Goal: Entertainment & Leisure: Browse casually

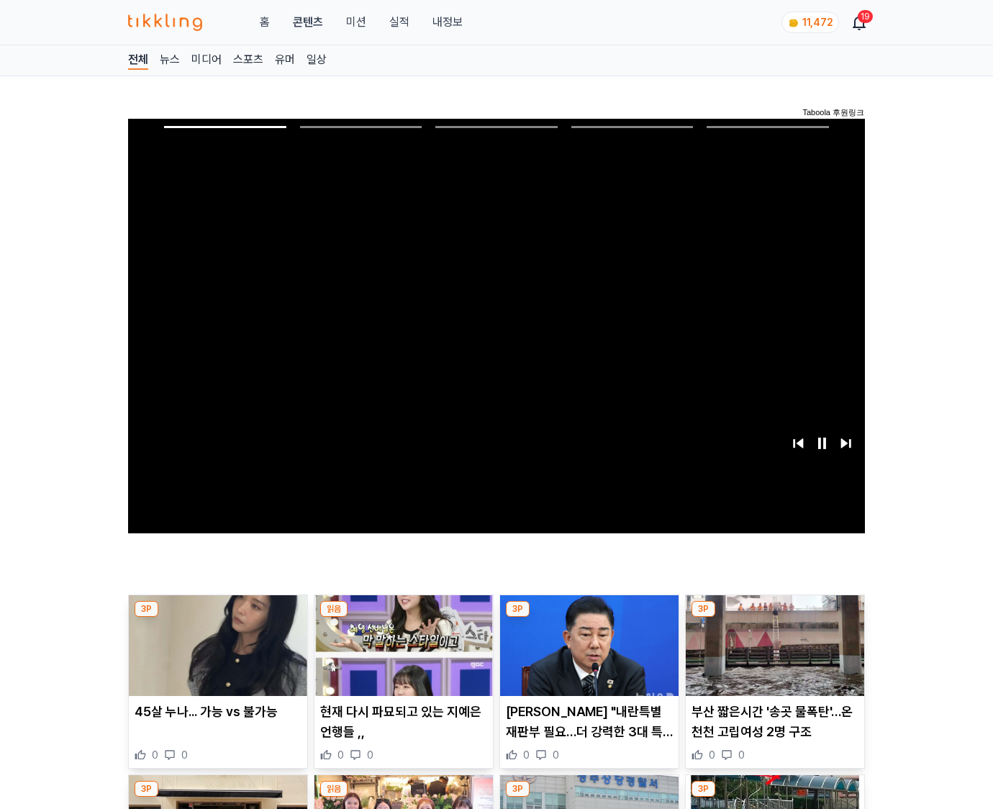
click at [774, 618] on img at bounding box center [775, 645] width 179 height 101
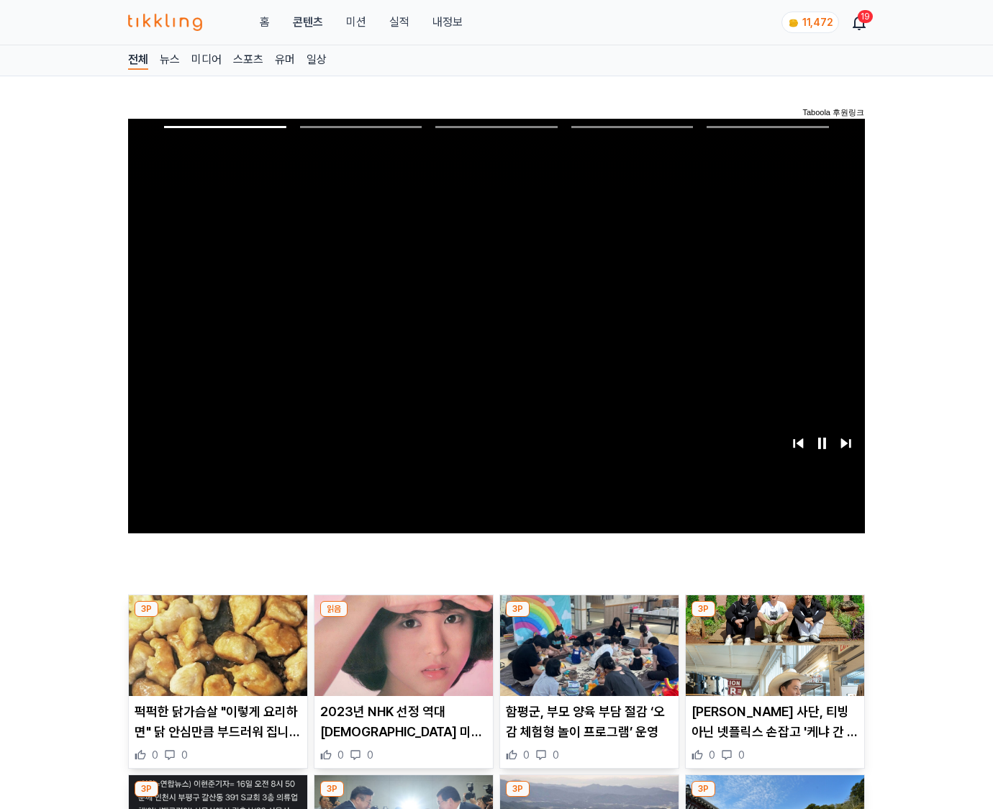
click at [774, 618] on img at bounding box center [775, 645] width 179 height 101
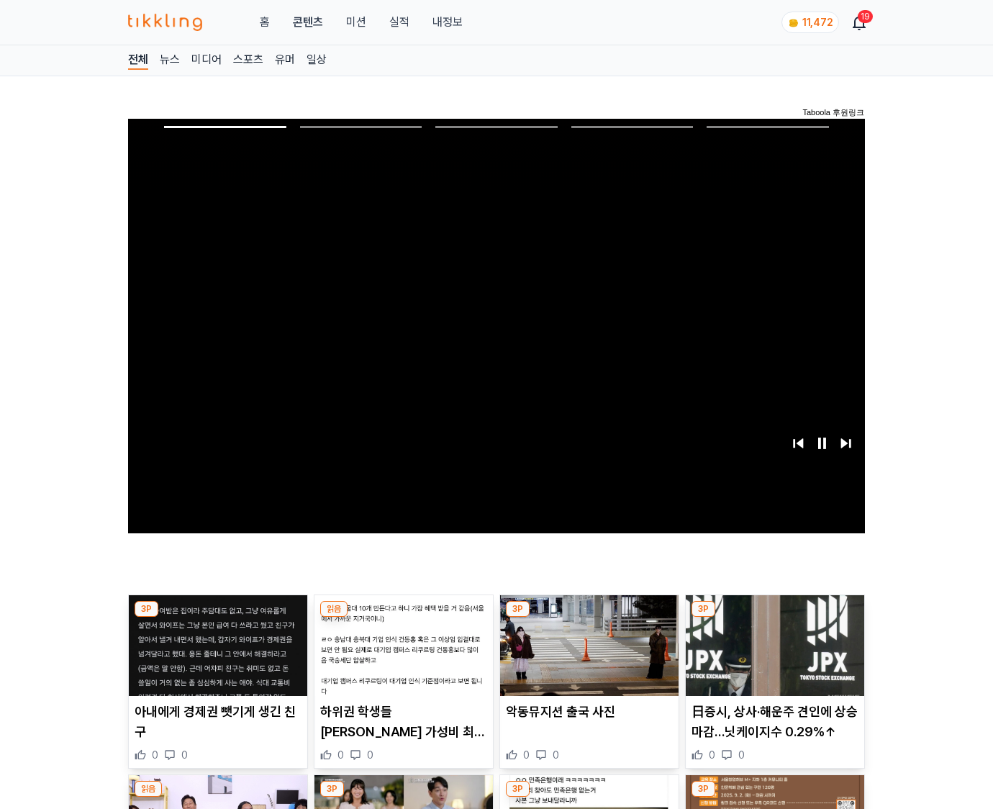
click at [774, 618] on img at bounding box center [775, 645] width 179 height 101
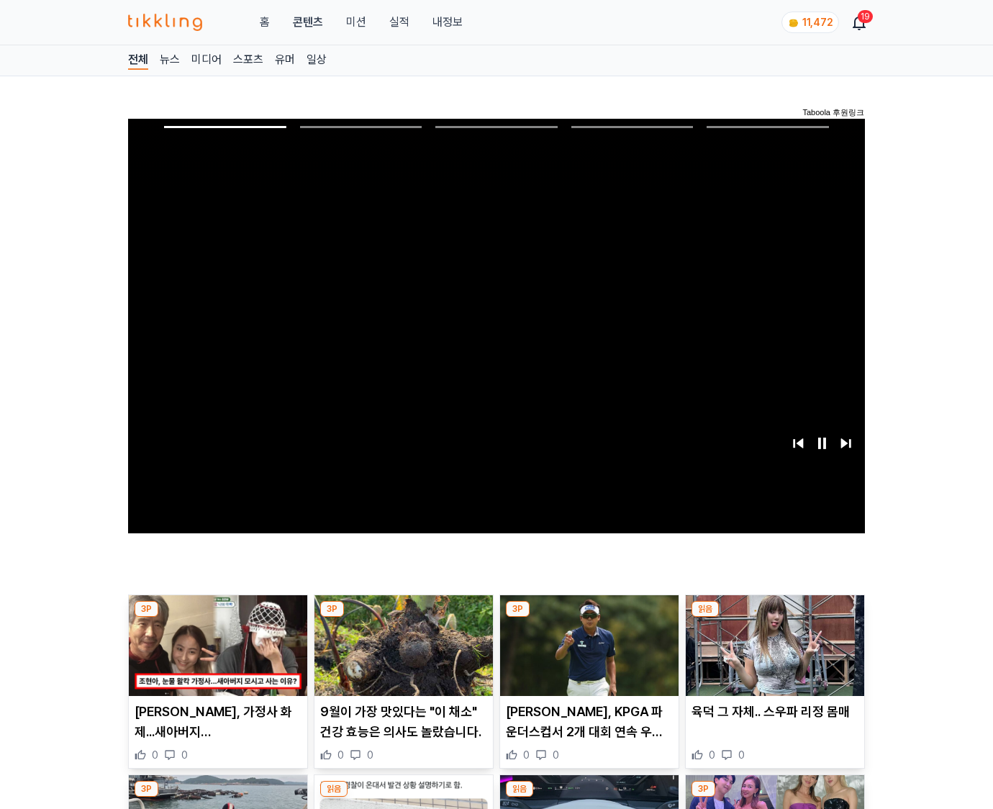
click at [774, 618] on img at bounding box center [775, 645] width 179 height 101
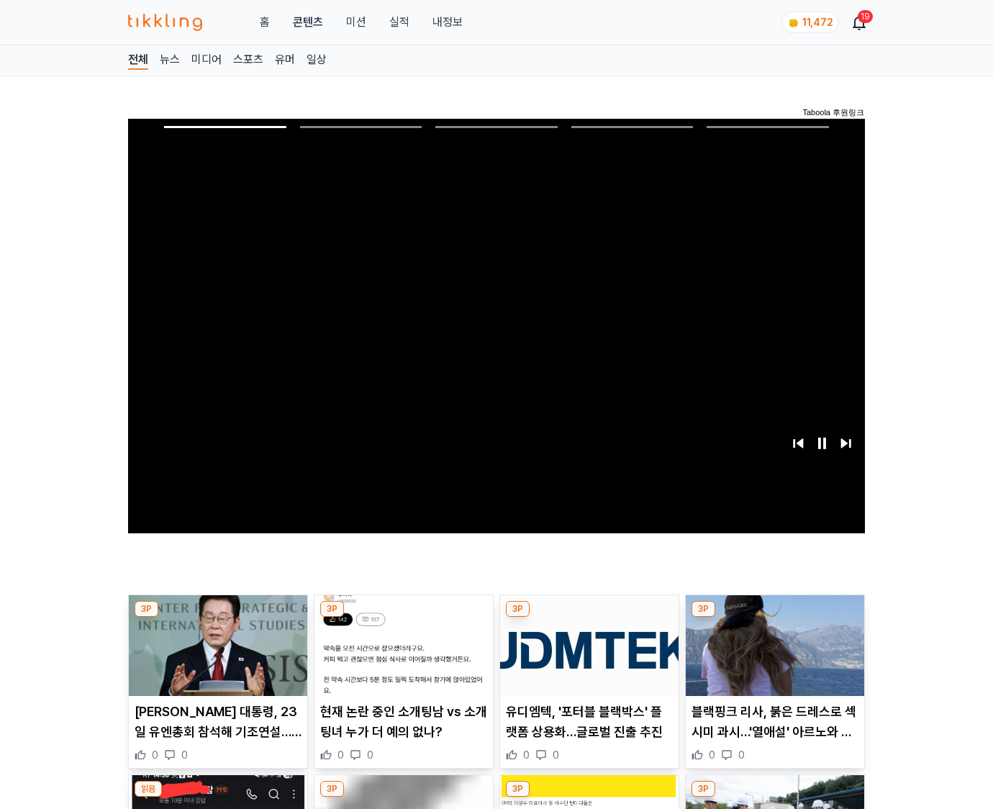
click at [774, 618] on img at bounding box center [775, 645] width 179 height 101
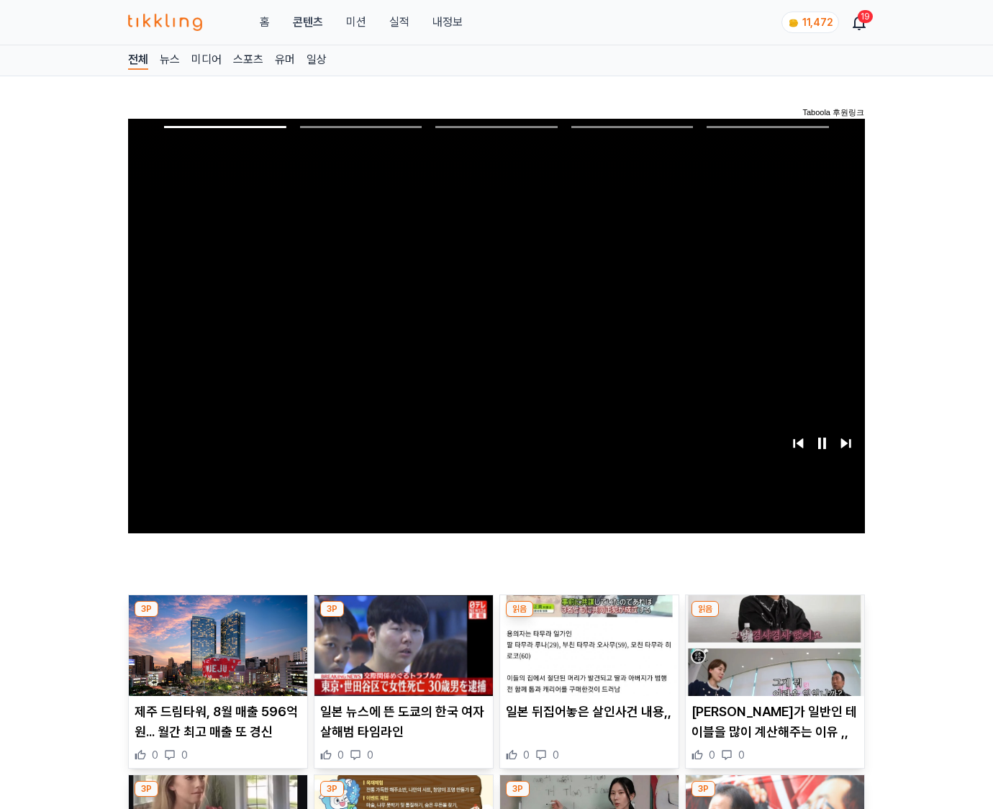
click at [774, 618] on img at bounding box center [775, 645] width 179 height 101
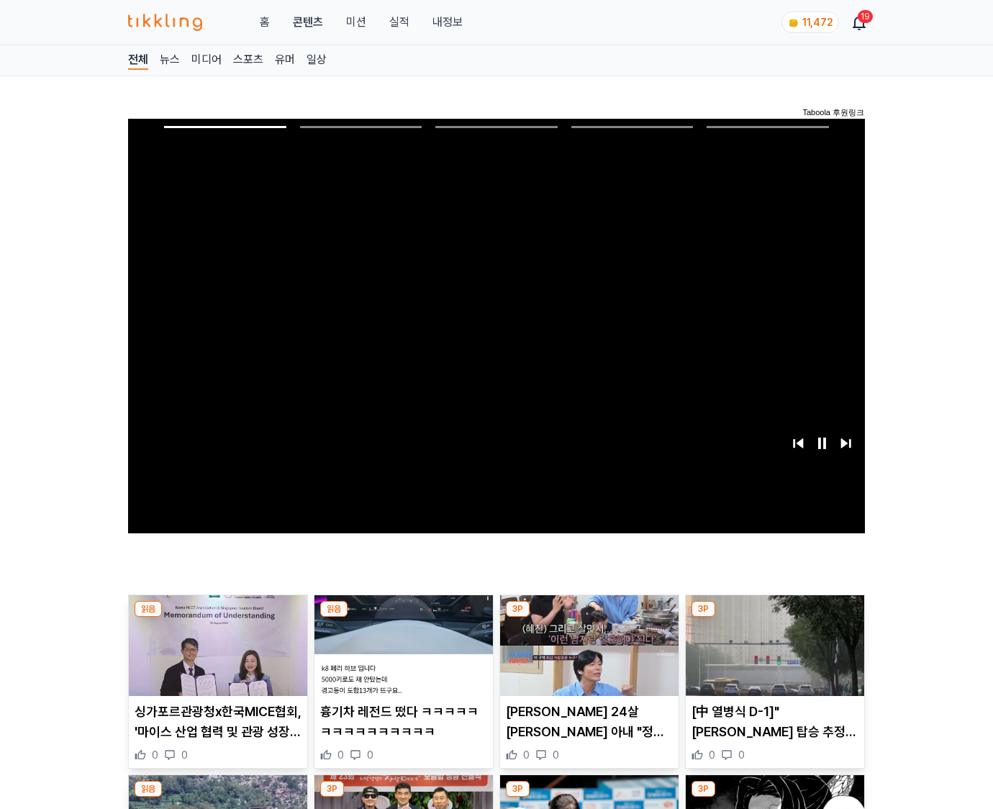
click at [774, 618] on img at bounding box center [775, 645] width 179 height 101
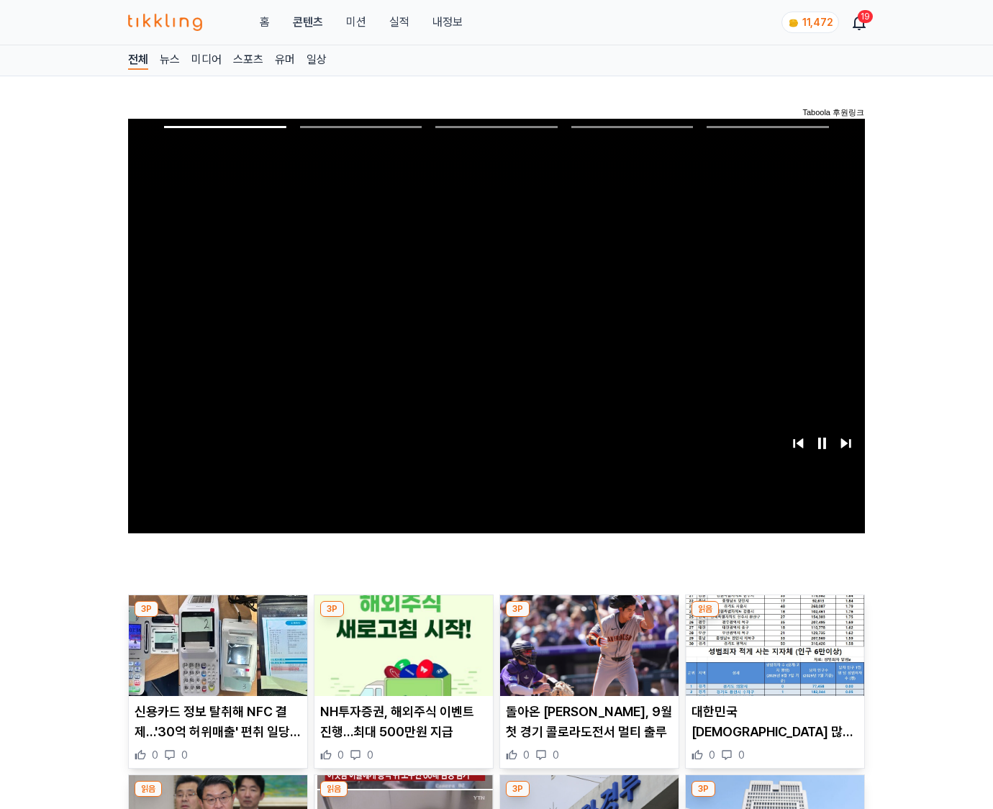
click at [774, 618] on img at bounding box center [775, 645] width 179 height 101
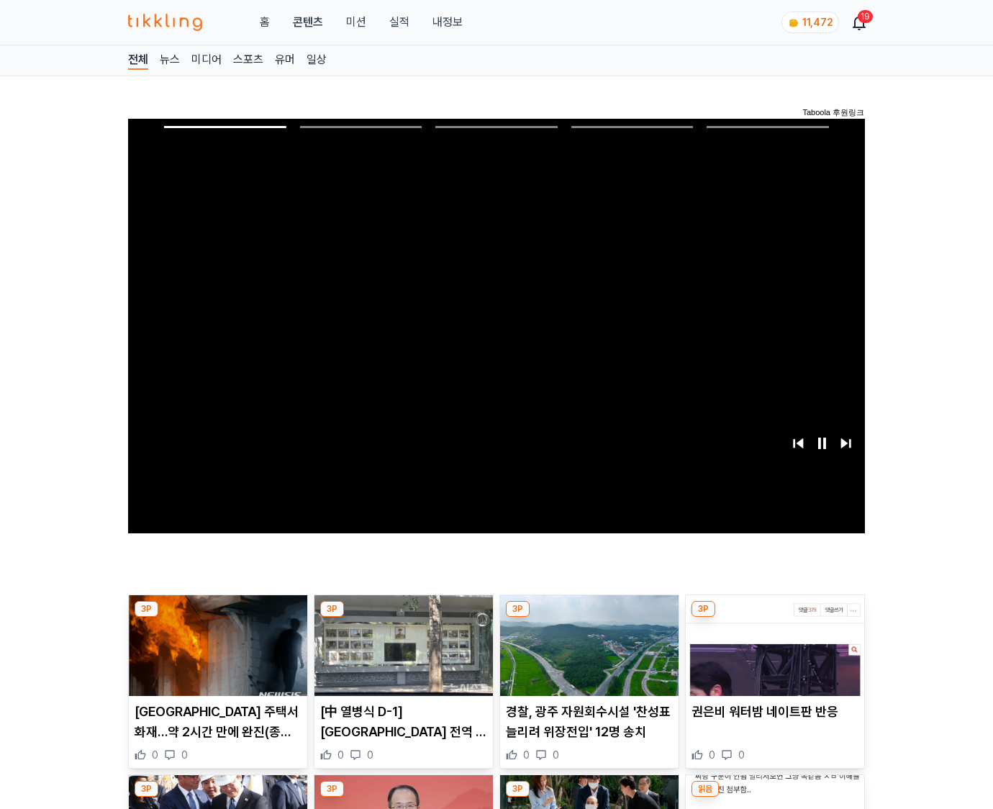
click at [774, 618] on img at bounding box center [775, 645] width 179 height 101
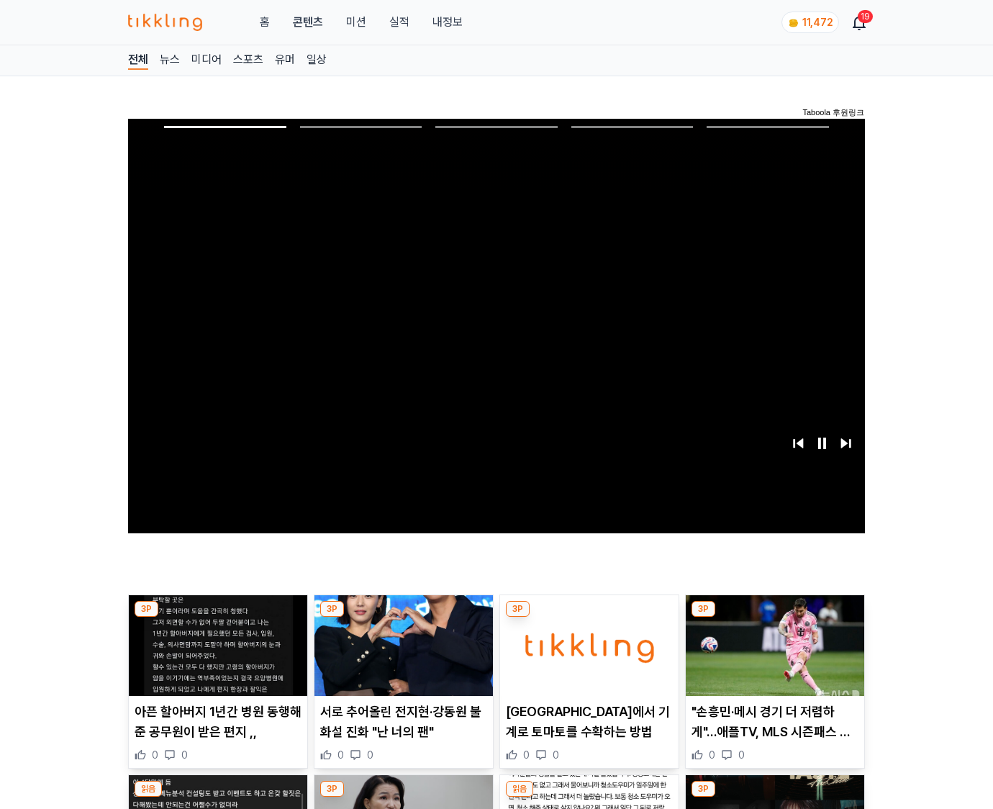
click at [774, 618] on img at bounding box center [775, 645] width 179 height 101
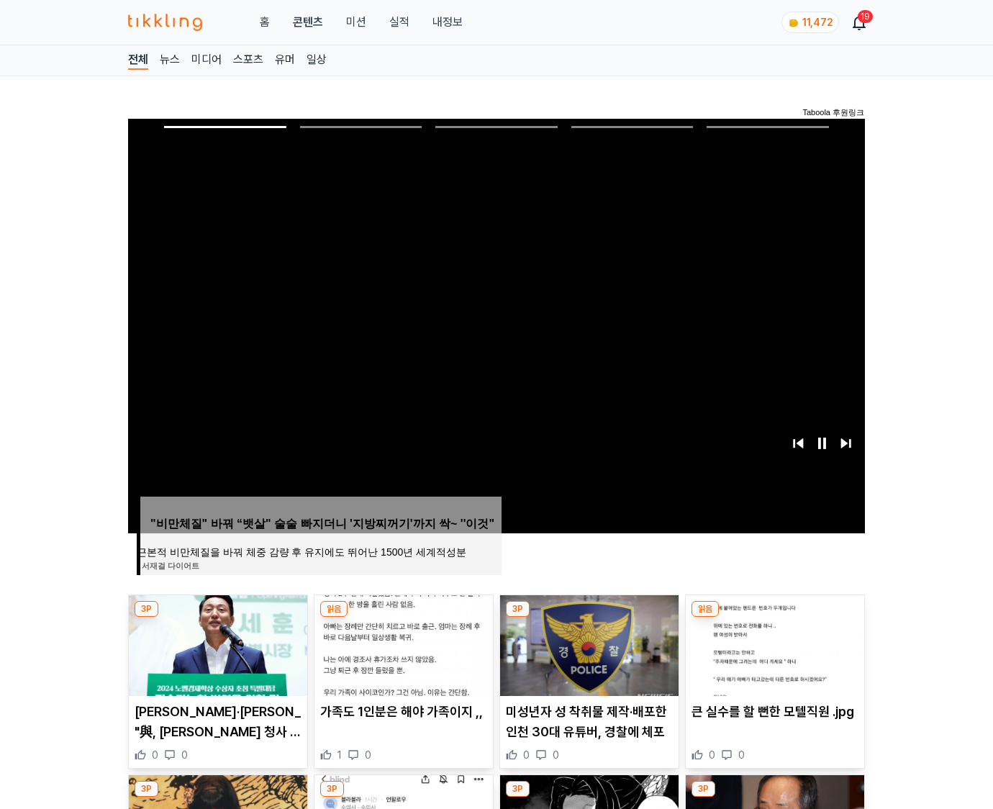
click at [774, 618] on img at bounding box center [775, 645] width 179 height 101
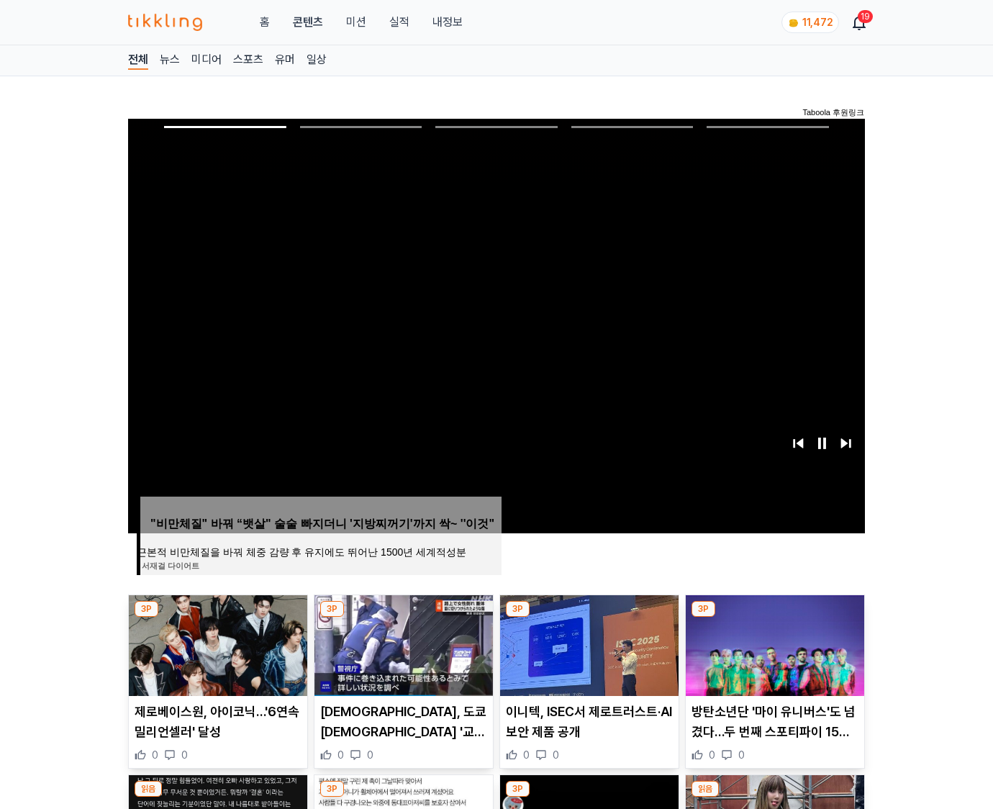
click at [774, 618] on img at bounding box center [775, 645] width 179 height 101
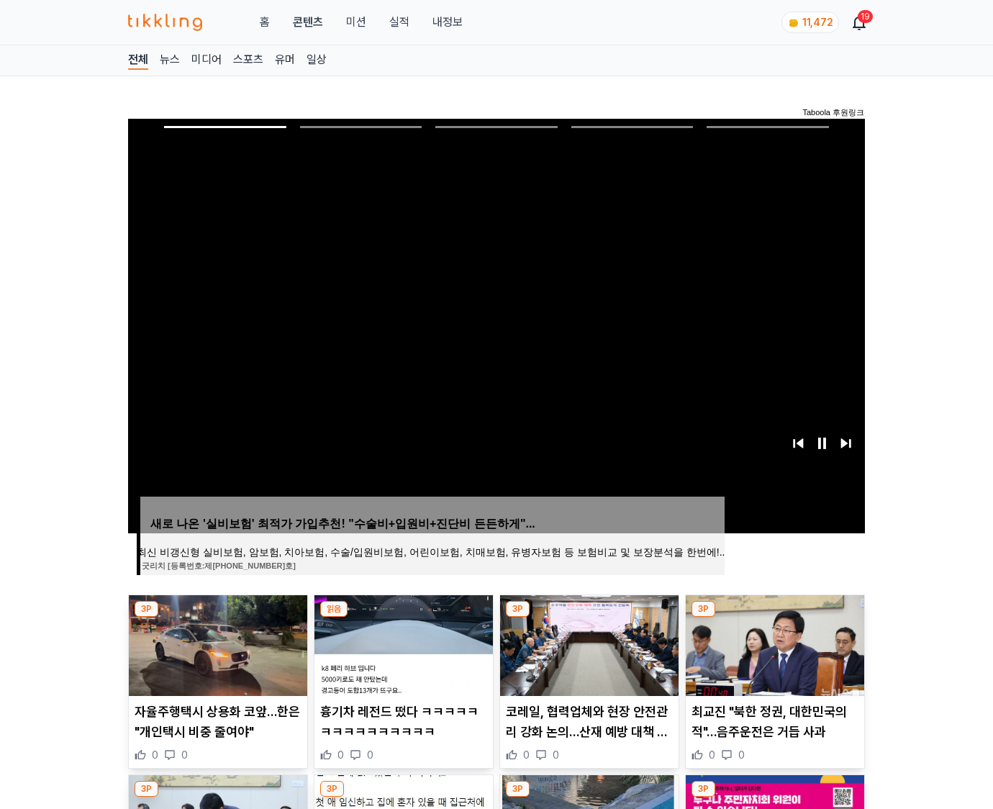
click at [774, 618] on img at bounding box center [775, 645] width 179 height 101
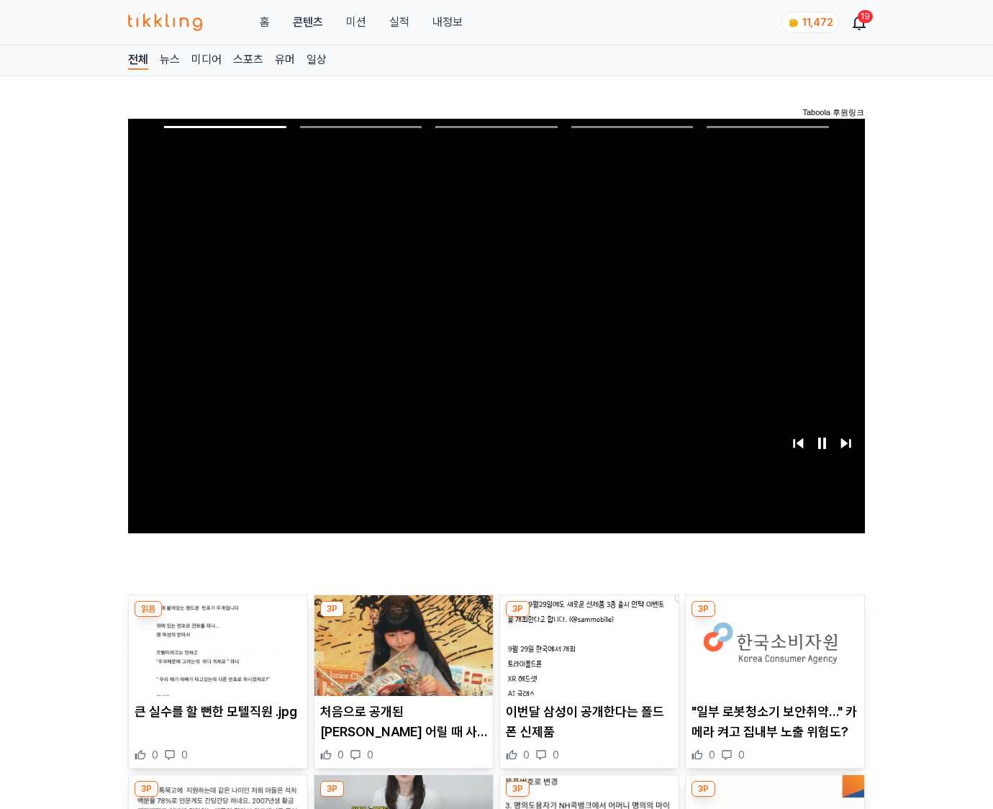
click at [774, 618] on img at bounding box center [775, 645] width 179 height 101
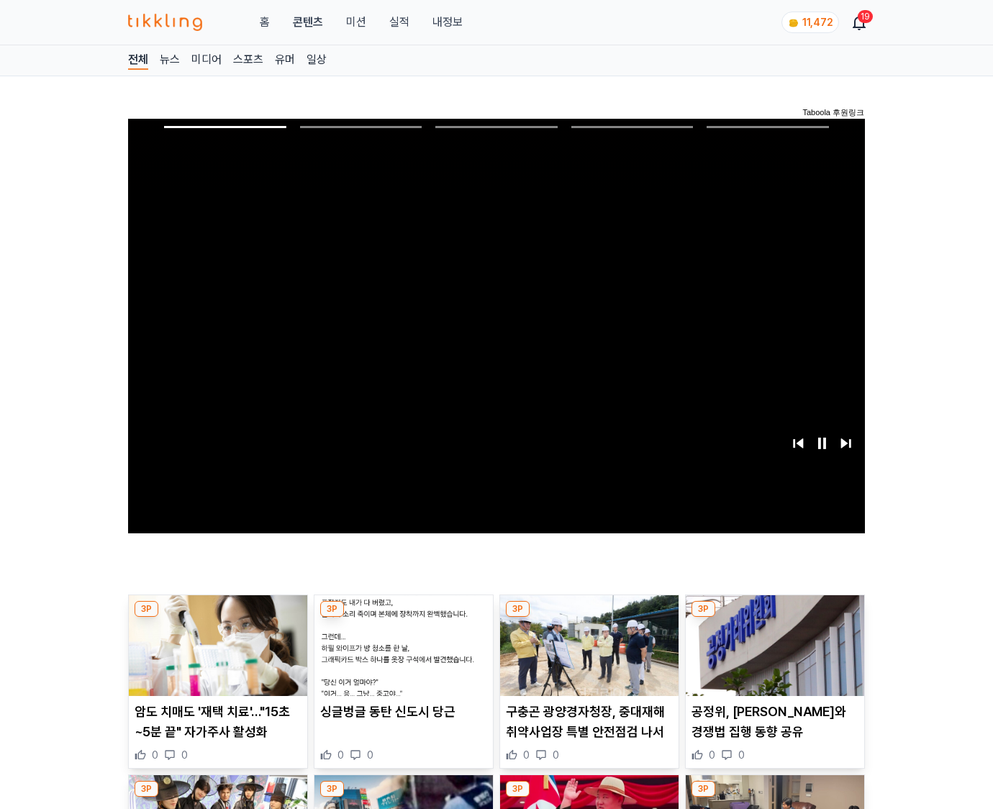
click at [774, 618] on img at bounding box center [775, 645] width 179 height 101
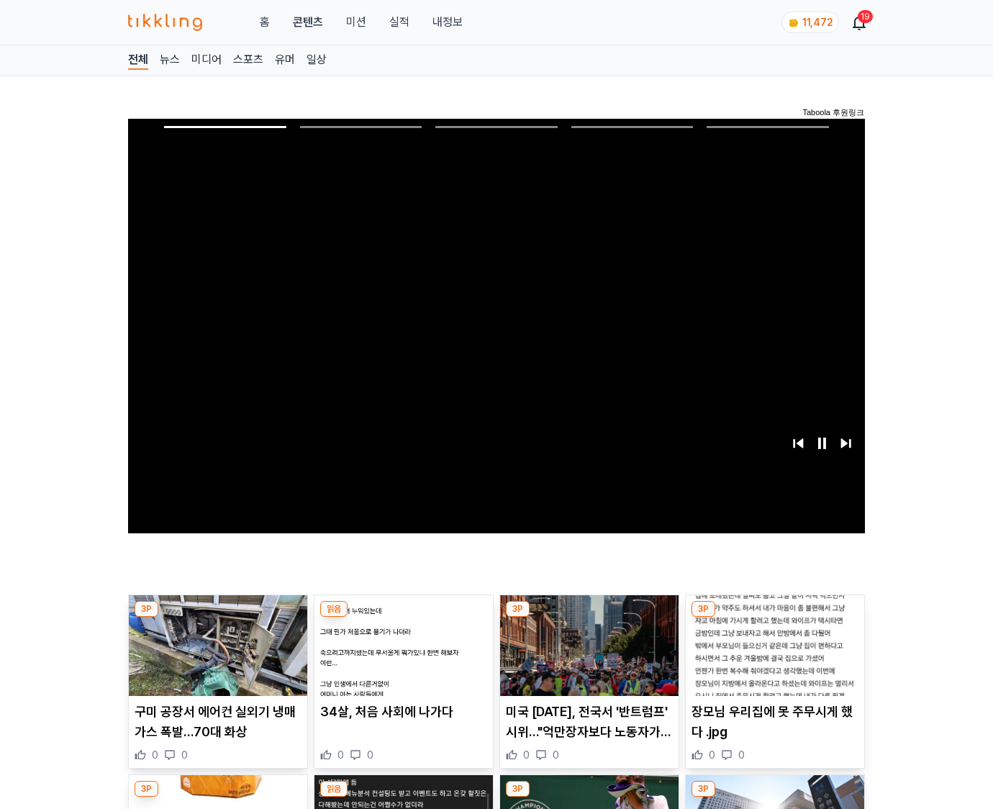
click at [774, 618] on img at bounding box center [775, 645] width 179 height 101
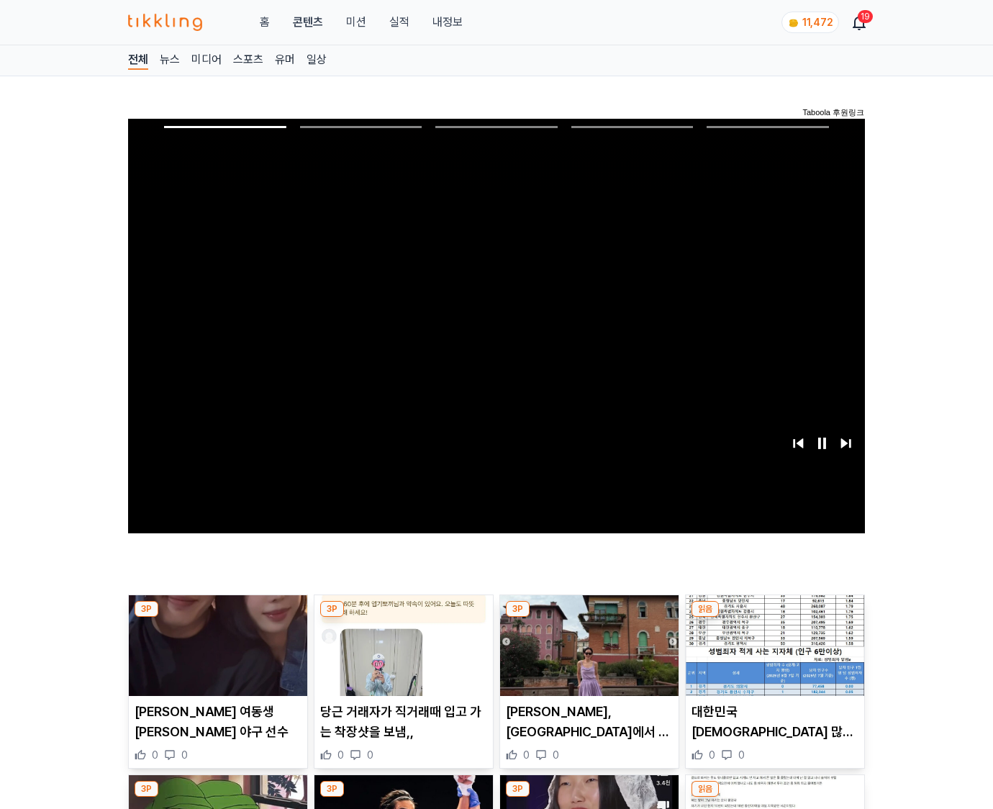
click at [774, 618] on img at bounding box center [775, 645] width 179 height 101
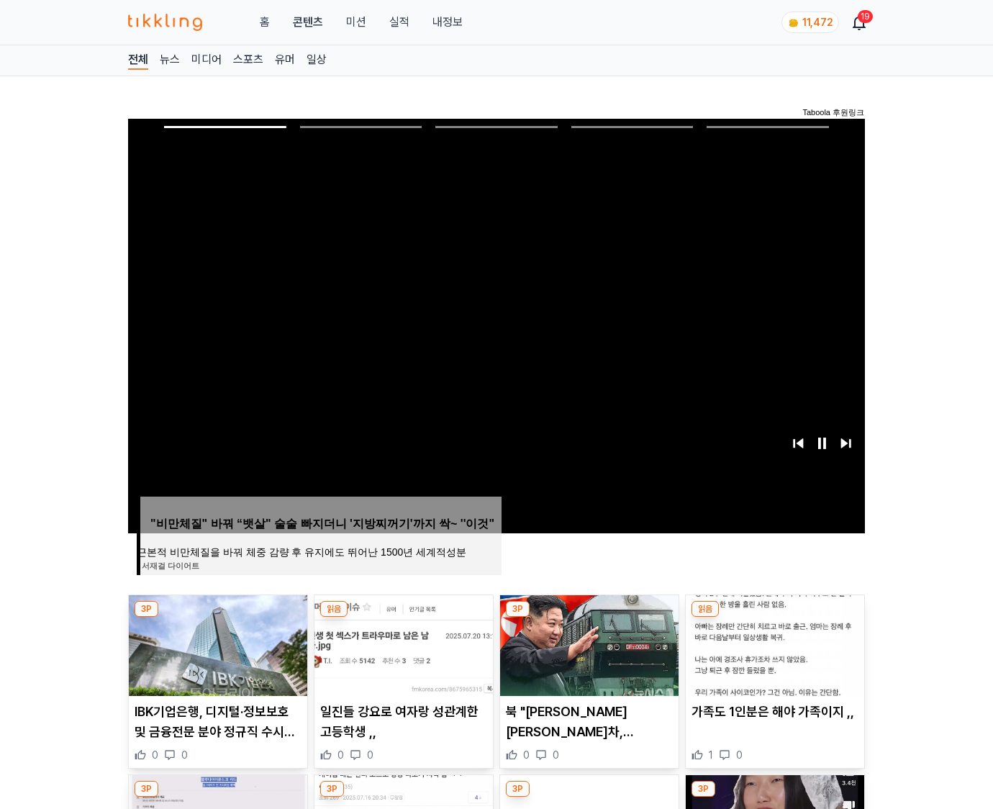
click at [774, 618] on img at bounding box center [775, 645] width 179 height 101
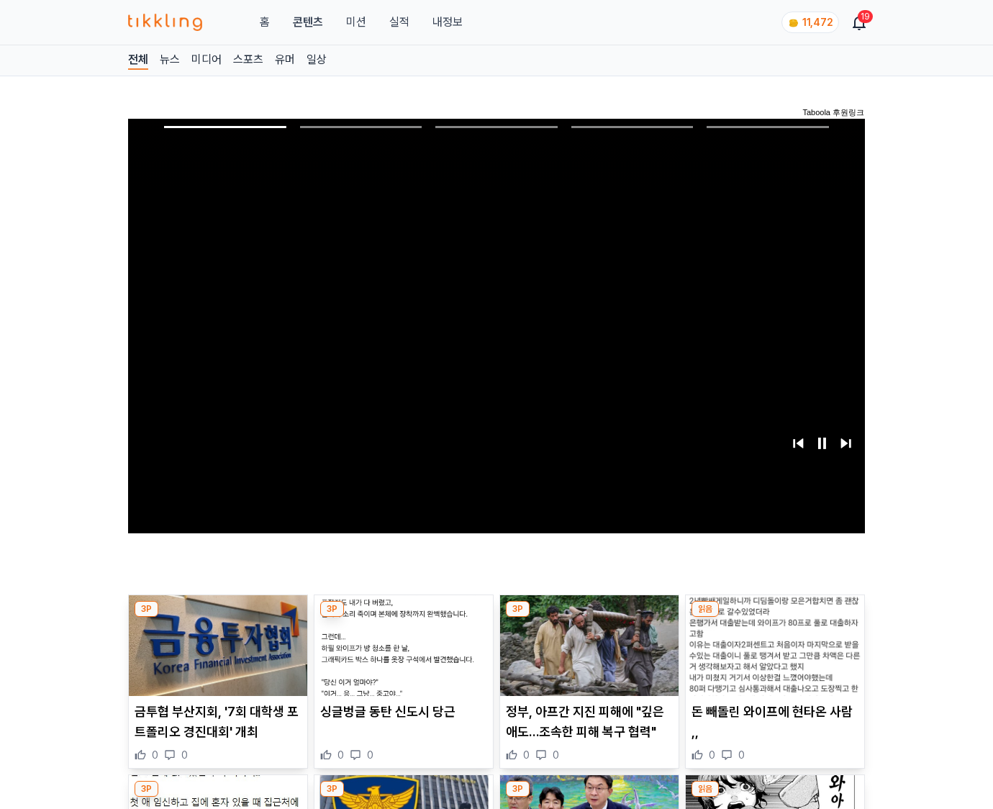
click at [774, 618] on img at bounding box center [775, 645] width 179 height 101
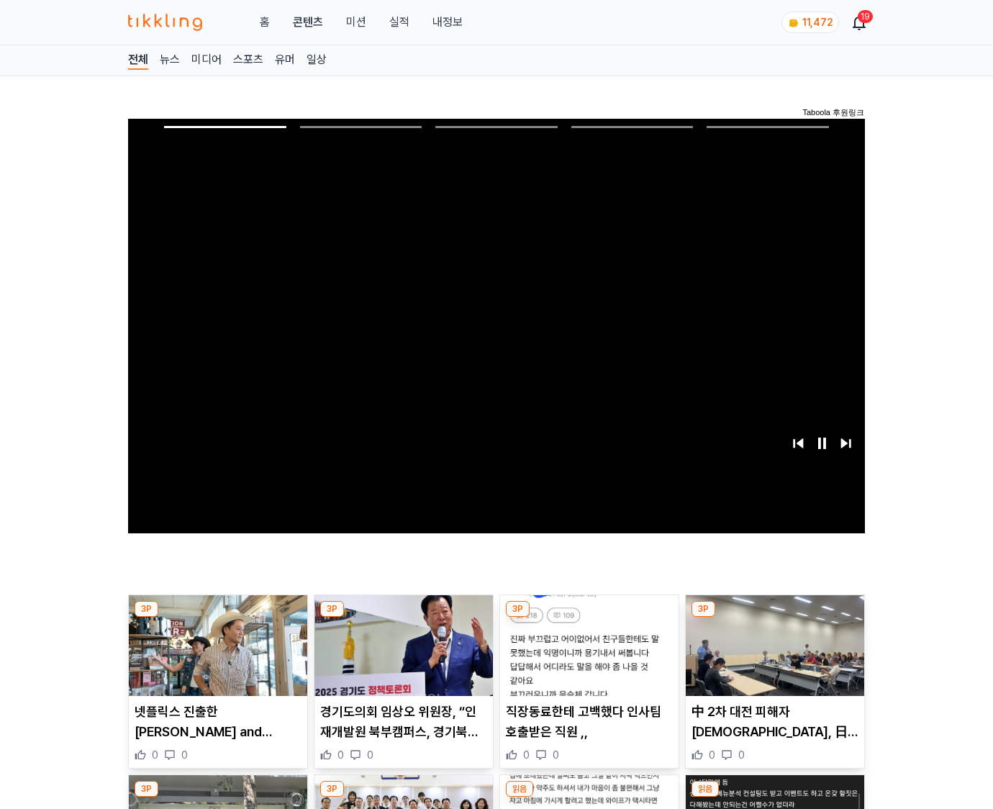
click at [774, 618] on img at bounding box center [775, 645] width 179 height 101
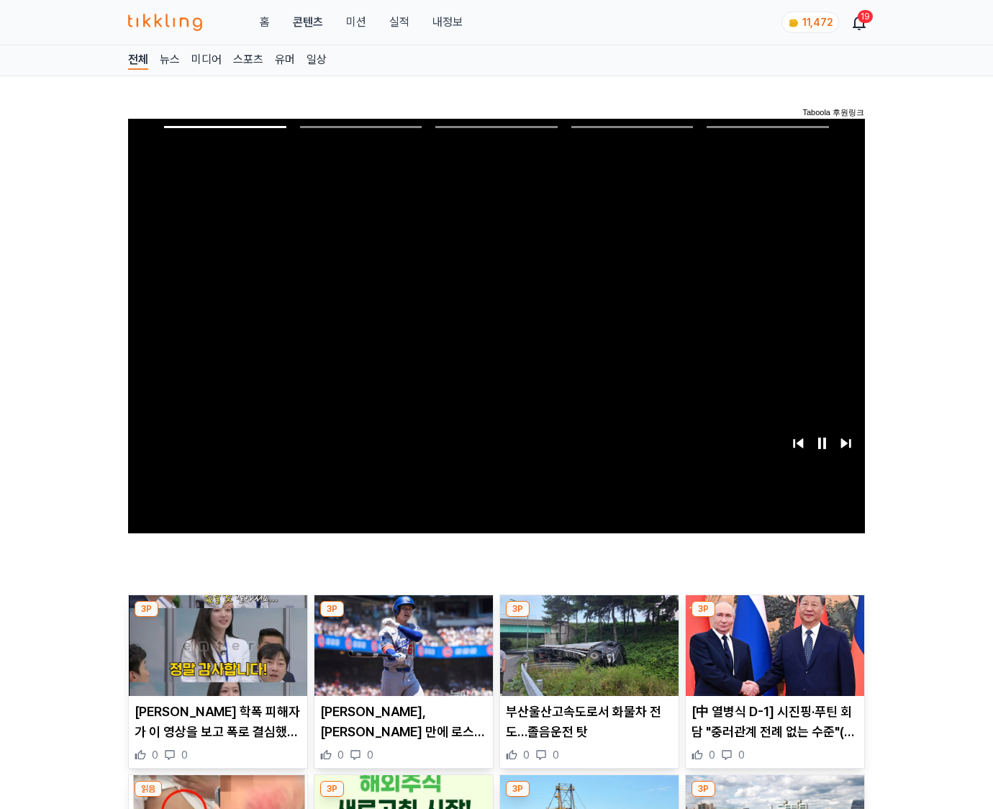
click at [774, 618] on img at bounding box center [775, 645] width 179 height 101
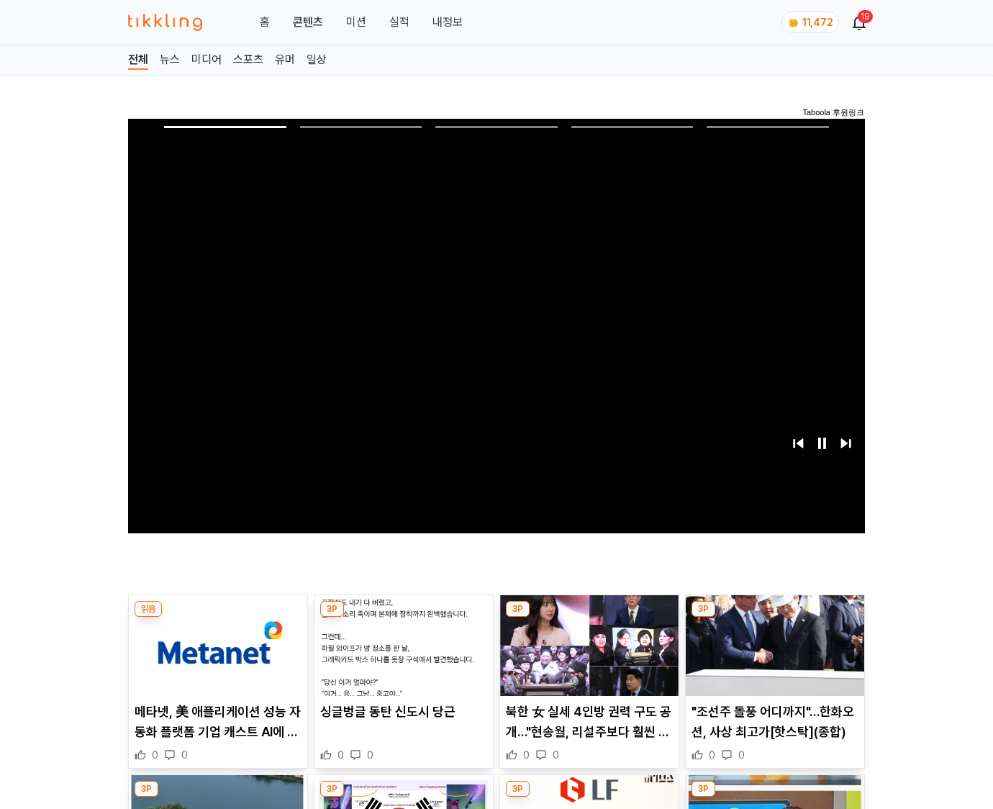
click at [774, 618] on img at bounding box center [775, 645] width 179 height 101
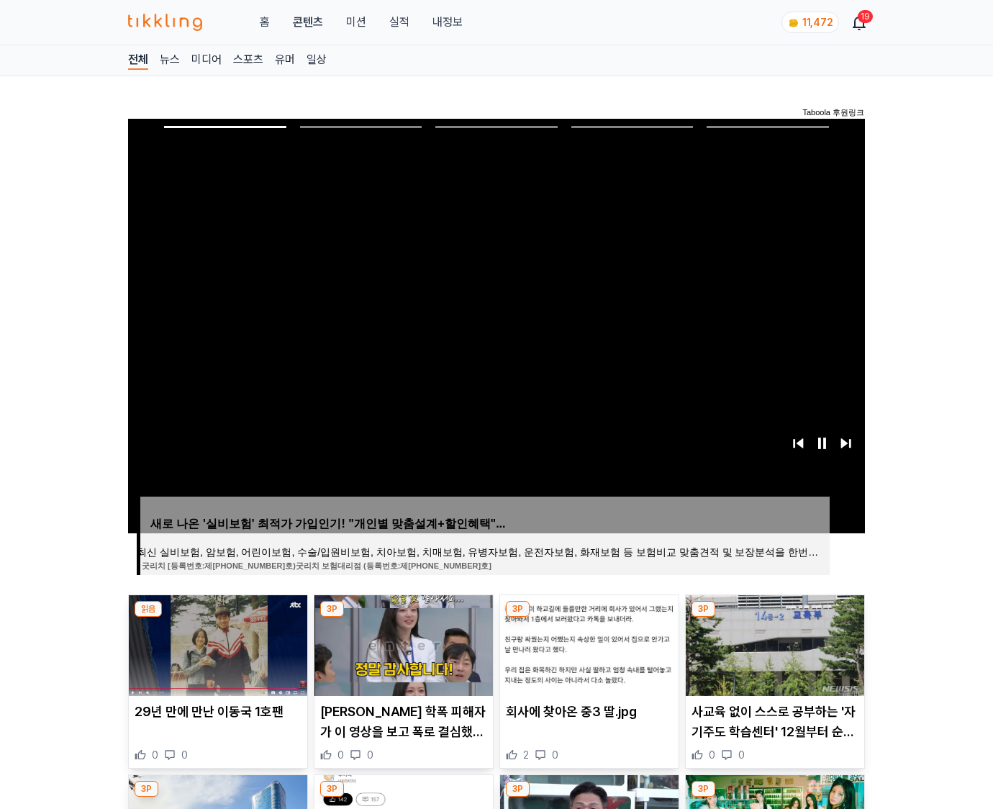
click at [774, 618] on img at bounding box center [775, 645] width 179 height 101
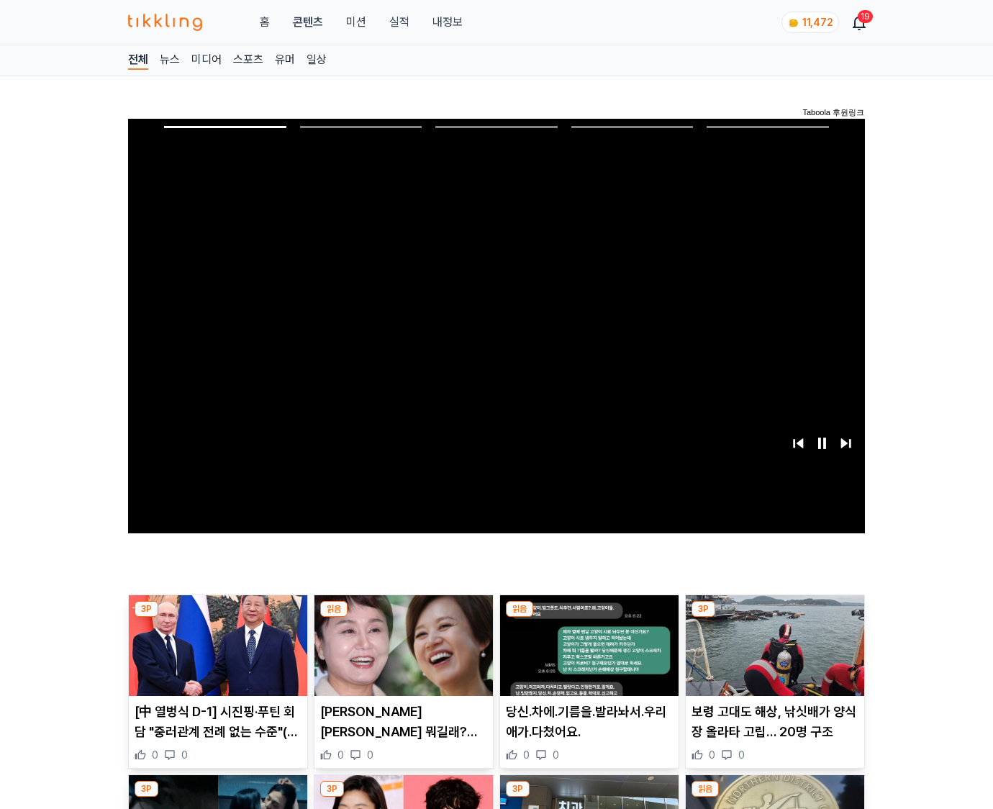
click at [774, 618] on img at bounding box center [775, 645] width 179 height 101
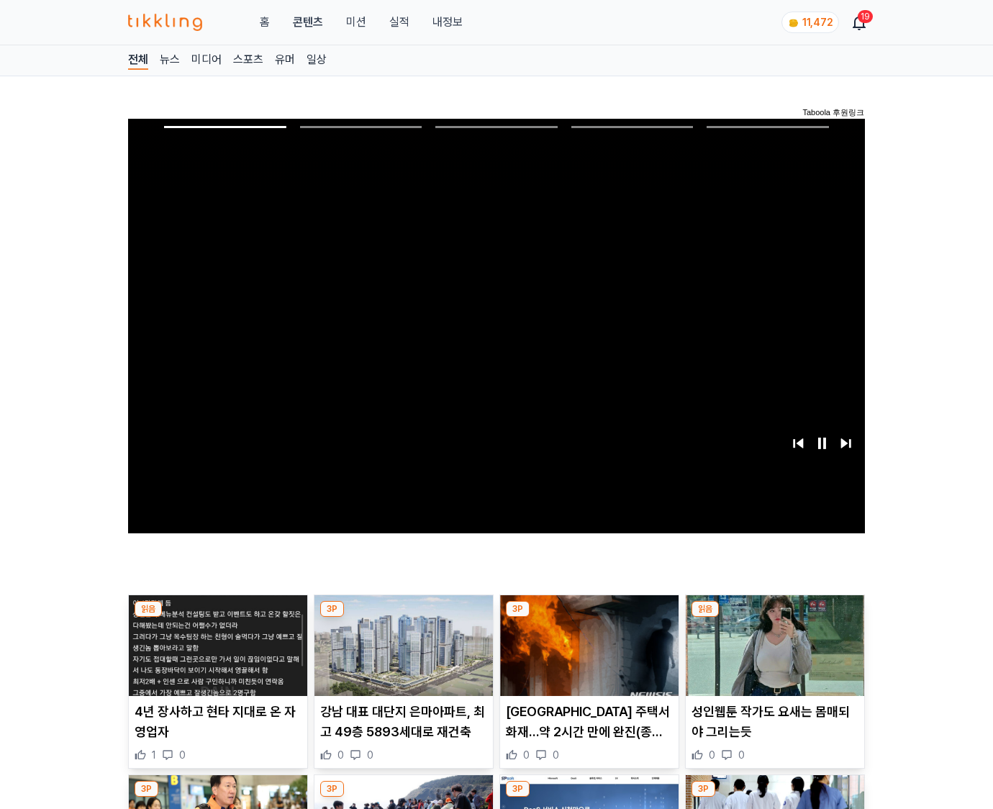
click at [774, 618] on img at bounding box center [775, 645] width 179 height 101
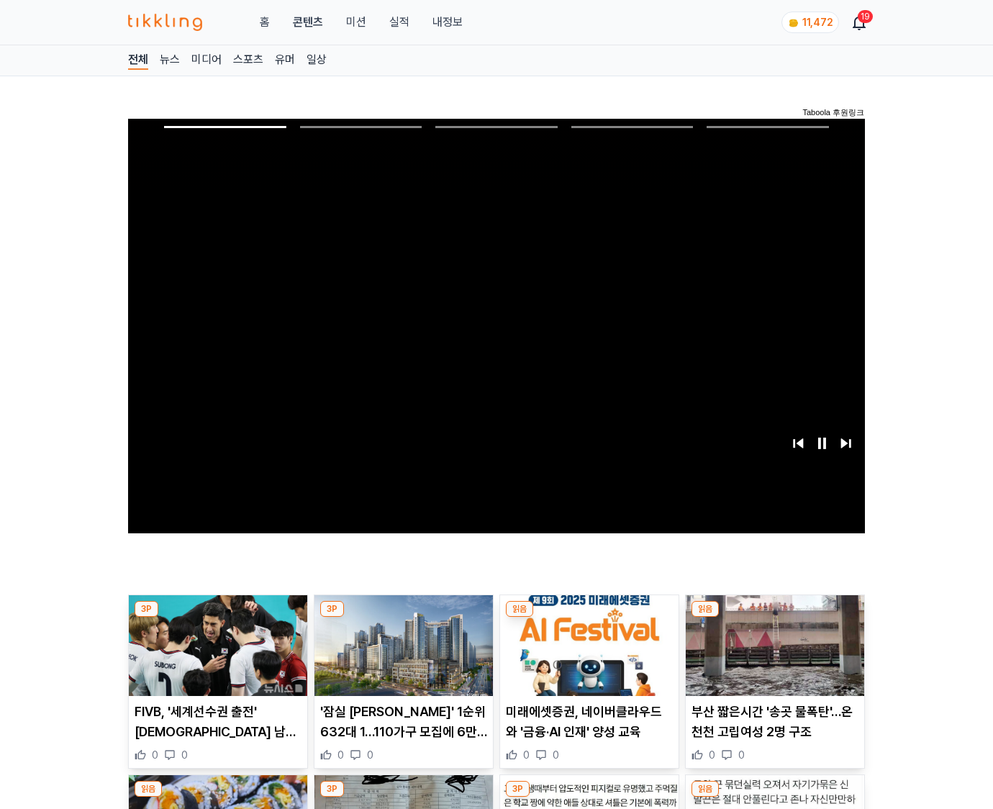
click at [774, 618] on img at bounding box center [775, 645] width 179 height 101
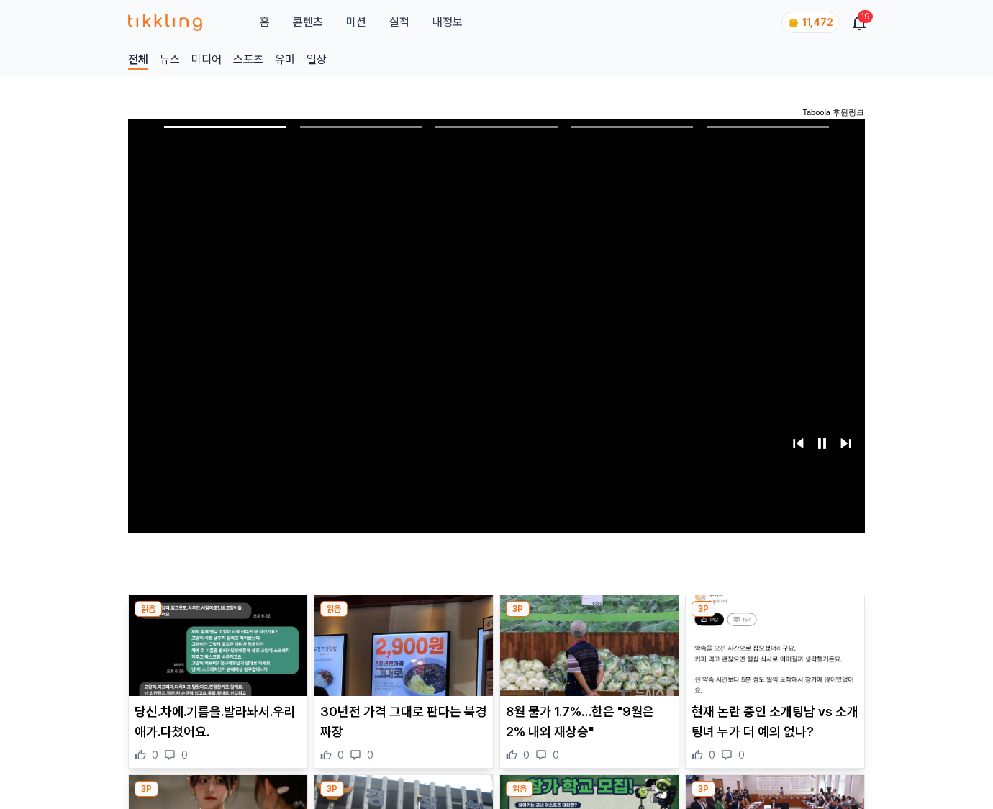
click at [774, 618] on img at bounding box center [775, 645] width 179 height 101
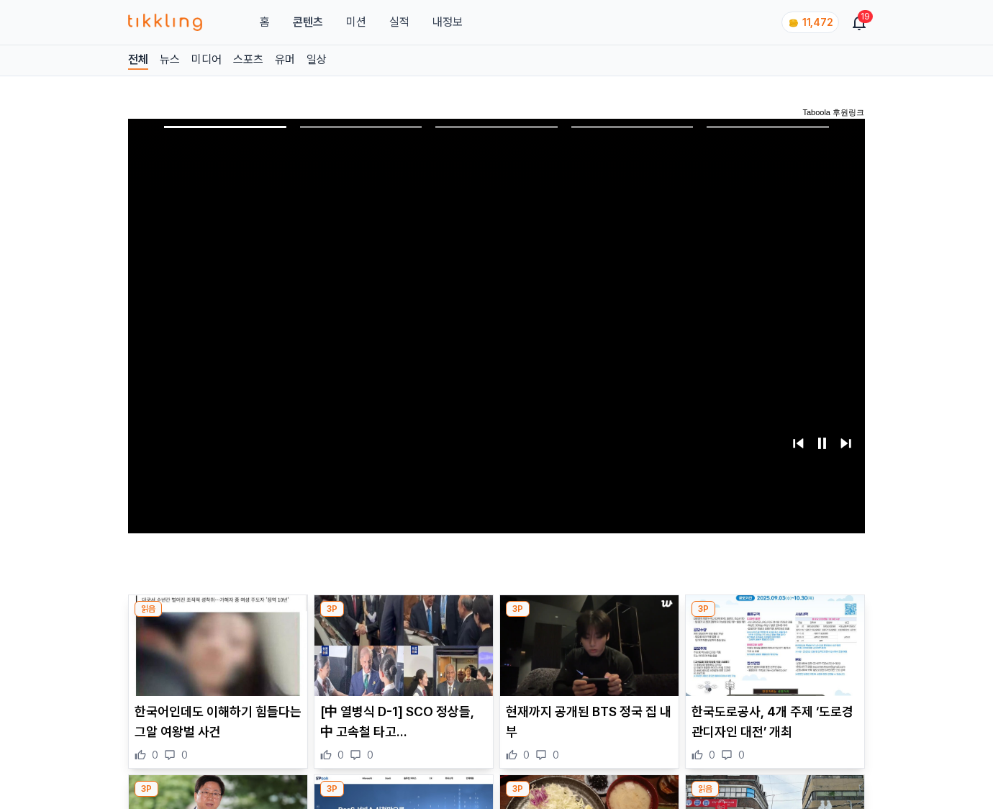
click at [774, 618] on img at bounding box center [775, 645] width 179 height 101
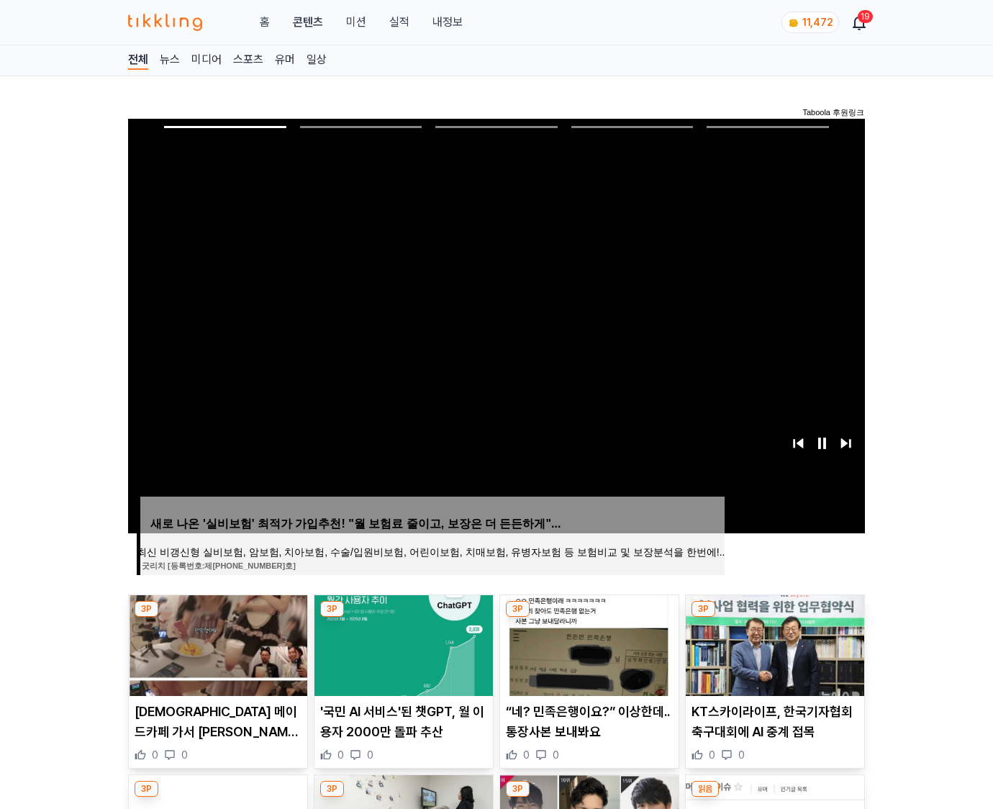
click at [774, 618] on img at bounding box center [775, 645] width 179 height 101
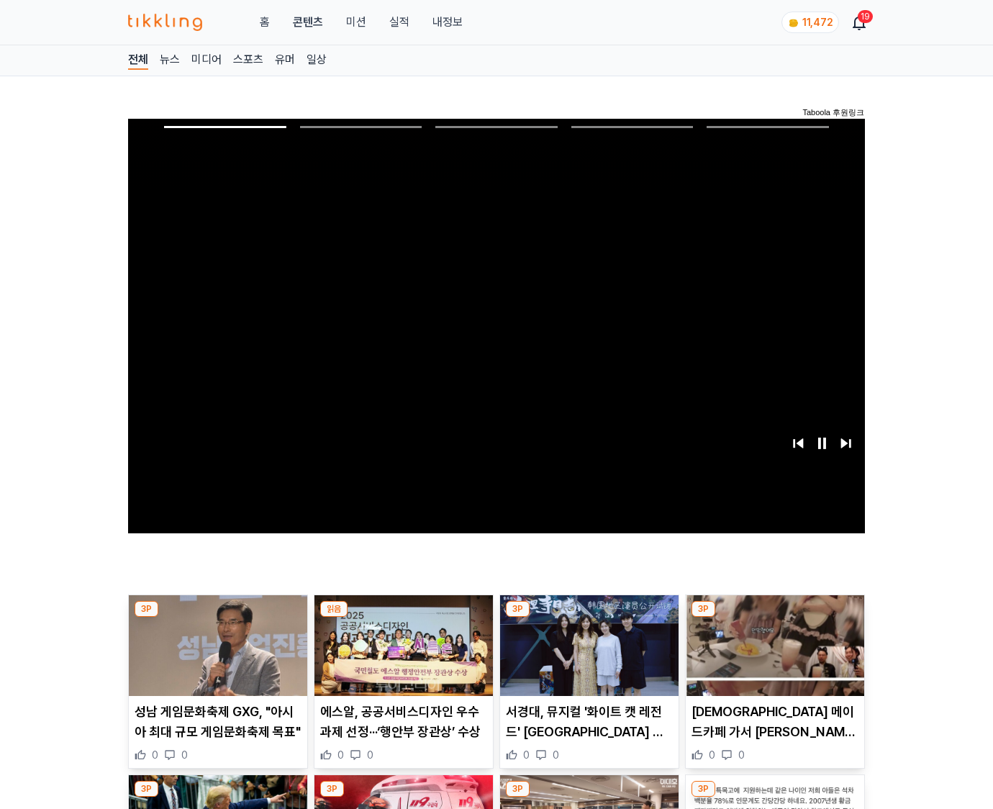
click at [774, 618] on img at bounding box center [775, 645] width 179 height 101
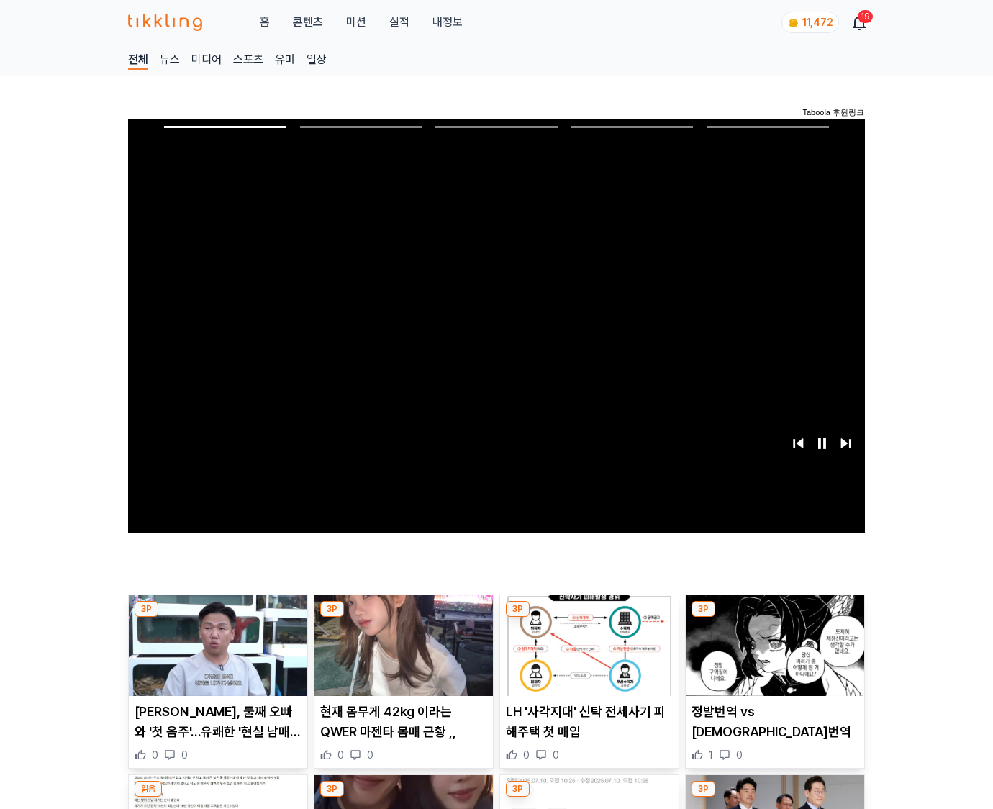
click at [774, 618] on img at bounding box center [775, 645] width 179 height 101
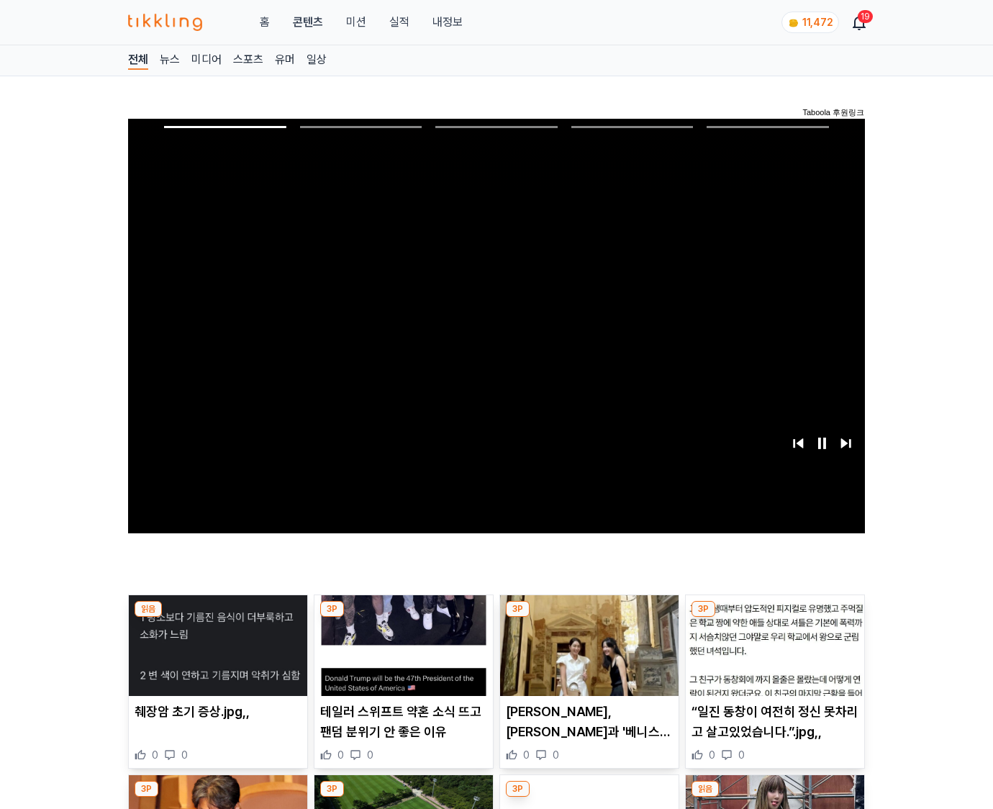
click at [774, 618] on img at bounding box center [775, 645] width 179 height 101
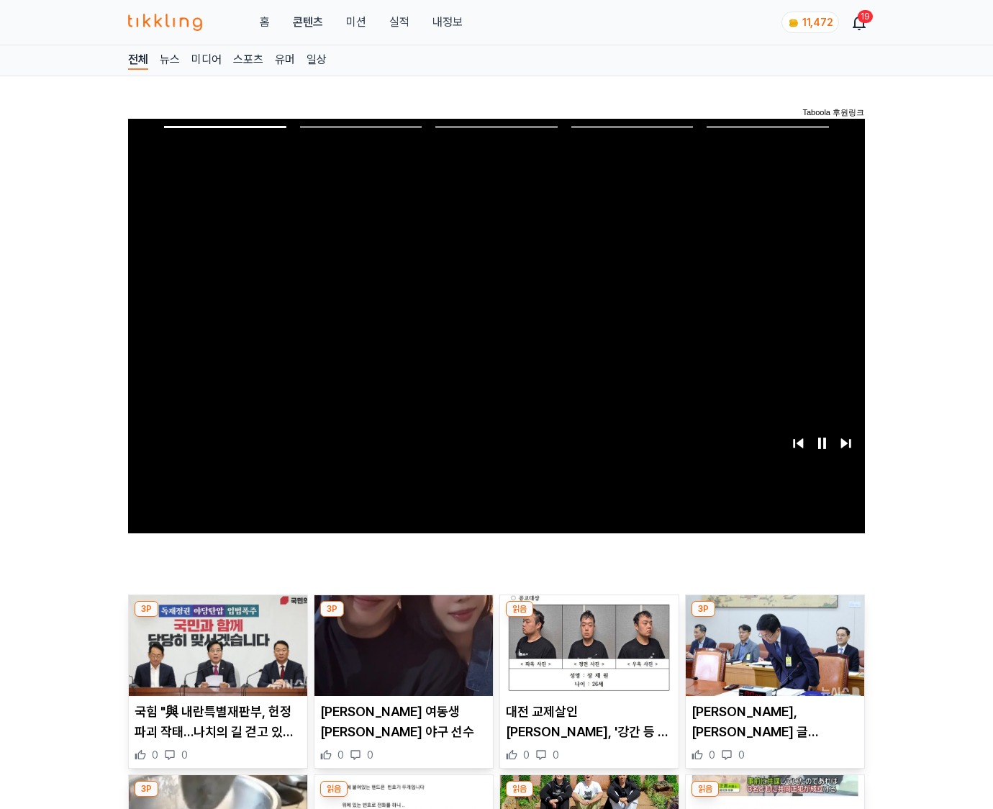
click at [774, 618] on img at bounding box center [775, 645] width 179 height 101
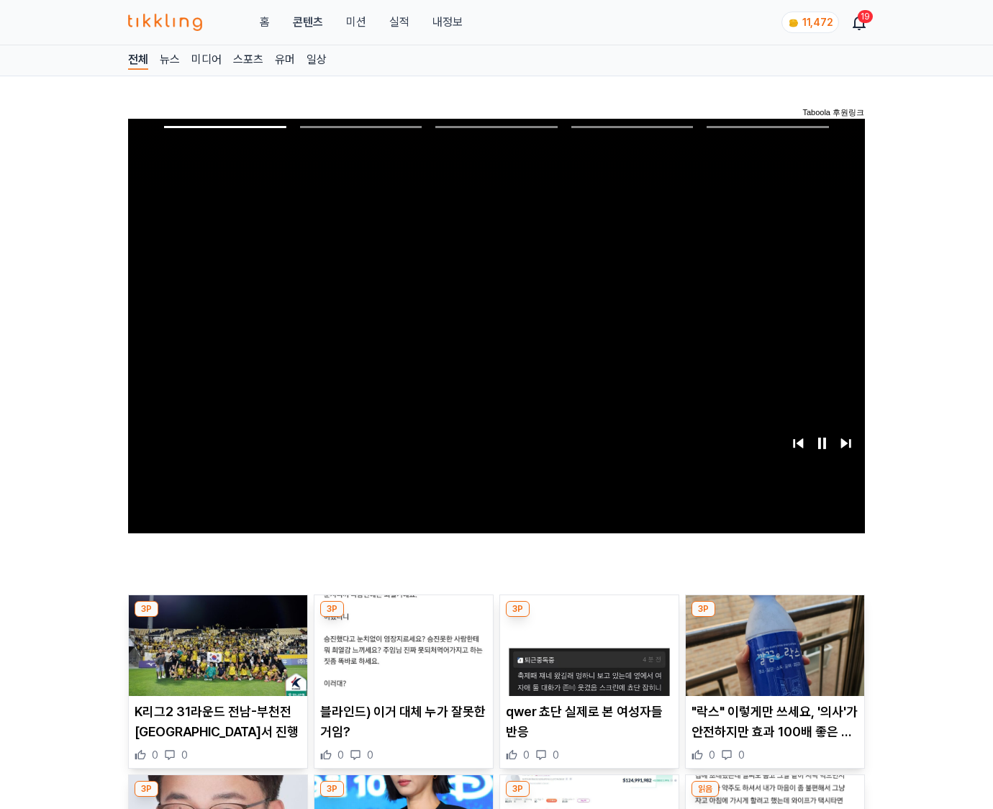
click at [774, 618] on img at bounding box center [775, 645] width 179 height 101
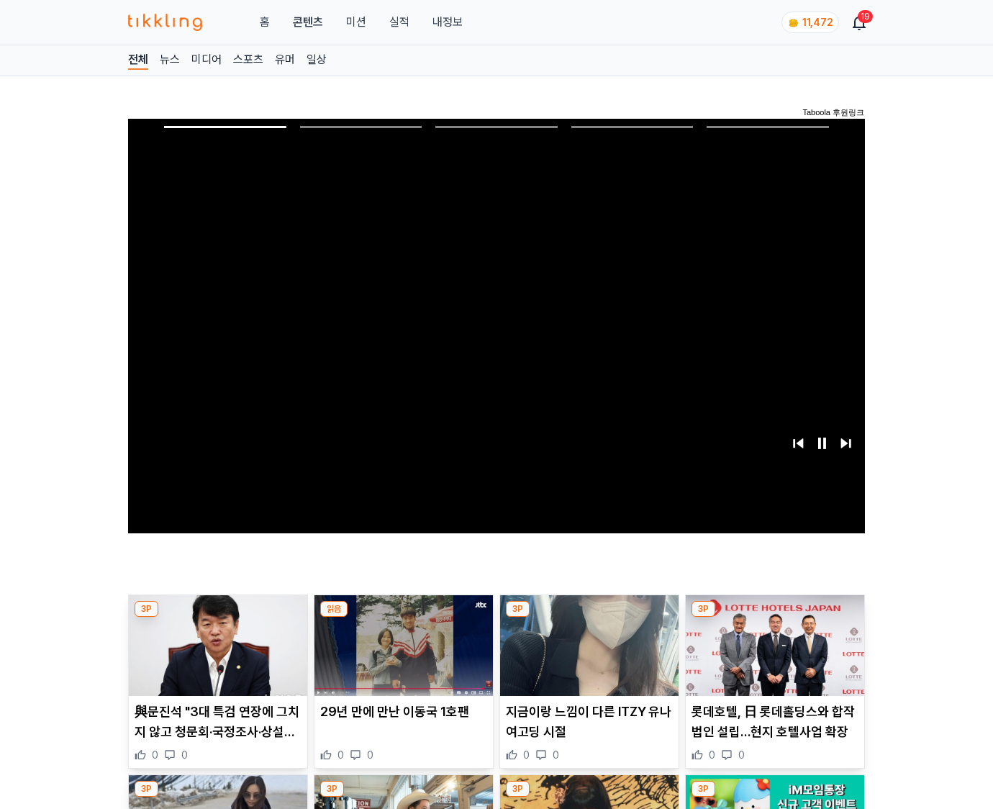
click at [774, 618] on img at bounding box center [775, 645] width 179 height 101
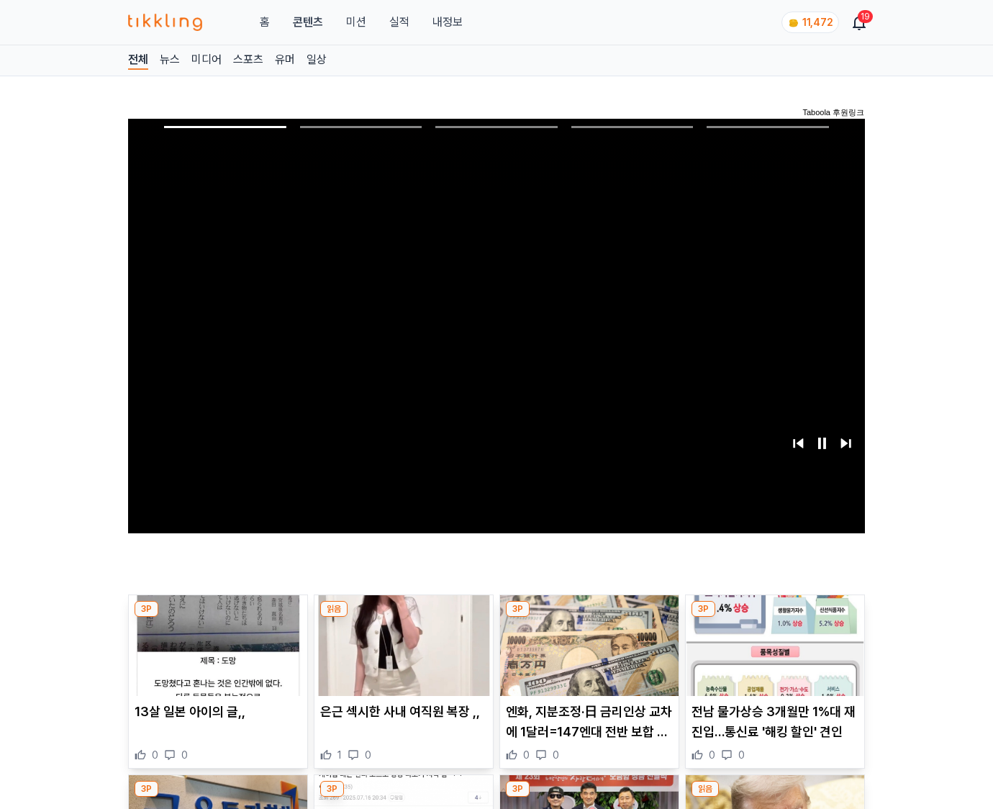
click at [774, 618] on img at bounding box center [775, 645] width 179 height 101
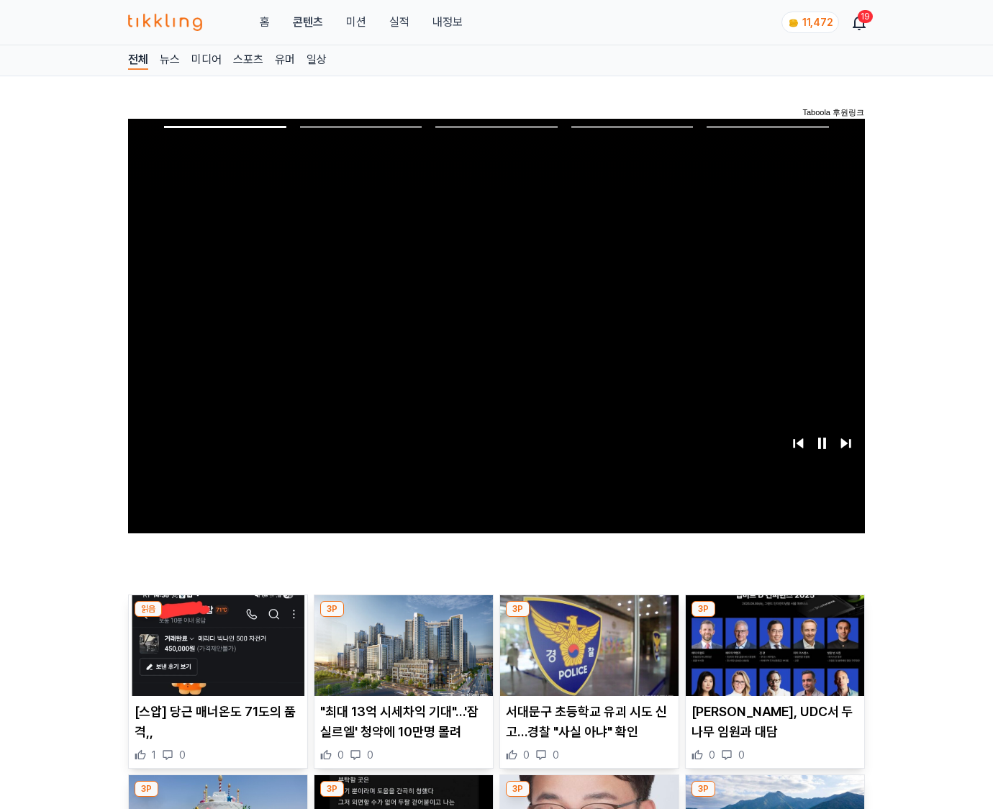
click at [774, 618] on img at bounding box center [775, 645] width 179 height 101
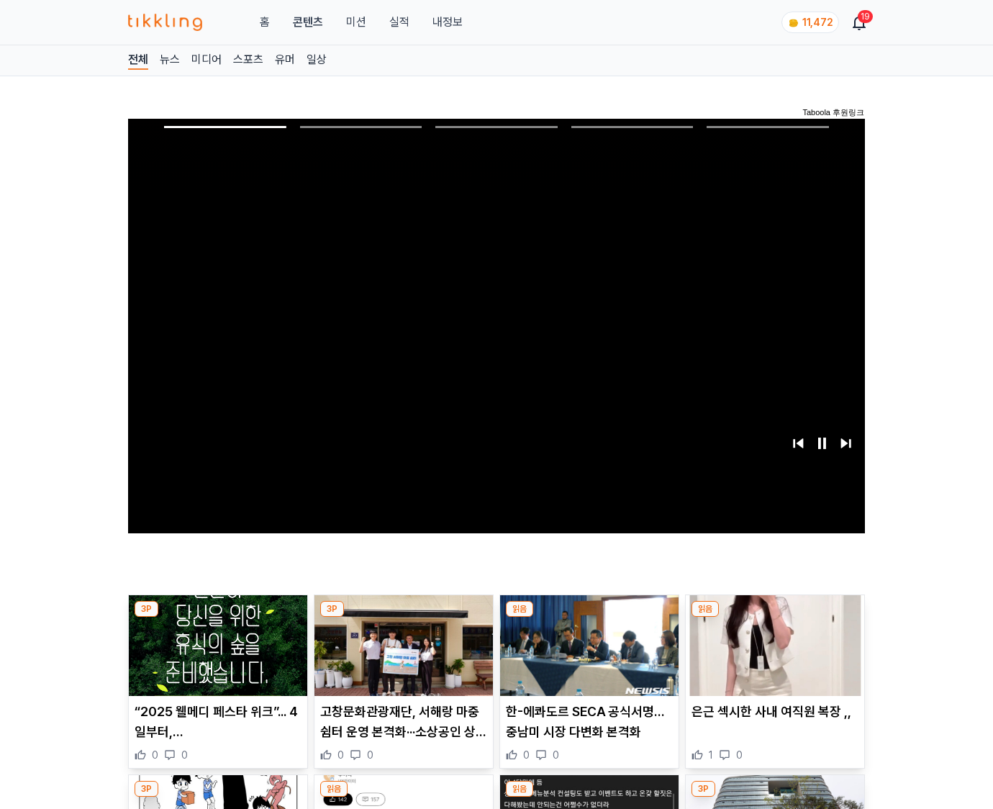
click at [774, 618] on img at bounding box center [775, 645] width 179 height 101
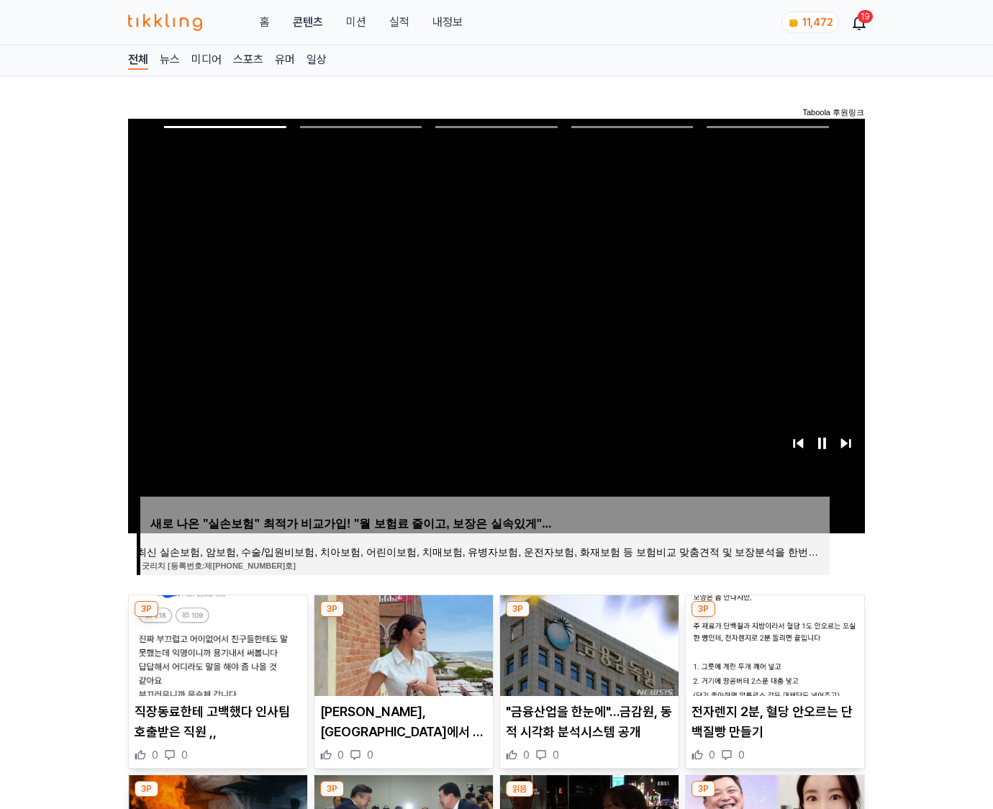
click at [774, 618] on img at bounding box center [775, 645] width 179 height 101
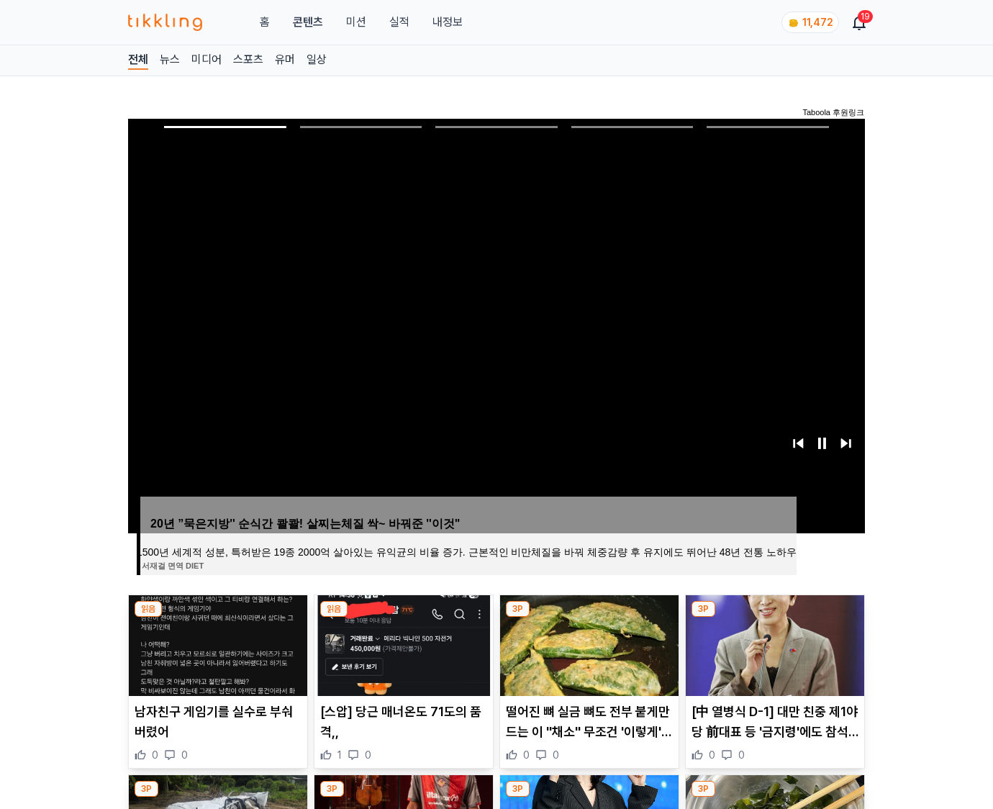
click at [774, 618] on img at bounding box center [775, 645] width 179 height 101
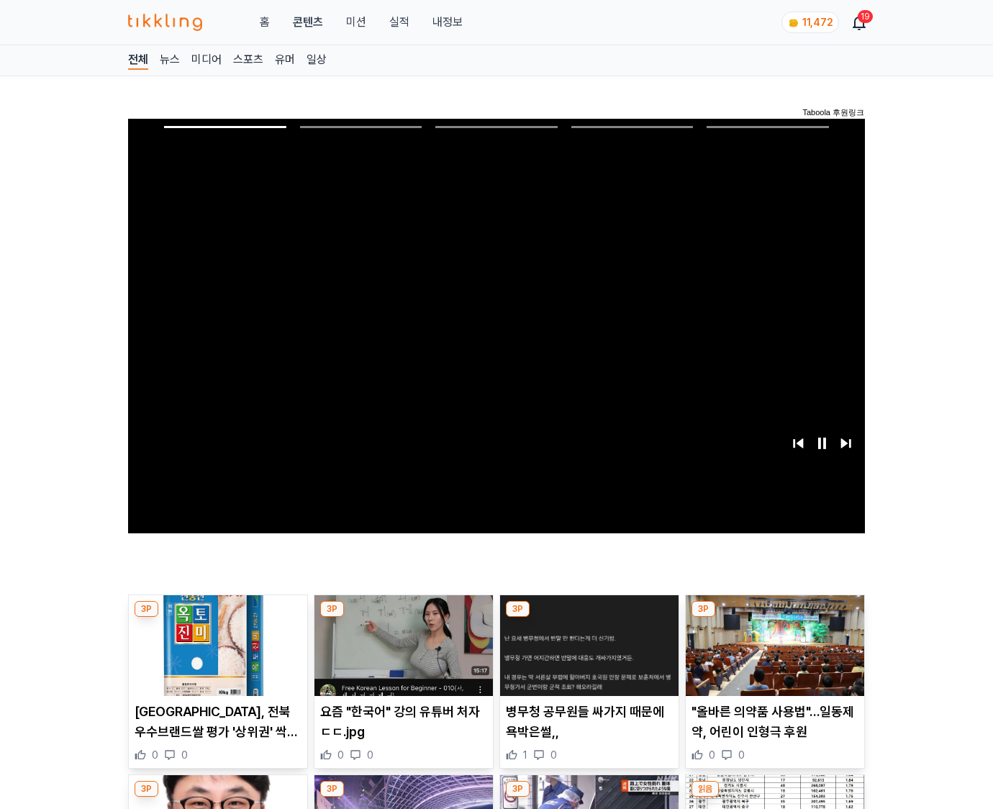
click at [774, 618] on img at bounding box center [775, 645] width 179 height 101
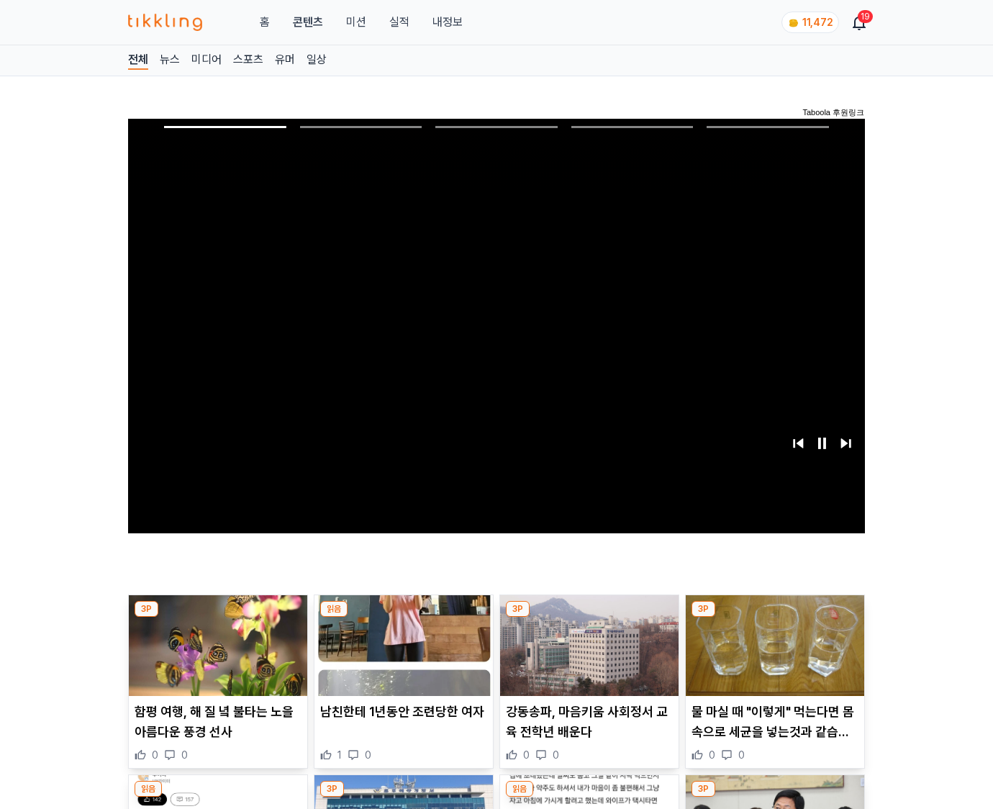
click at [774, 618] on img at bounding box center [775, 645] width 179 height 101
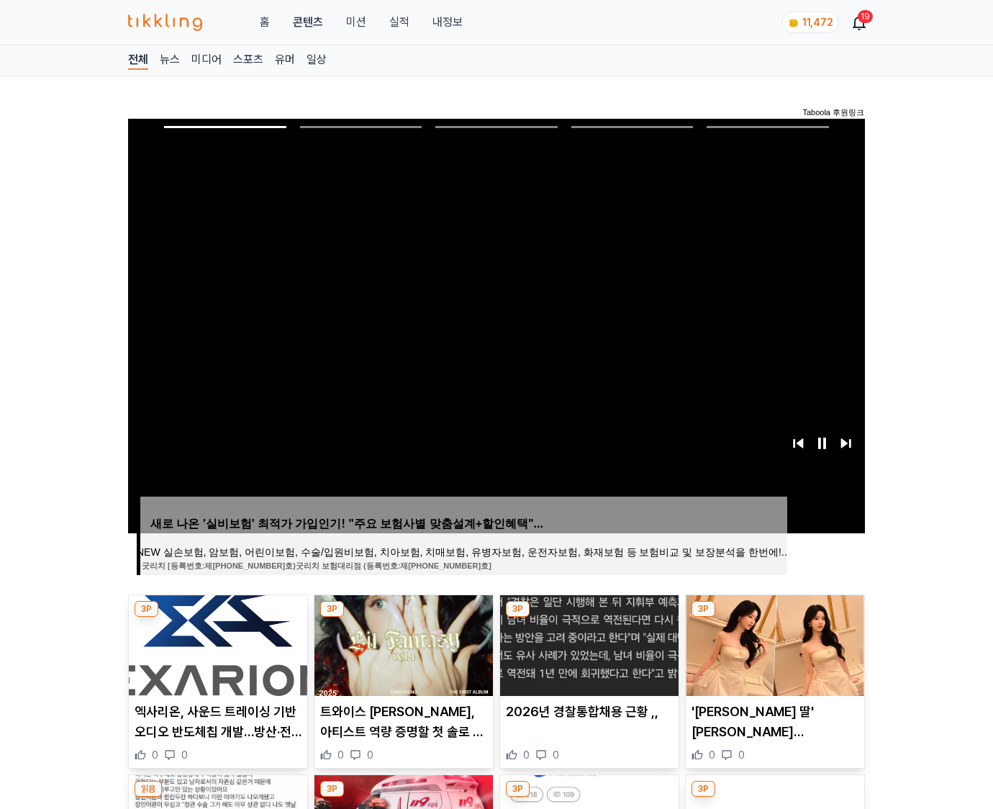
click at [774, 618] on img at bounding box center [775, 645] width 179 height 101
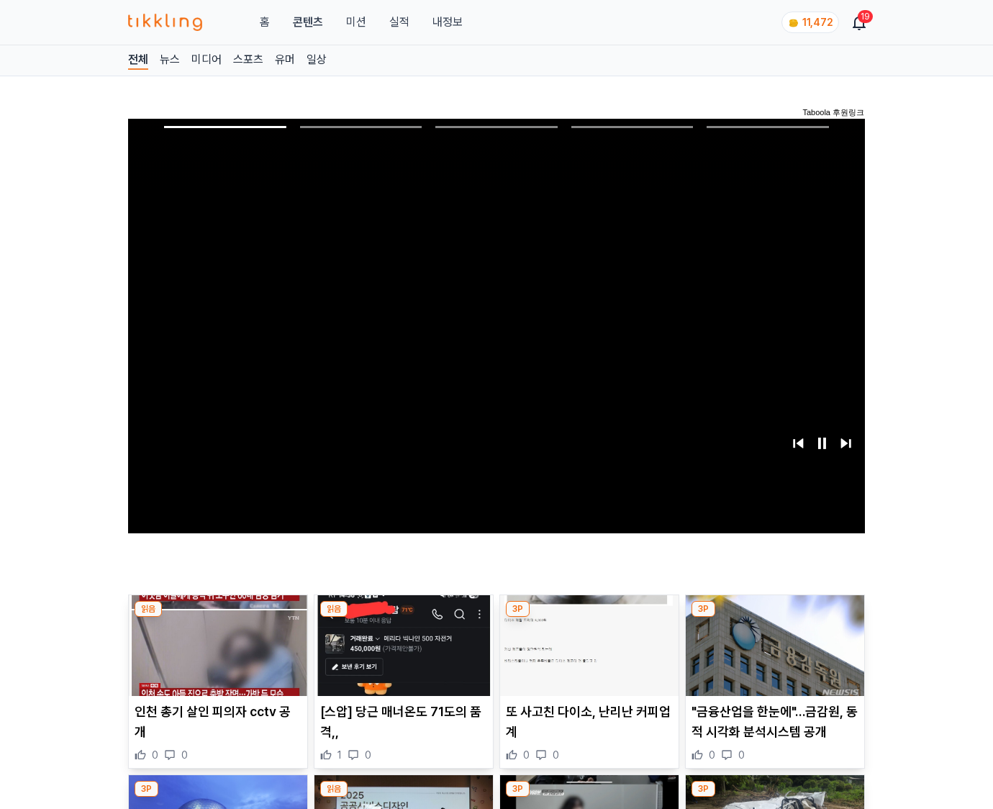
click at [774, 618] on img at bounding box center [775, 645] width 179 height 101
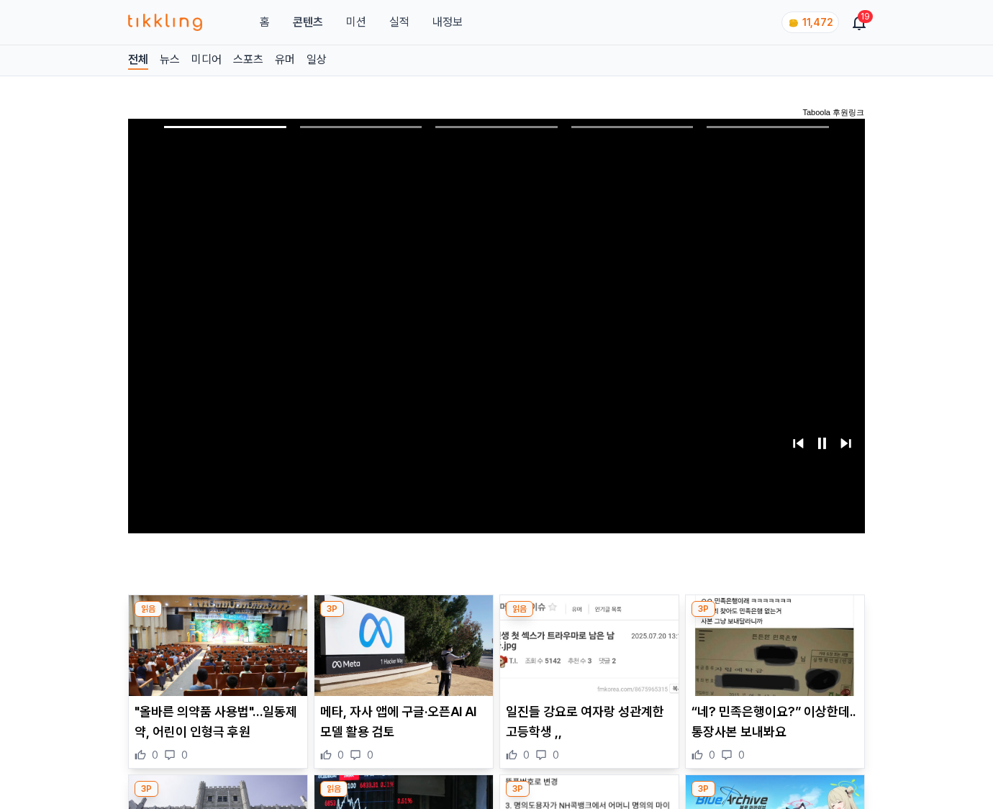
click at [774, 618] on img at bounding box center [775, 645] width 179 height 101
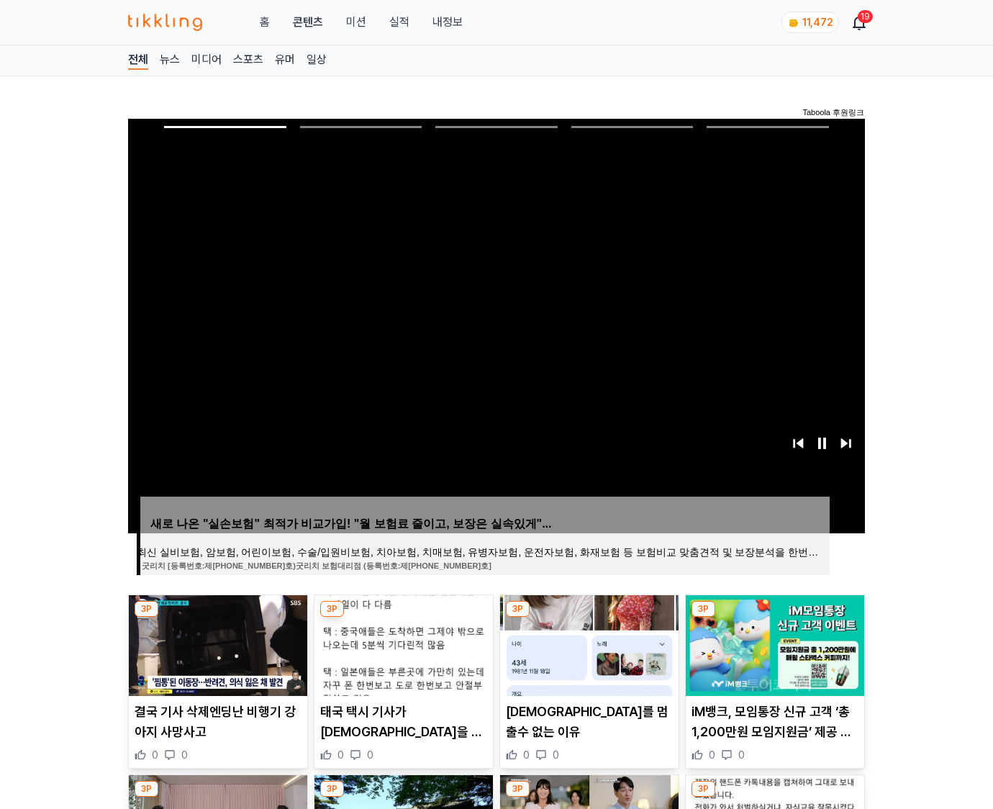
click at [774, 618] on img at bounding box center [775, 645] width 179 height 101
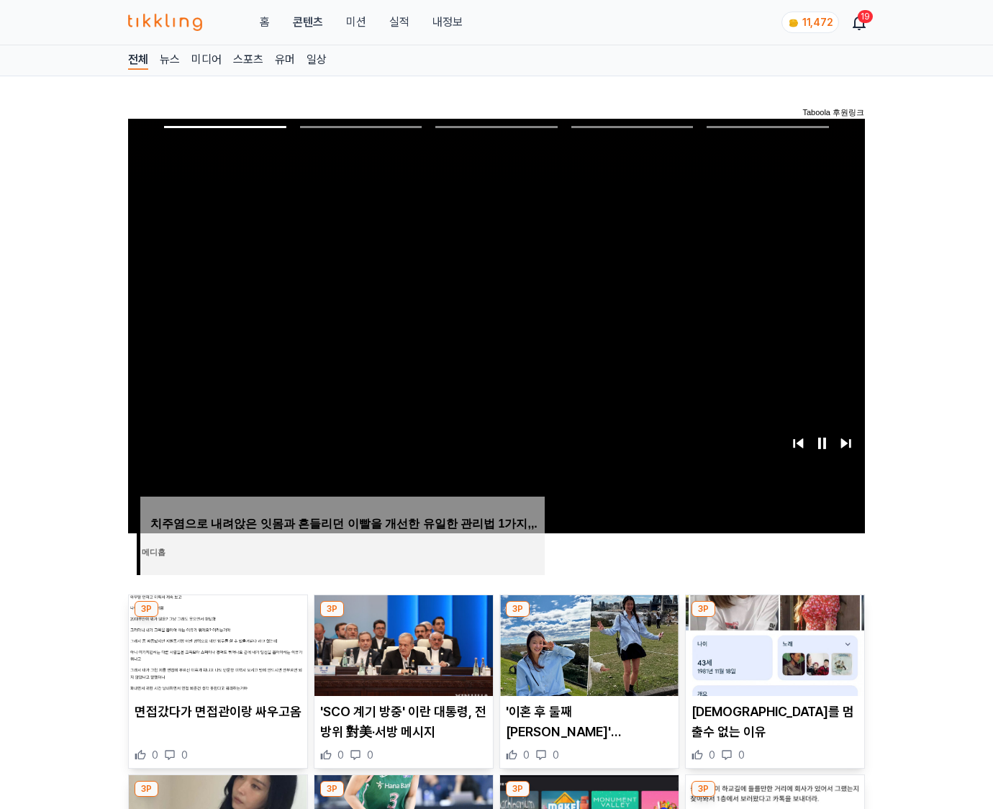
click at [774, 618] on img at bounding box center [775, 645] width 179 height 101
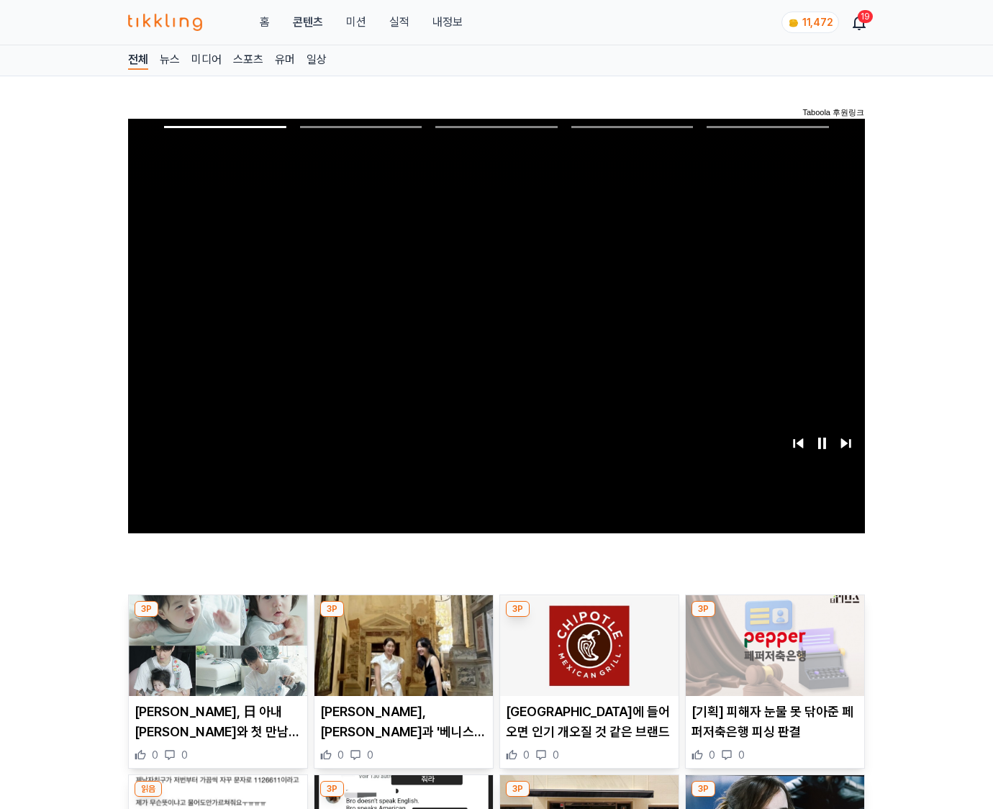
click at [774, 618] on img at bounding box center [775, 645] width 179 height 101
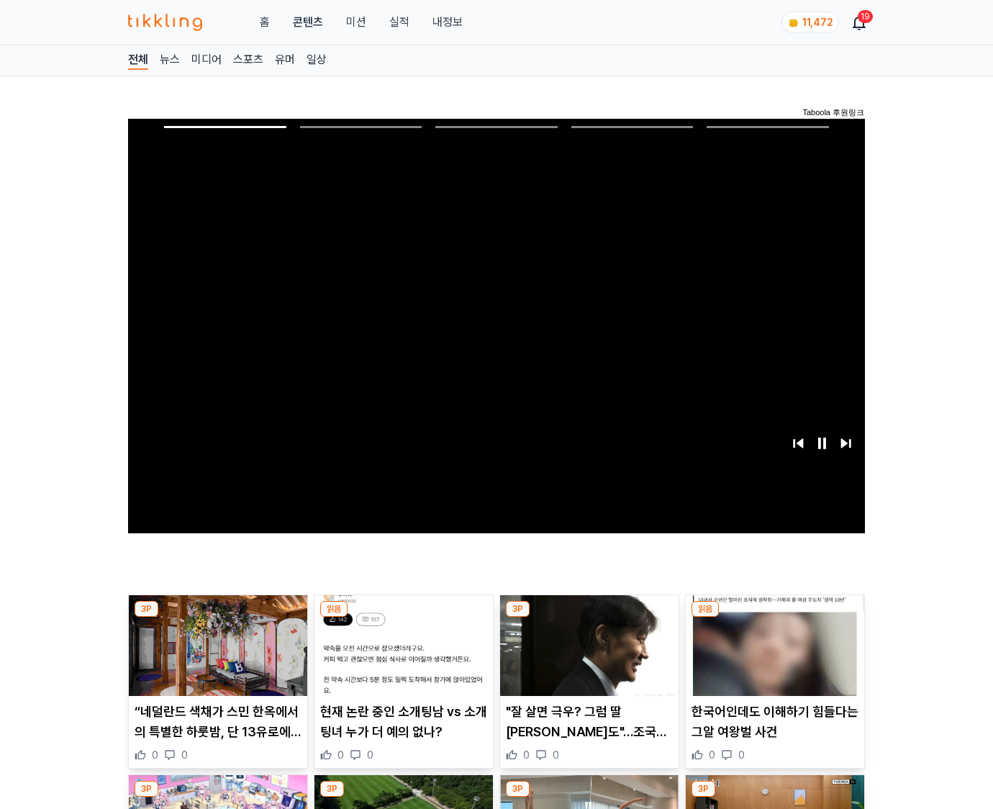
click at [774, 618] on img at bounding box center [775, 645] width 179 height 101
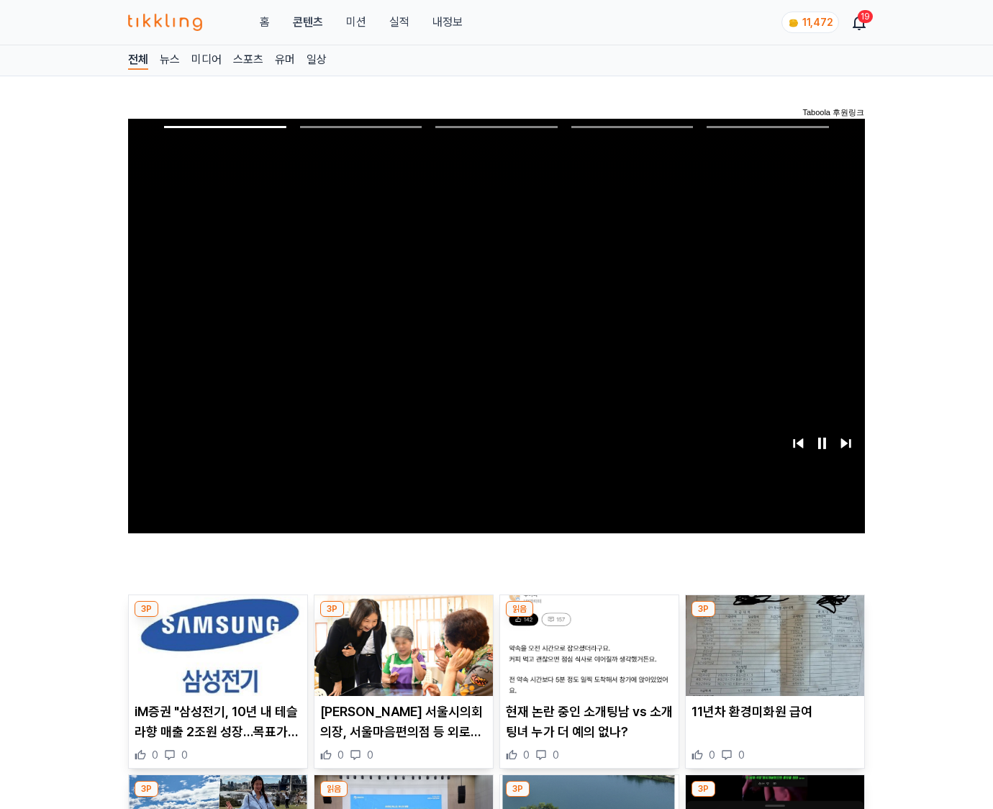
click at [774, 618] on img at bounding box center [775, 645] width 179 height 101
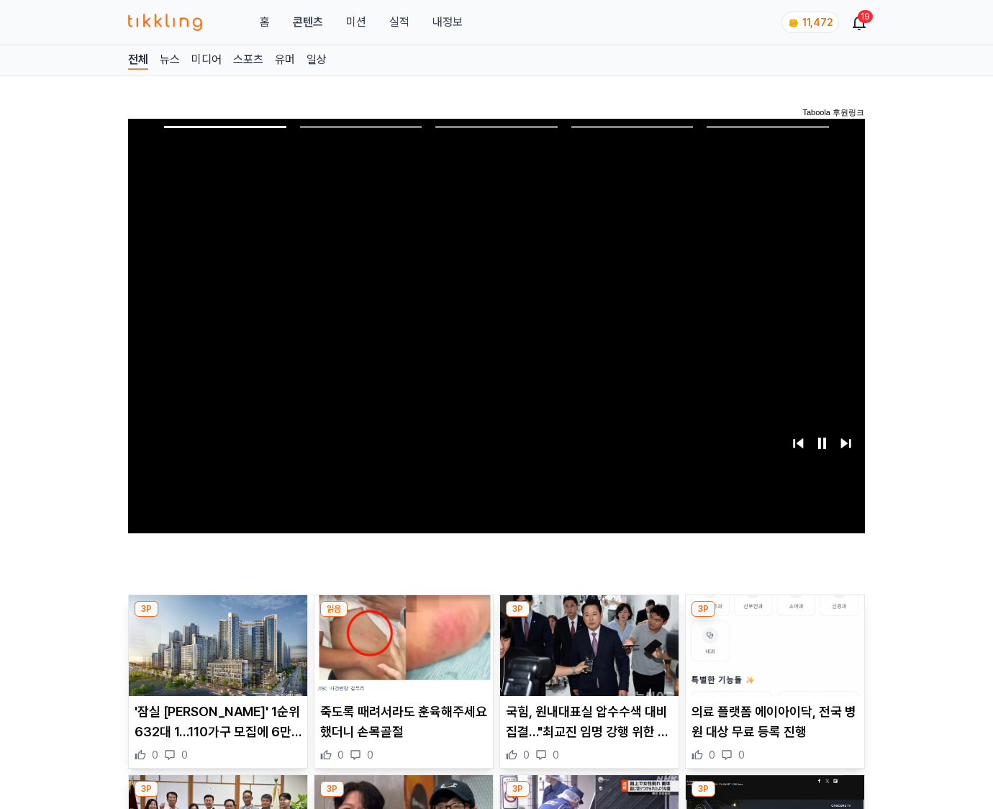
click at [774, 618] on img at bounding box center [775, 645] width 179 height 101
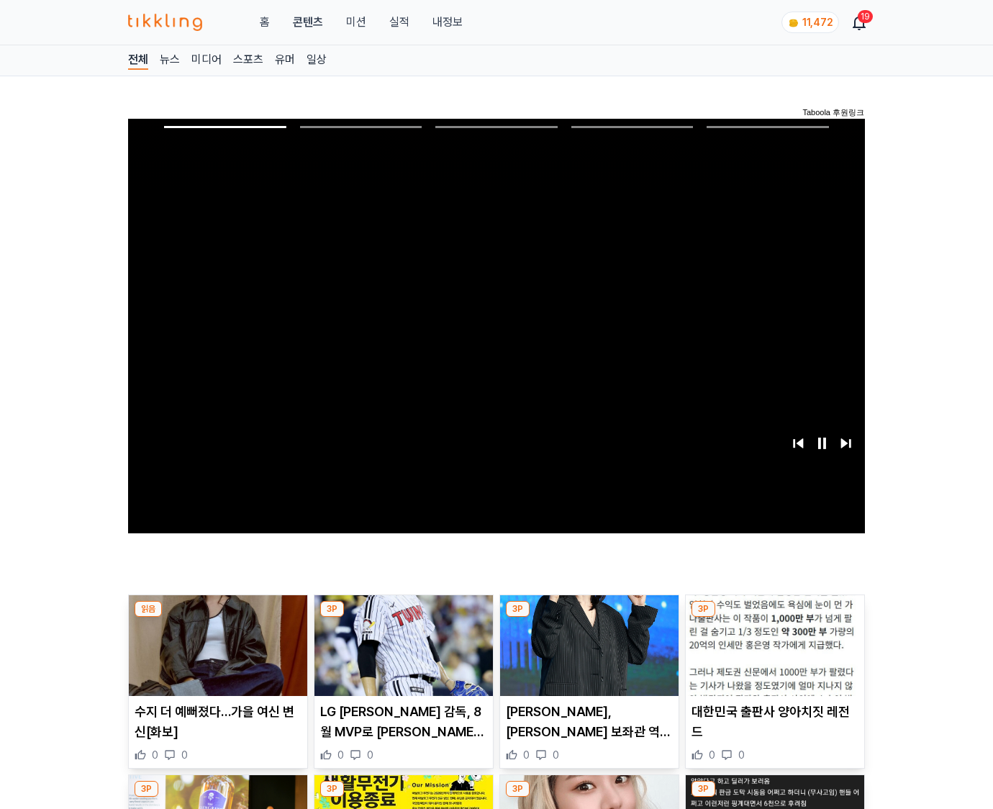
click at [774, 618] on img at bounding box center [775, 645] width 179 height 101
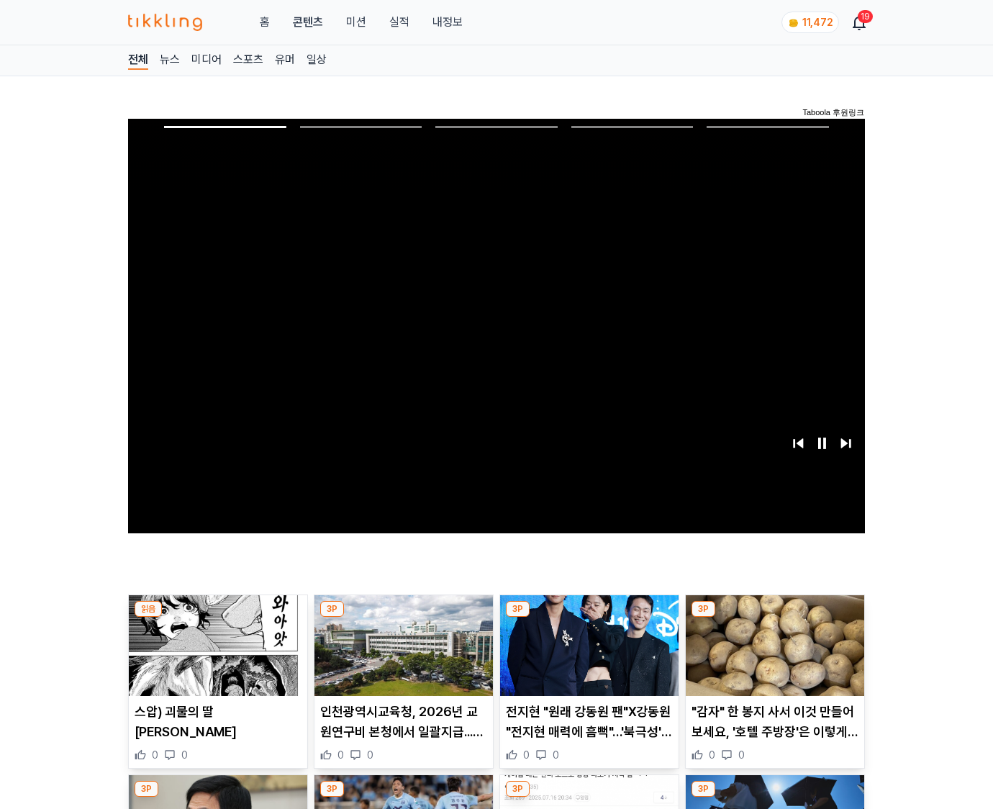
click at [774, 618] on img at bounding box center [775, 645] width 179 height 101
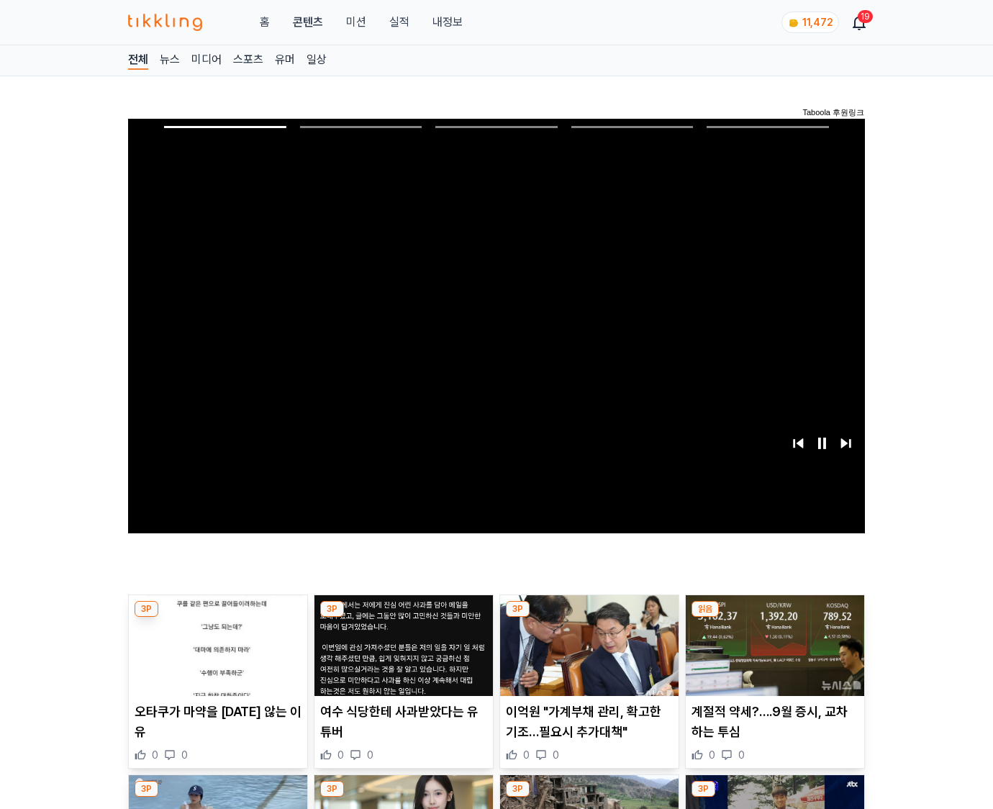
click at [774, 618] on img at bounding box center [775, 645] width 179 height 101
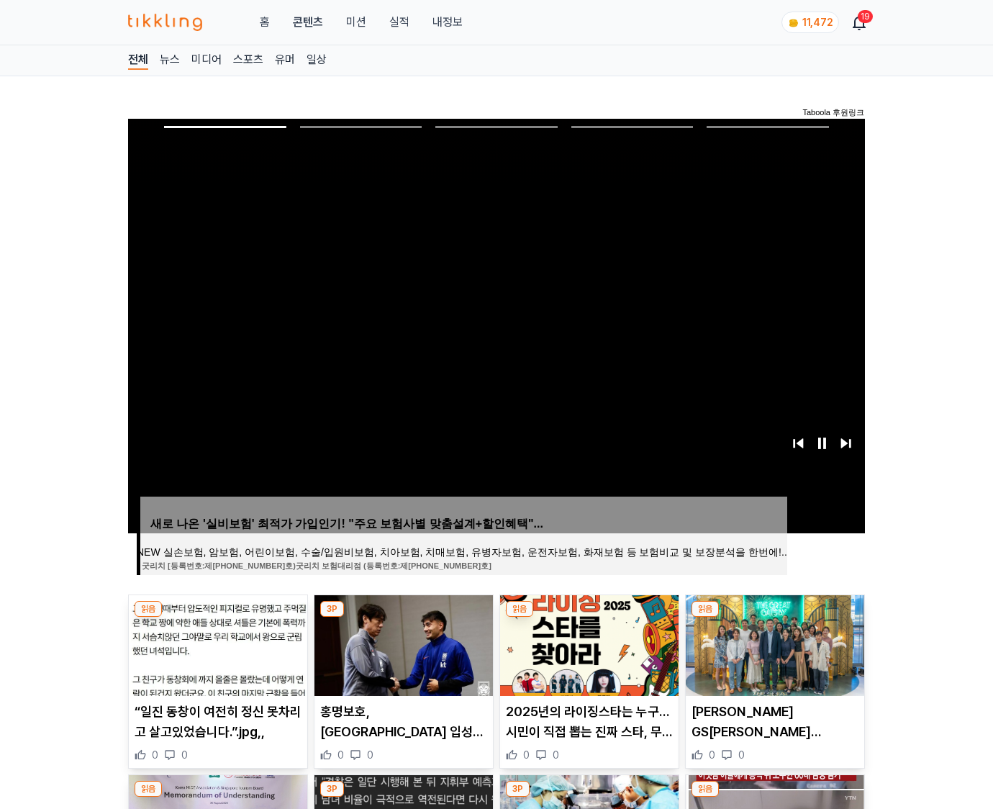
click at [774, 618] on img at bounding box center [775, 645] width 179 height 101
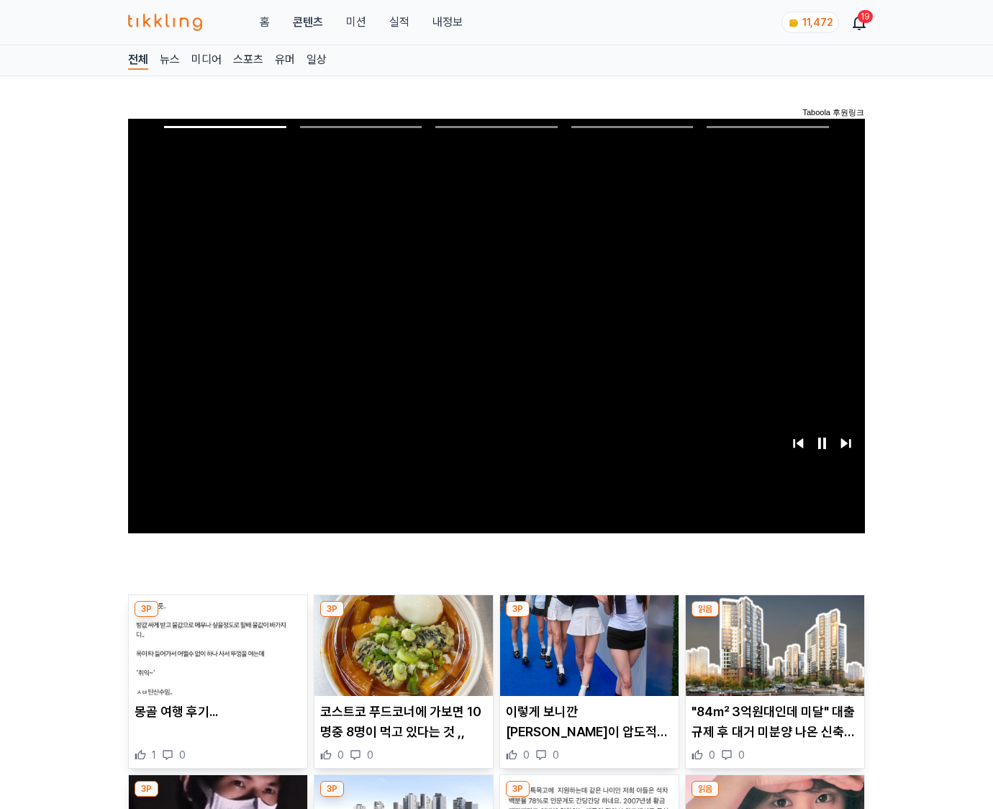
click at [774, 618] on img at bounding box center [775, 645] width 179 height 101
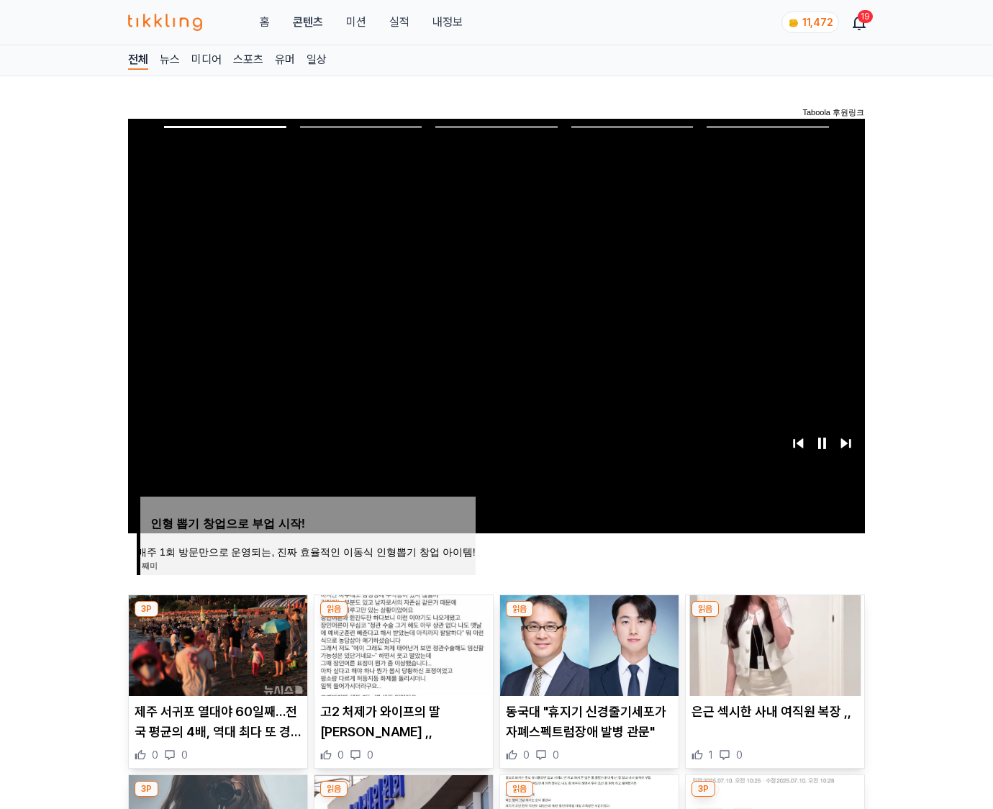
click at [774, 618] on img at bounding box center [775, 645] width 179 height 101
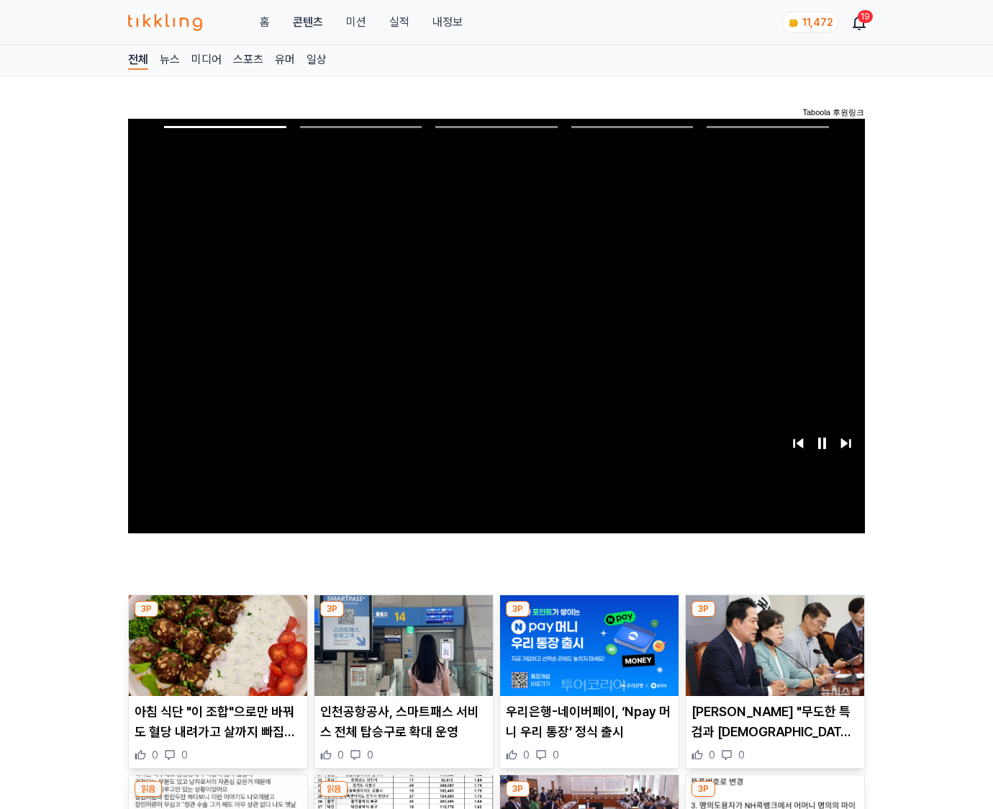
click at [774, 618] on img at bounding box center [775, 645] width 179 height 101
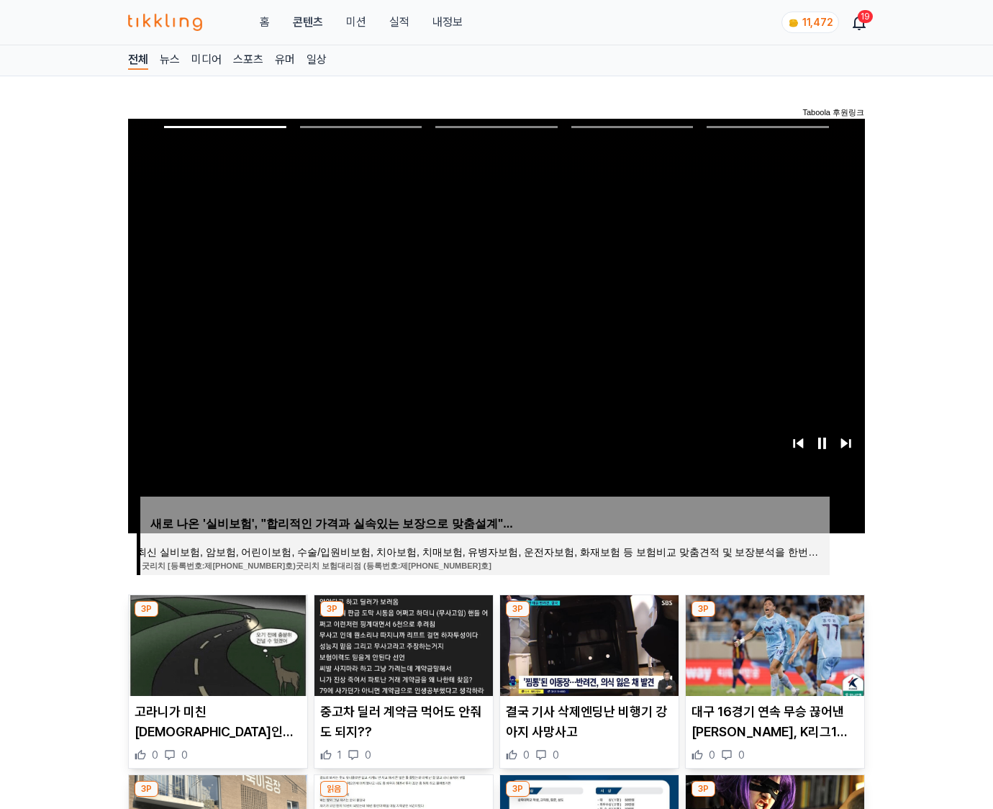
click at [774, 618] on img at bounding box center [775, 645] width 179 height 101
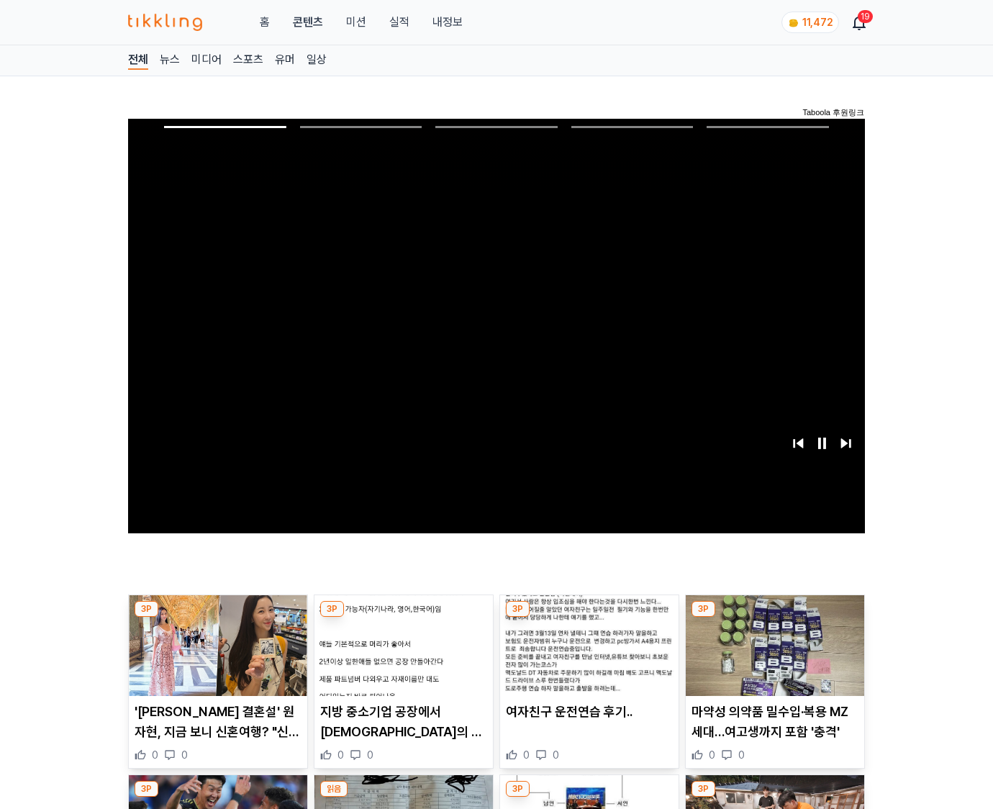
click at [774, 618] on img at bounding box center [775, 645] width 179 height 101
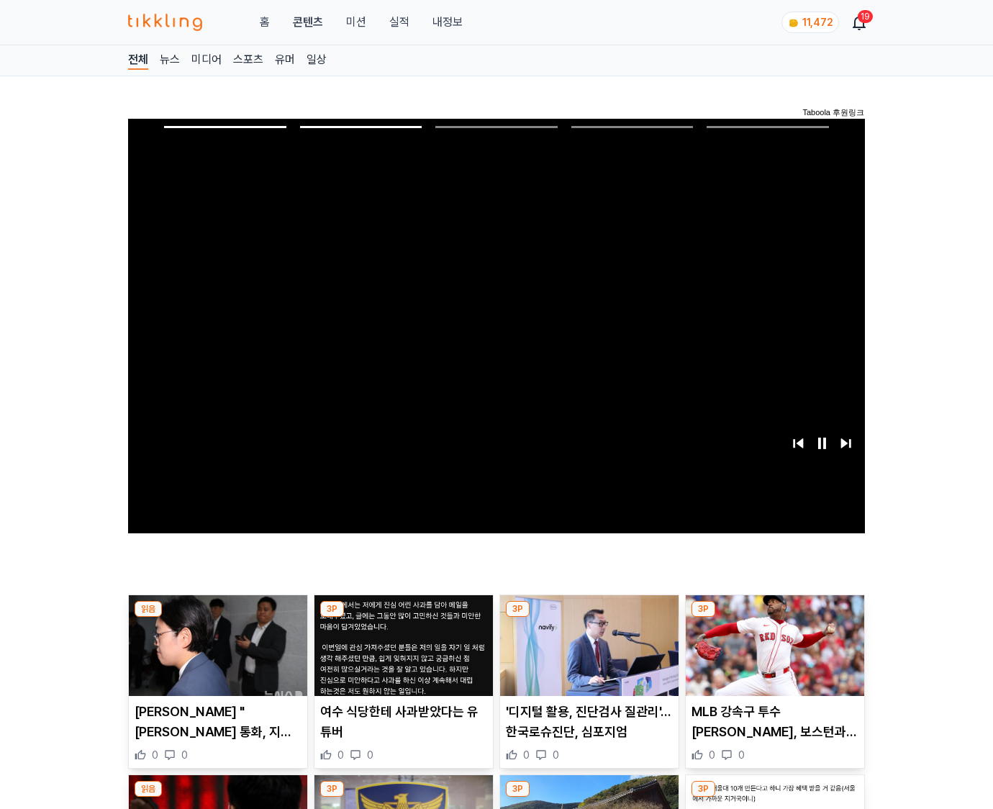
click at [774, 618] on img at bounding box center [775, 645] width 179 height 101
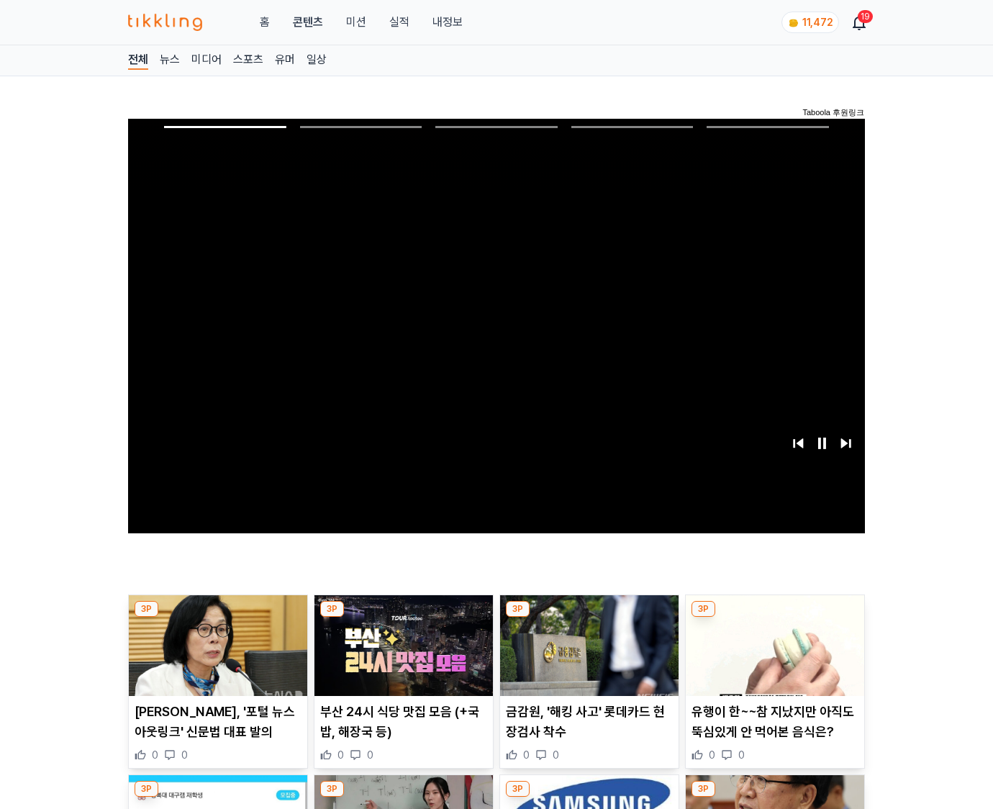
click at [774, 618] on img at bounding box center [775, 645] width 179 height 101
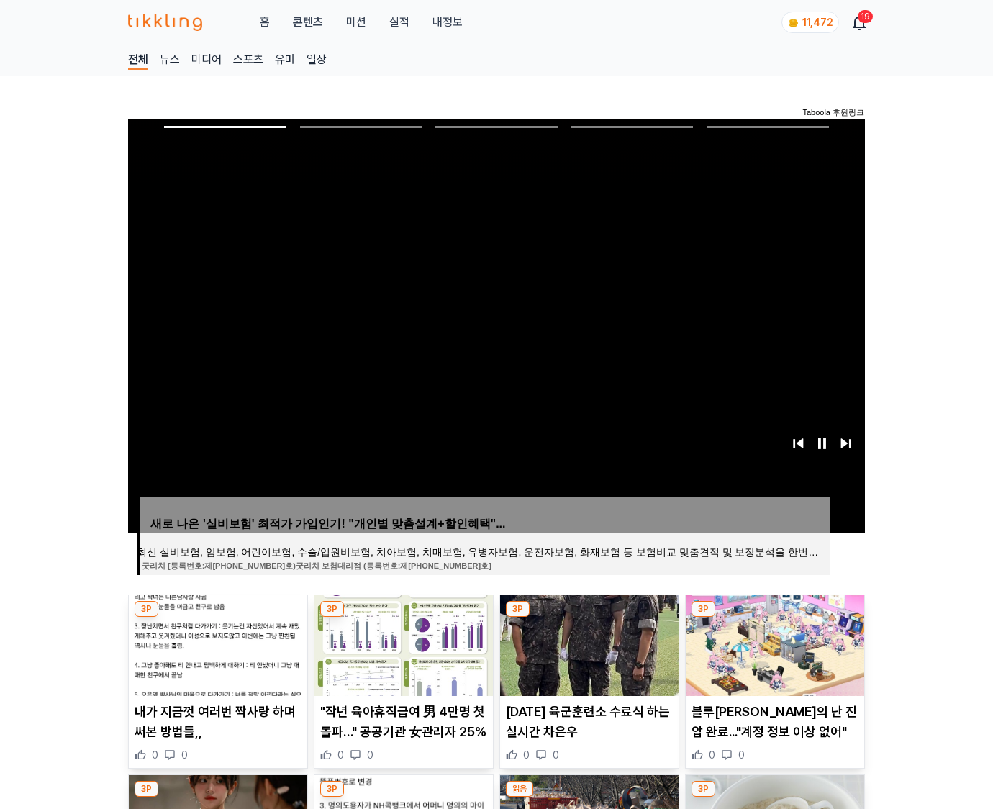
click at [774, 618] on img at bounding box center [775, 645] width 179 height 101
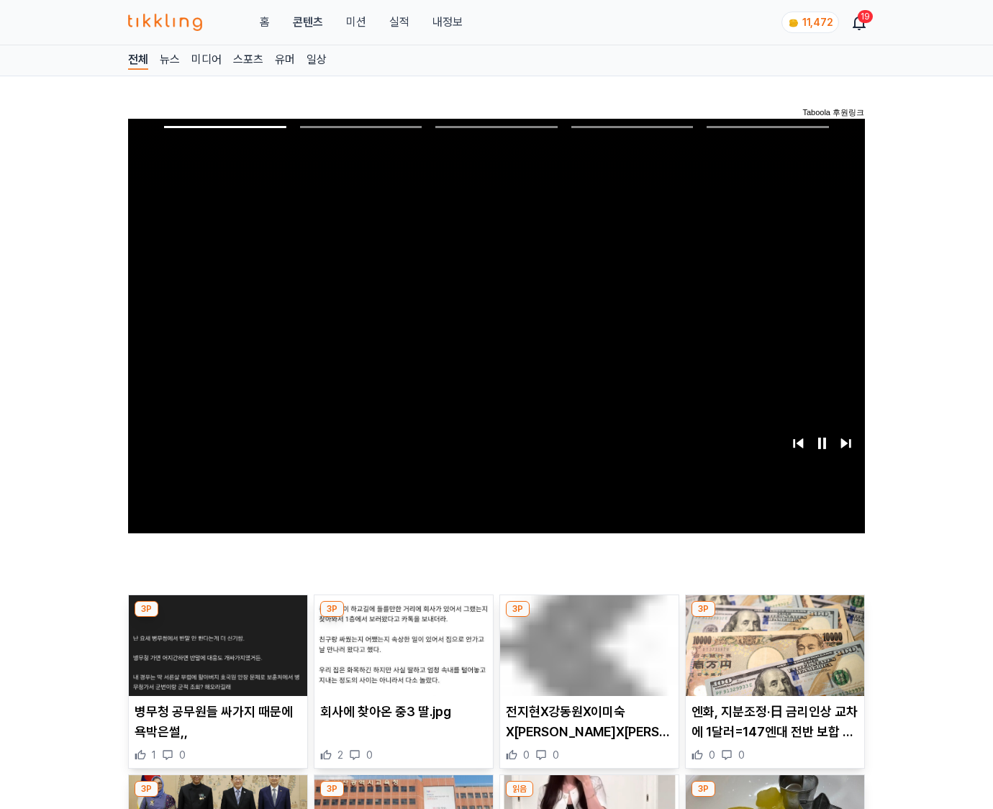
click at [774, 618] on img at bounding box center [775, 645] width 179 height 101
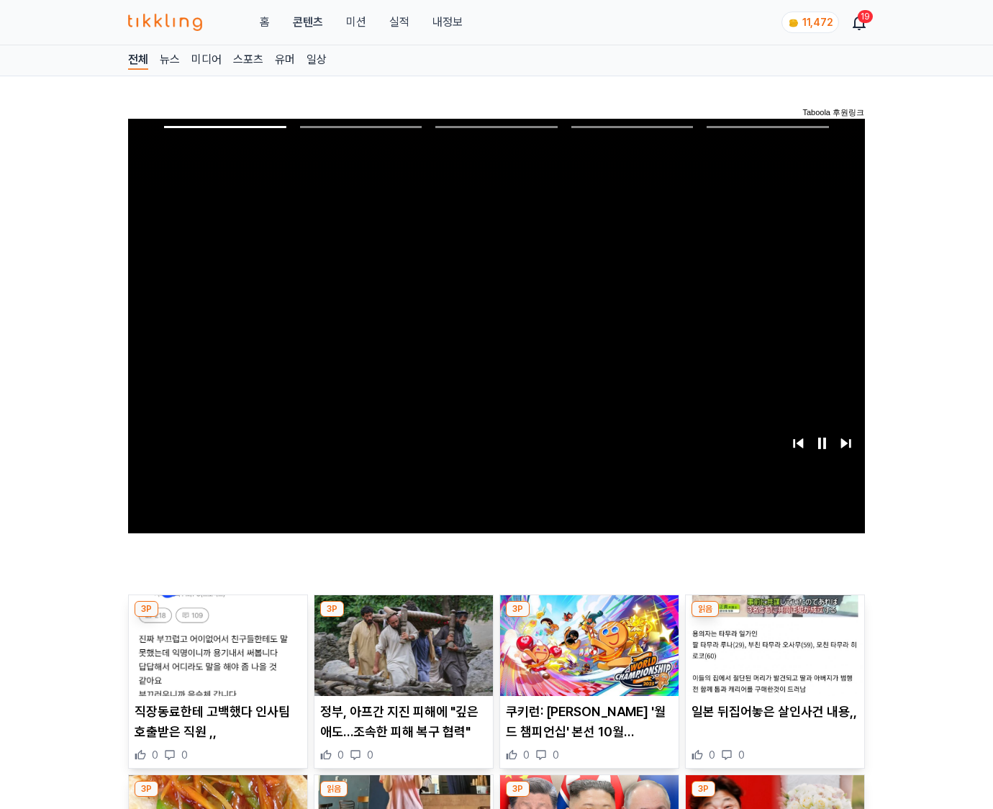
click at [774, 618] on img at bounding box center [775, 645] width 179 height 101
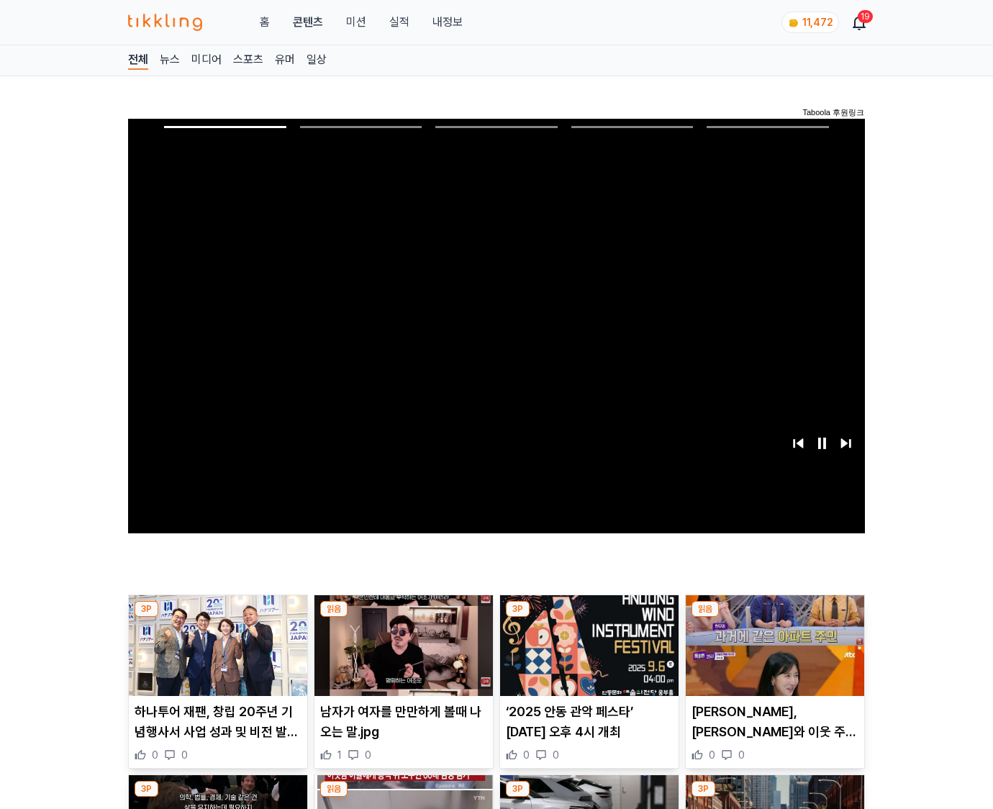
click at [774, 618] on img at bounding box center [775, 645] width 179 height 101
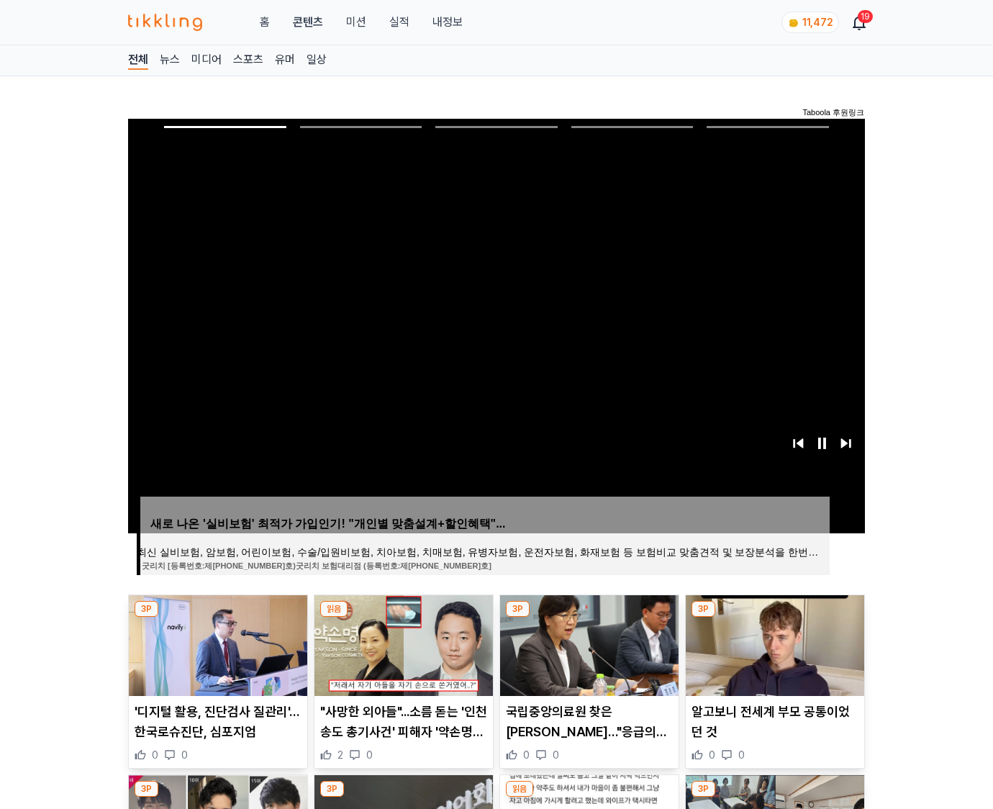
click at [774, 618] on img at bounding box center [775, 645] width 179 height 101
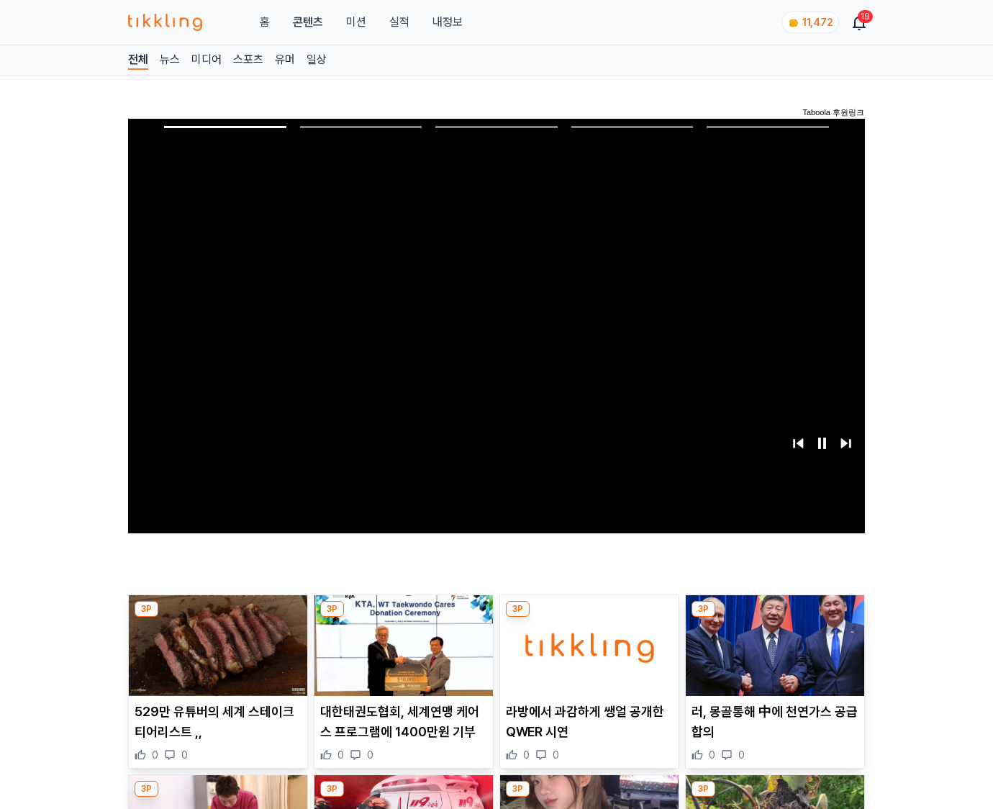
click at [774, 618] on img at bounding box center [775, 645] width 179 height 101
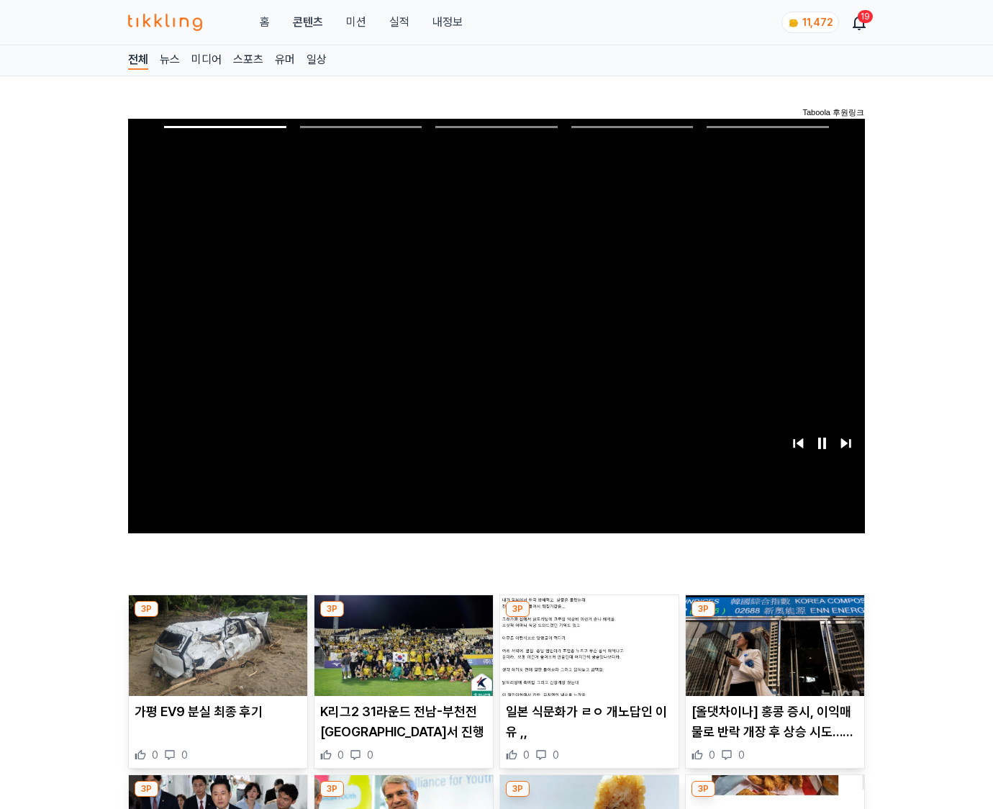
click at [774, 618] on img at bounding box center [775, 645] width 179 height 101
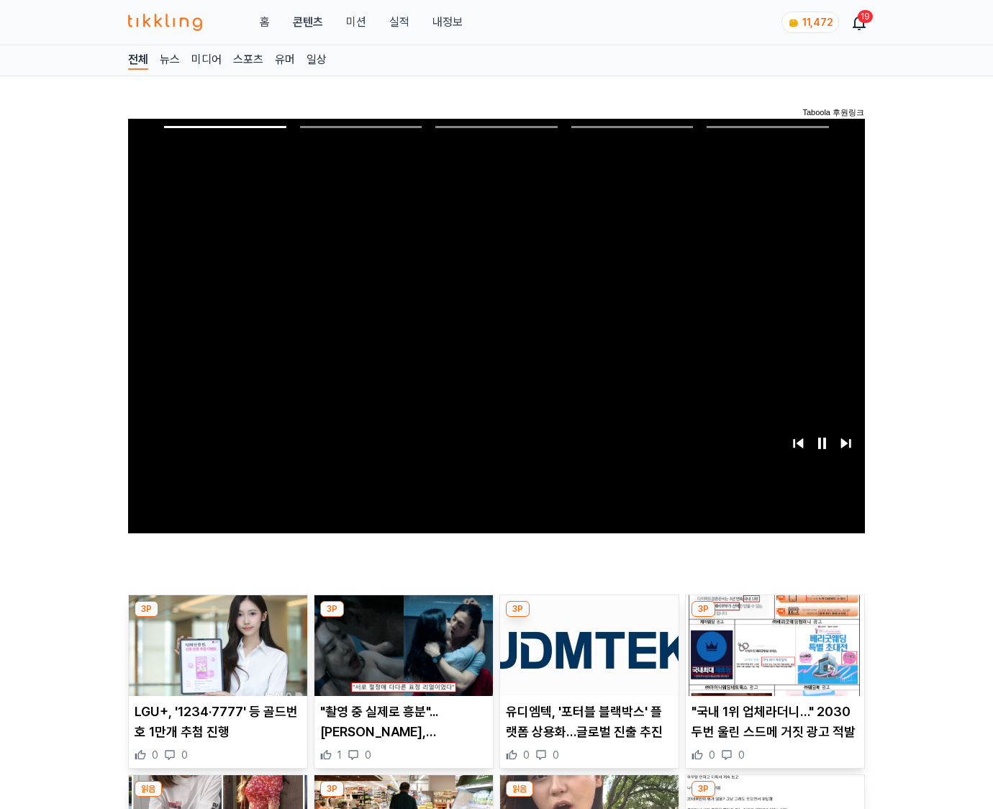
click at [774, 618] on img at bounding box center [775, 645] width 179 height 101
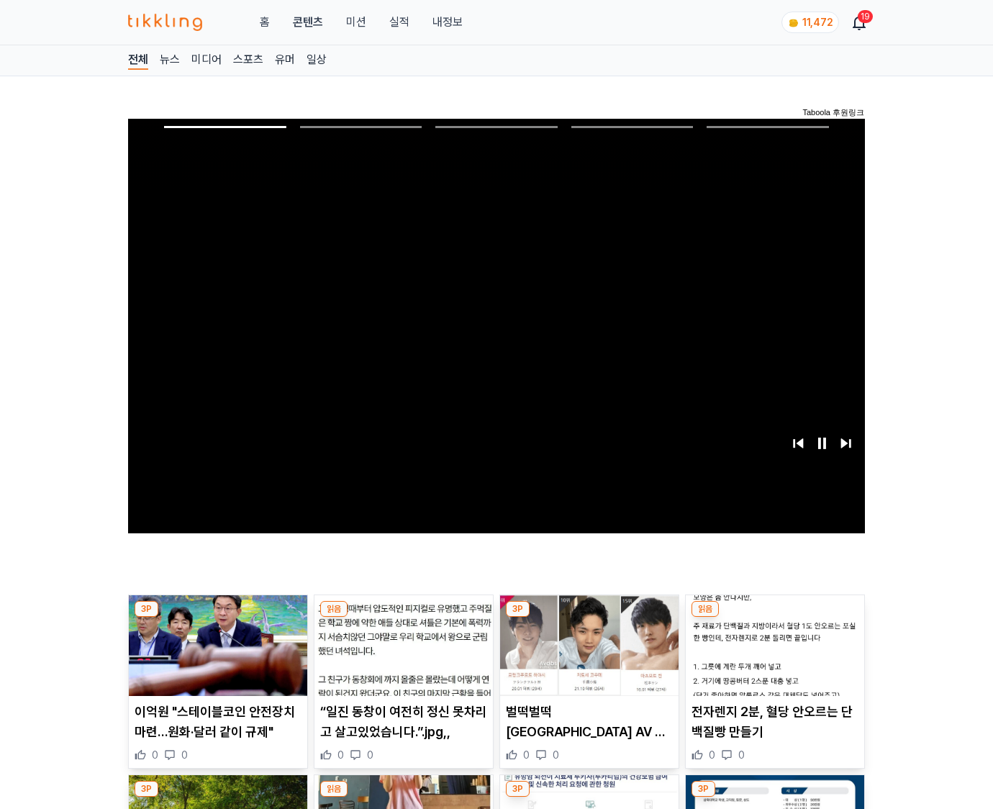
click at [774, 618] on img at bounding box center [775, 645] width 179 height 101
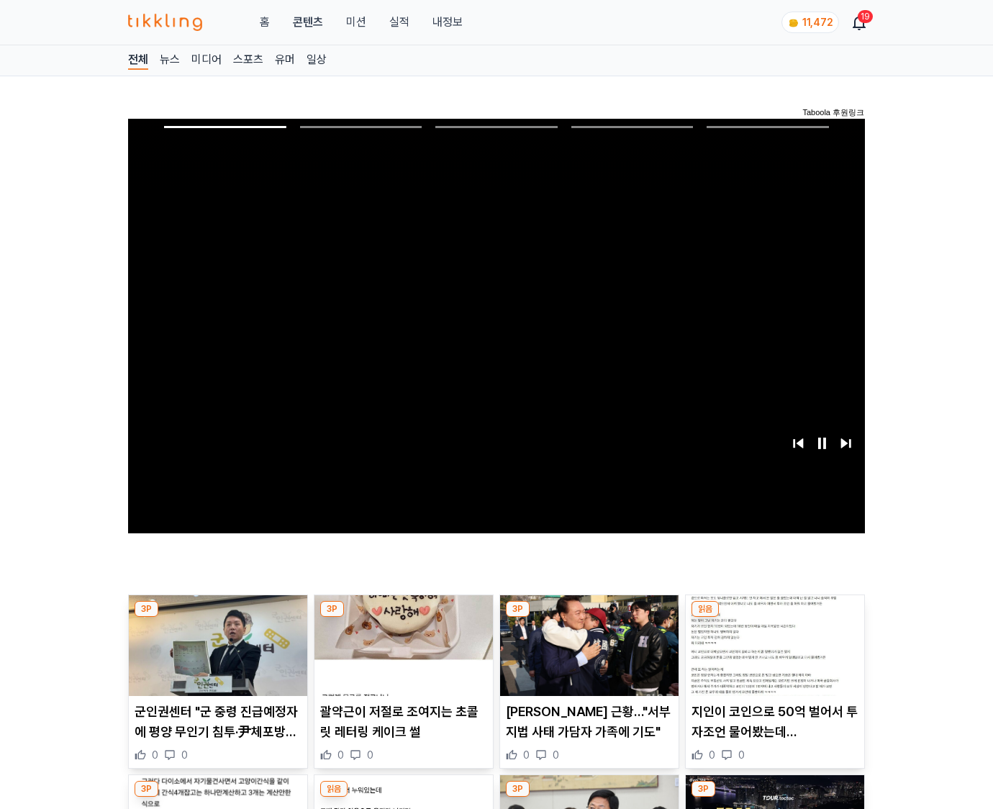
click at [774, 618] on img at bounding box center [775, 645] width 179 height 101
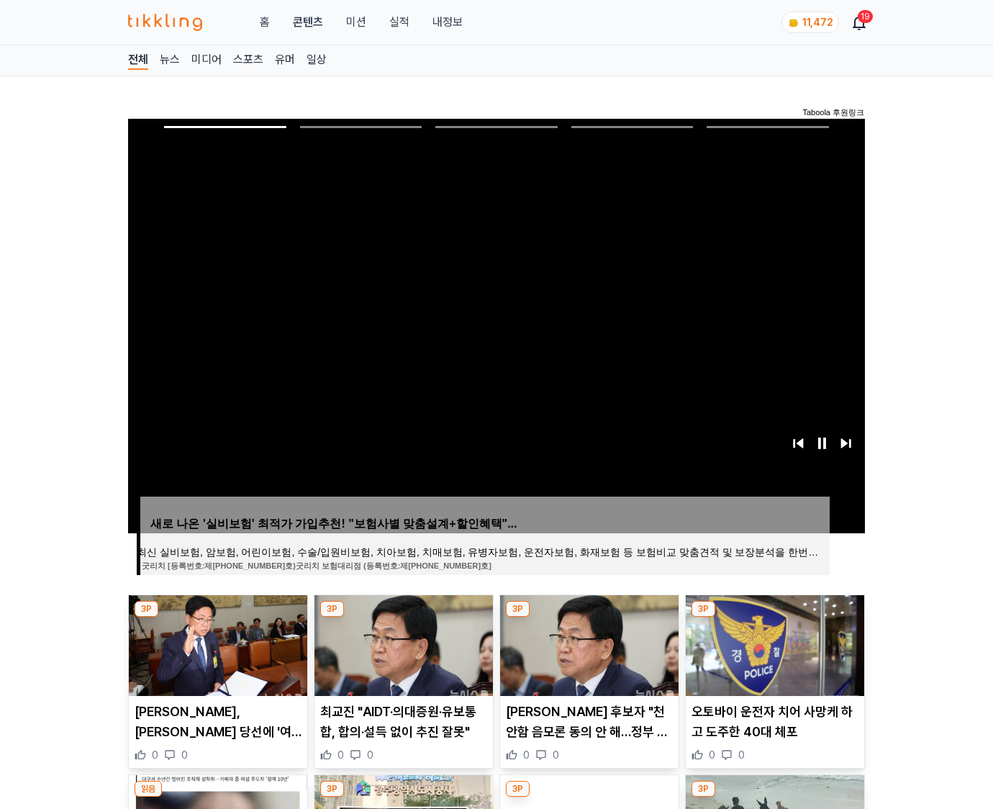
click at [774, 618] on img at bounding box center [775, 645] width 179 height 101
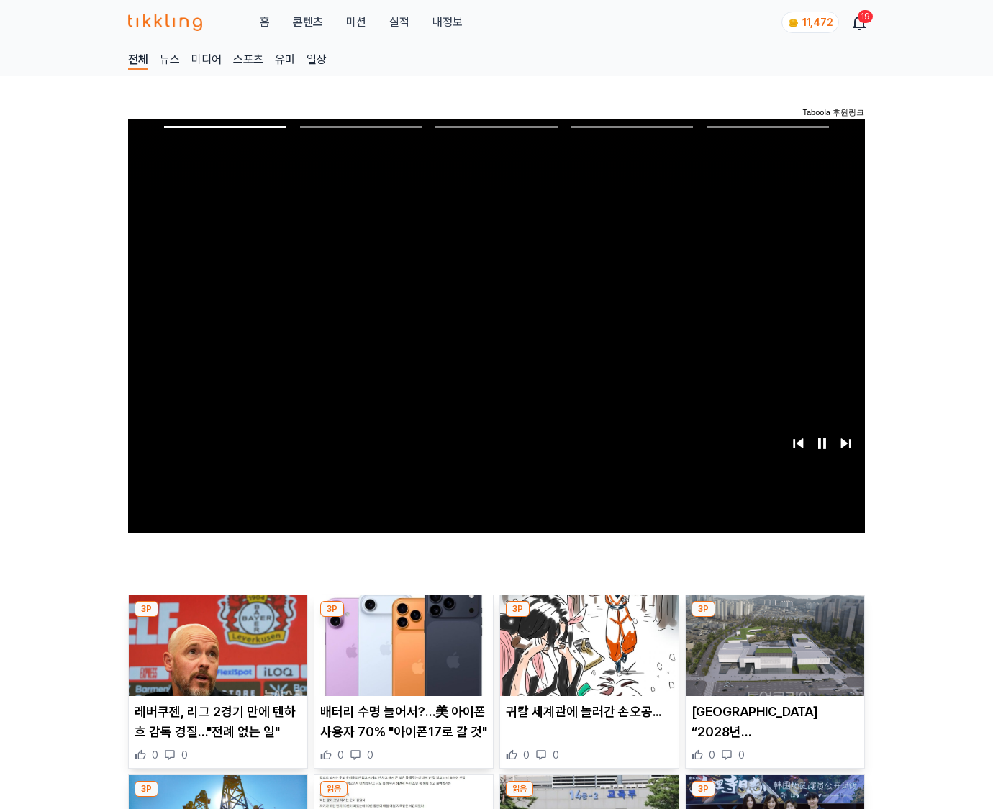
click at [774, 618] on img at bounding box center [775, 645] width 179 height 101
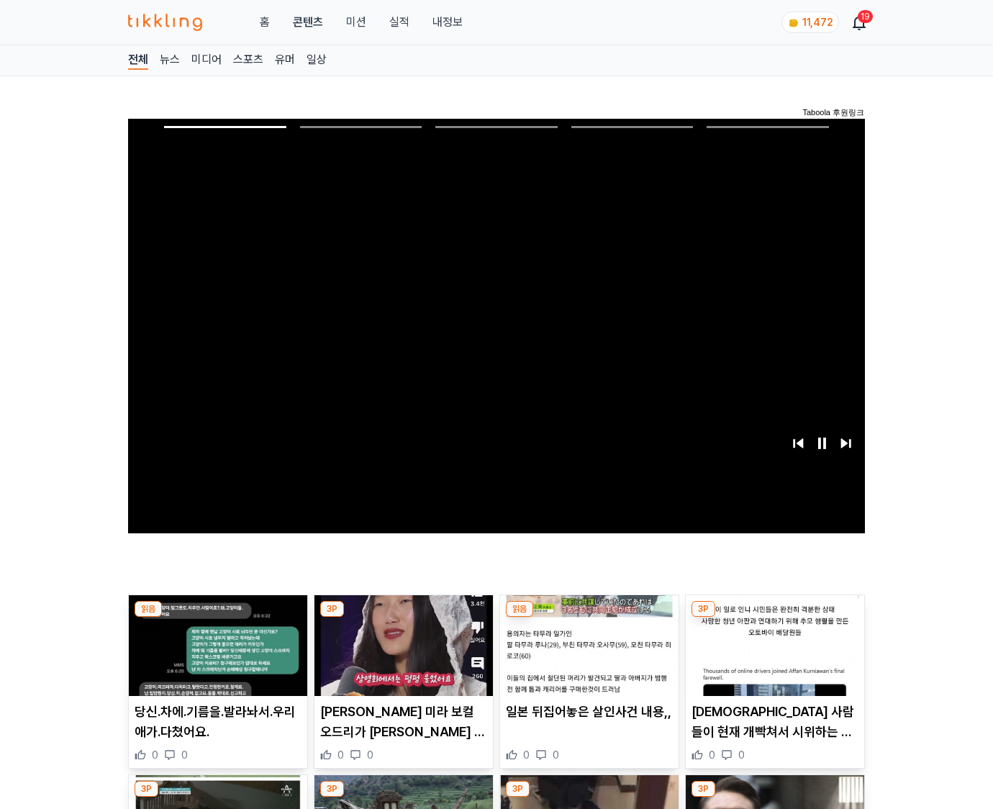
click at [774, 618] on img at bounding box center [775, 645] width 179 height 101
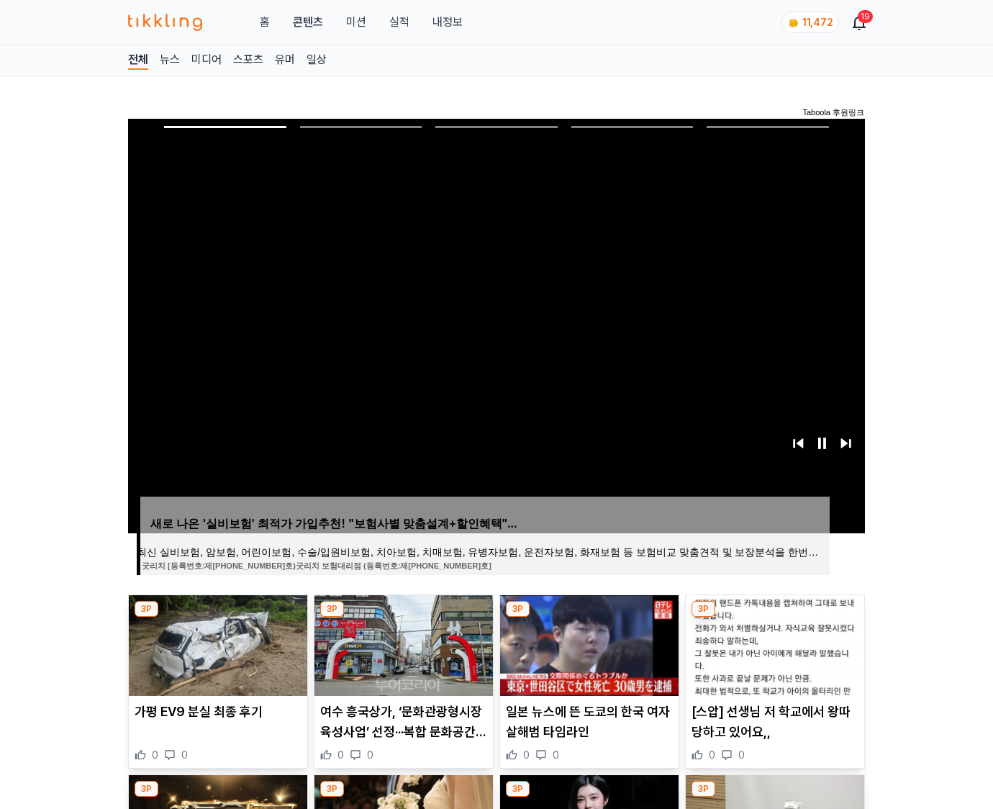
click at [774, 618] on img at bounding box center [775, 645] width 179 height 101
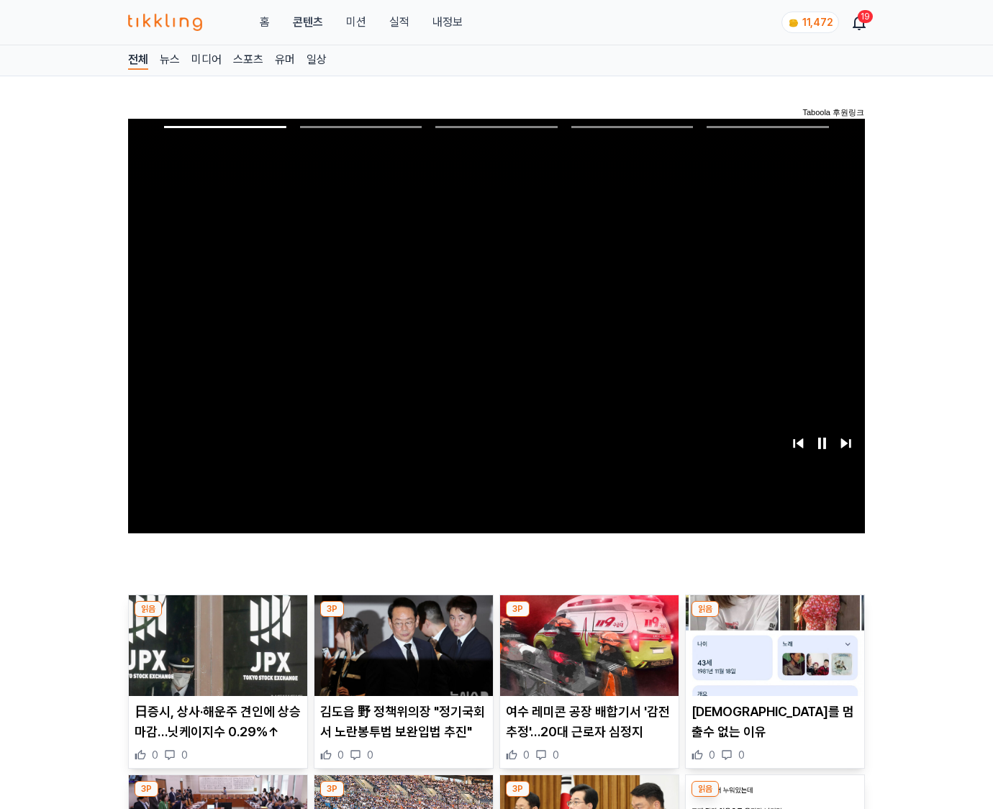
click at [774, 618] on img at bounding box center [775, 645] width 179 height 101
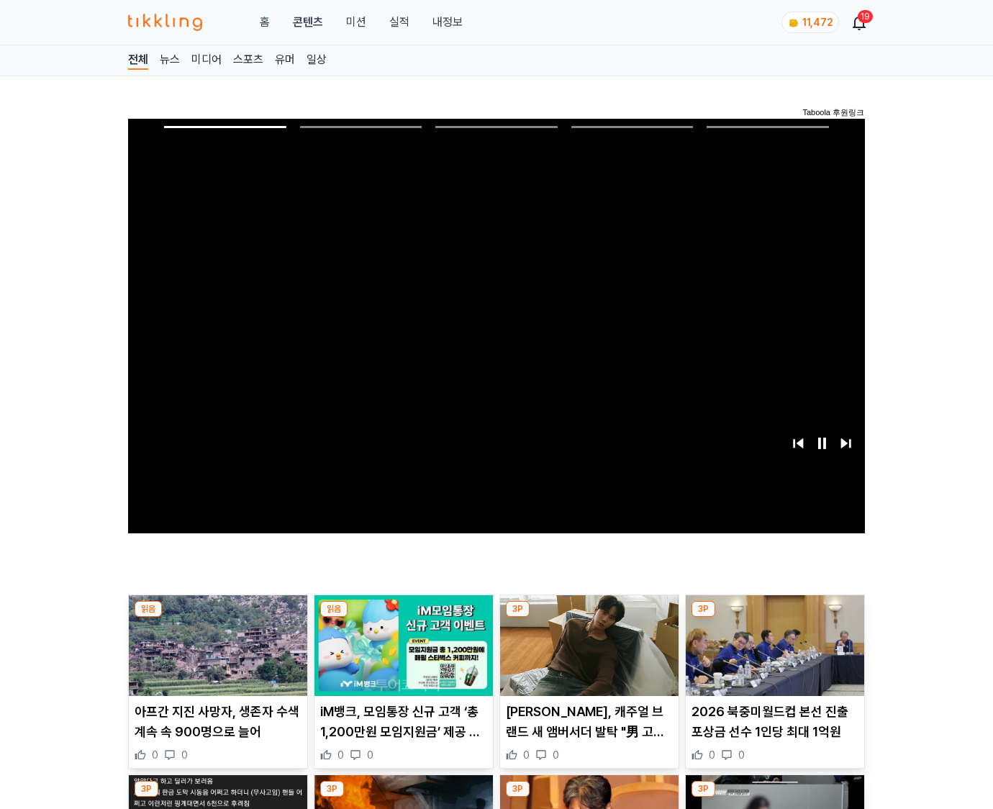
click at [774, 618] on img at bounding box center [775, 645] width 179 height 101
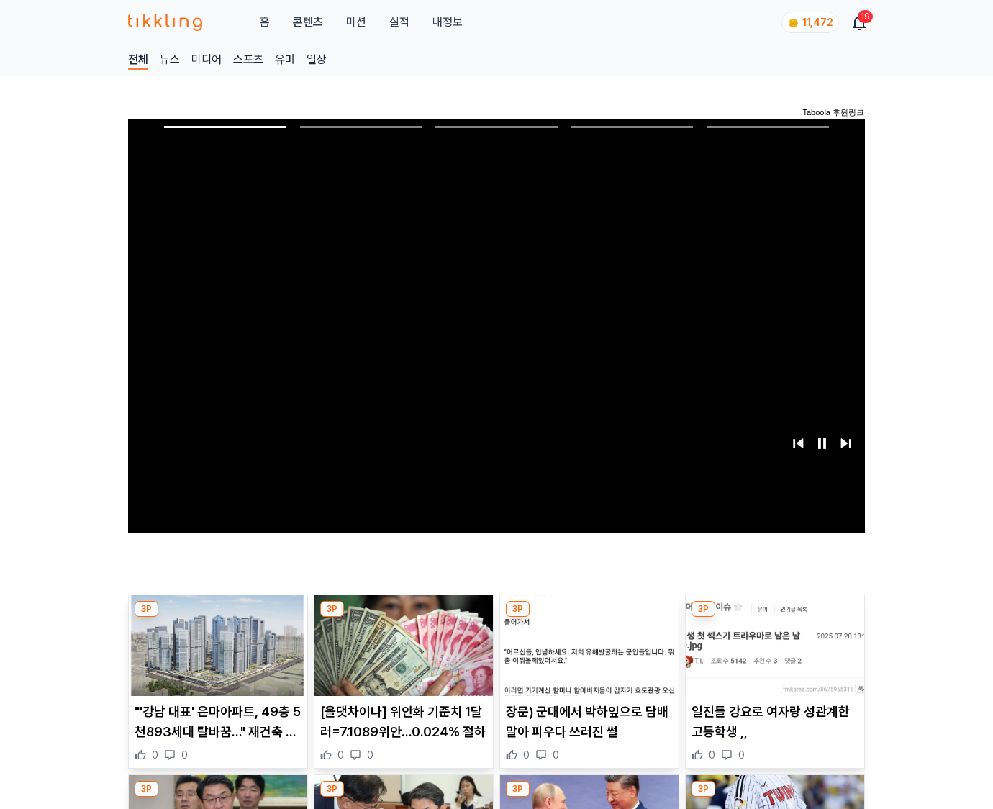
click at [774, 618] on img at bounding box center [775, 645] width 179 height 101
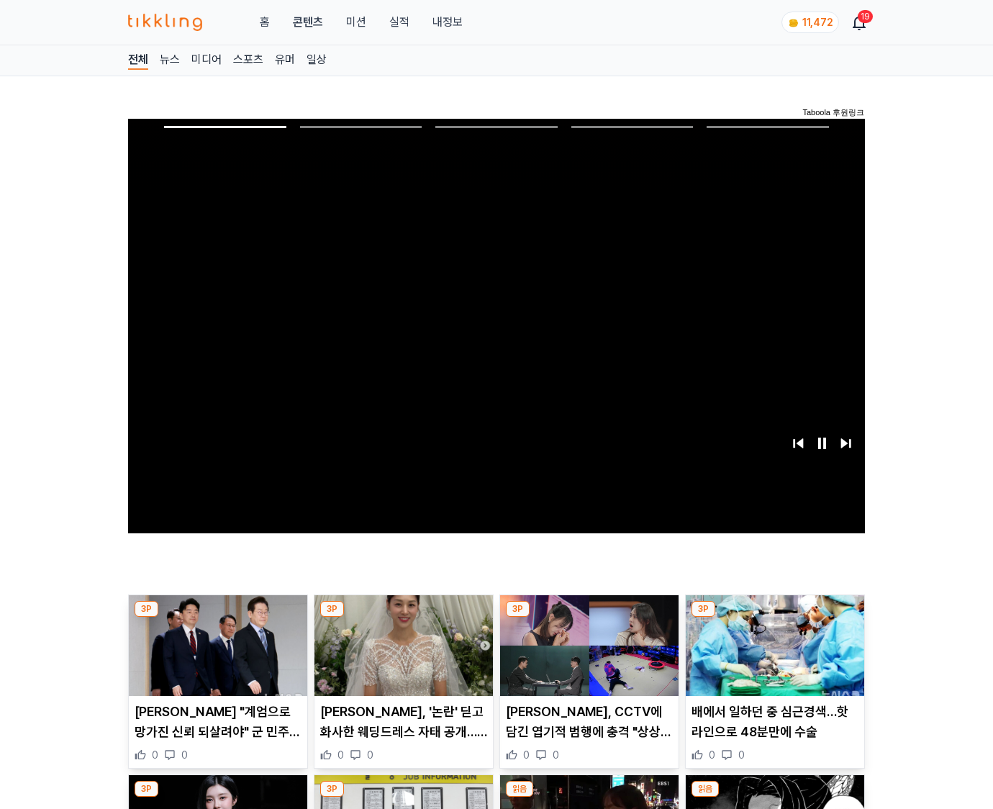
click at [774, 618] on img at bounding box center [775, 645] width 179 height 101
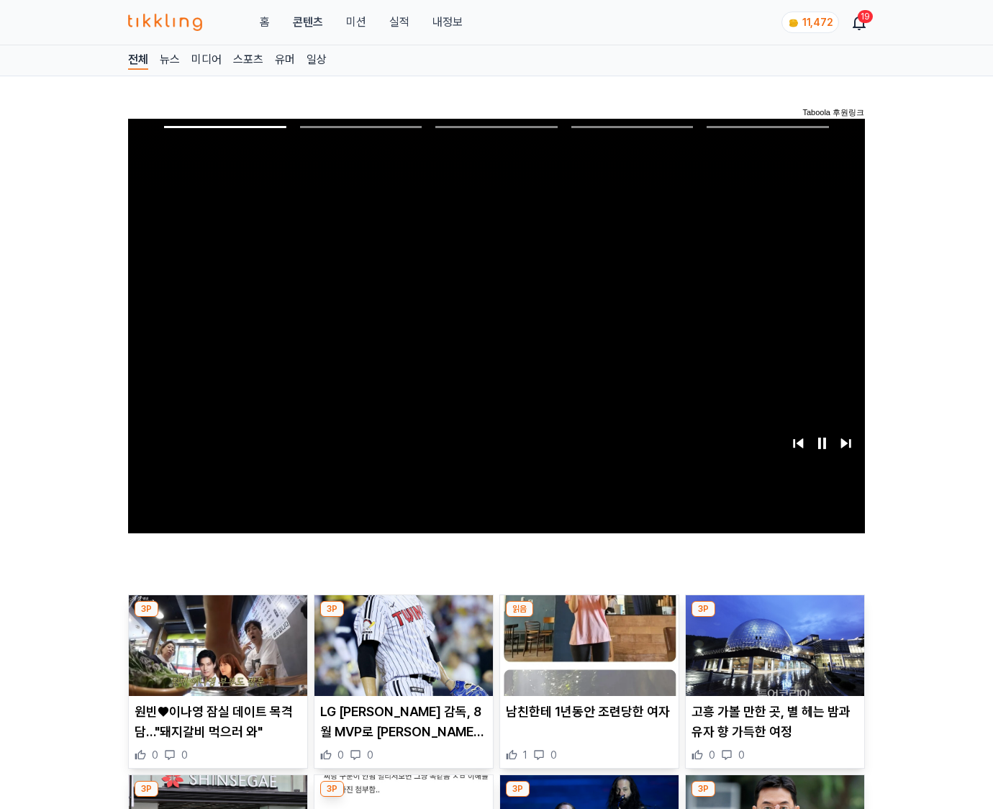
click at [774, 618] on img at bounding box center [775, 645] width 179 height 101
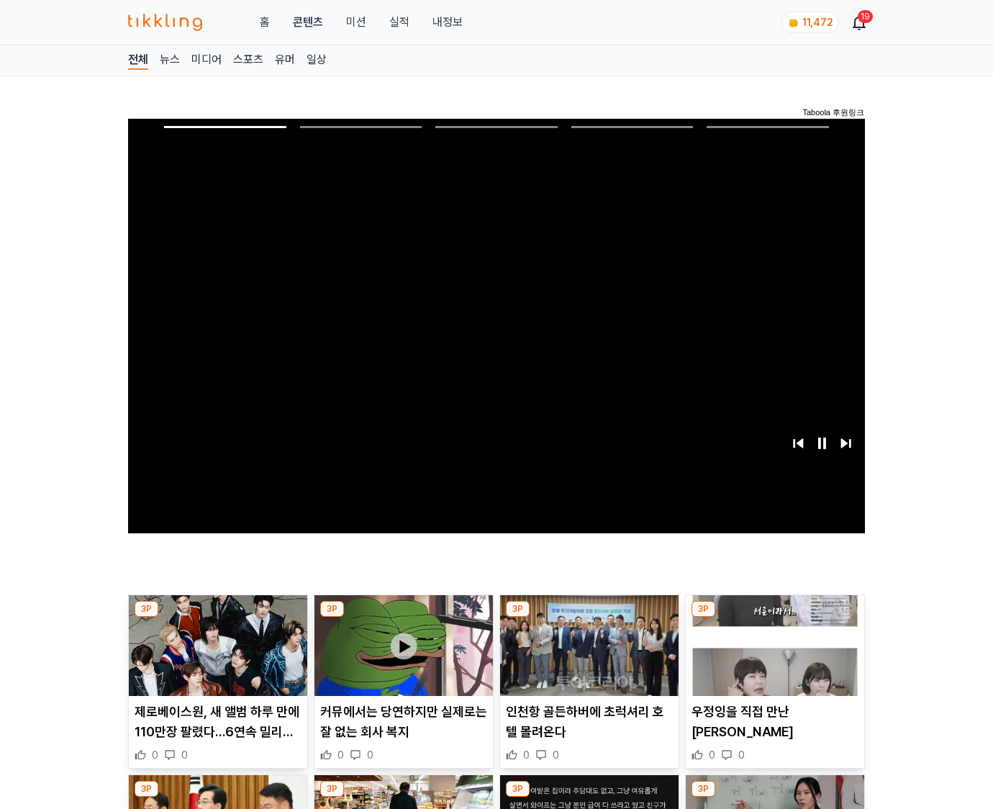
click at [774, 618] on img at bounding box center [775, 645] width 179 height 101
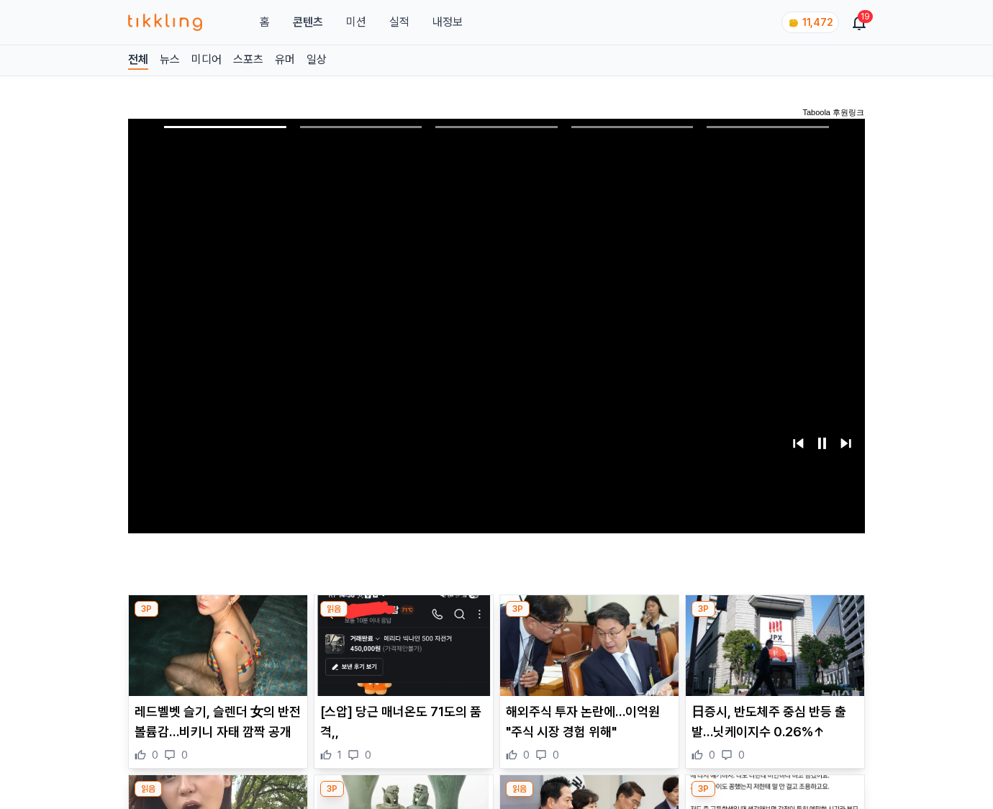
click at [774, 618] on img at bounding box center [775, 645] width 179 height 101
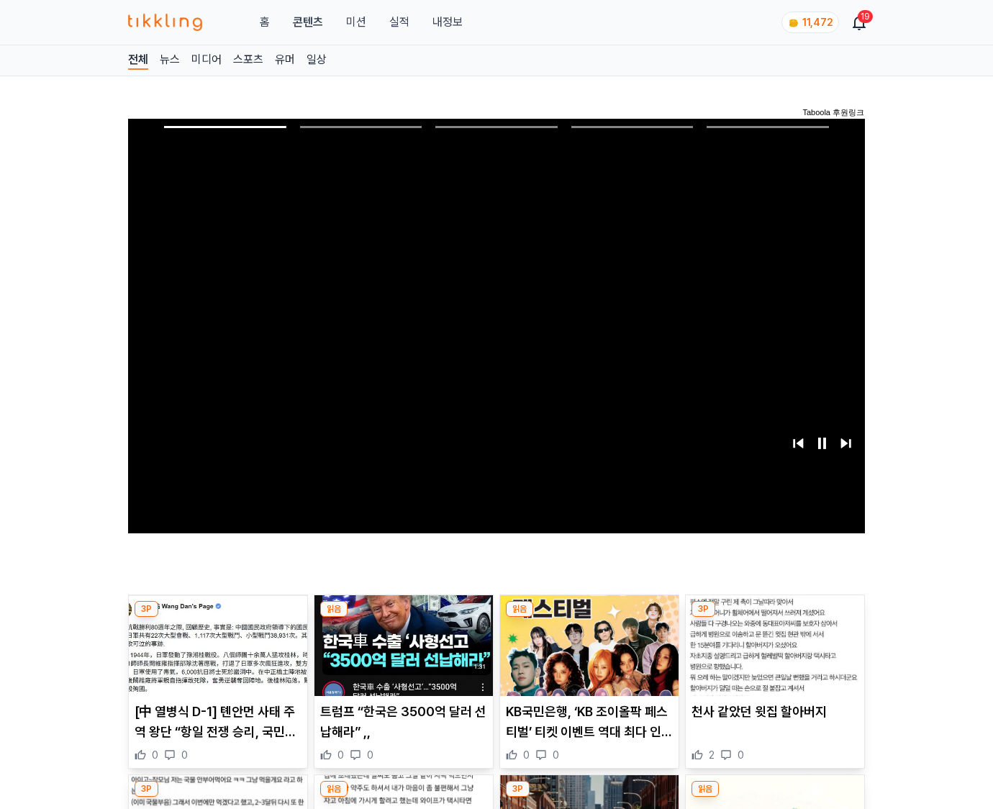
click at [774, 618] on img at bounding box center [775, 645] width 179 height 101
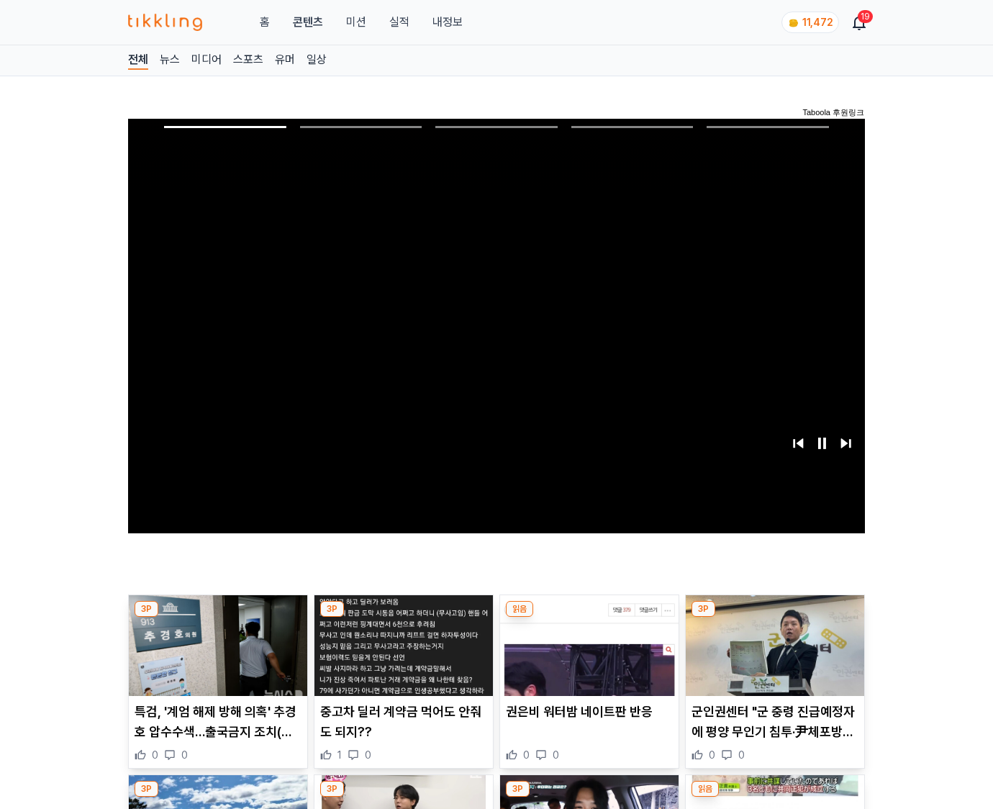
click at [774, 618] on img at bounding box center [775, 645] width 179 height 101
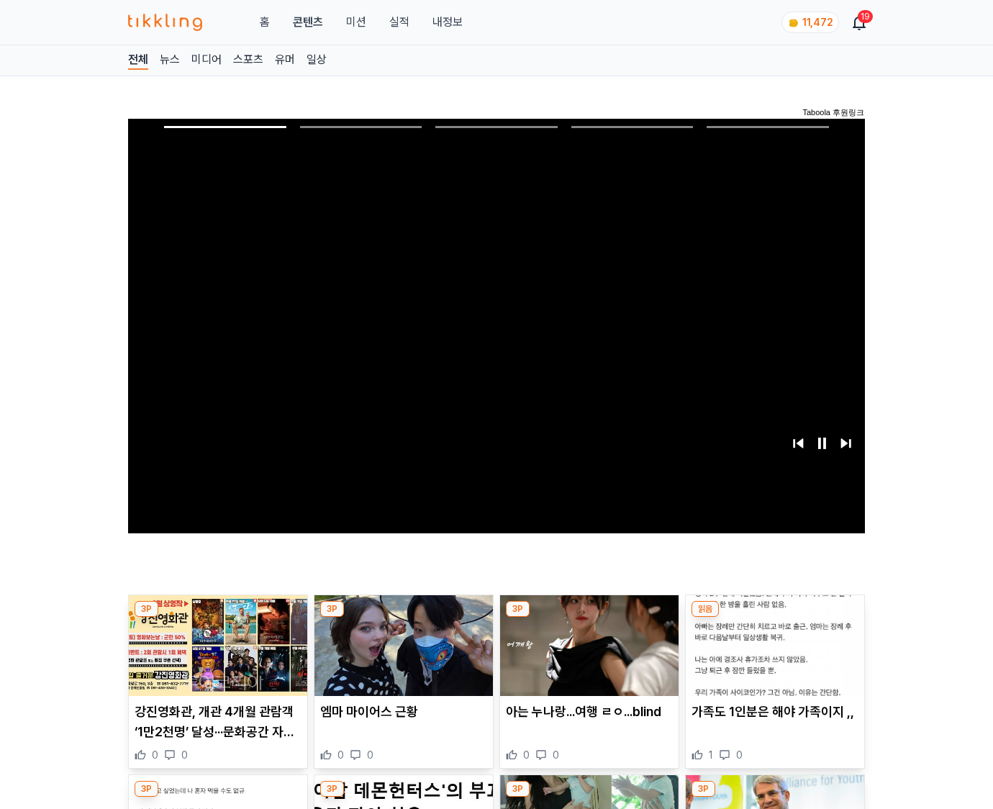
click at [774, 618] on img at bounding box center [775, 645] width 179 height 101
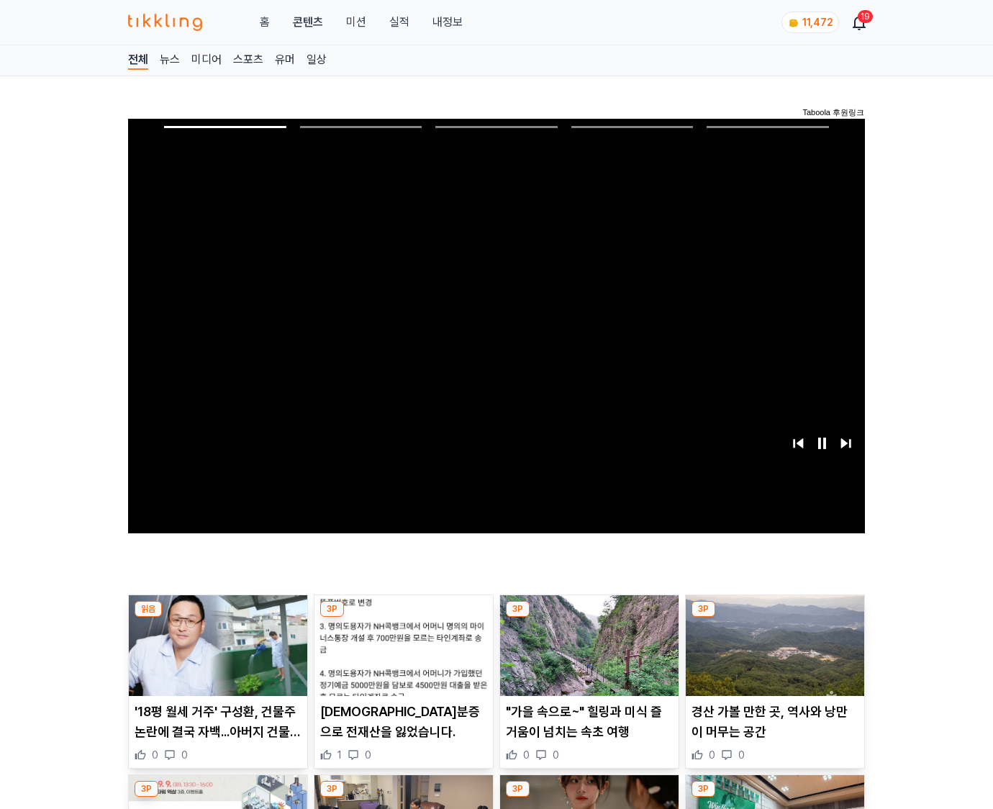
click at [774, 618] on img at bounding box center [775, 645] width 179 height 101
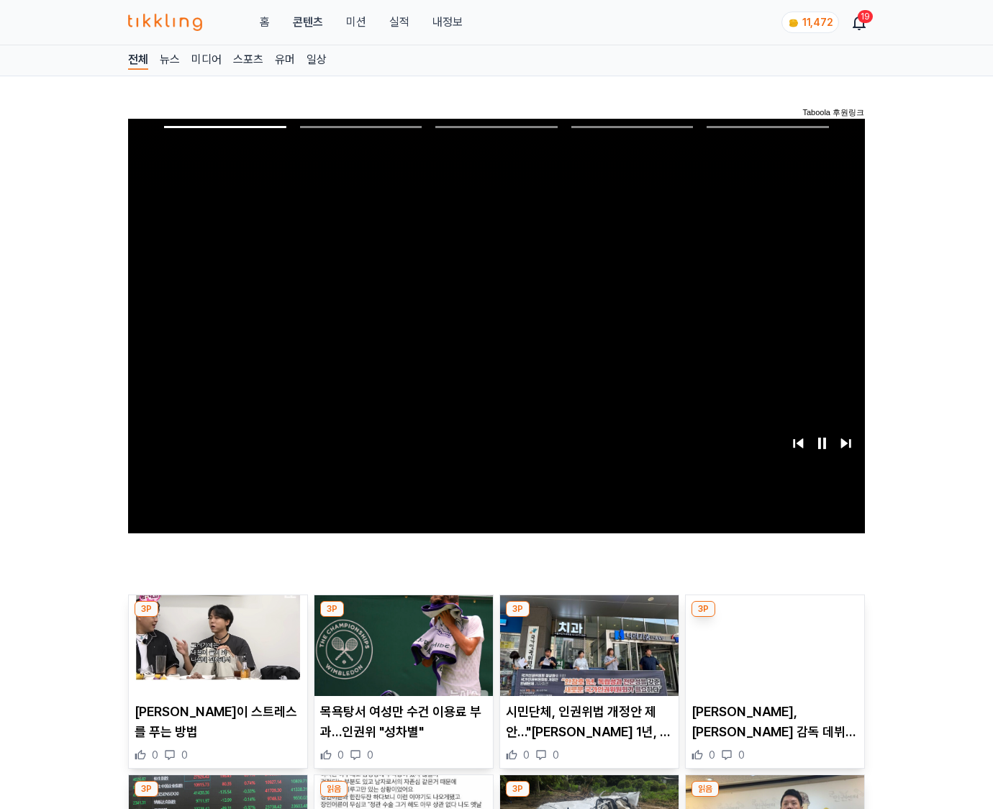
click at [774, 618] on img at bounding box center [775, 645] width 179 height 101
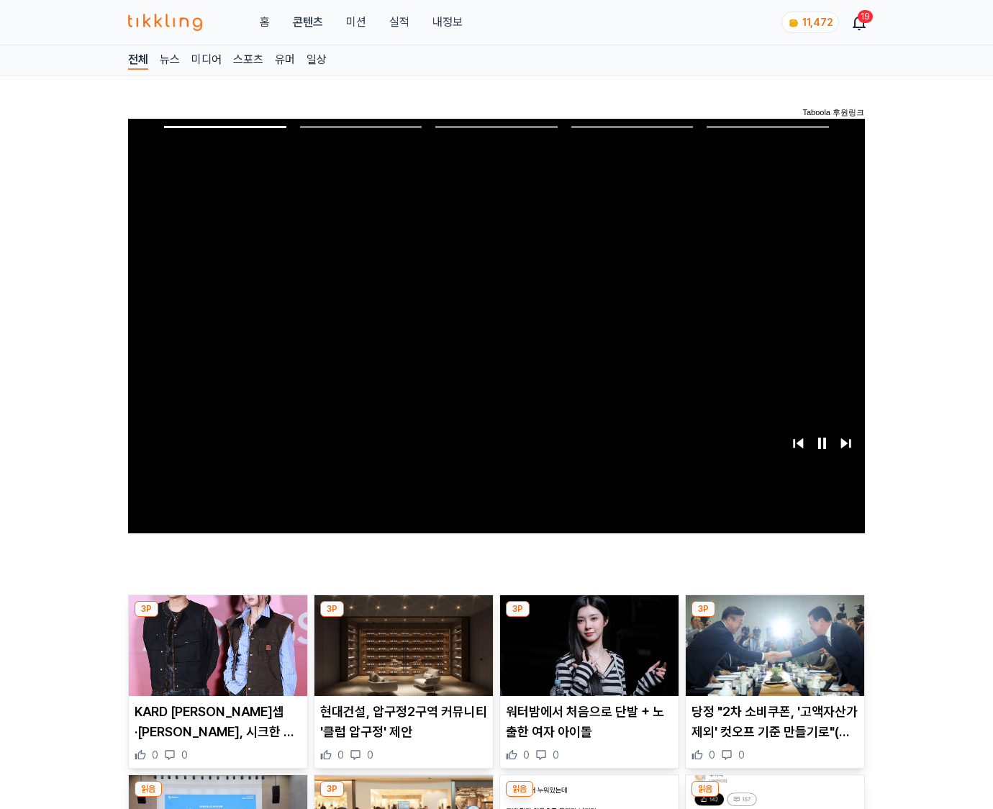
click at [774, 618] on img at bounding box center [775, 645] width 179 height 101
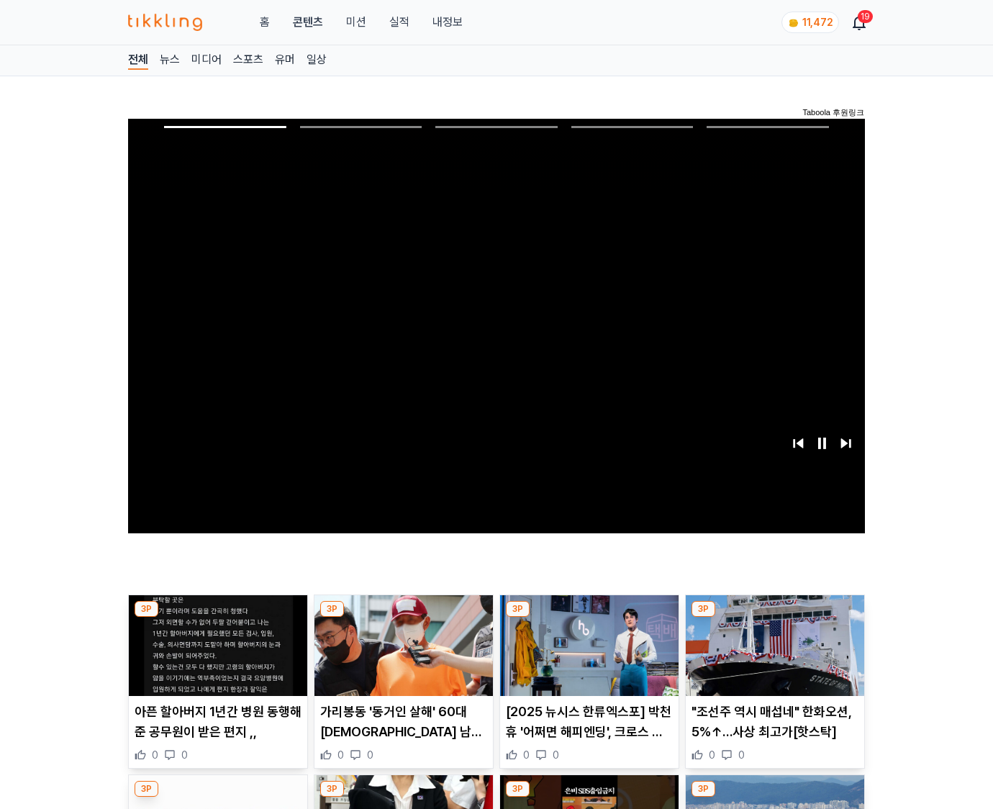
click at [774, 618] on img at bounding box center [775, 645] width 179 height 101
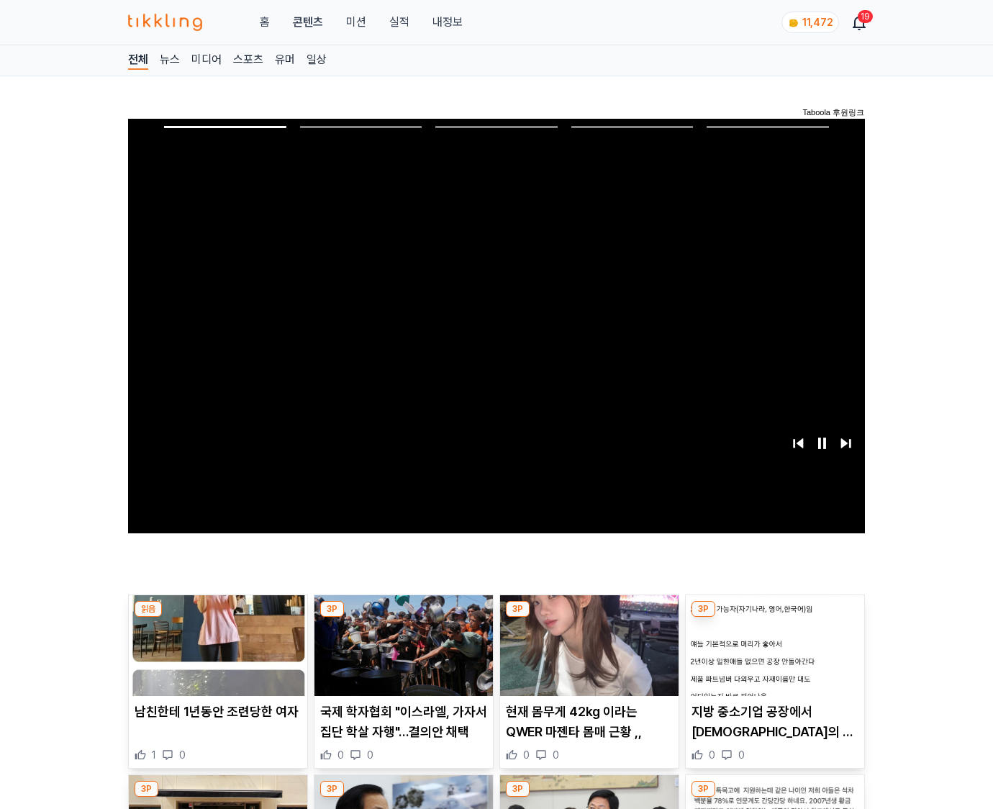
click at [774, 618] on img at bounding box center [775, 645] width 179 height 101
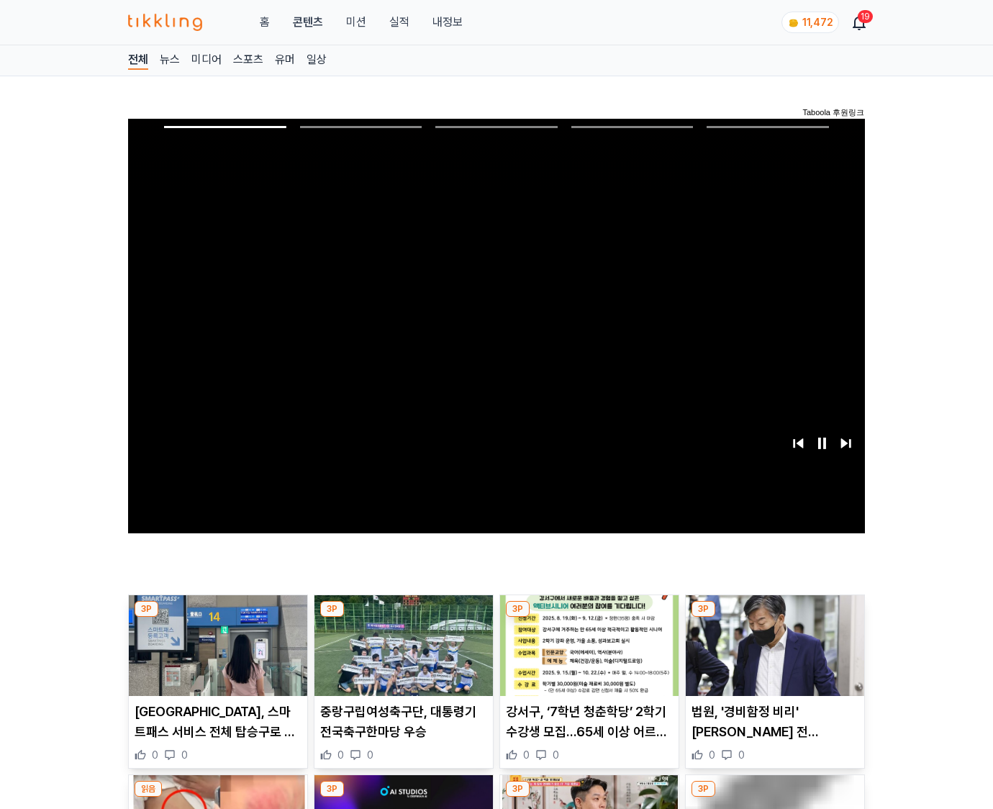
click at [774, 618] on img at bounding box center [775, 645] width 179 height 101
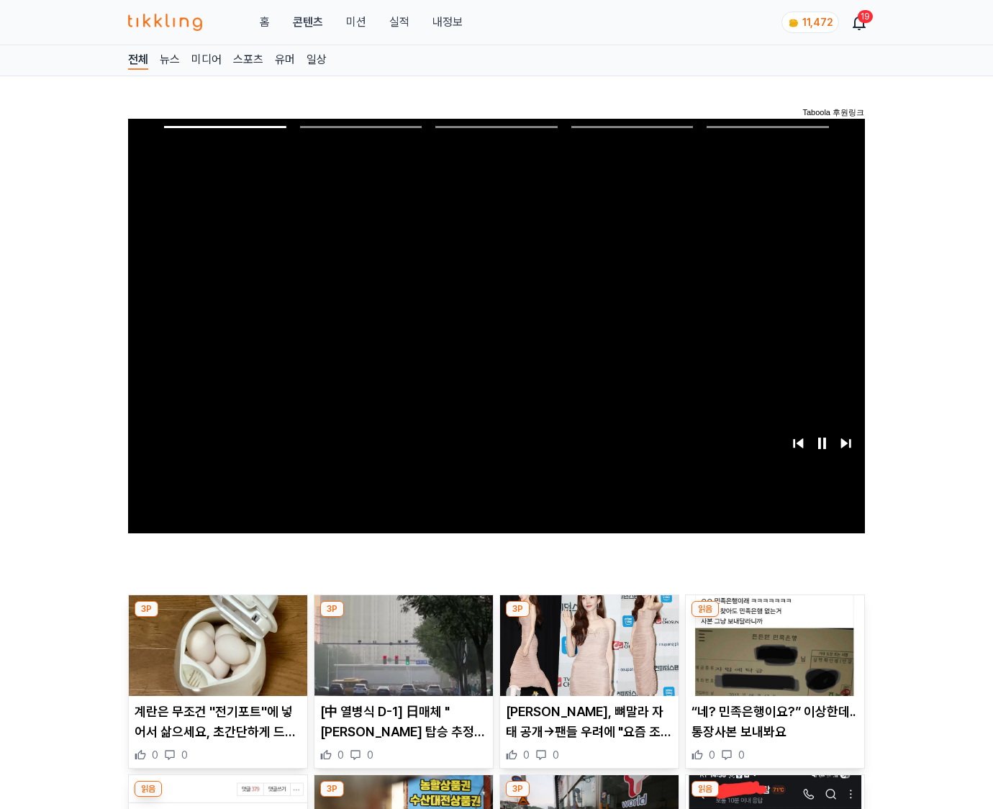
click at [774, 618] on img at bounding box center [775, 645] width 179 height 101
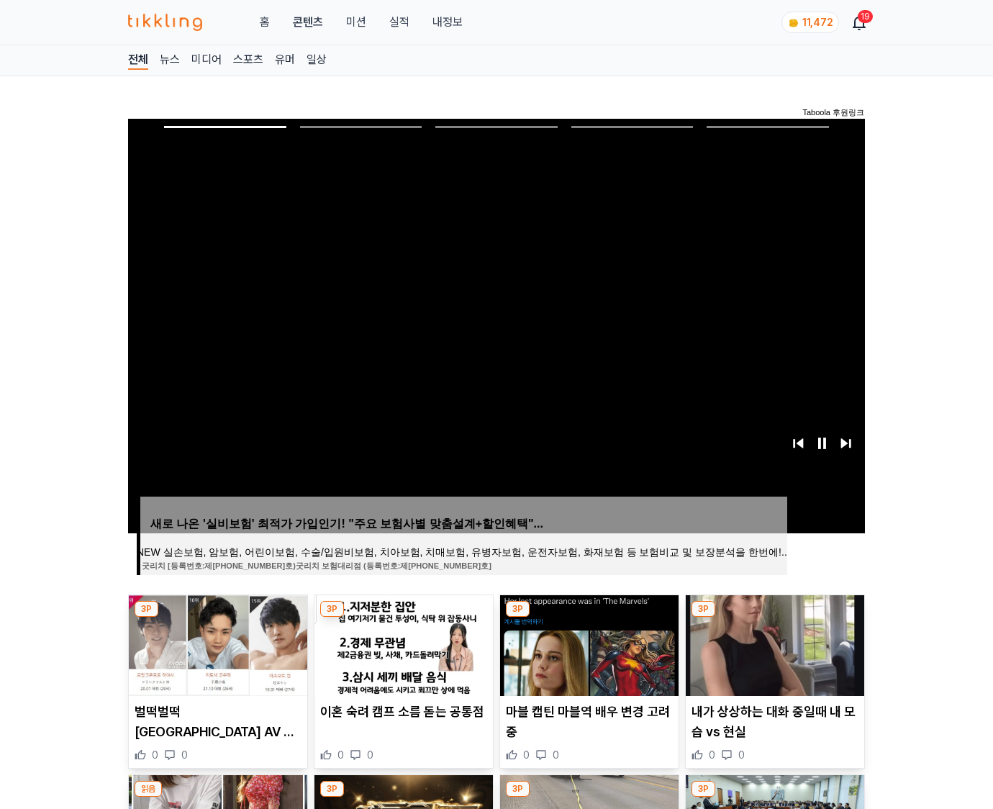
click at [774, 618] on img at bounding box center [775, 645] width 179 height 101
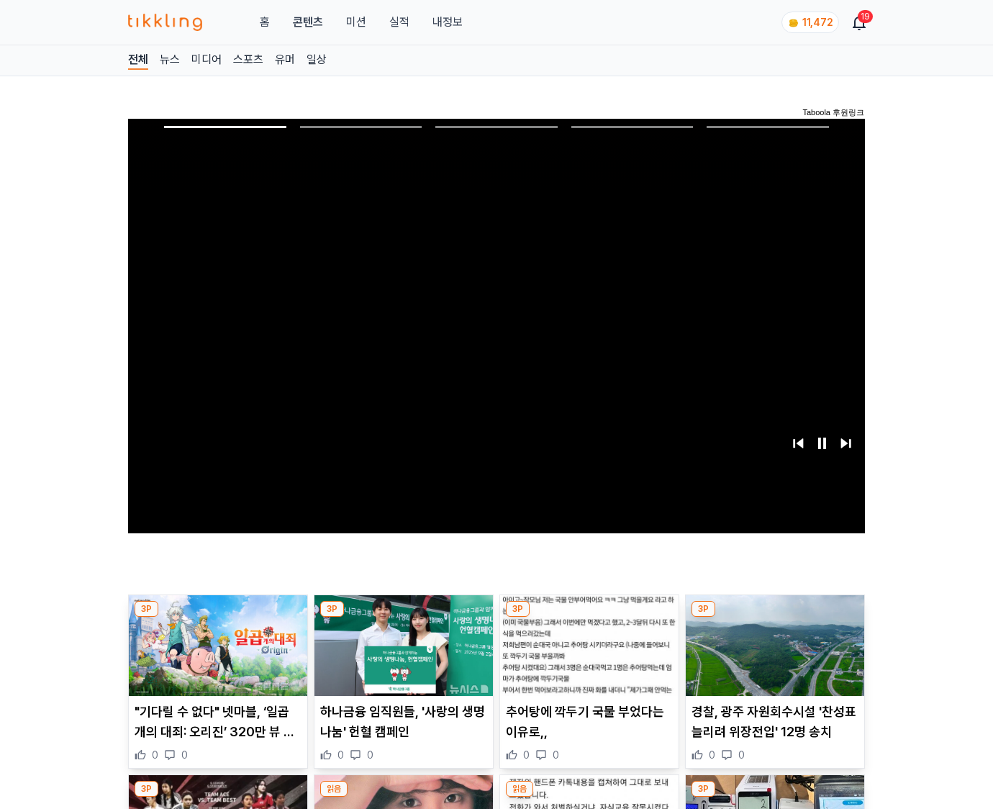
click at [774, 618] on img at bounding box center [775, 645] width 179 height 101
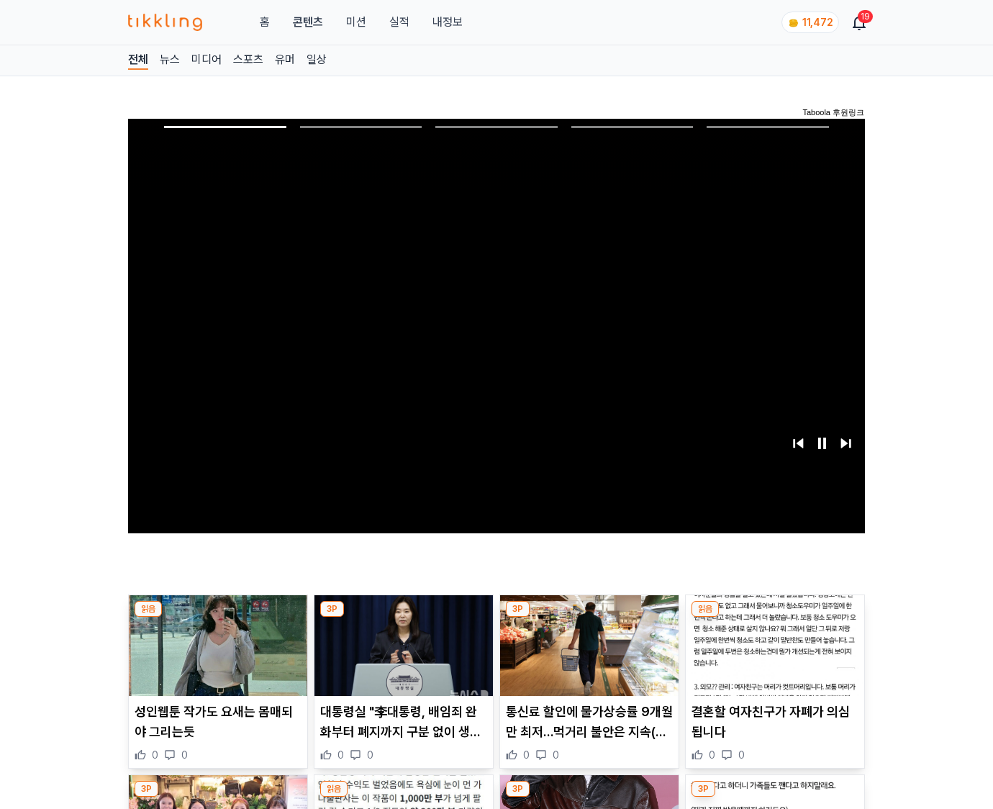
click at [774, 618] on img at bounding box center [775, 645] width 179 height 101
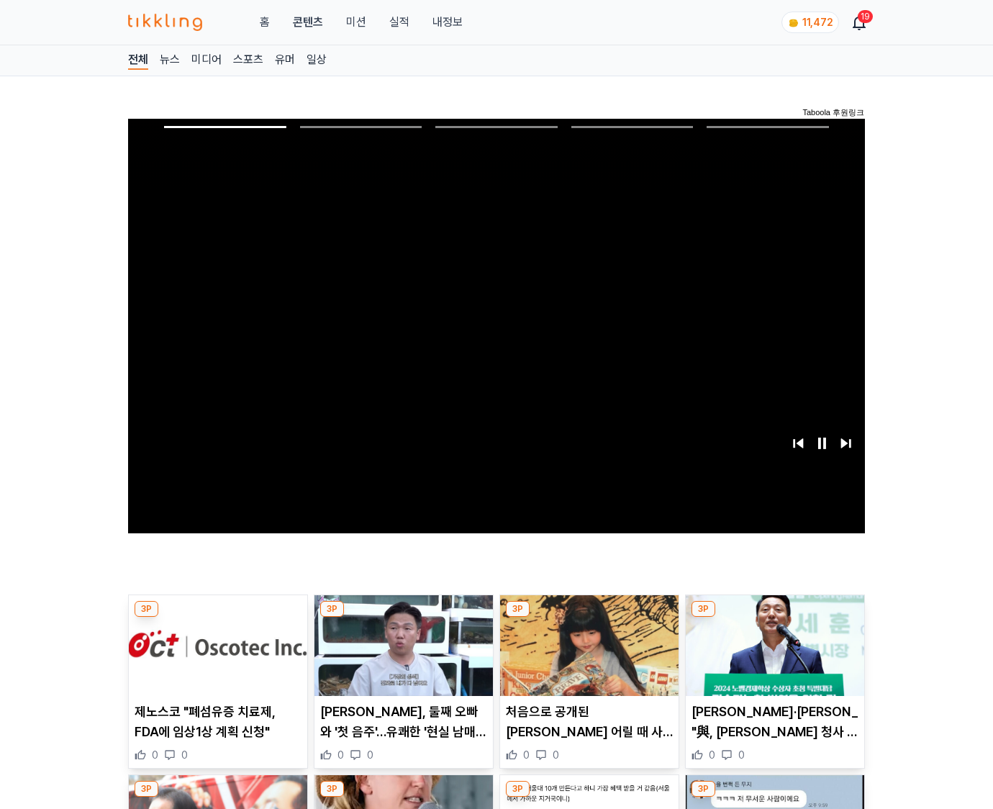
click at [774, 618] on img at bounding box center [775, 645] width 179 height 101
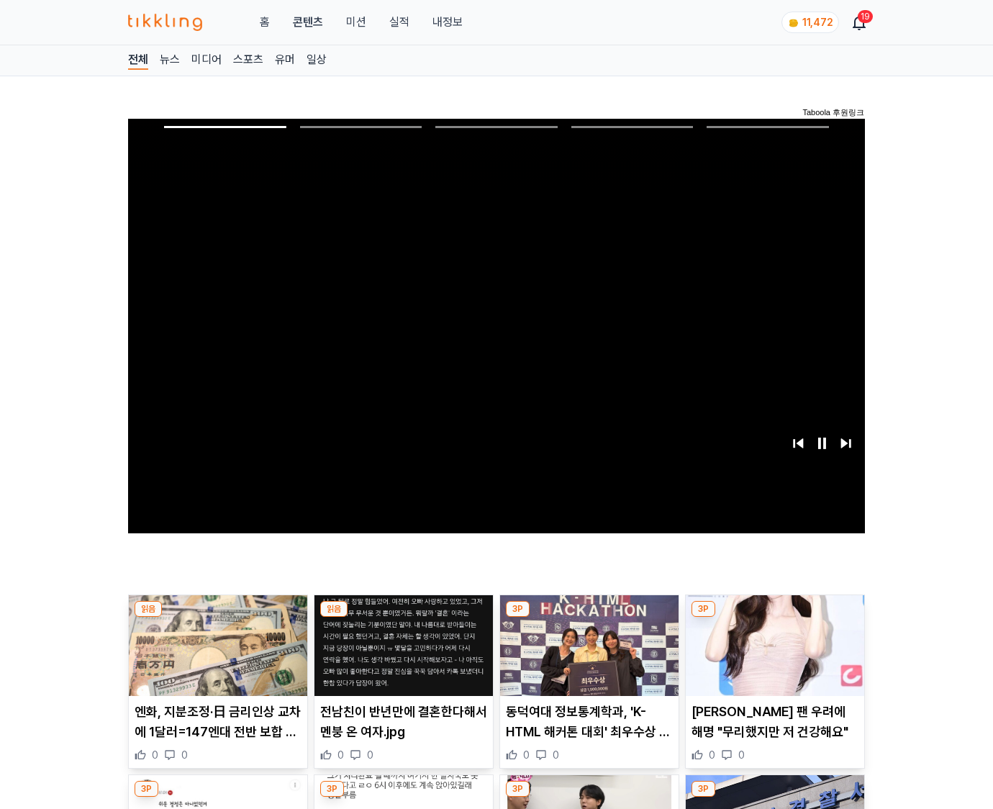
click at [774, 618] on img at bounding box center [775, 645] width 179 height 101
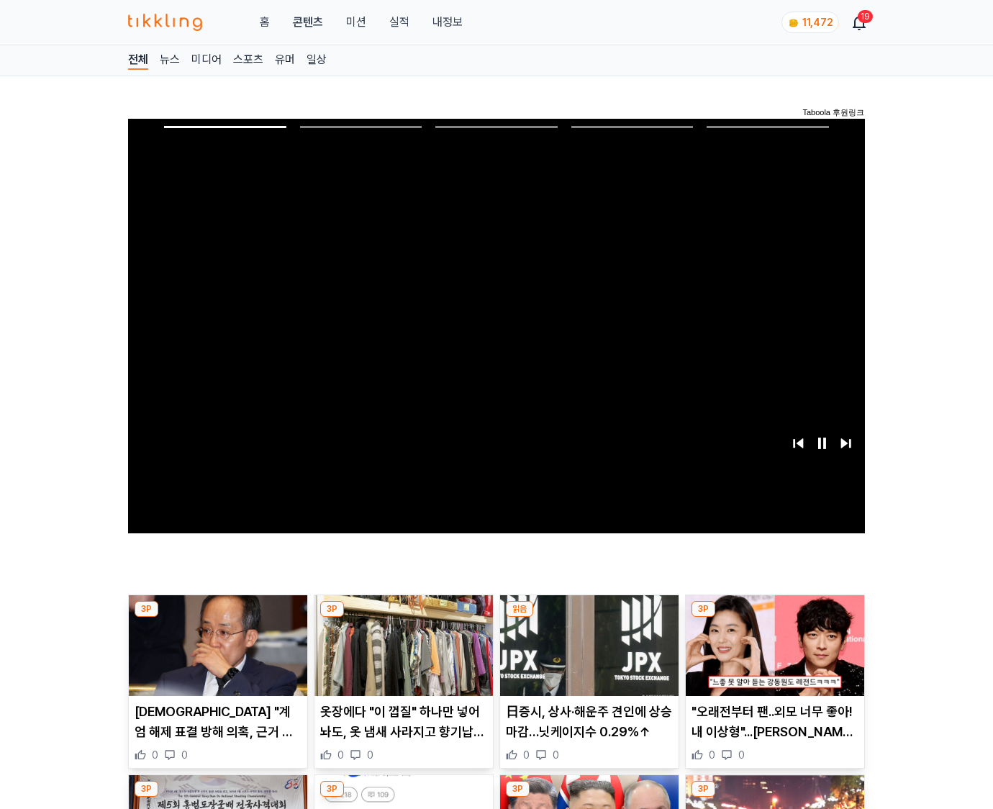
click at [774, 618] on img at bounding box center [775, 645] width 179 height 101
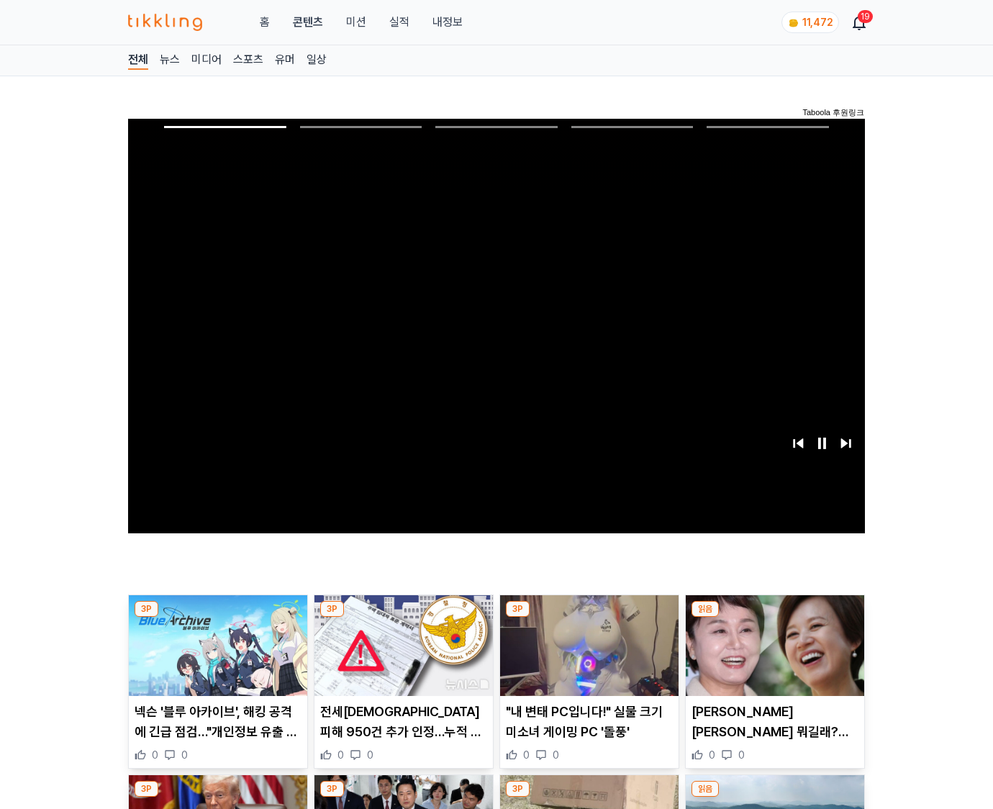
click at [774, 618] on img at bounding box center [775, 645] width 179 height 101
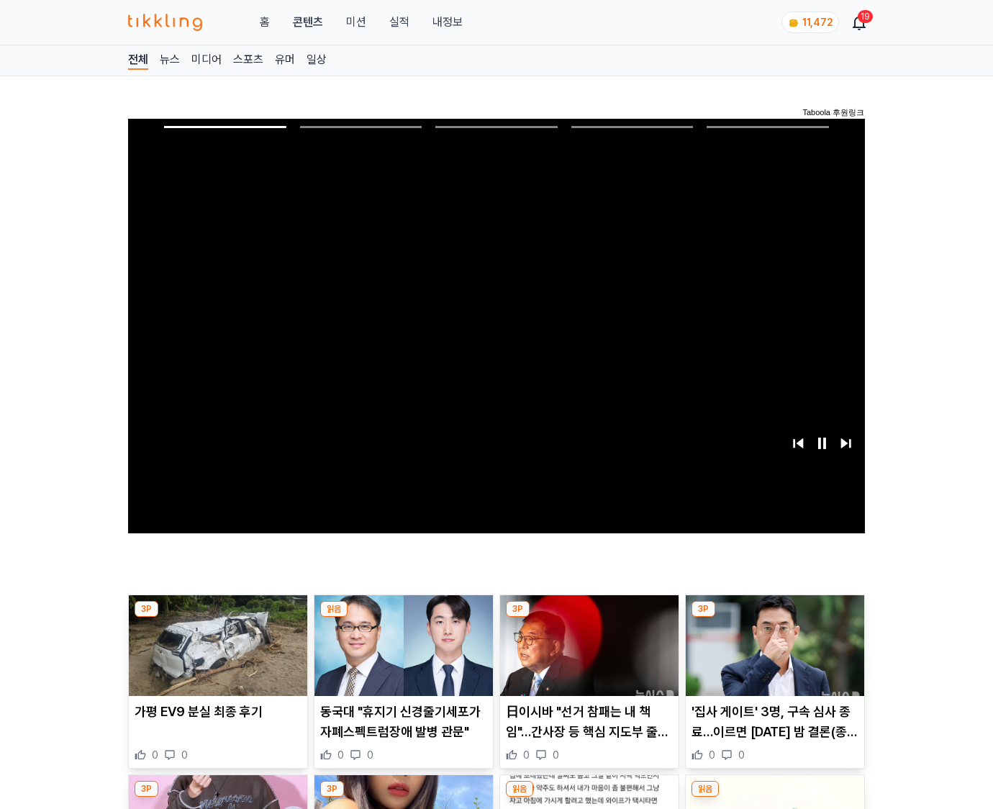
click at [774, 618] on img at bounding box center [775, 645] width 179 height 101
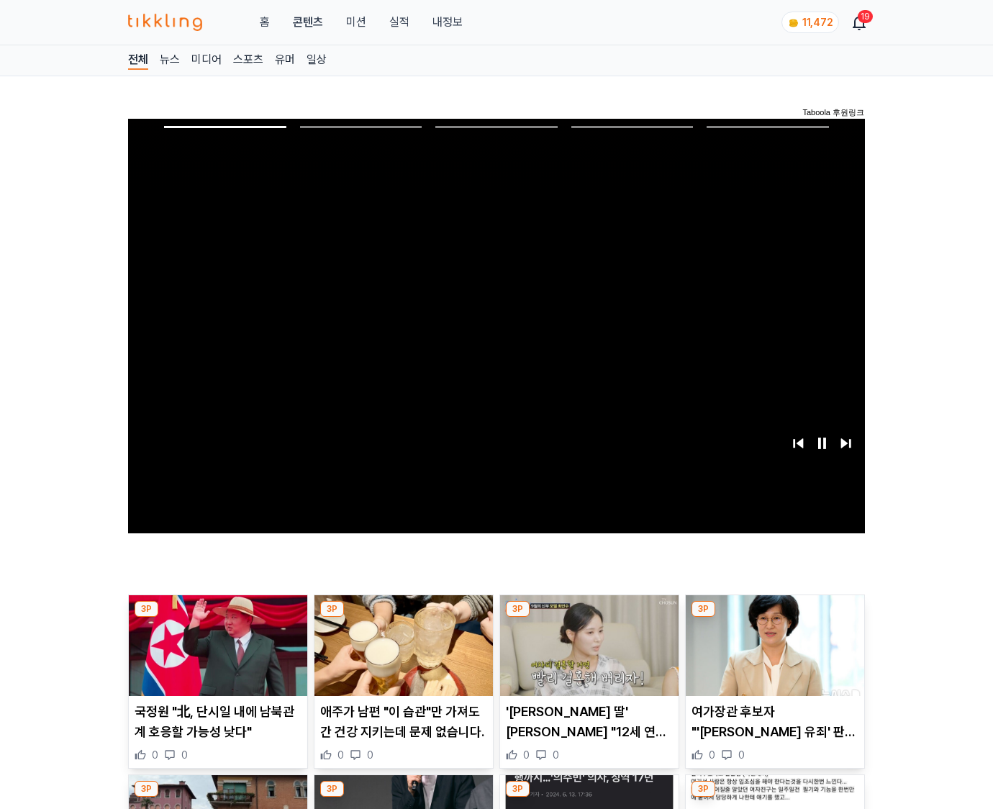
click at [774, 618] on img at bounding box center [775, 645] width 179 height 101
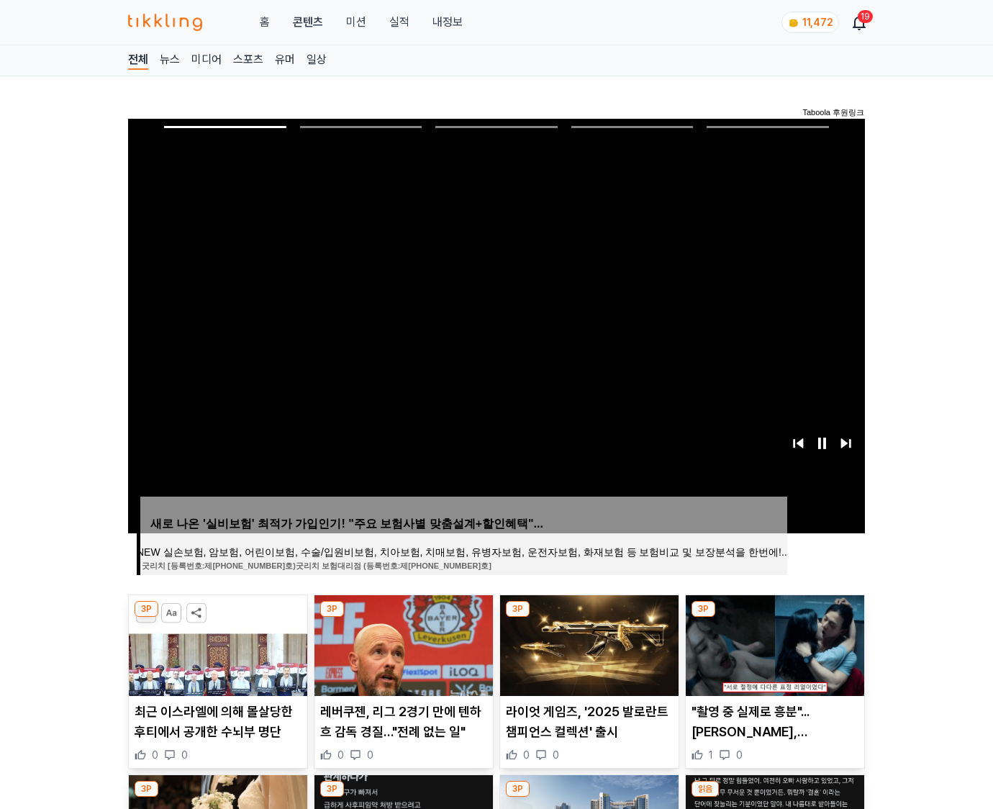
click at [774, 618] on img at bounding box center [775, 645] width 179 height 101
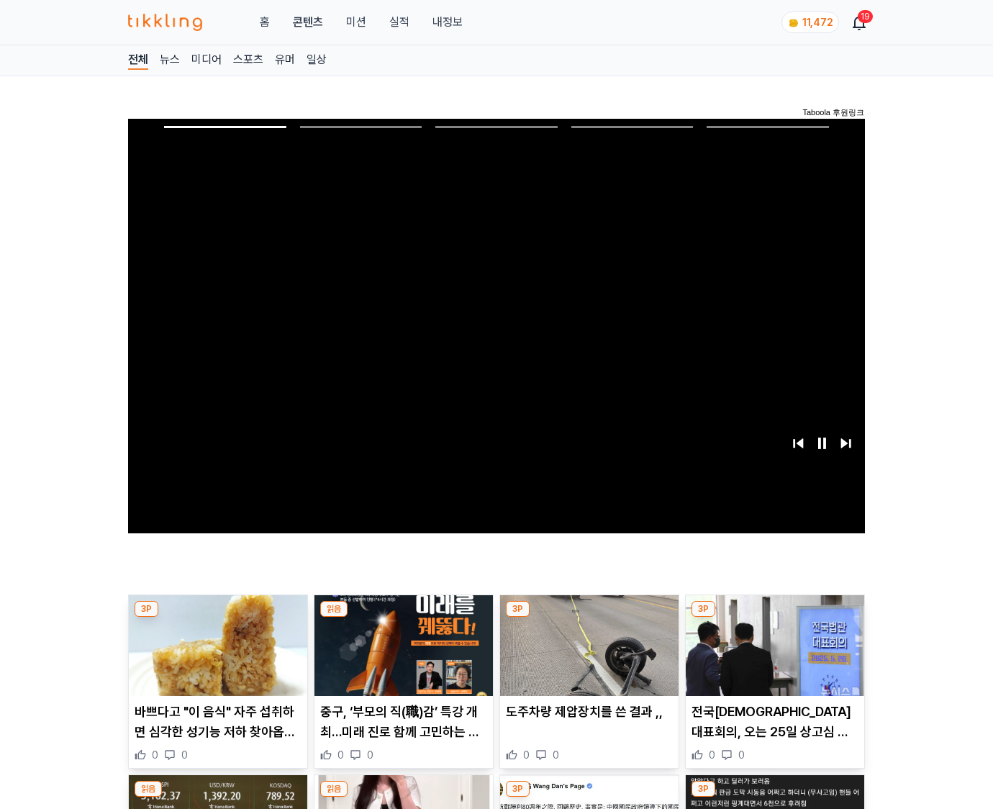
click at [774, 618] on img at bounding box center [775, 645] width 179 height 101
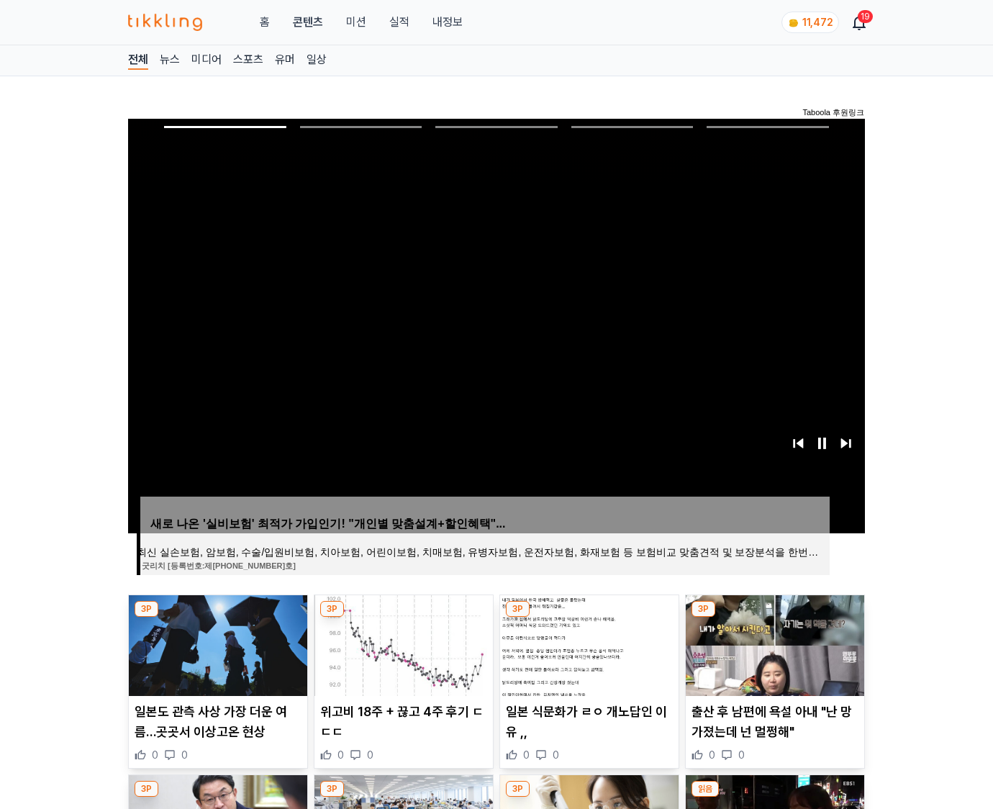
click at [774, 618] on img at bounding box center [775, 645] width 179 height 101
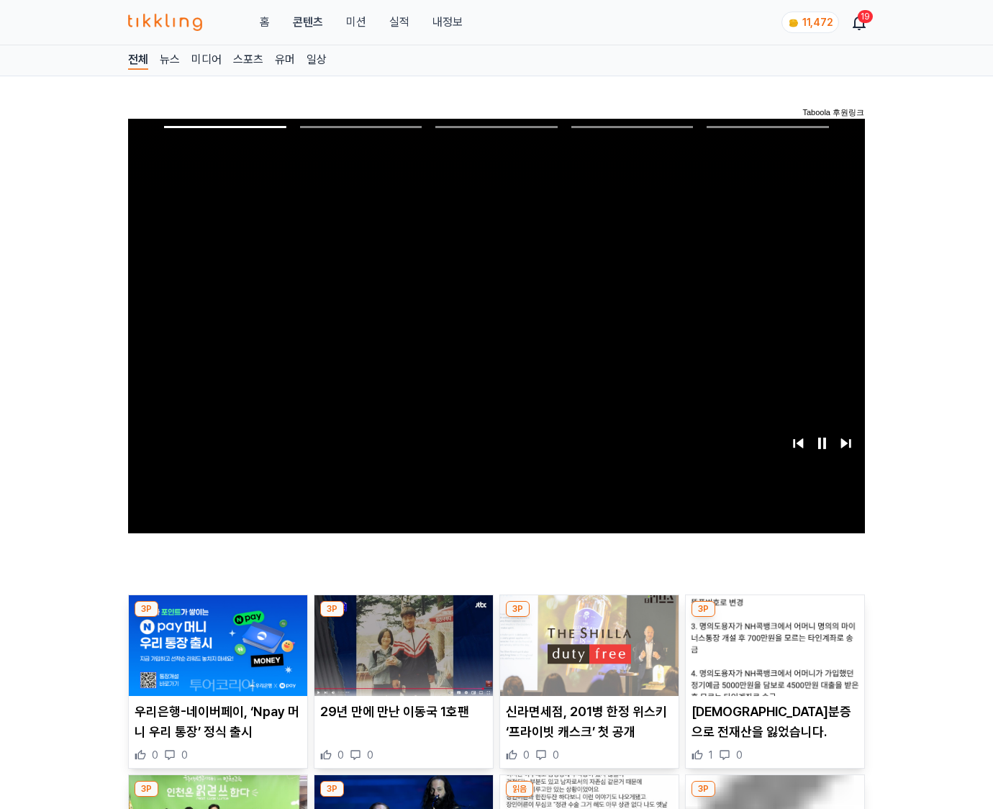
click at [774, 618] on img at bounding box center [775, 645] width 179 height 101
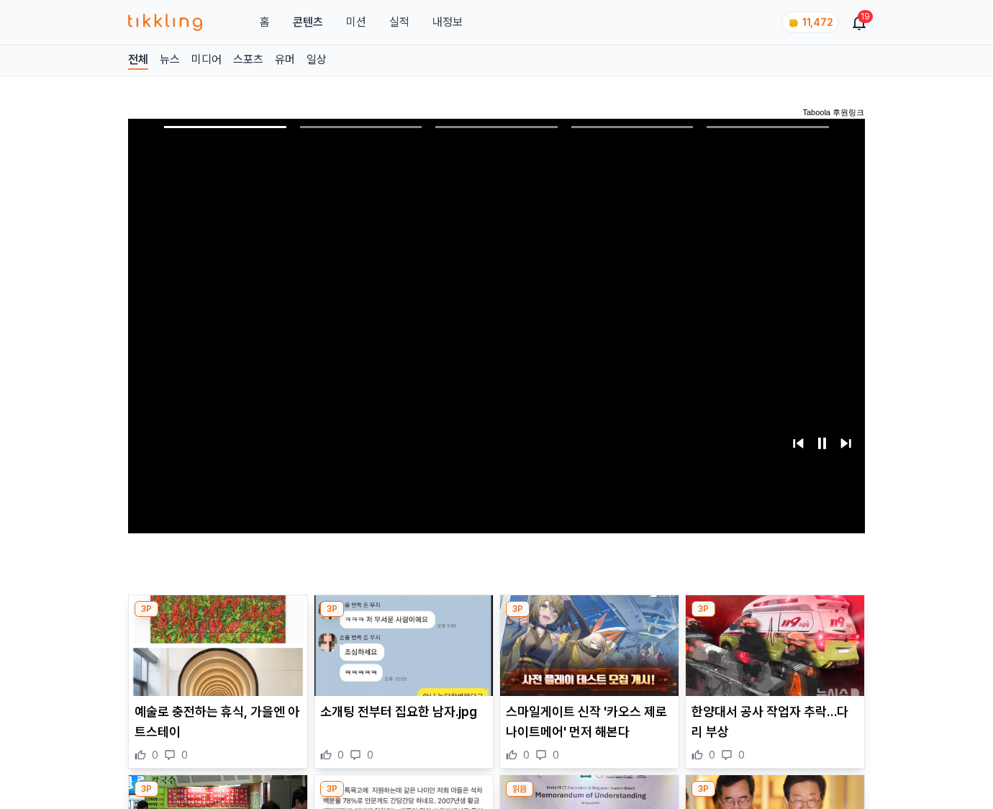
click at [774, 618] on img at bounding box center [775, 645] width 179 height 101
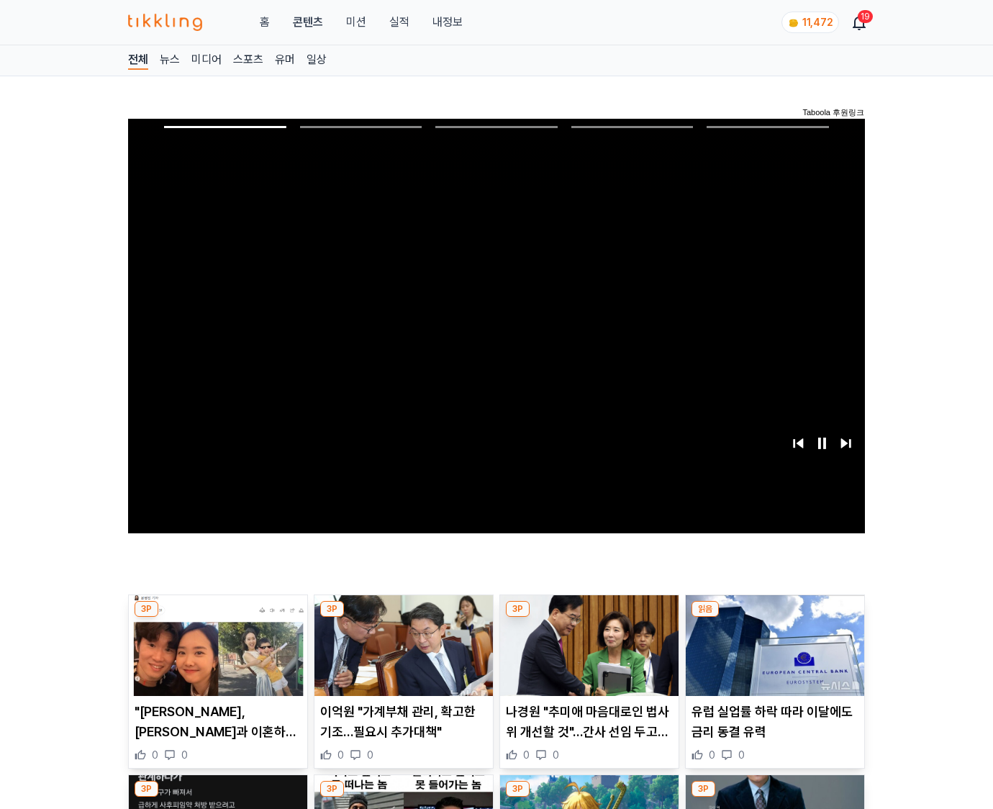
click at [774, 618] on img at bounding box center [775, 645] width 179 height 101
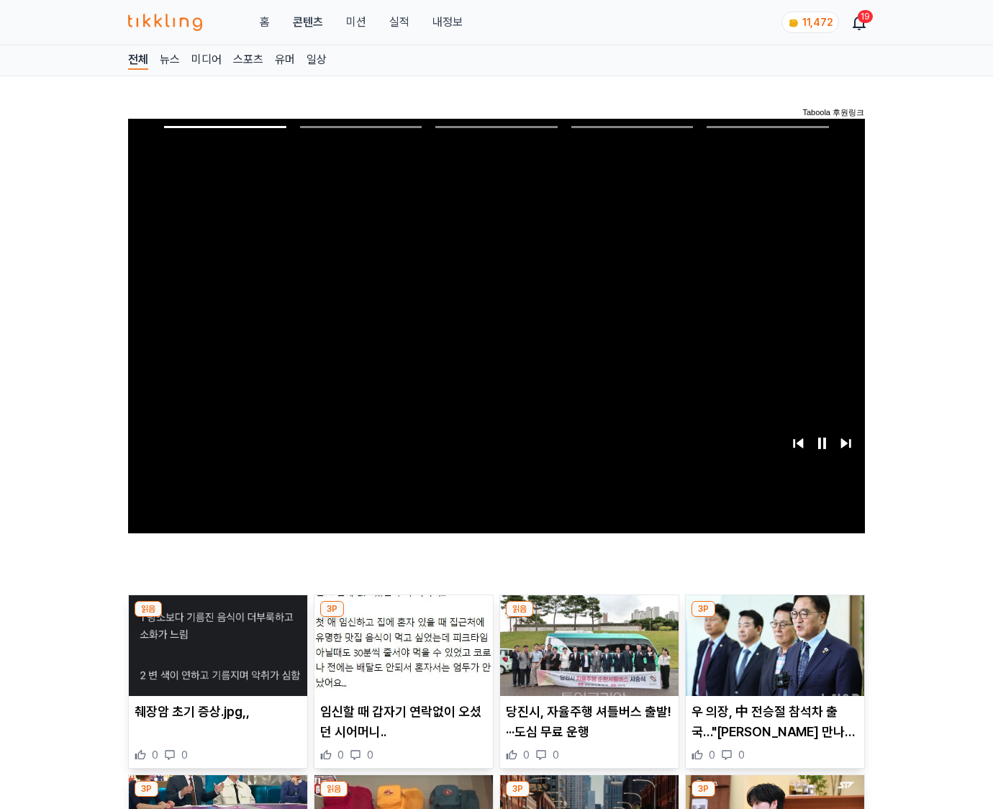
click at [774, 618] on img at bounding box center [775, 645] width 179 height 101
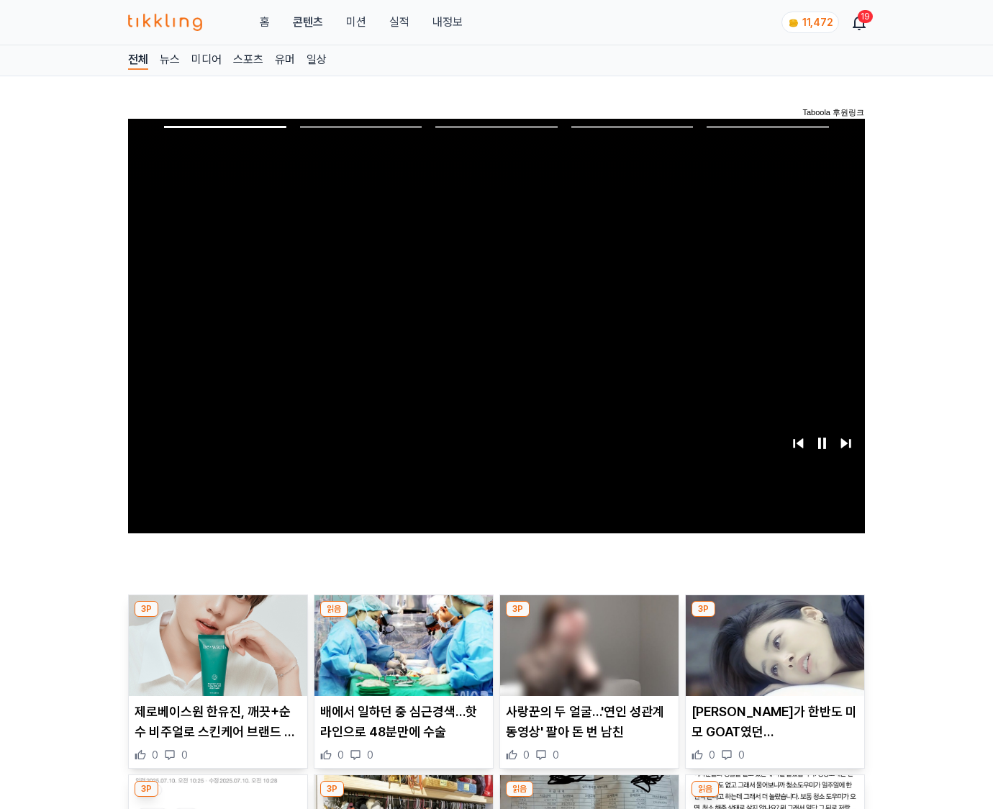
click at [774, 618] on img at bounding box center [775, 645] width 179 height 101
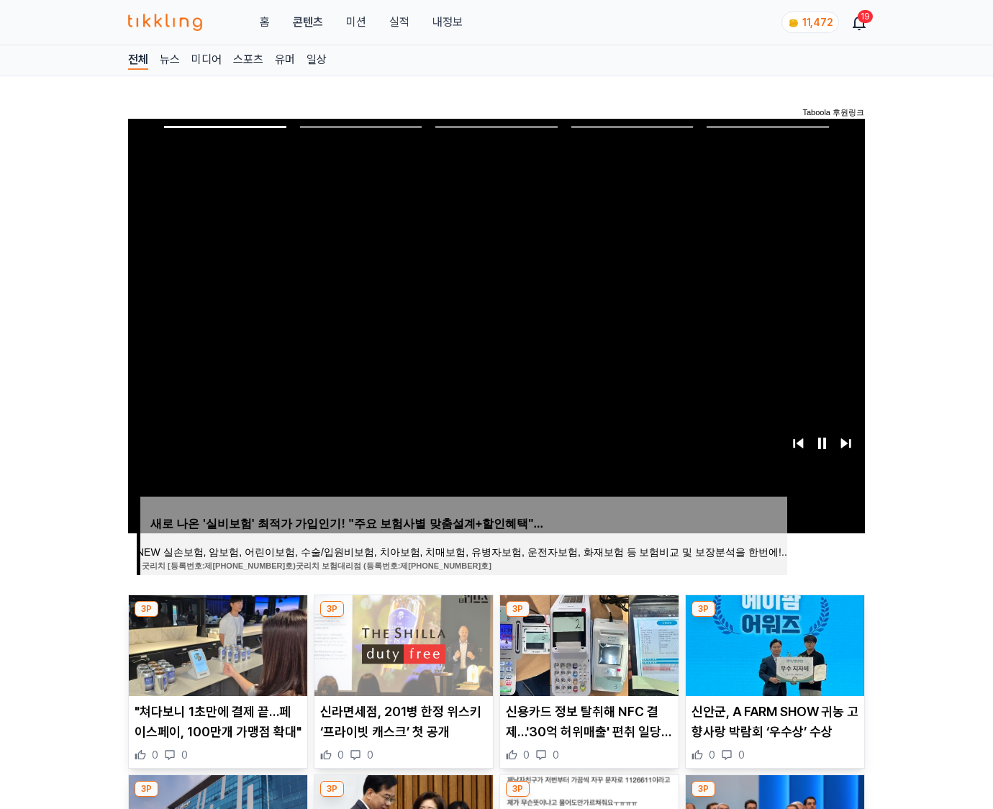
click at [774, 618] on img at bounding box center [775, 645] width 179 height 101
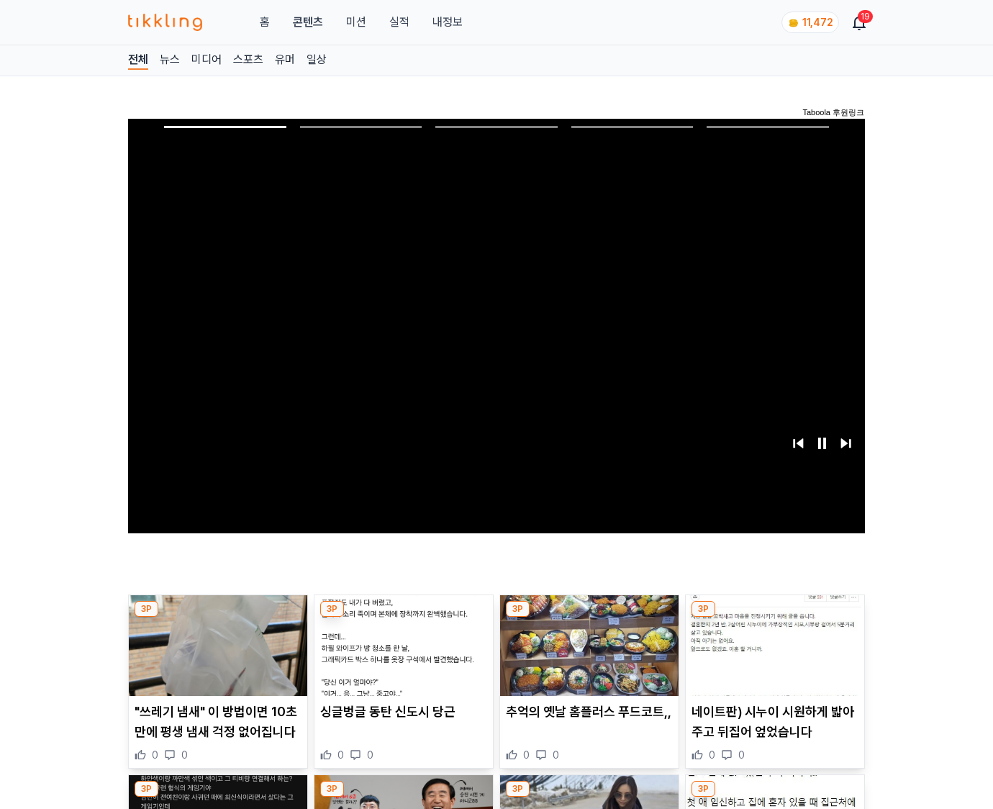
click at [774, 618] on img at bounding box center [775, 645] width 179 height 101
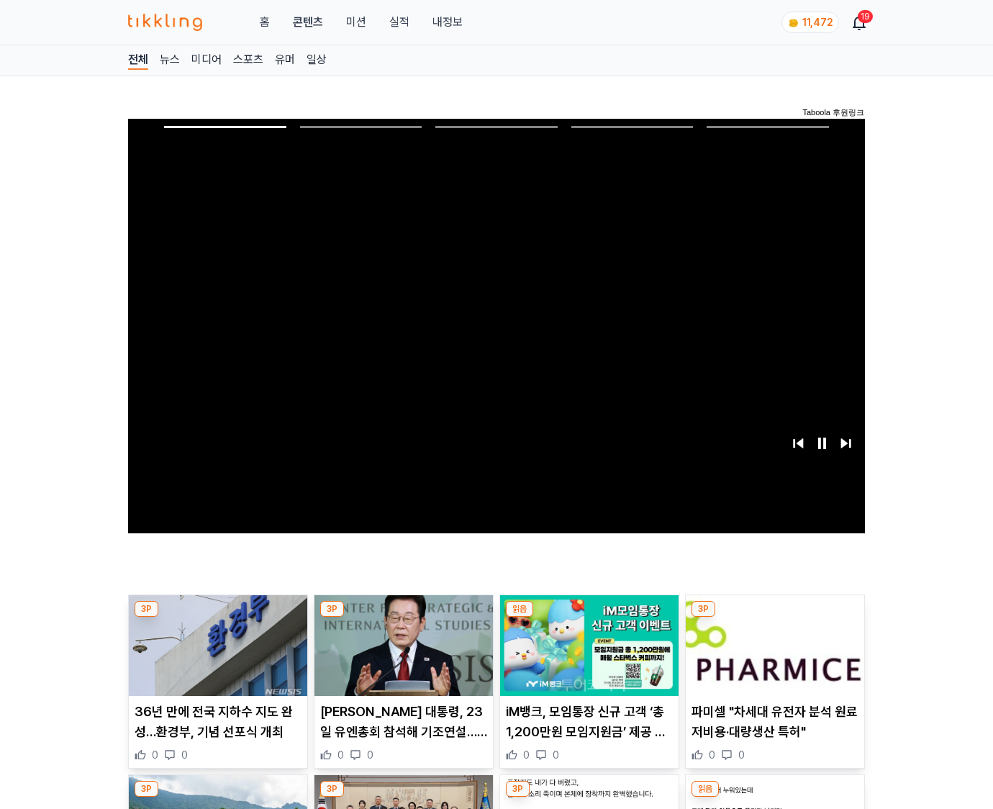
click at [774, 618] on img at bounding box center [775, 645] width 179 height 101
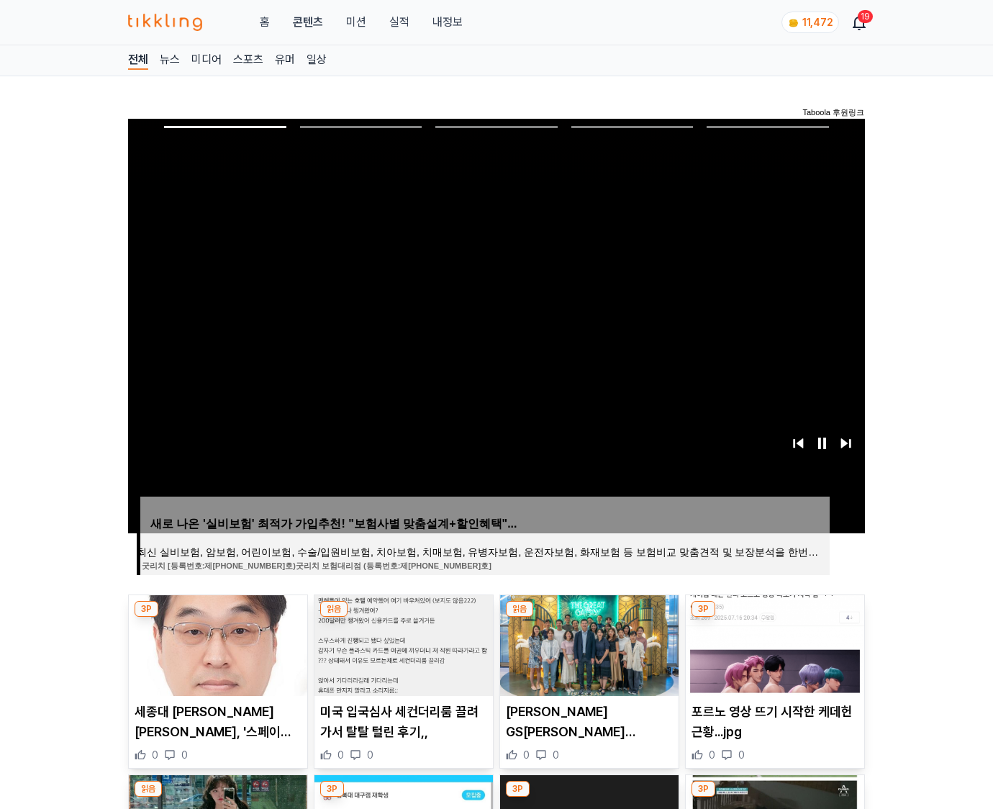
click at [774, 618] on img at bounding box center [775, 645] width 179 height 101
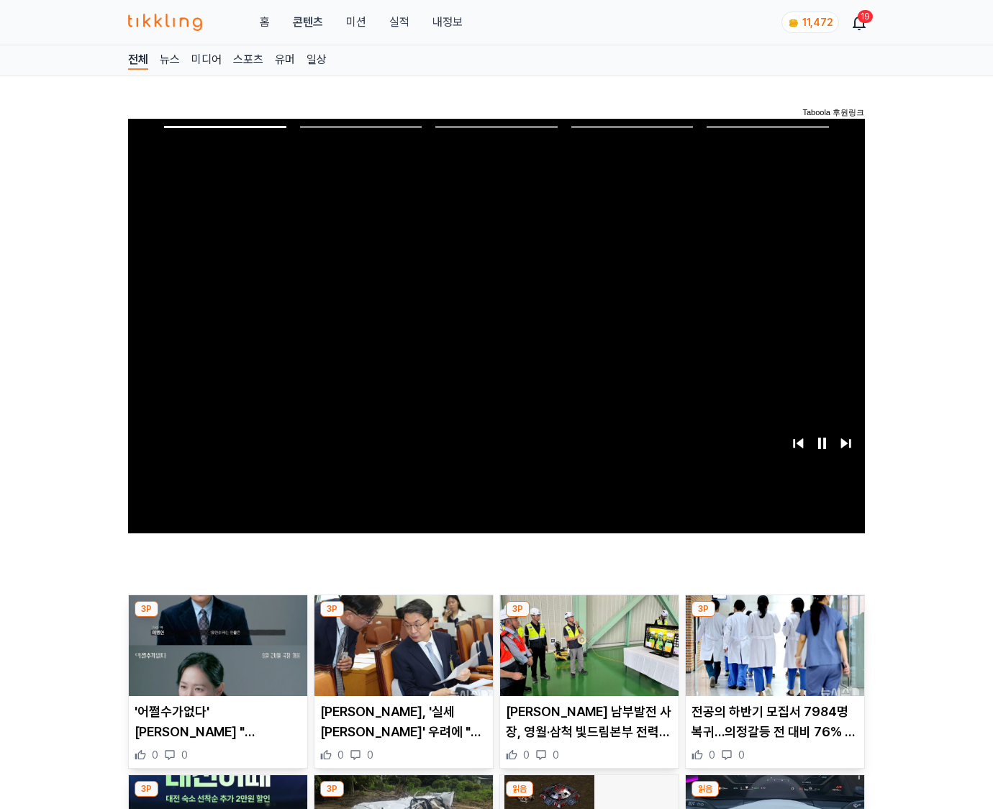
click at [774, 618] on img at bounding box center [775, 645] width 179 height 101
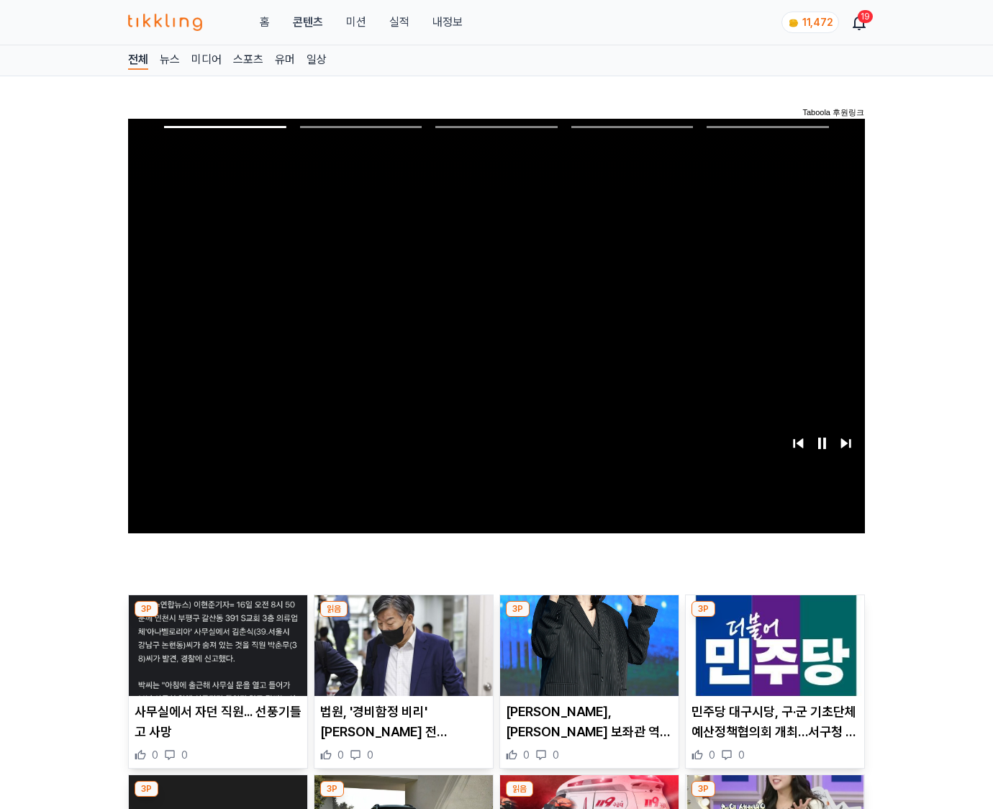
click at [774, 618] on img at bounding box center [775, 645] width 179 height 101
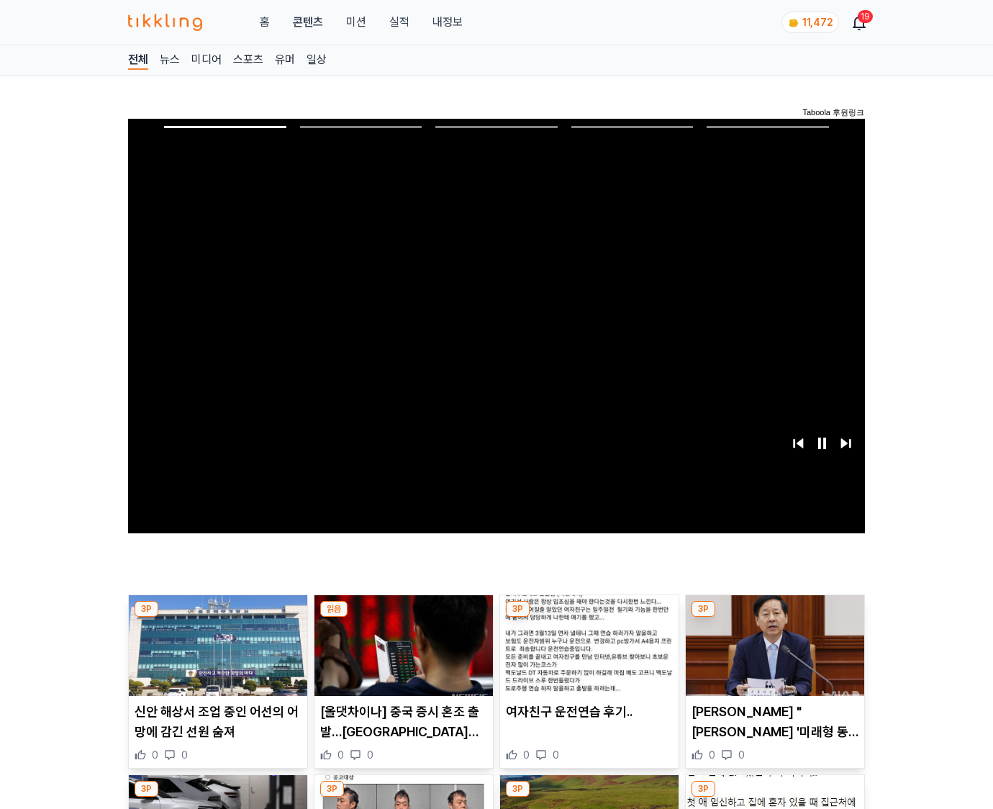
click at [774, 618] on img at bounding box center [775, 645] width 179 height 101
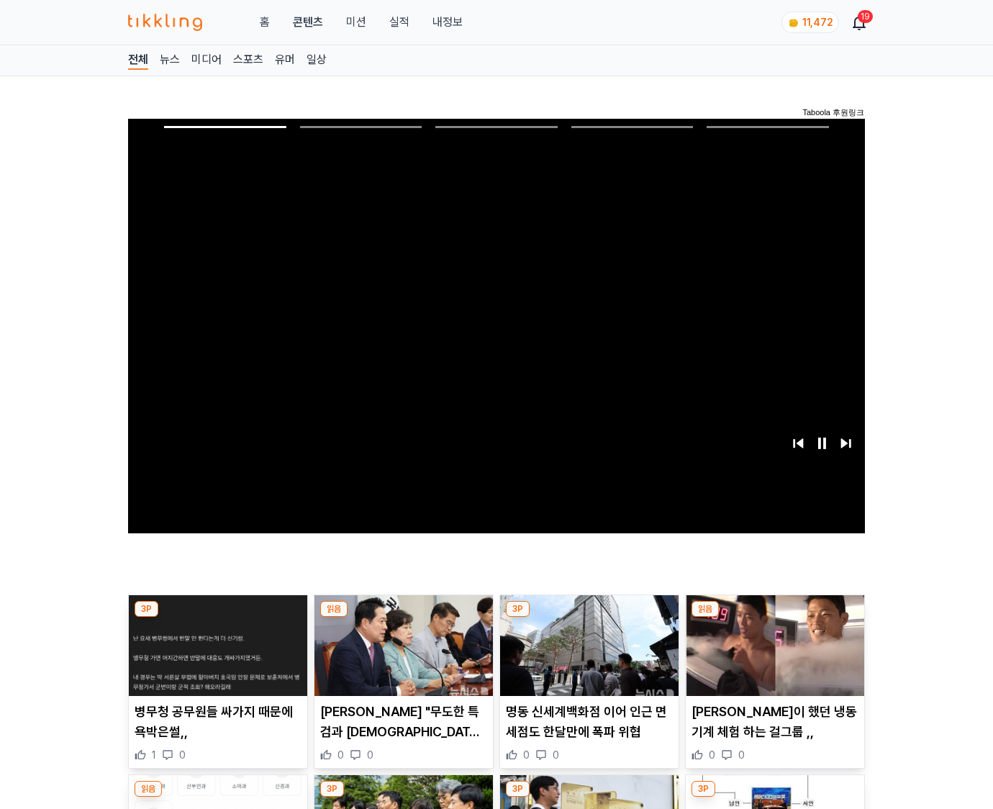
click at [774, 618] on img at bounding box center [775, 645] width 179 height 101
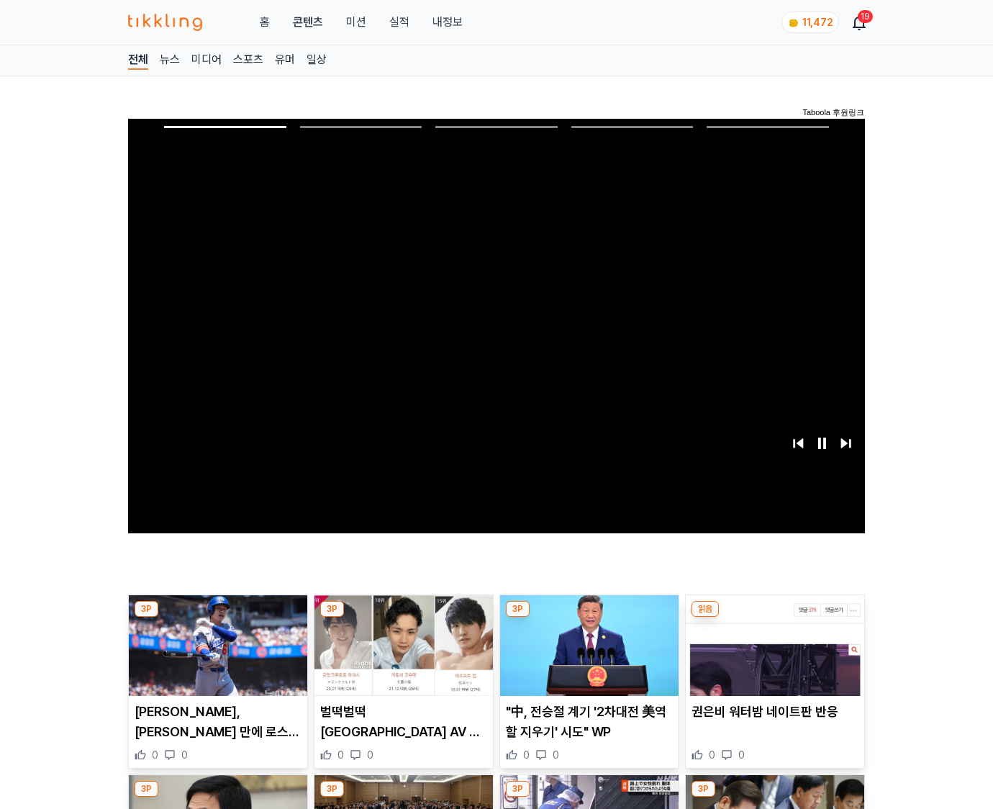
click at [774, 618] on img at bounding box center [775, 645] width 179 height 101
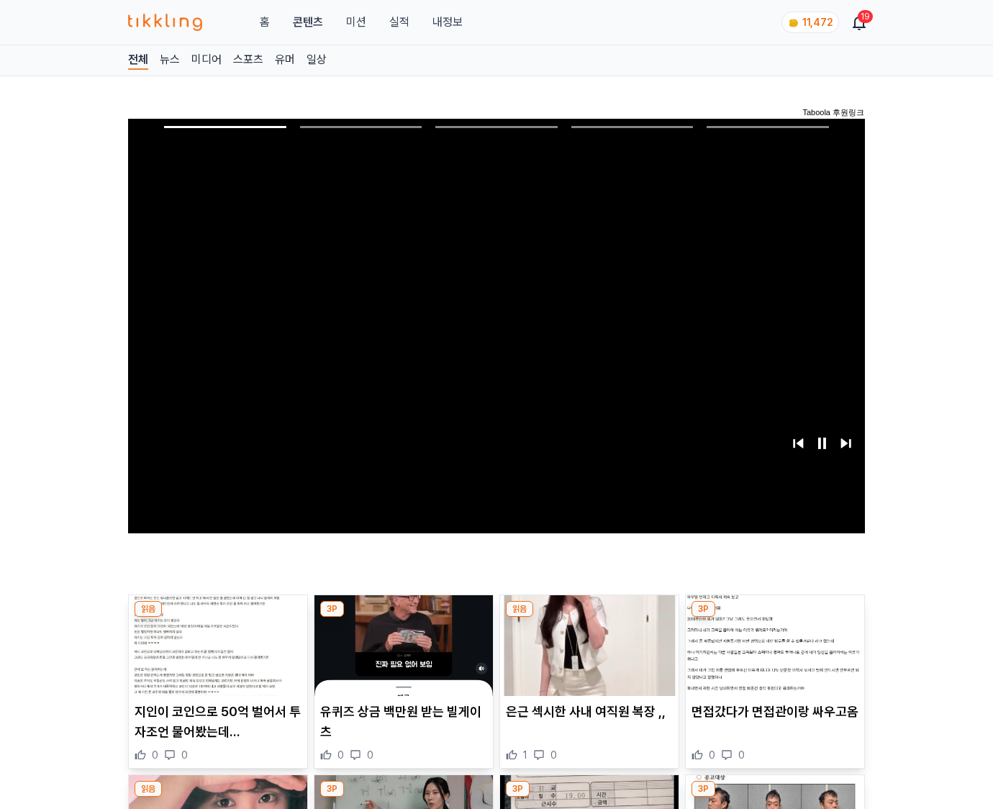
click at [774, 618] on img at bounding box center [775, 645] width 179 height 101
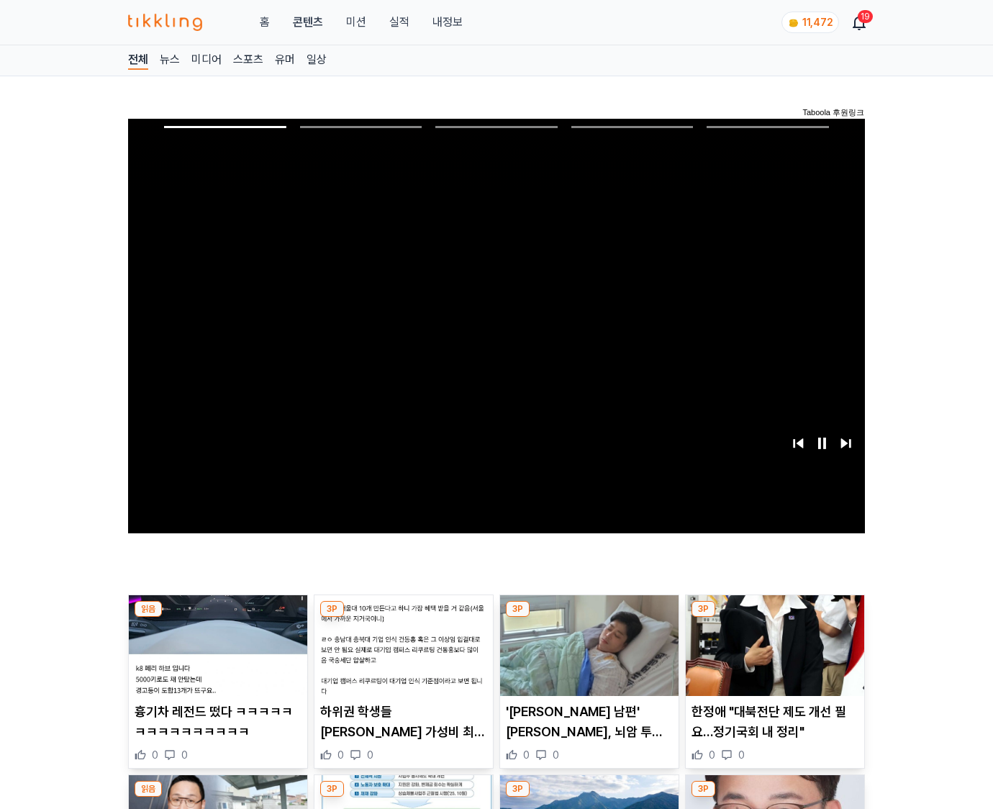
click at [774, 618] on img at bounding box center [775, 645] width 179 height 101
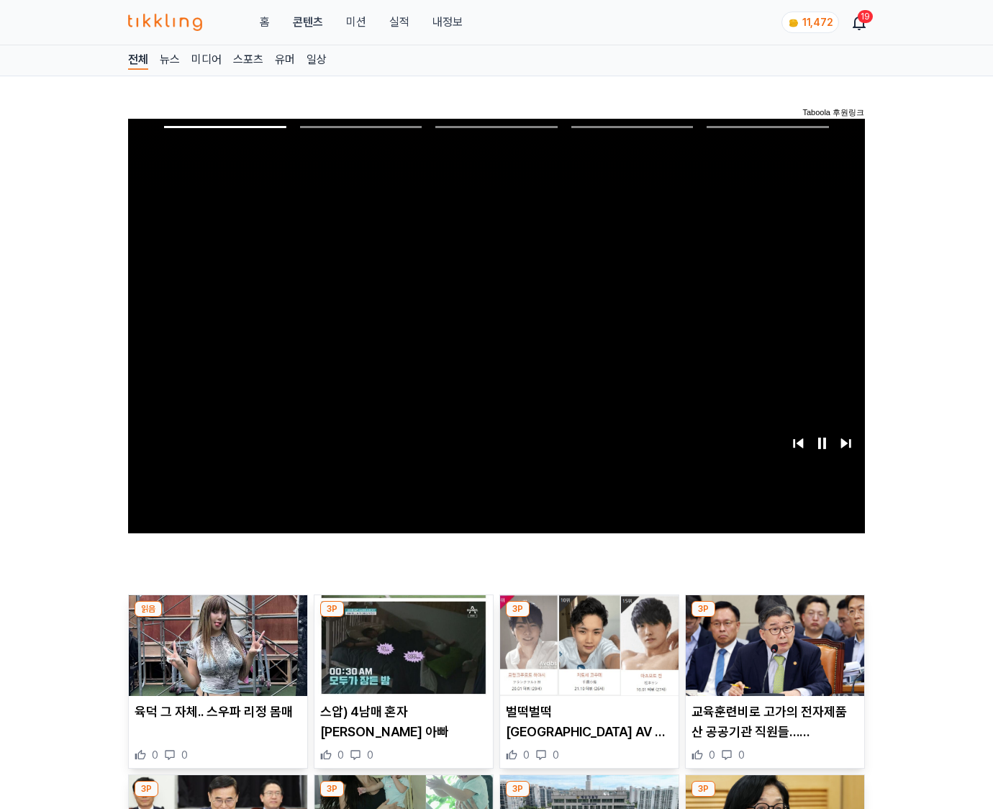
click at [774, 618] on img at bounding box center [775, 645] width 179 height 101
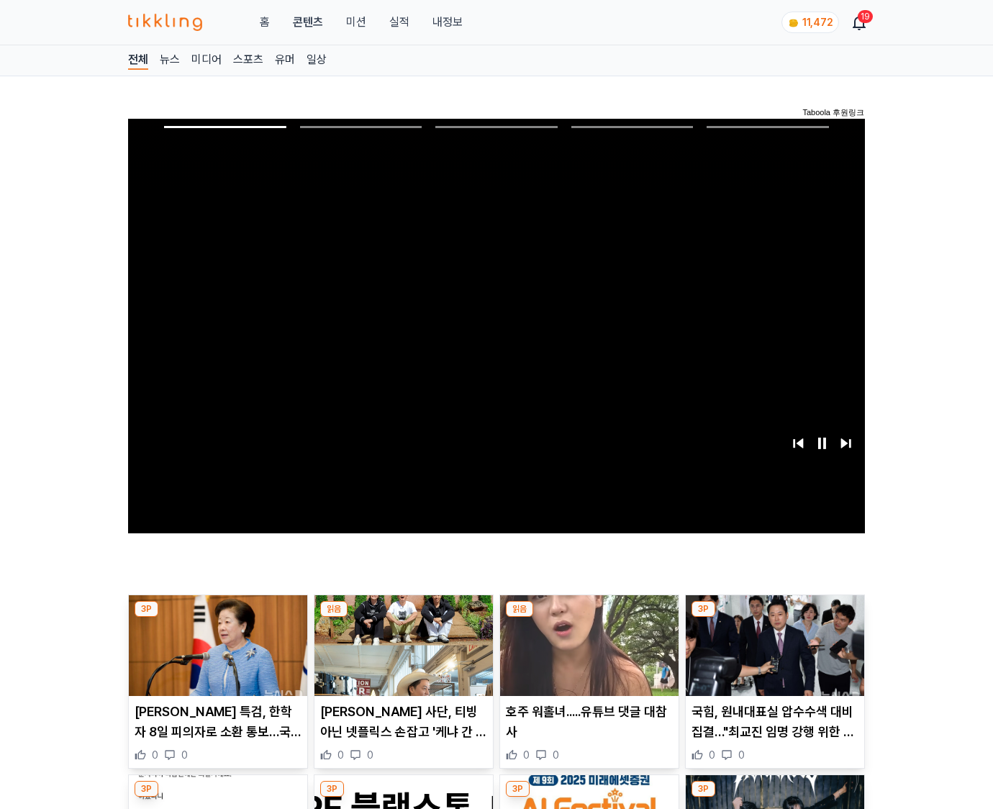
click at [774, 618] on img at bounding box center [775, 645] width 179 height 101
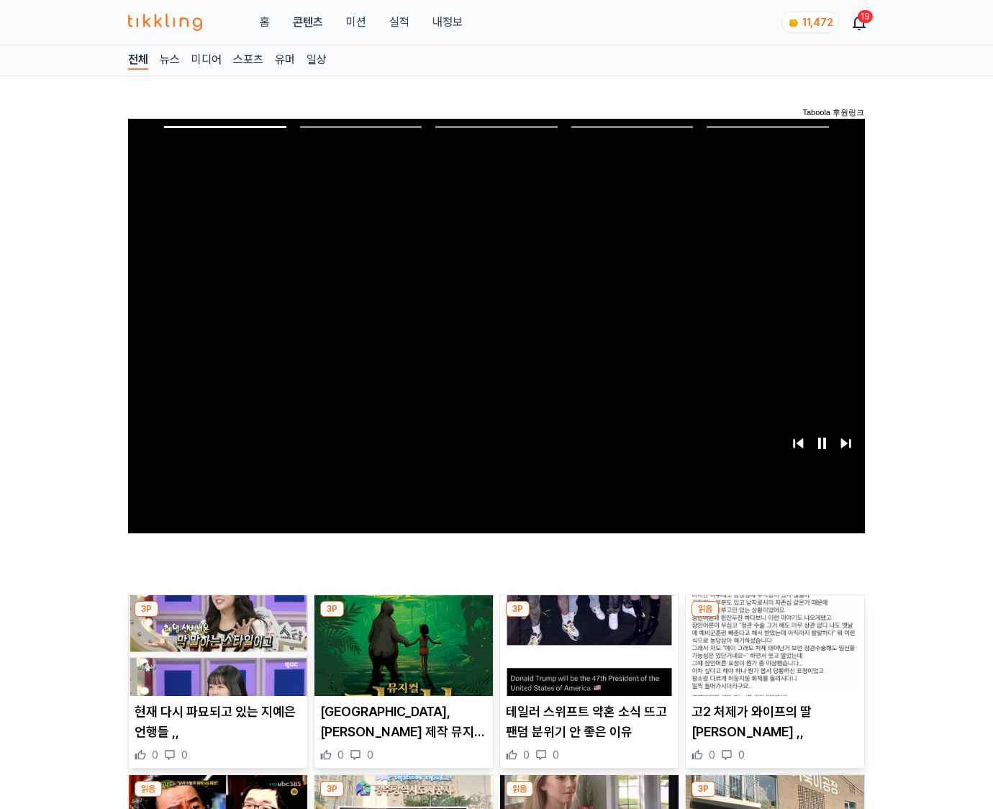
click at [774, 618] on img at bounding box center [775, 645] width 179 height 101
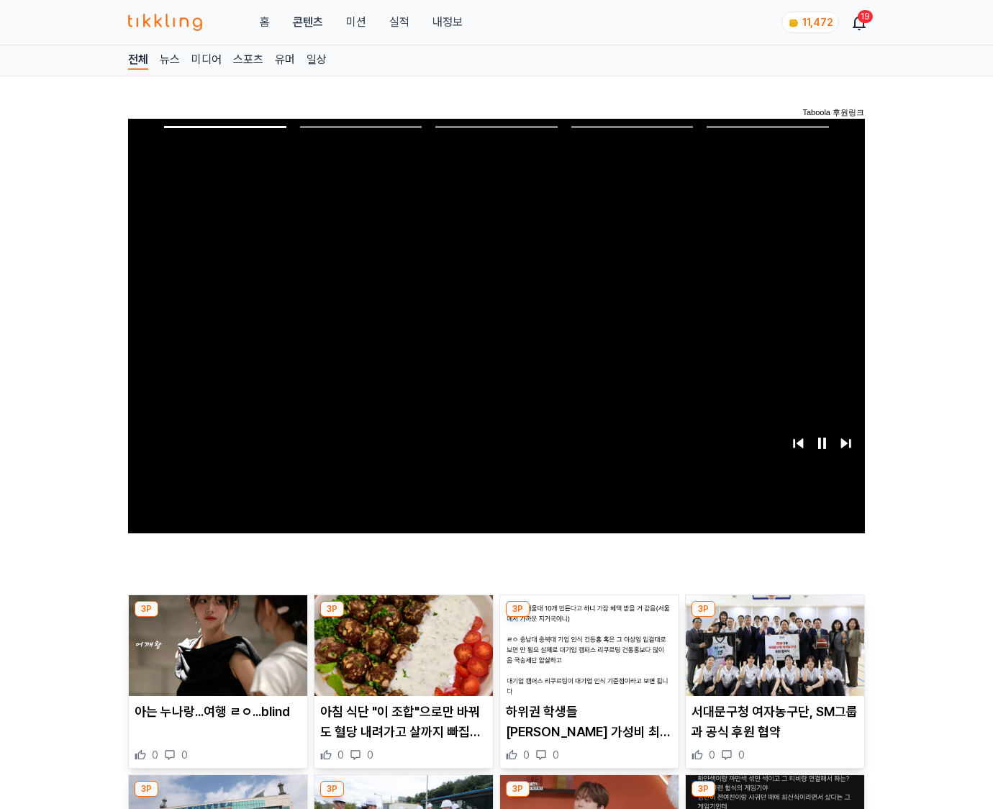
click at [774, 618] on img at bounding box center [775, 645] width 179 height 101
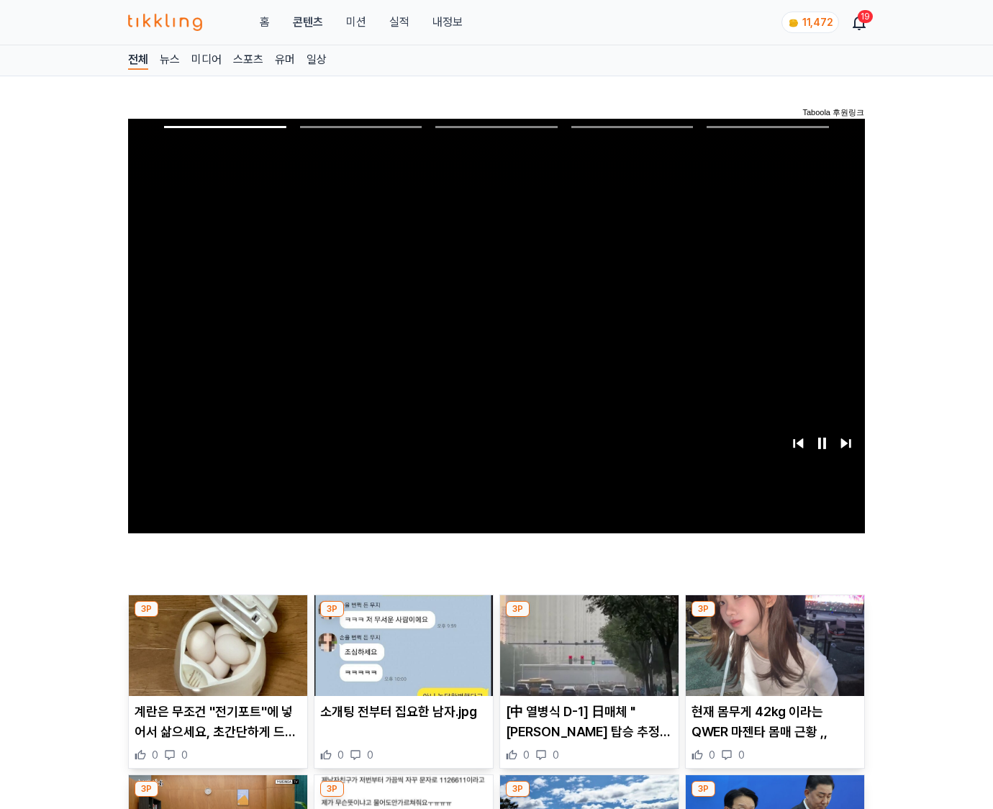
click at [774, 618] on img at bounding box center [775, 645] width 179 height 101
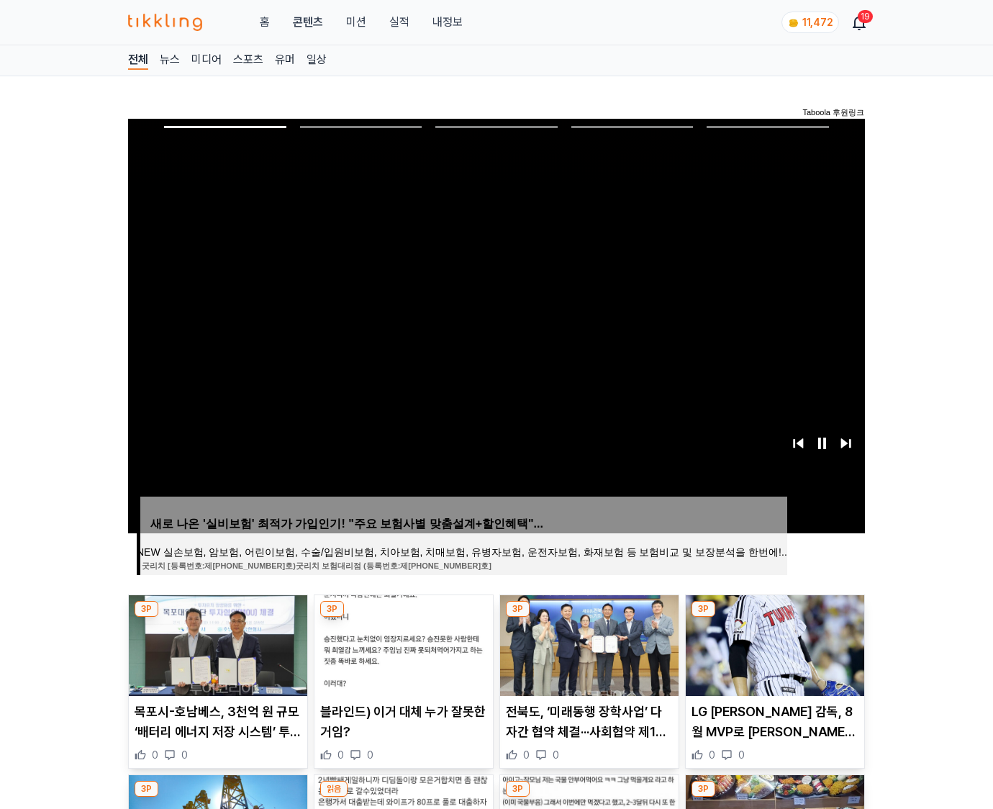
click at [774, 618] on img at bounding box center [775, 645] width 179 height 101
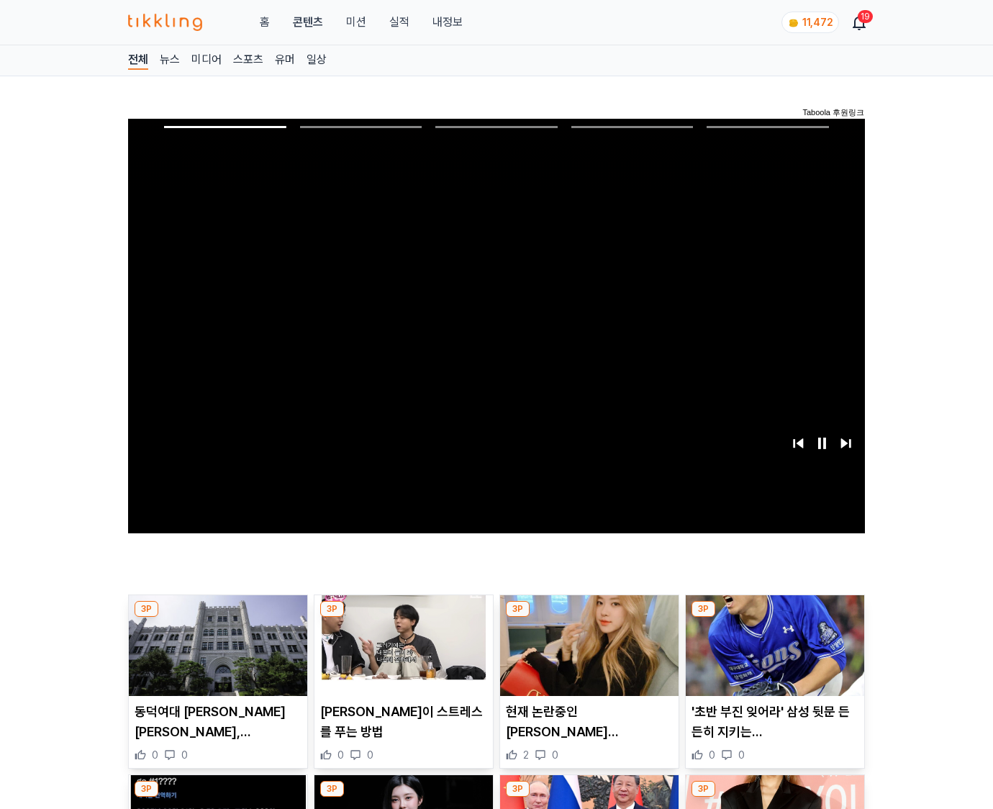
click at [774, 618] on img at bounding box center [775, 645] width 179 height 101
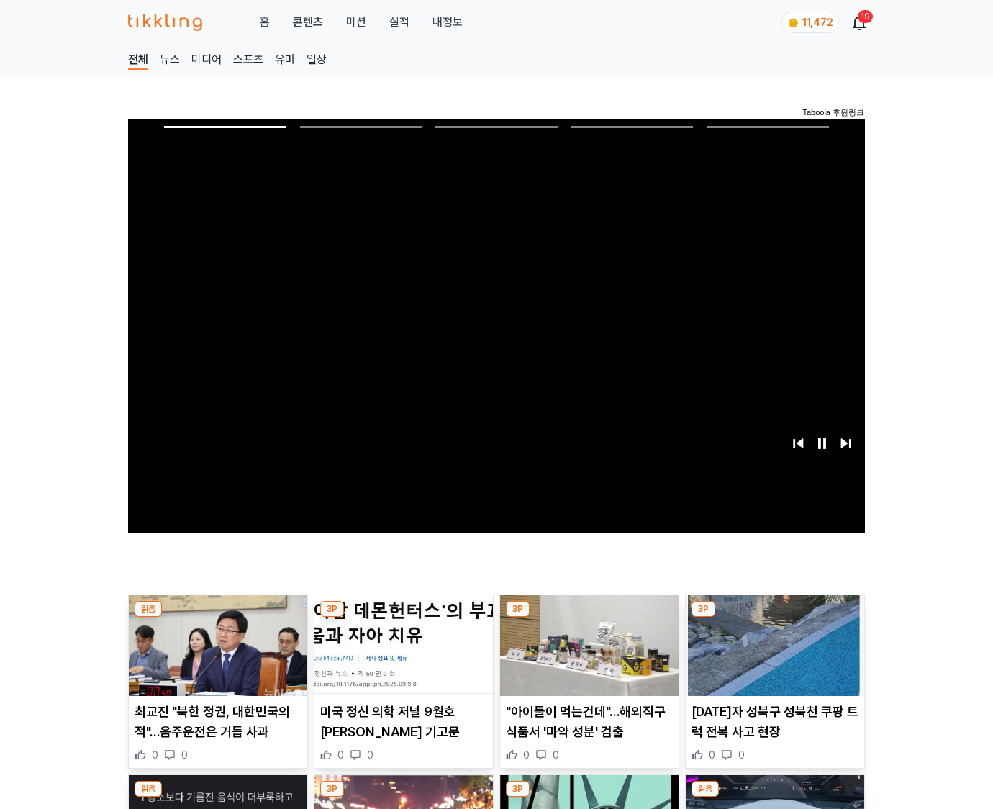
click at [774, 618] on img at bounding box center [775, 645] width 179 height 101
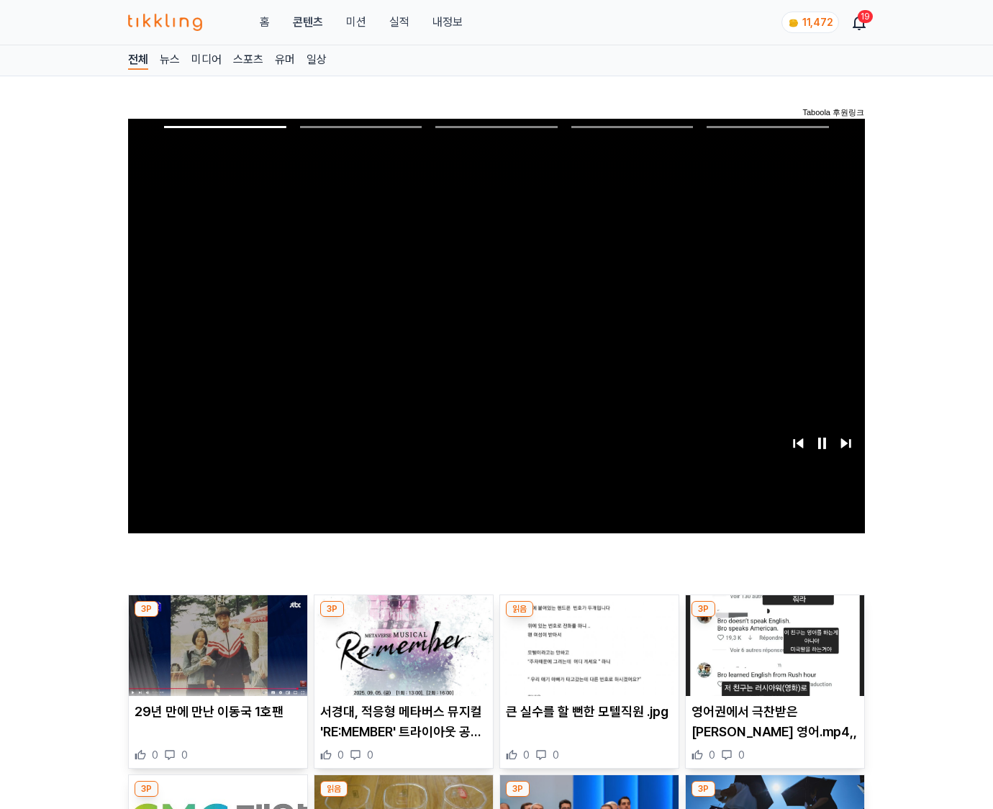
click at [774, 618] on img at bounding box center [775, 645] width 179 height 101
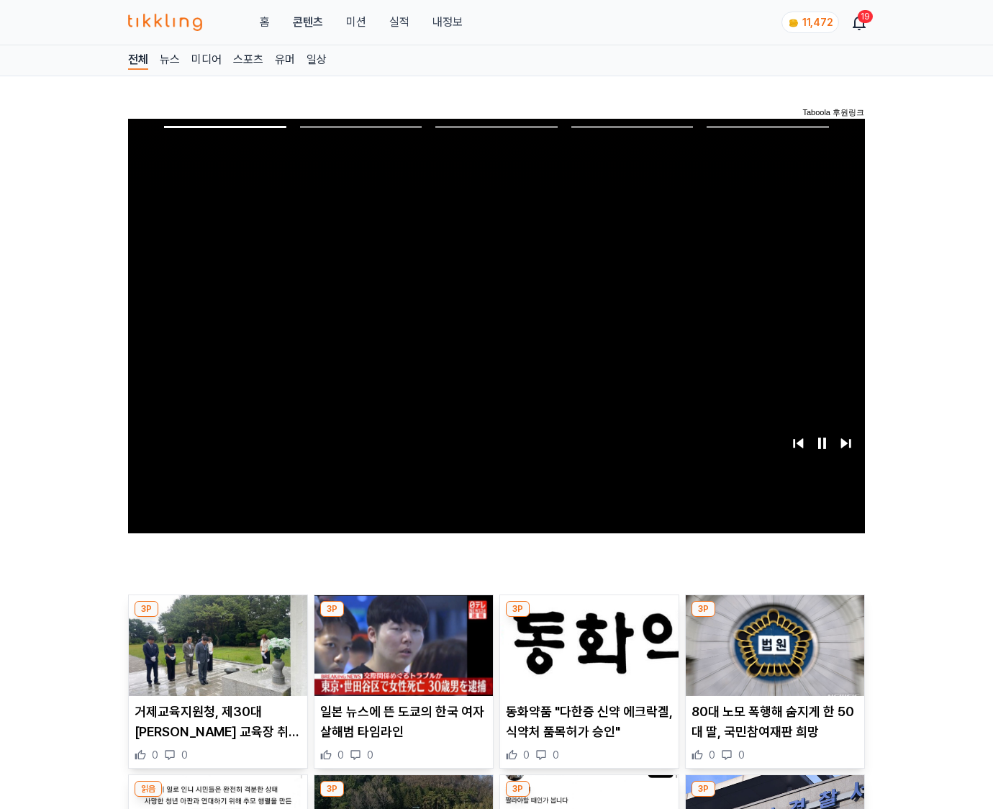
click at [774, 618] on img at bounding box center [775, 645] width 179 height 101
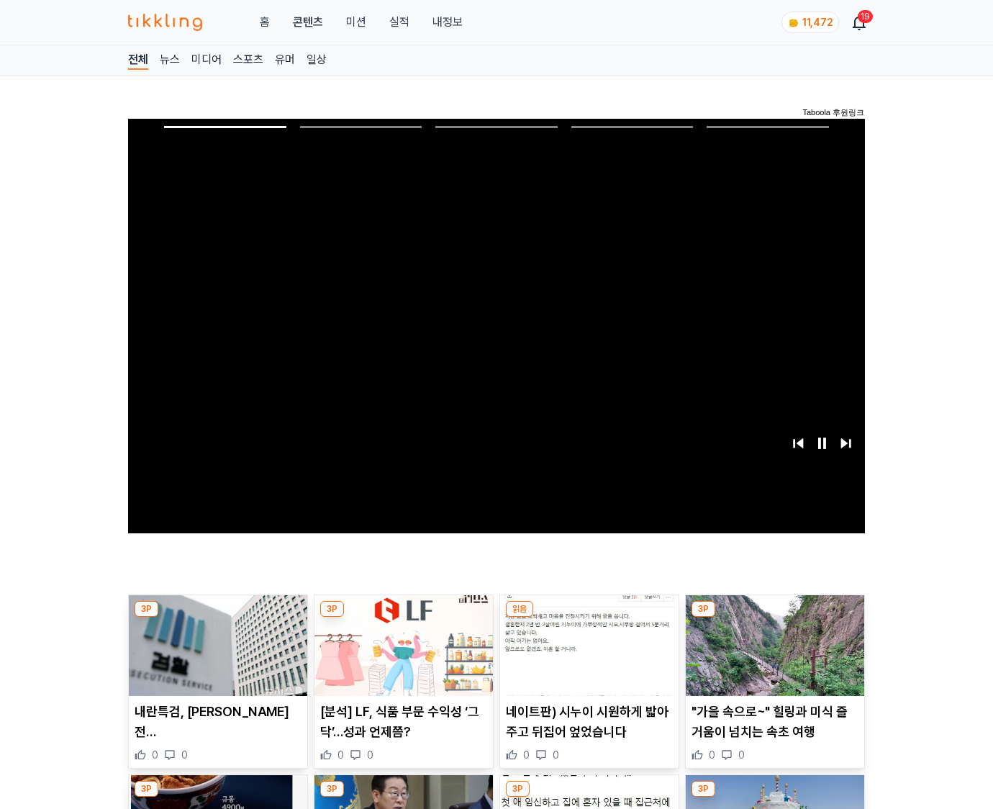
click at [774, 618] on img at bounding box center [775, 645] width 179 height 101
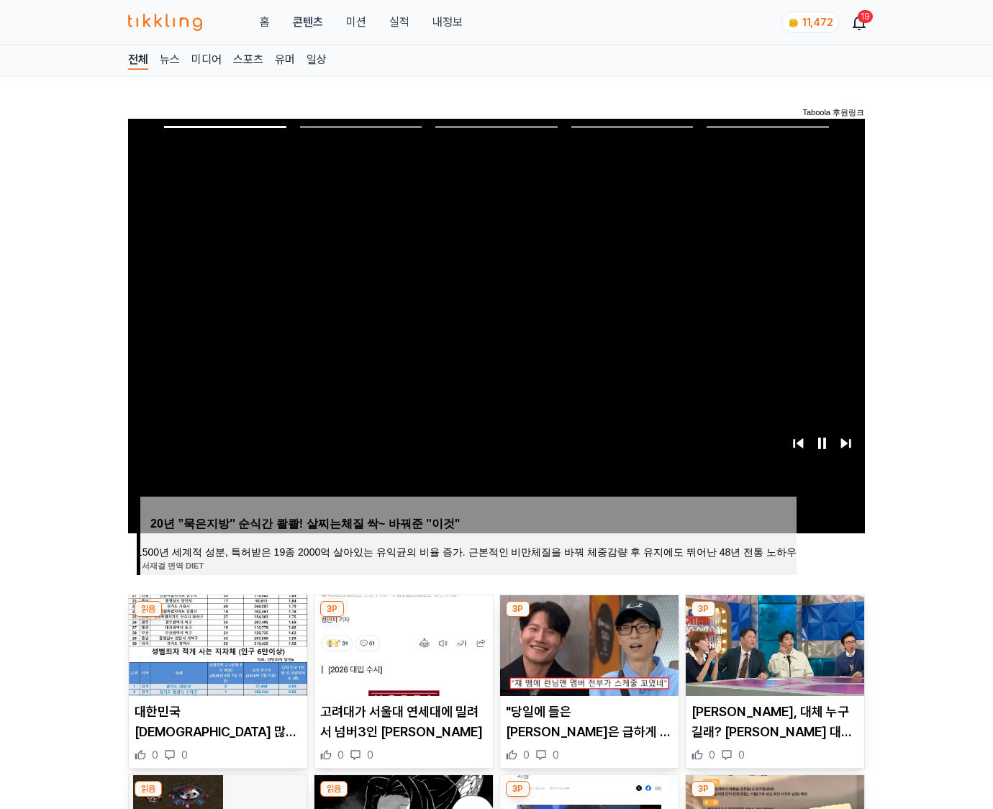
click at [774, 618] on img at bounding box center [775, 645] width 179 height 101
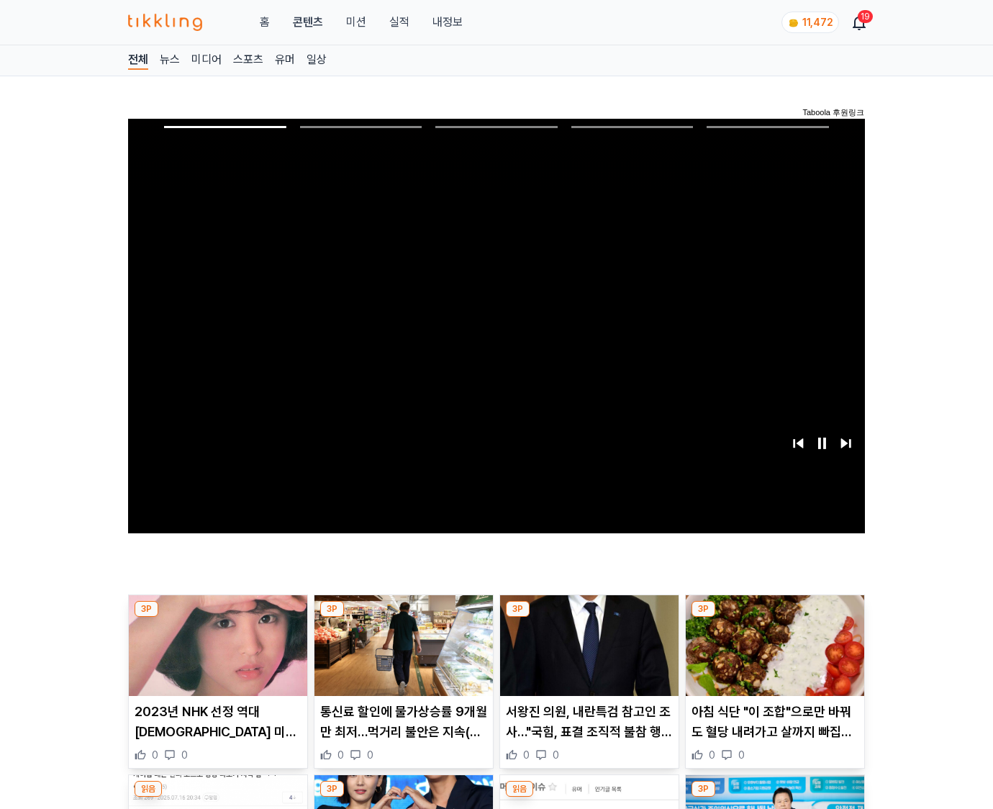
click at [774, 618] on img at bounding box center [775, 645] width 179 height 101
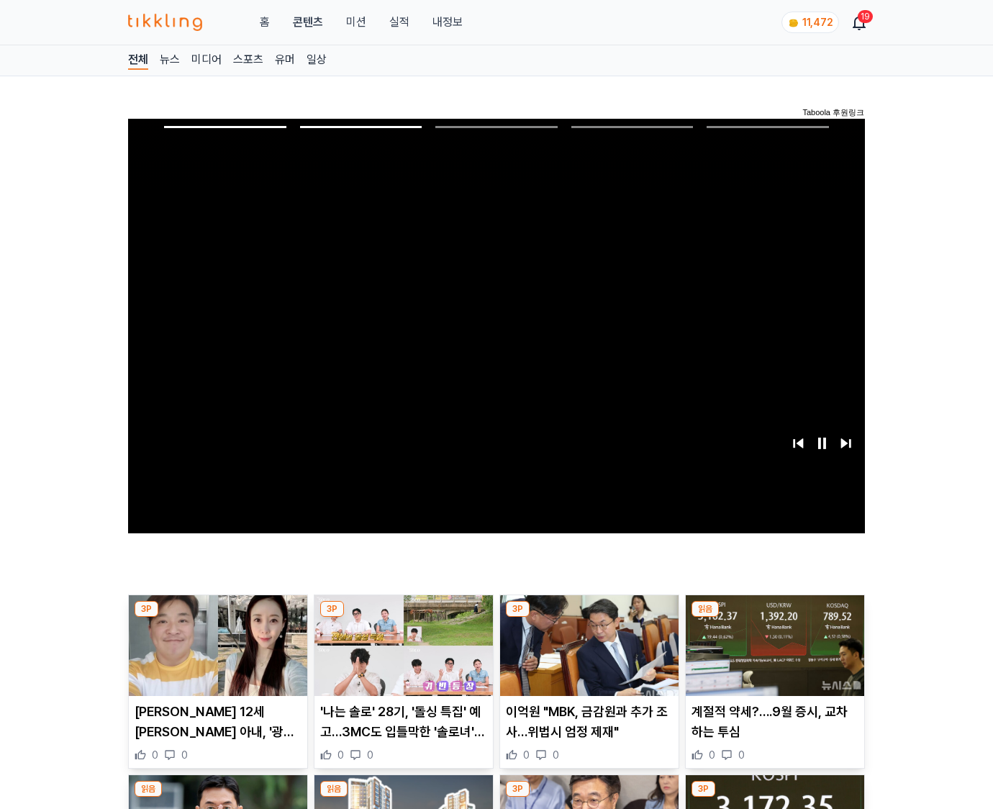
click at [774, 618] on img at bounding box center [775, 645] width 179 height 101
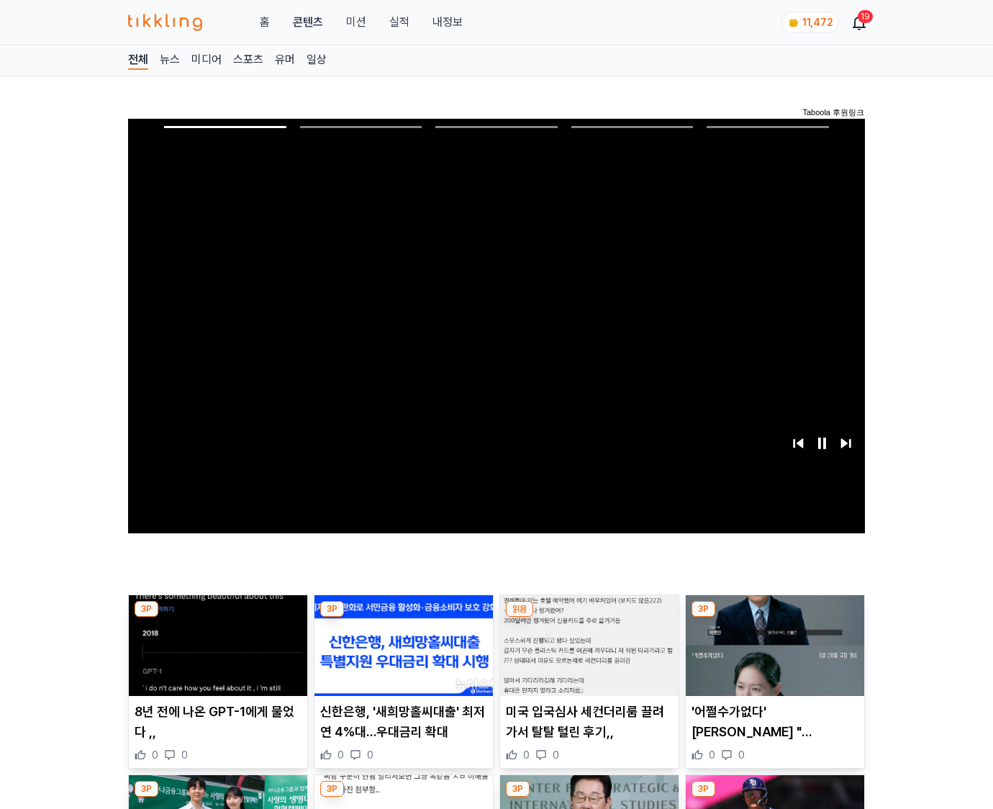
click at [774, 618] on img at bounding box center [775, 645] width 179 height 101
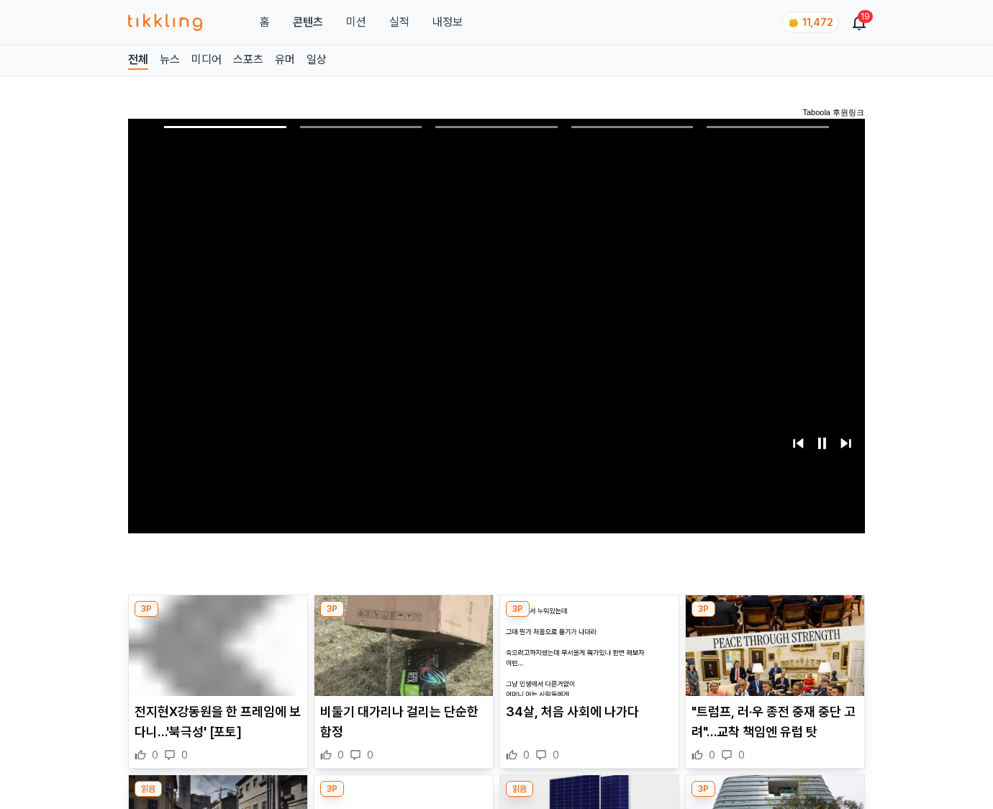
click at [774, 618] on img at bounding box center [775, 645] width 179 height 101
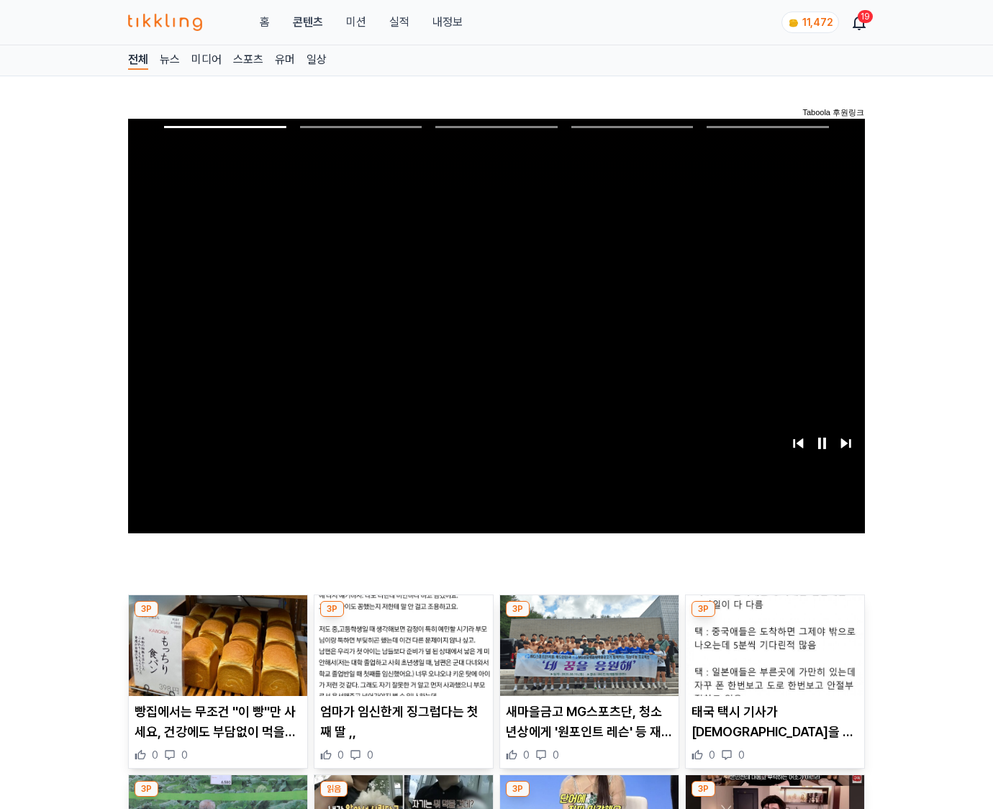
click at [774, 618] on img at bounding box center [775, 645] width 179 height 101
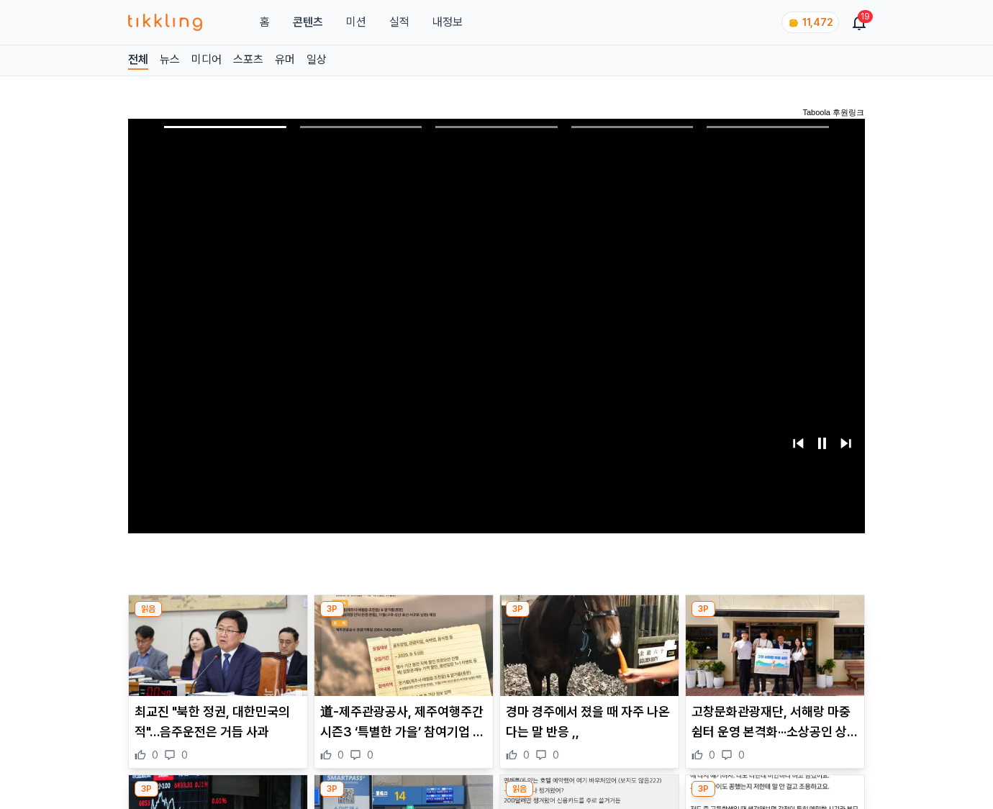
click at [774, 618] on img at bounding box center [775, 645] width 179 height 101
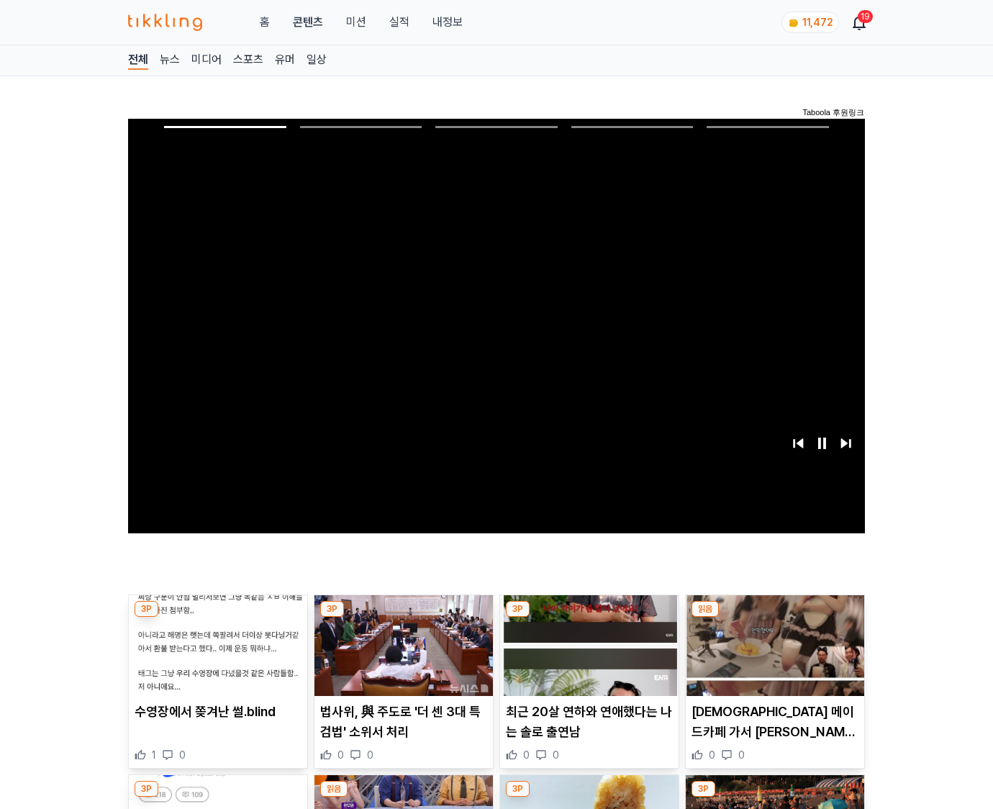
click at [774, 618] on img at bounding box center [775, 645] width 179 height 101
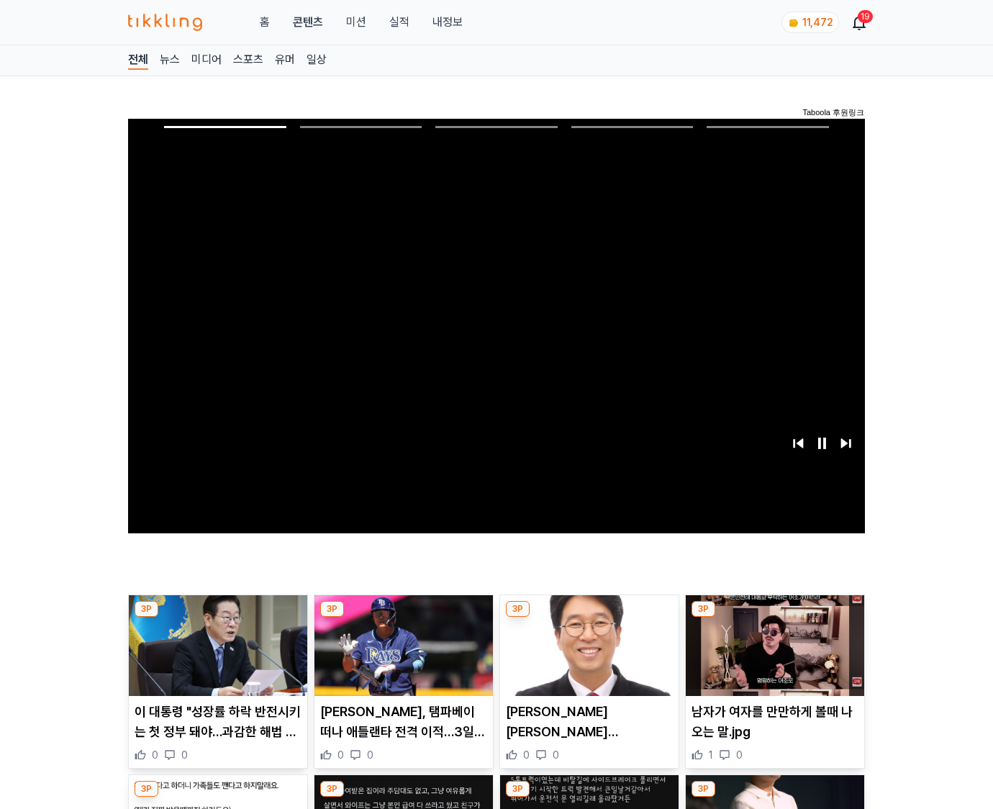
click at [774, 618] on img at bounding box center [775, 645] width 179 height 101
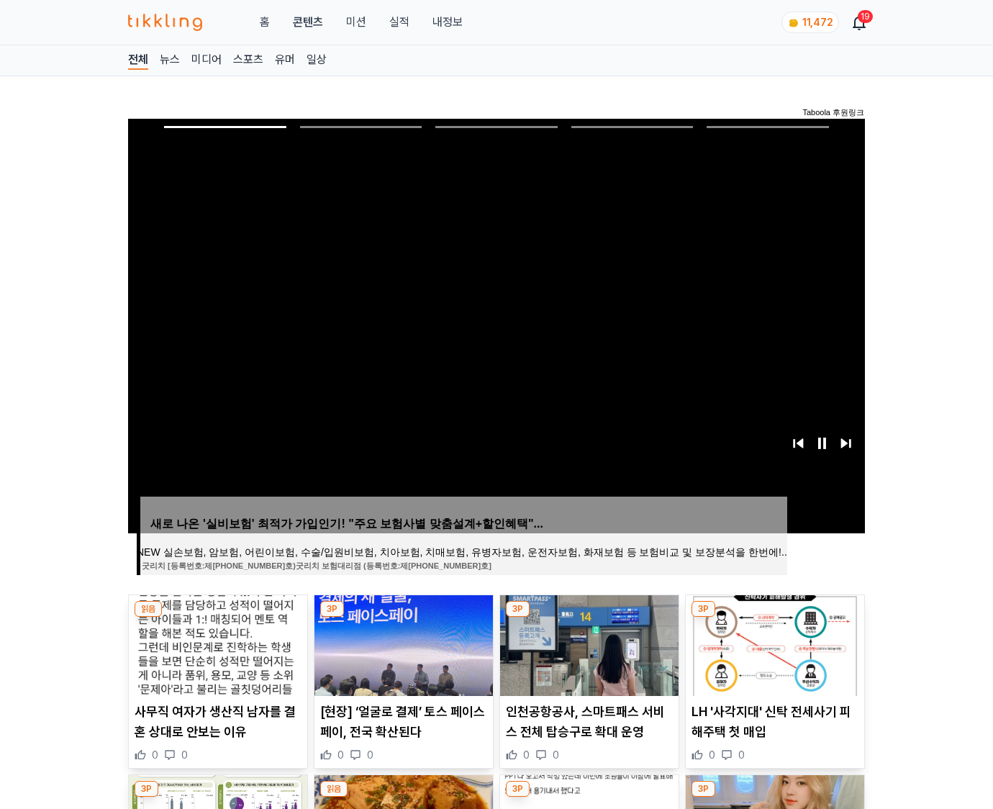
click at [774, 618] on img at bounding box center [775, 645] width 179 height 101
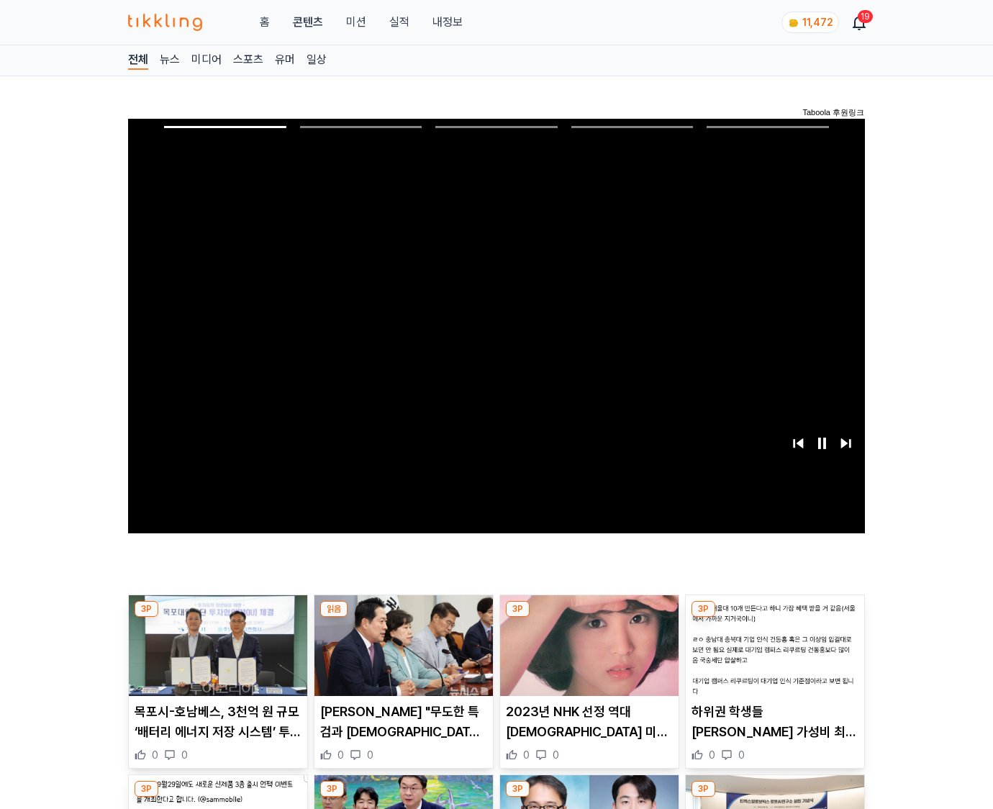
click at [774, 618] on img at bounding box center [775, 645] width 179 height 101
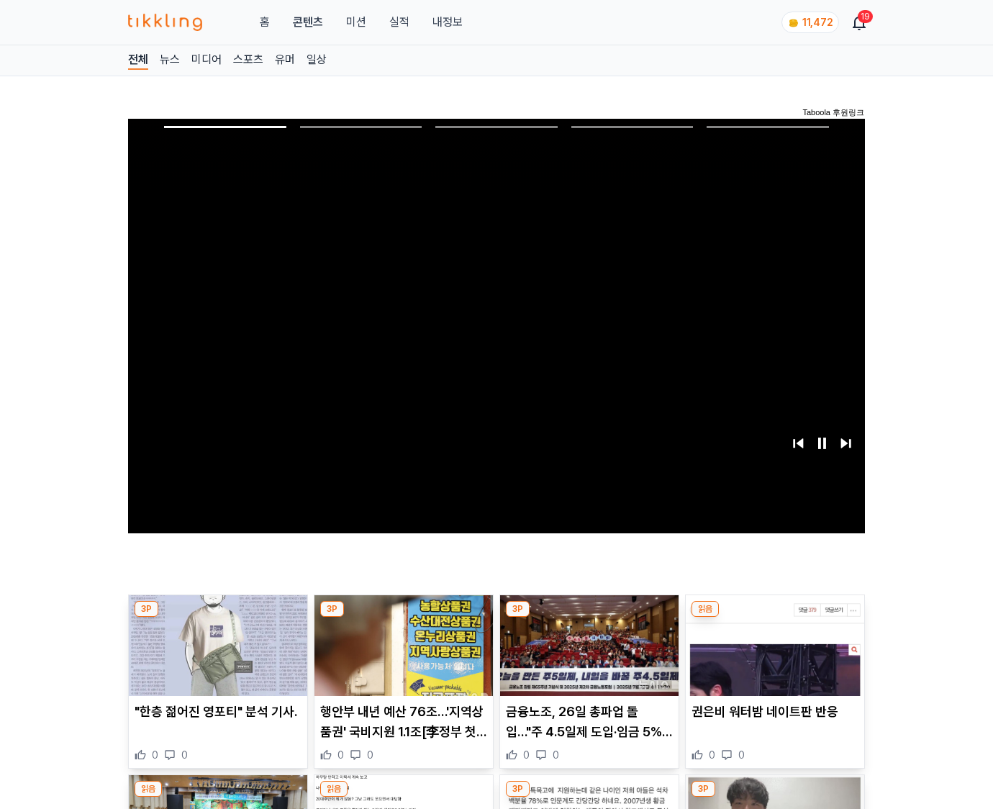
click at [774, 618] on img at bounding box center [775, 645] width 179 height 101
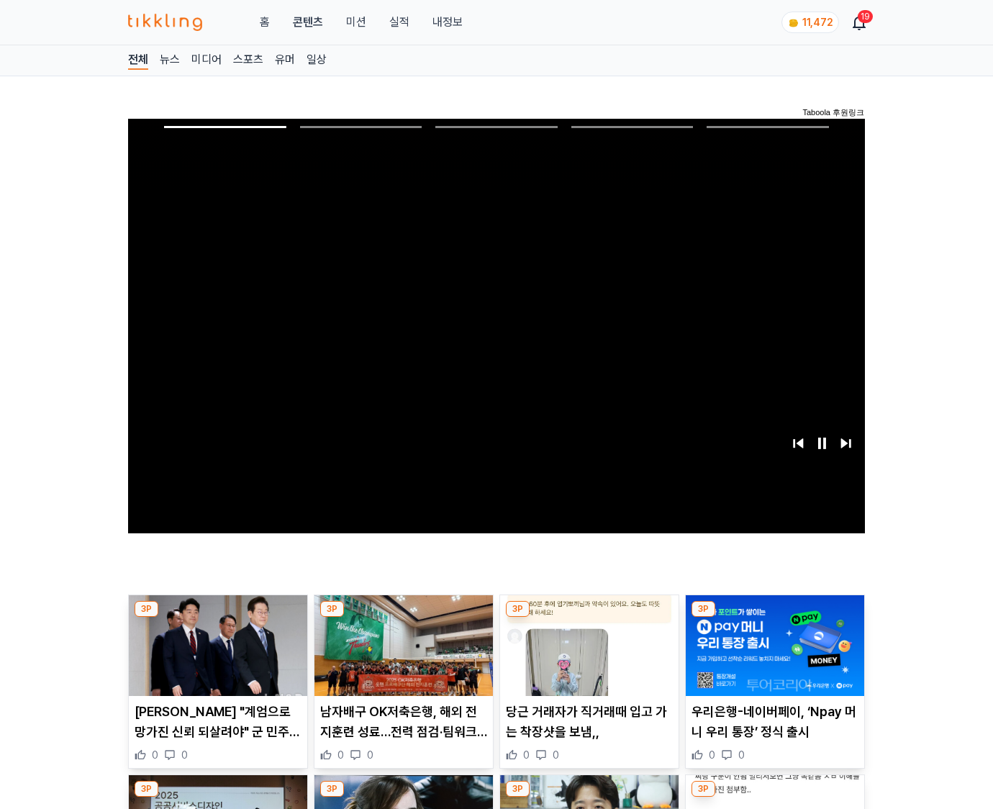
click at [774, 618] on img at bounding box center [775, 645] width 179 height 101
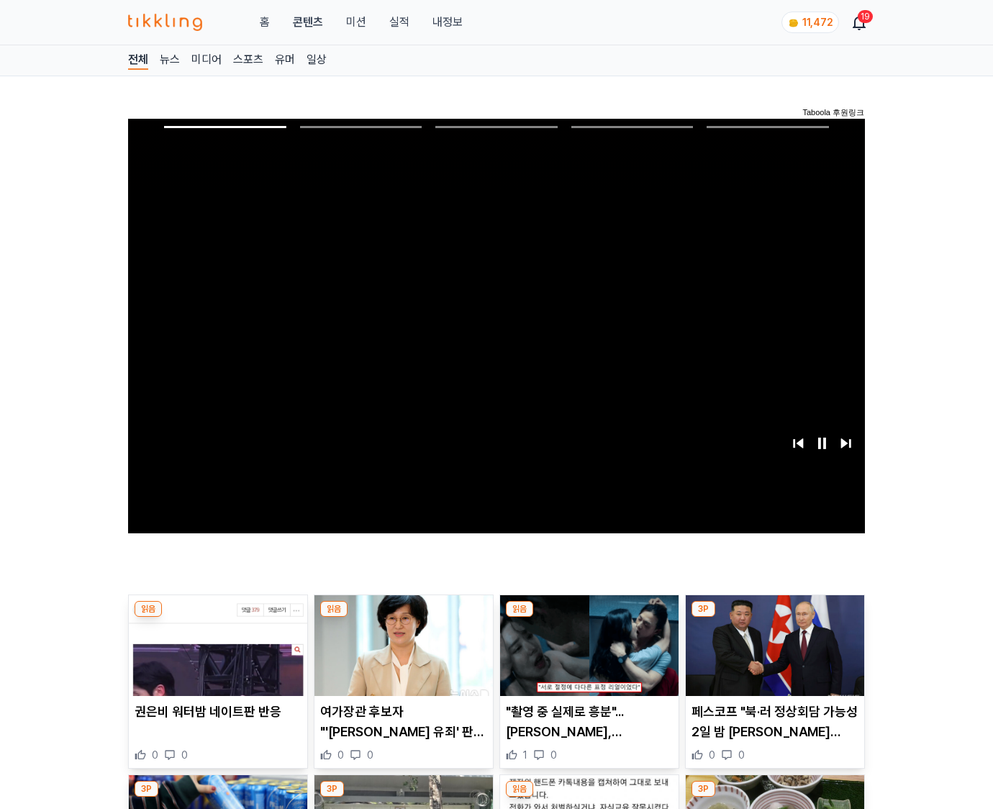
click at [774, 618] on img at bounding box center [775, 645] width 179 height 101
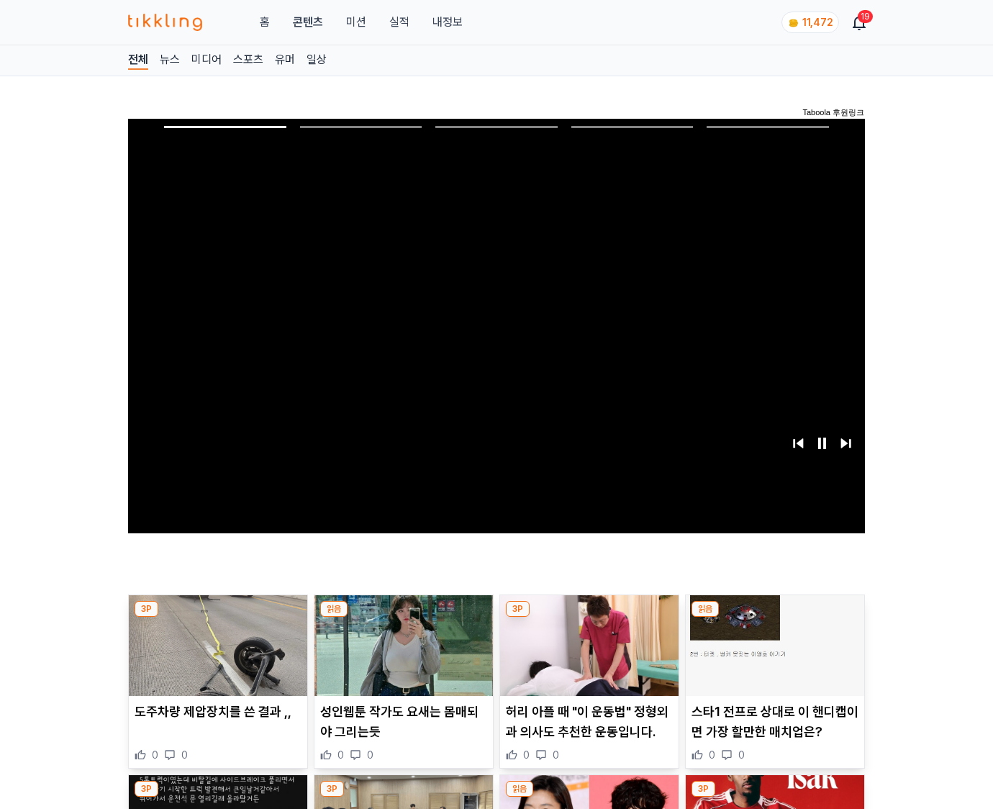
click at [774, 618] on img at bounding box center [775, 645] width 179 height 101
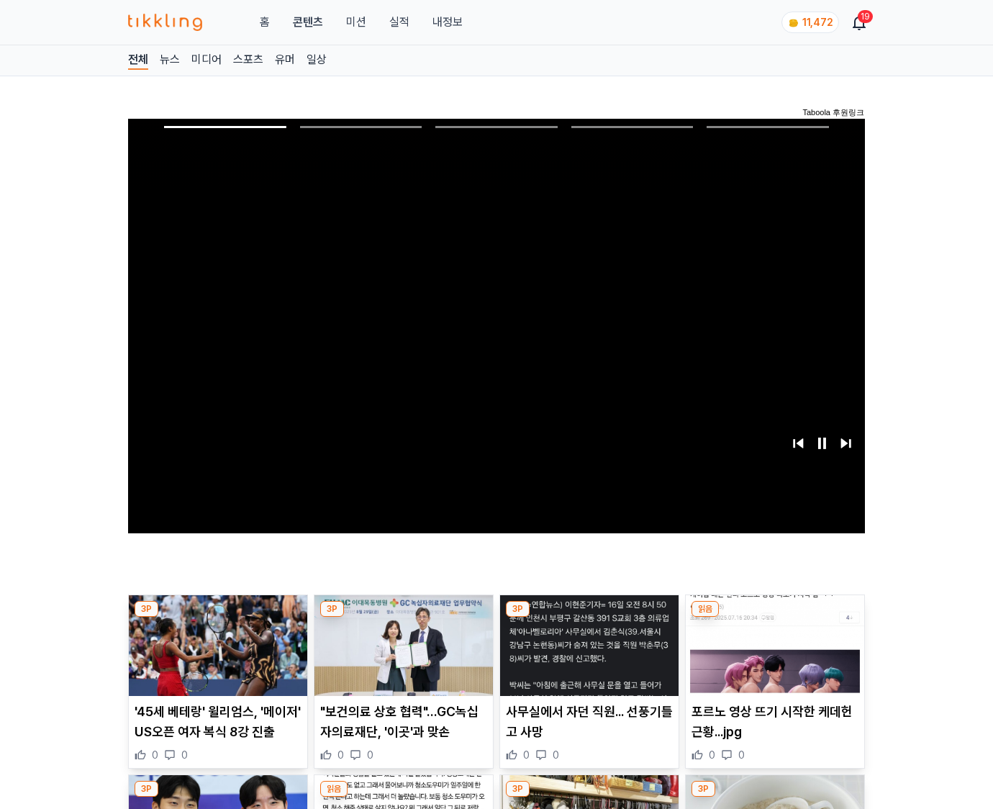
click at [774, 618] on img at bounding box center [775, 645] width 179 height 101
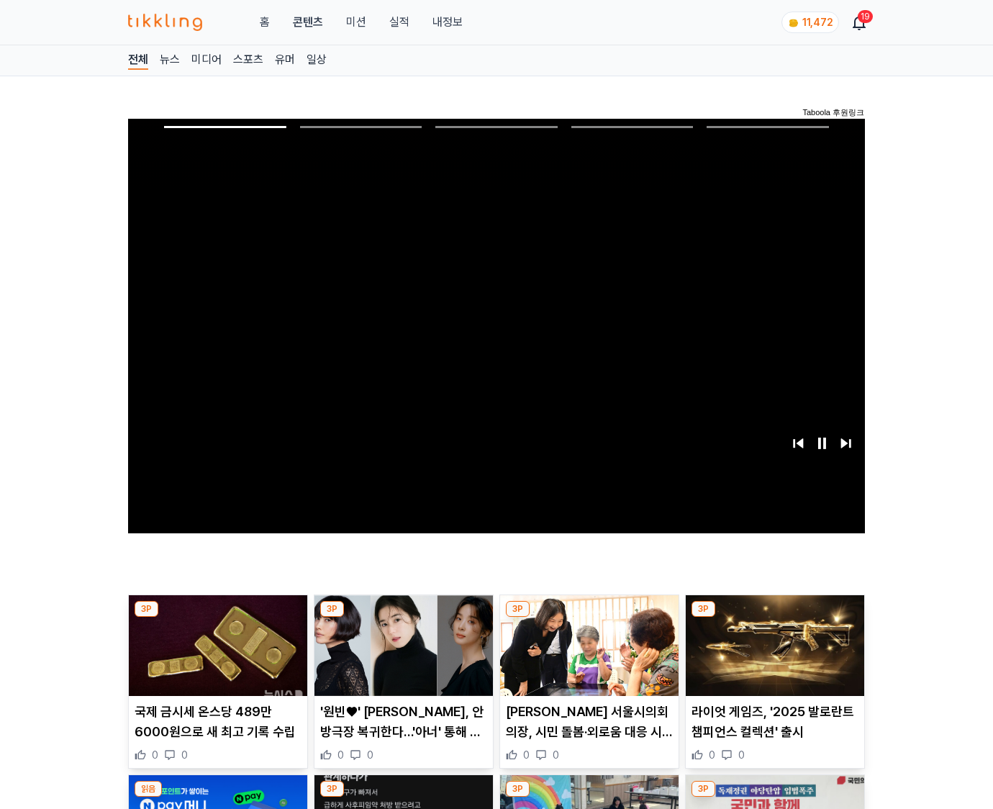
click at [774, 618] on img at bounding box center [775, 645] width 179 height 101
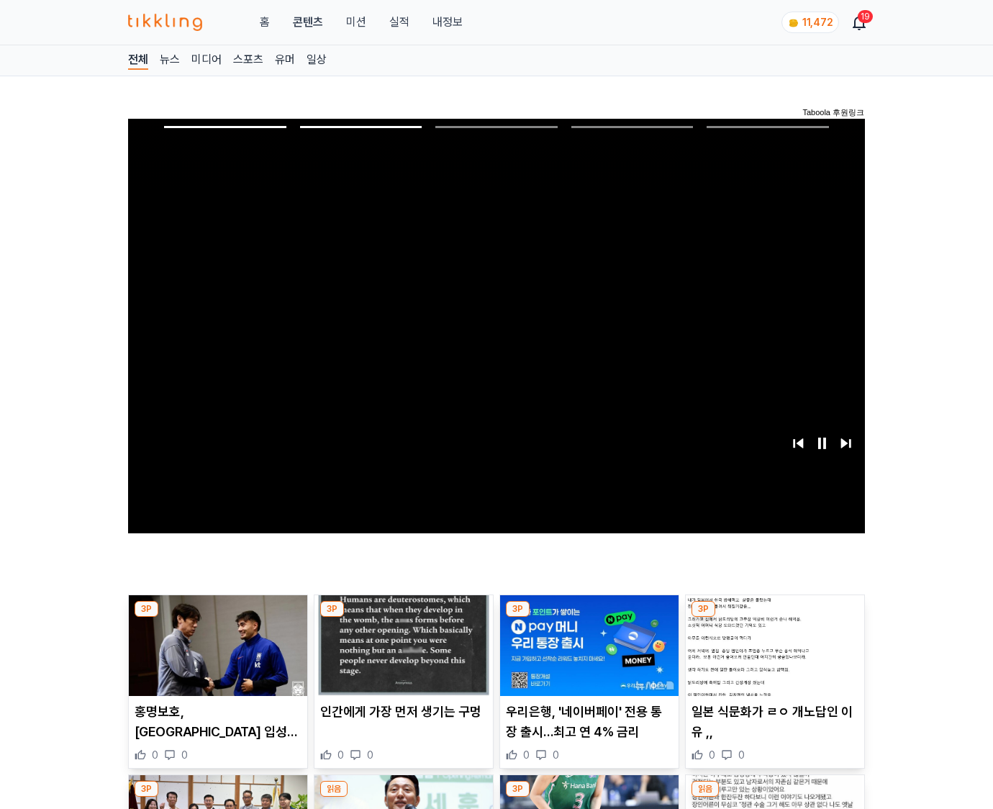
click at [774, 618] on img at bounding box center [775, 645] width 179 height 101
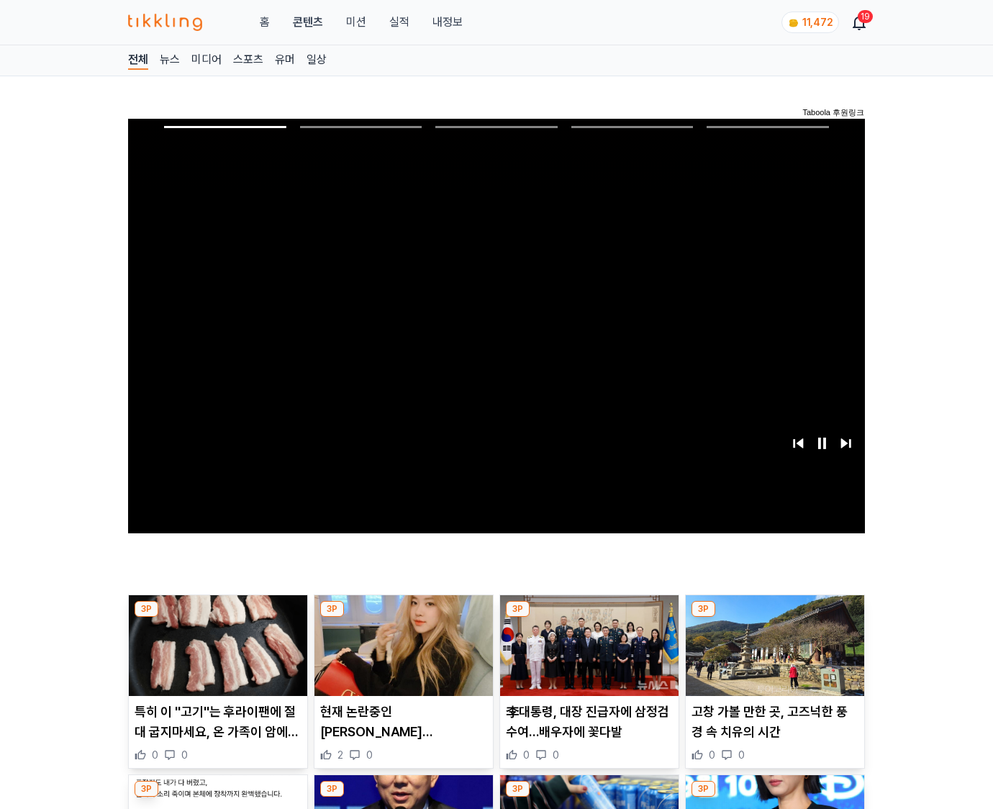
click at [774, 618] on img at bounding box center [775, 645] width 179 height 101
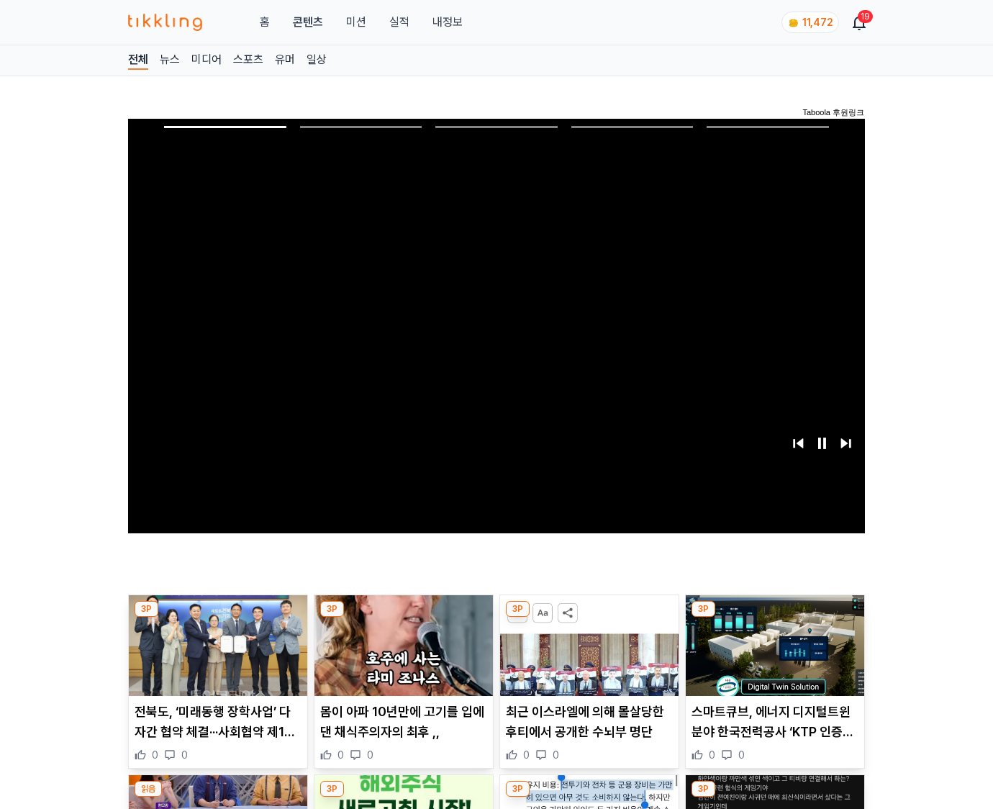
click at [774, 618] on img at bounding box center [775, 645] width 179 height 101
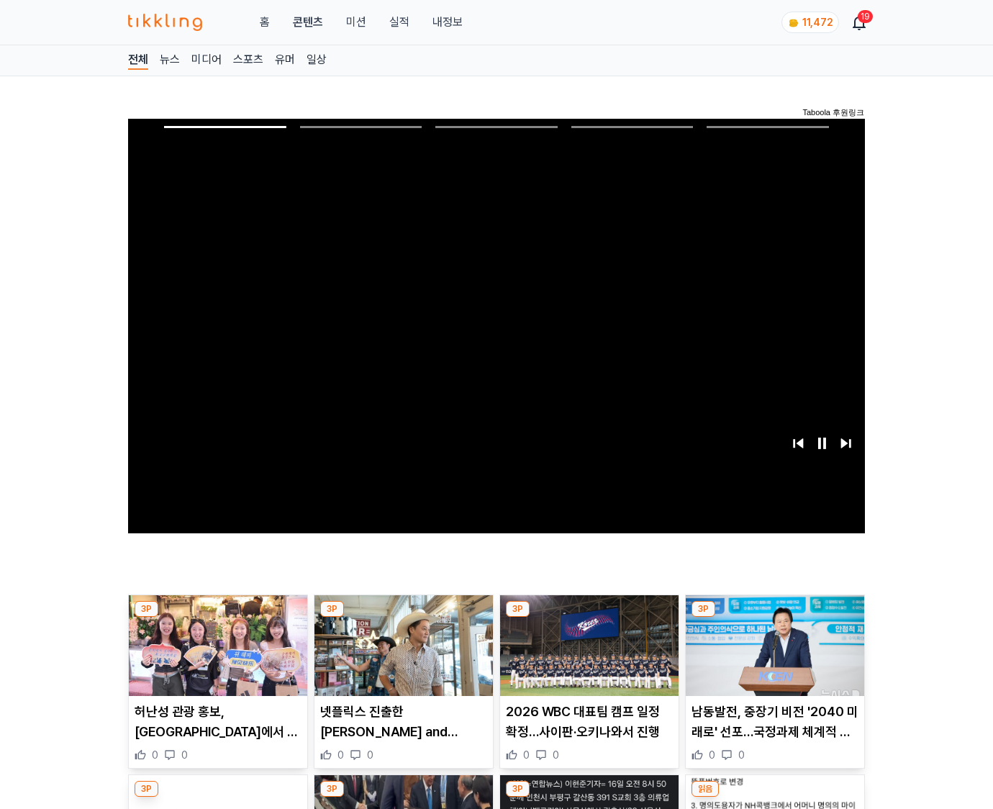
click at [774, 618] on img at bounding box center [775, 645] width 179 height 101
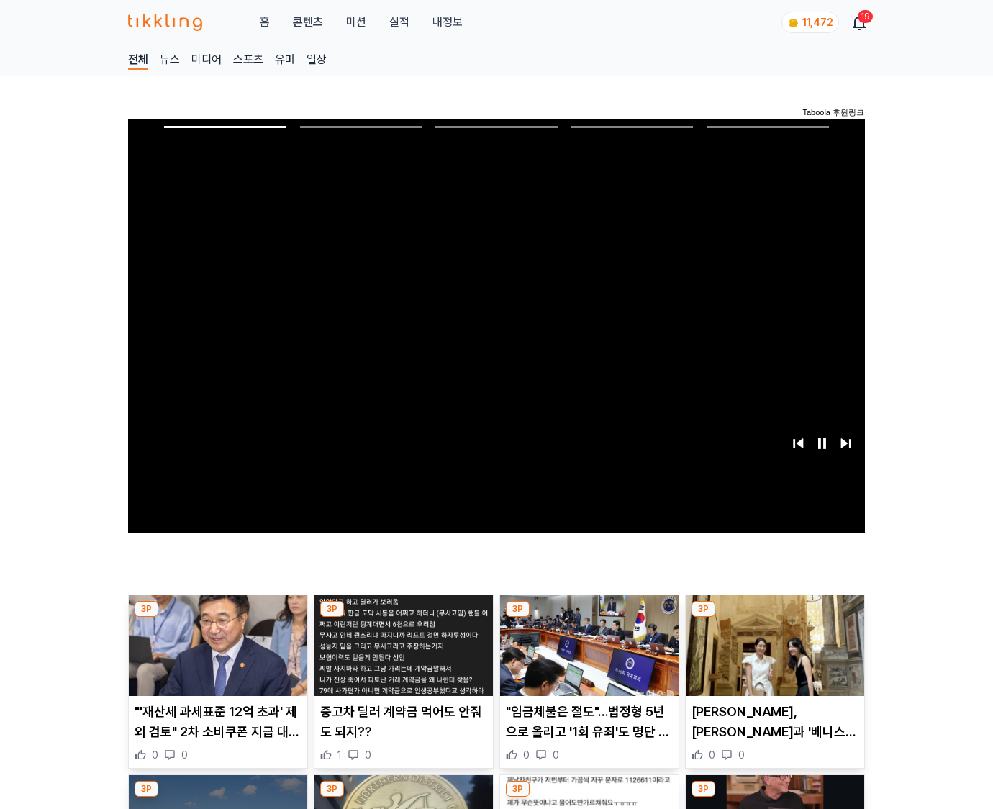
click at [774, 618] on img at bounding box center [775, 645] width 179 height 101
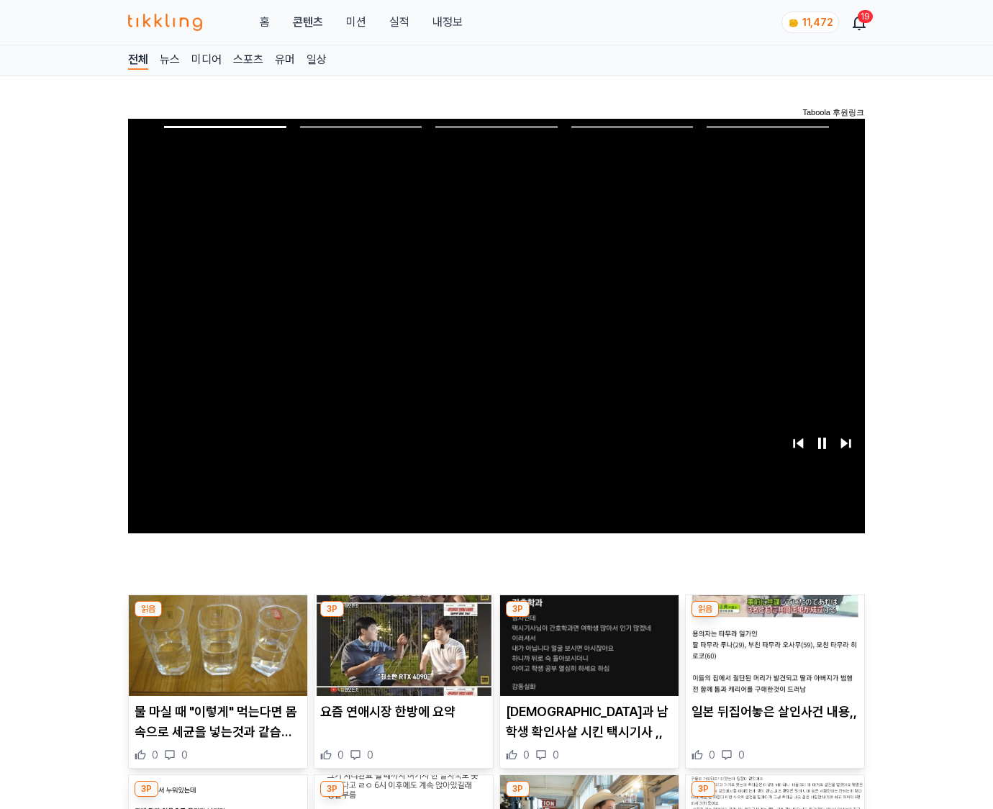
click at [774, 618] on img at bounding box center [775, 645] width 179 height 101
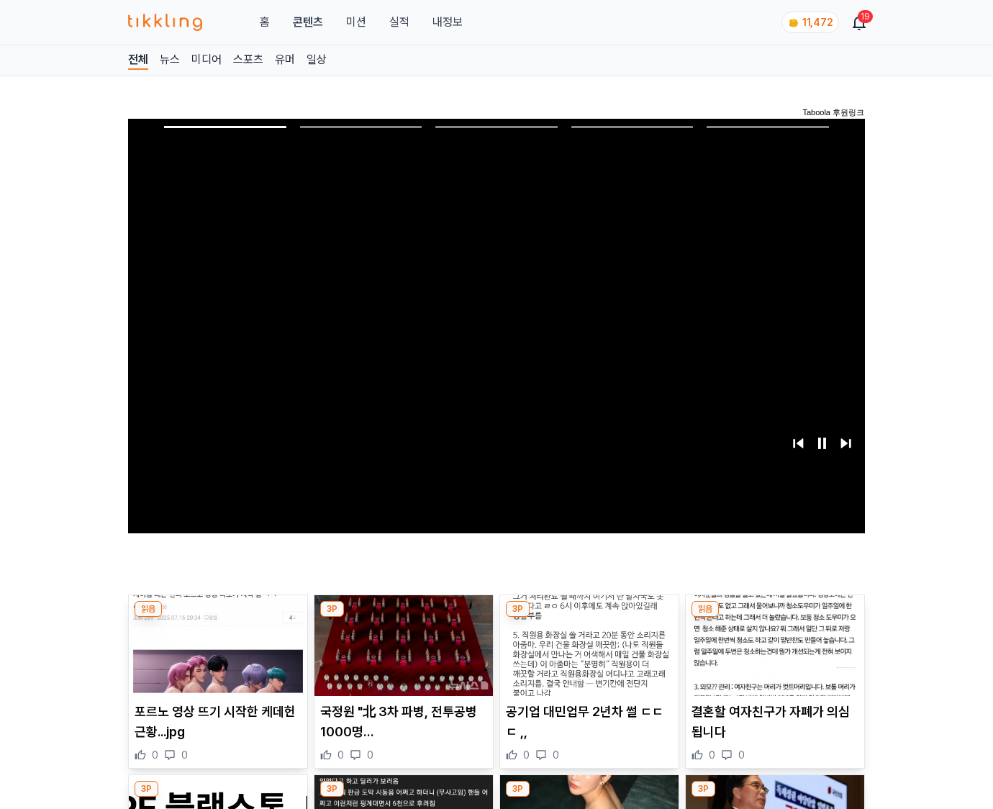
click at [774, 618] on img at bounding box center [775, 645] width 179 height 101
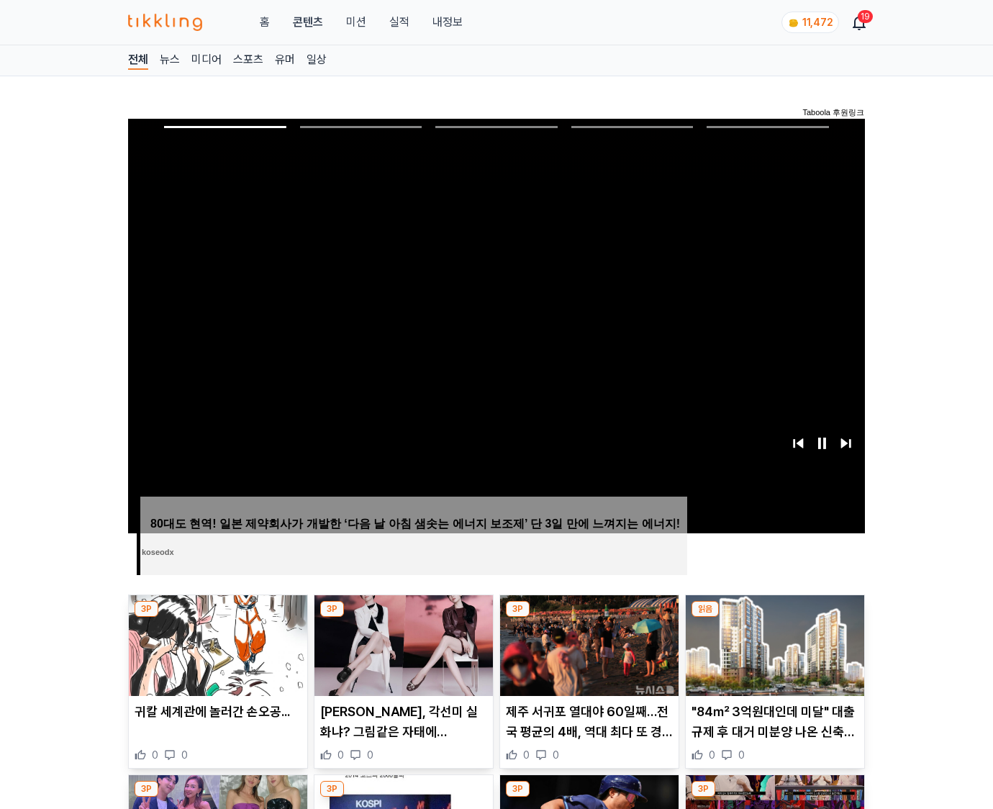
click at [774, 618] on img at bounding box center [775, 645] width 179 height 101
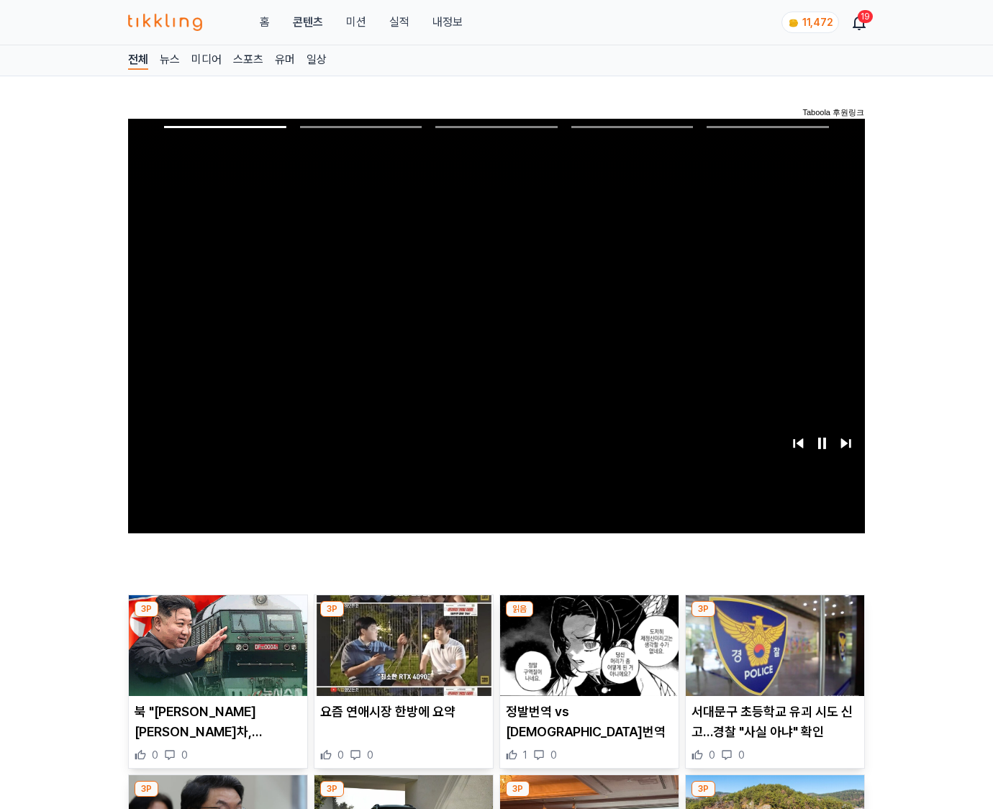
click at [774, 618] on img at bounding box center [775, 645] width 179 height 101
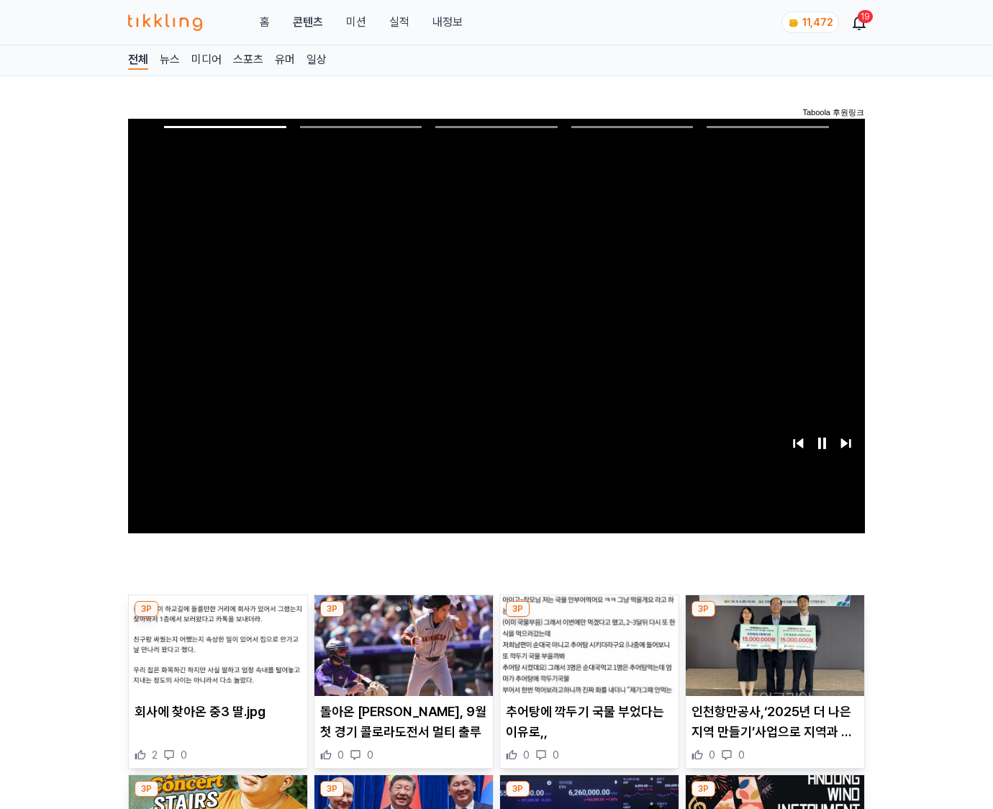
click at [774, 618] on img at bounding box center [775, 645] width 179 height 101
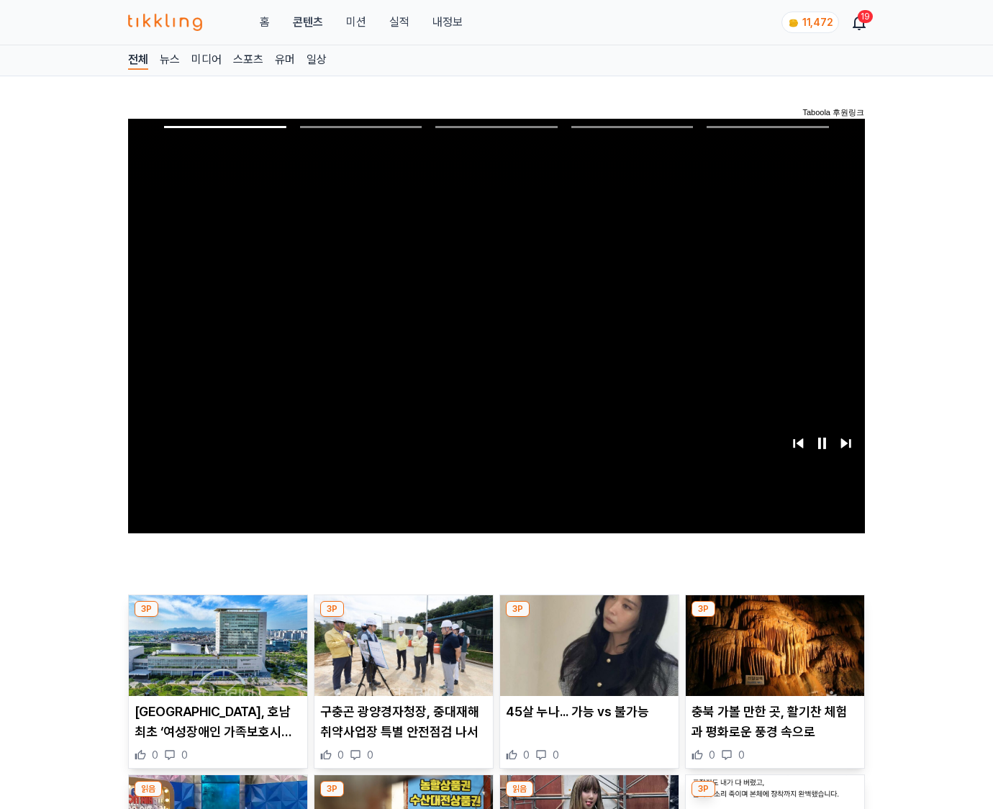
click at [774, 618] on img at bounding box center [775, 645] width 179 height 101
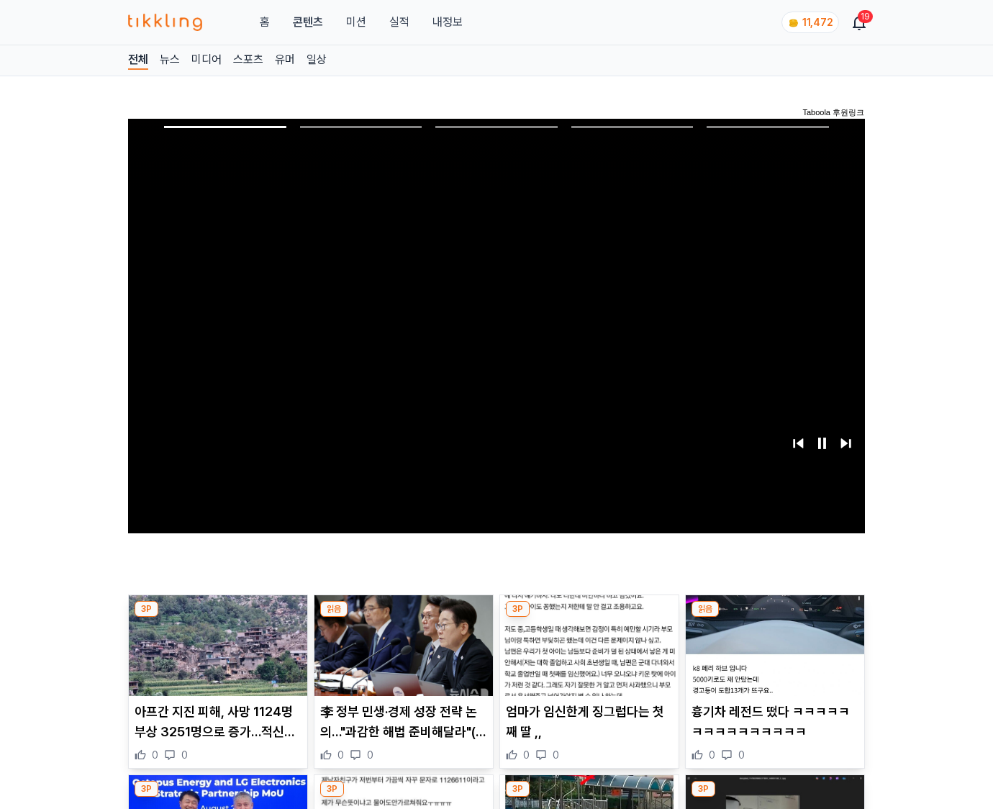
click at [774, 618] on img at bounding box center [775, 645] width 179 height 101
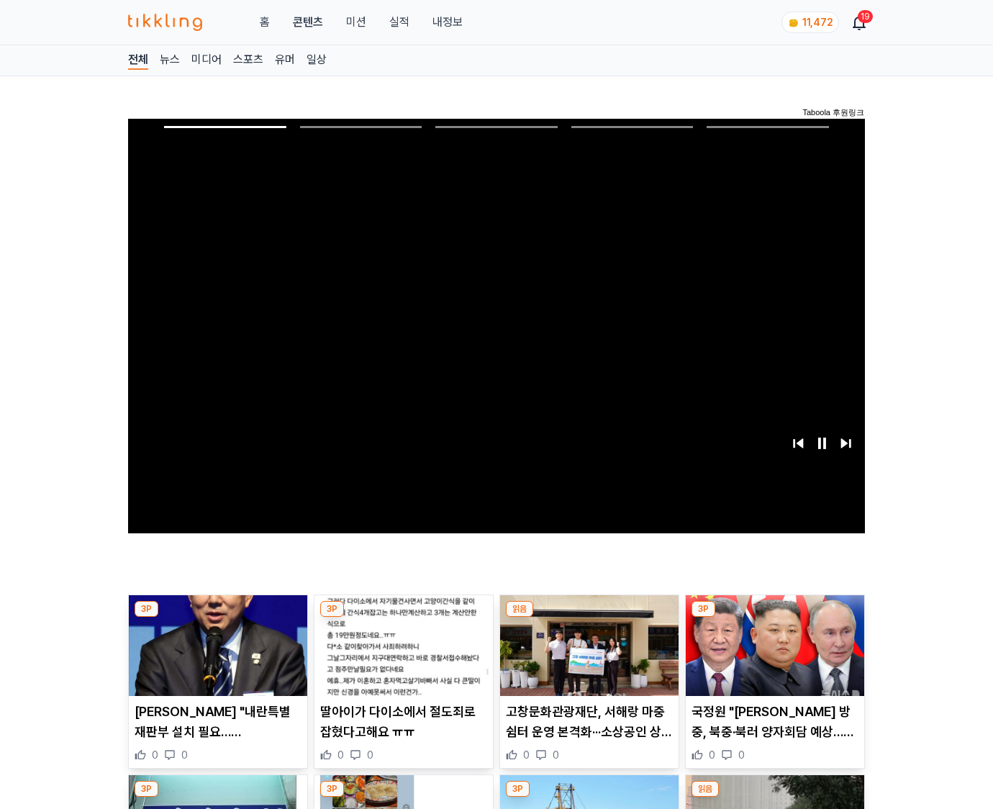
click at [774, 618] on img at bounding box center [775, 645] width 179 height 101
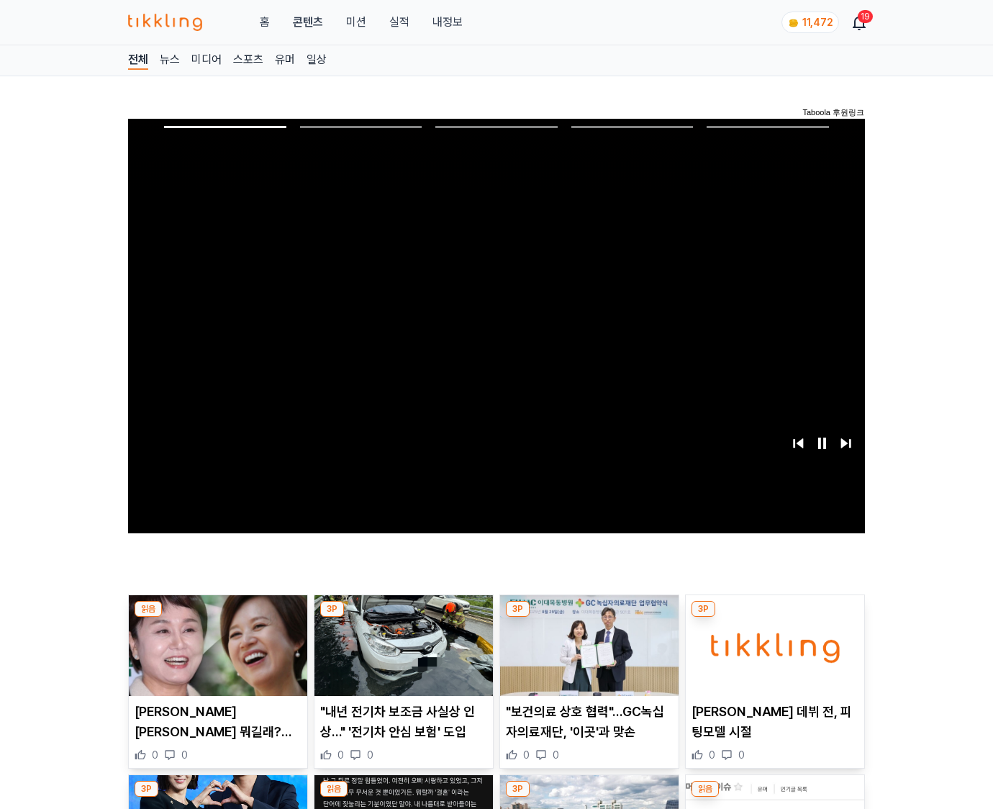
click at [774, 618] on img at bounding box center [775, 645] width 179 height 101
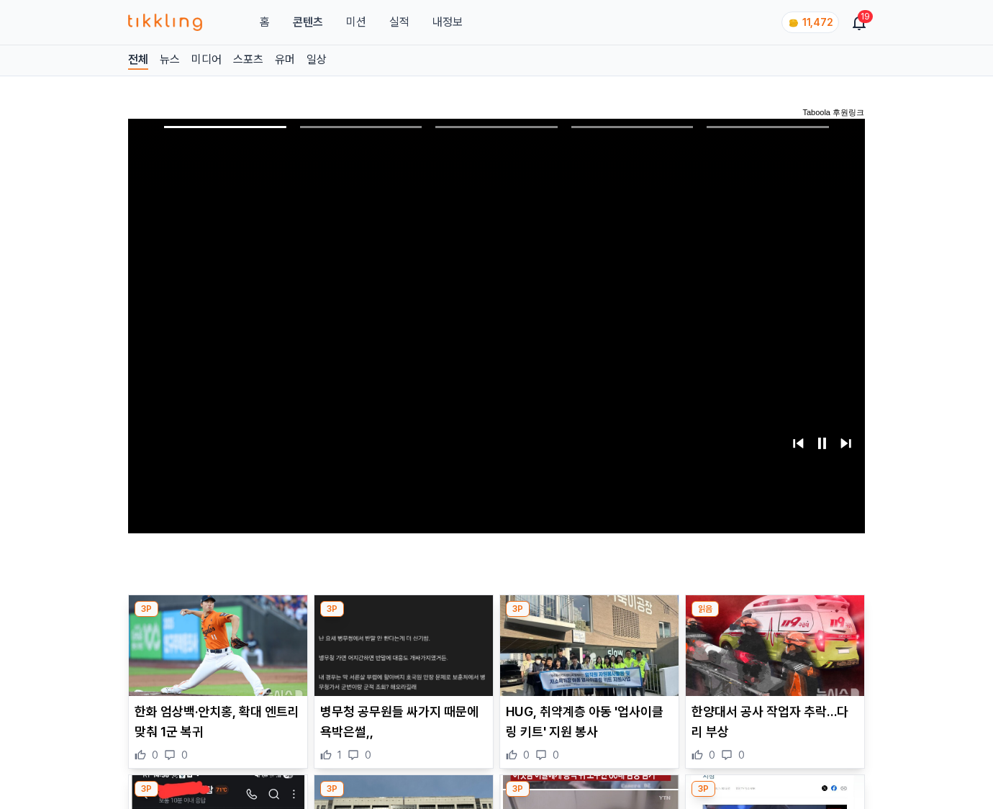
click at [774, 618] on img at bounding box center [775, 645] width 179 height 101
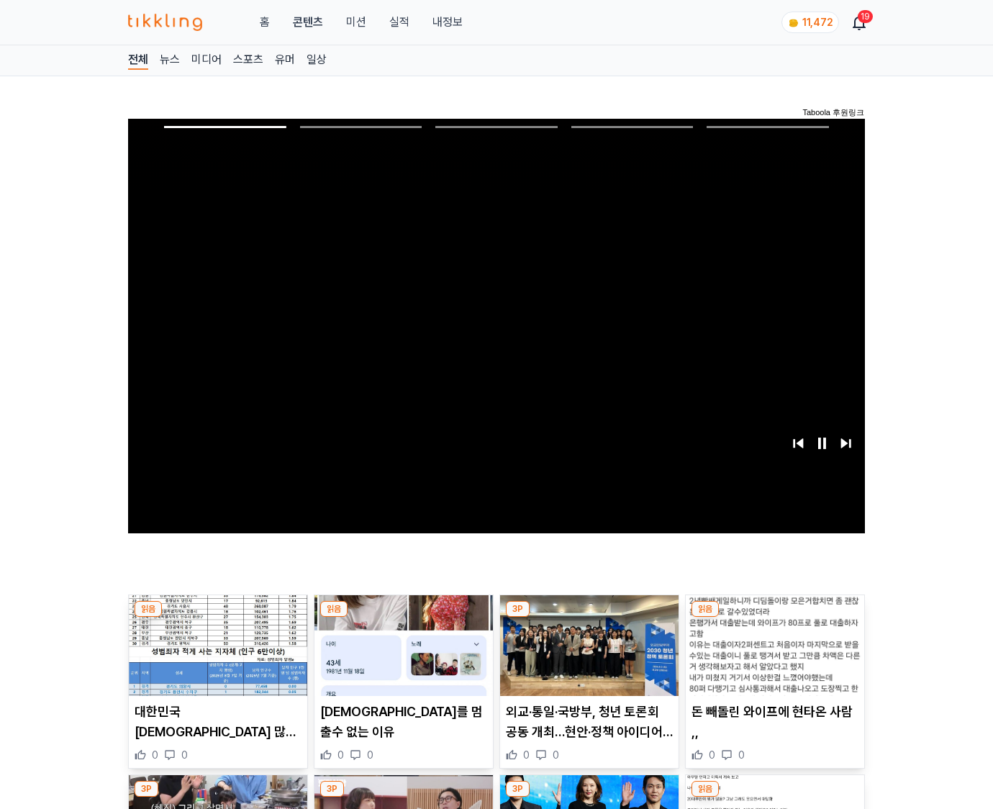
click at [774, 618] on img at bounding box center [775, 645] width 179 height 101
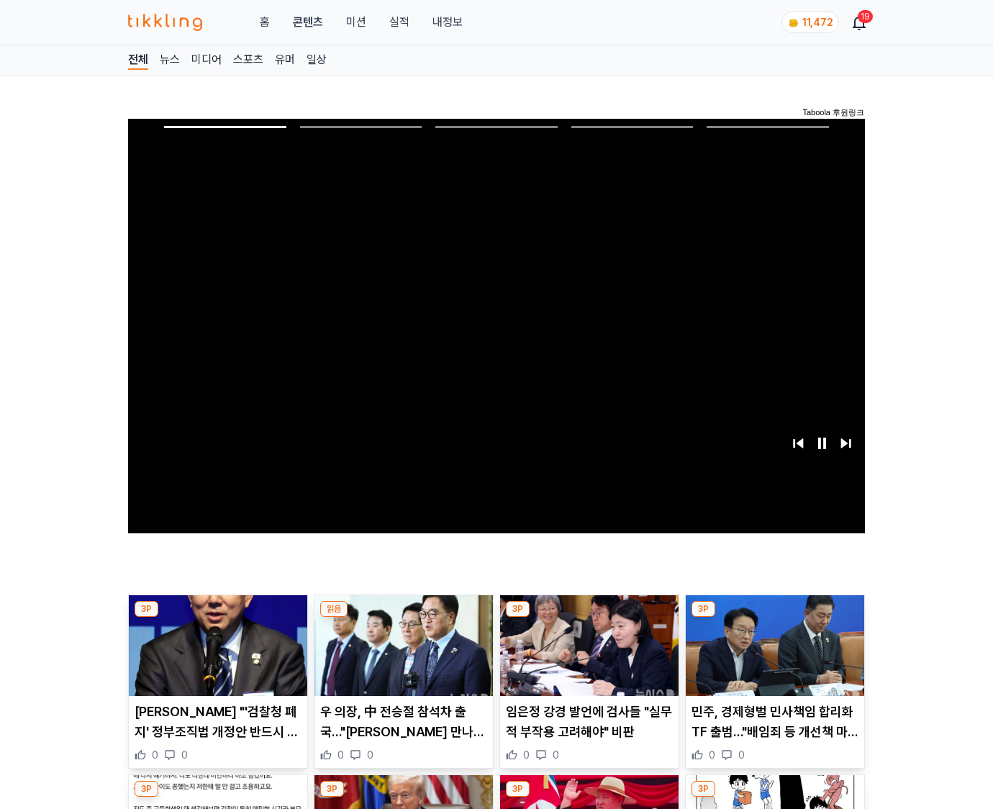
click at [774, 618] on img at bounding box center [775, 645] width 179 height 101
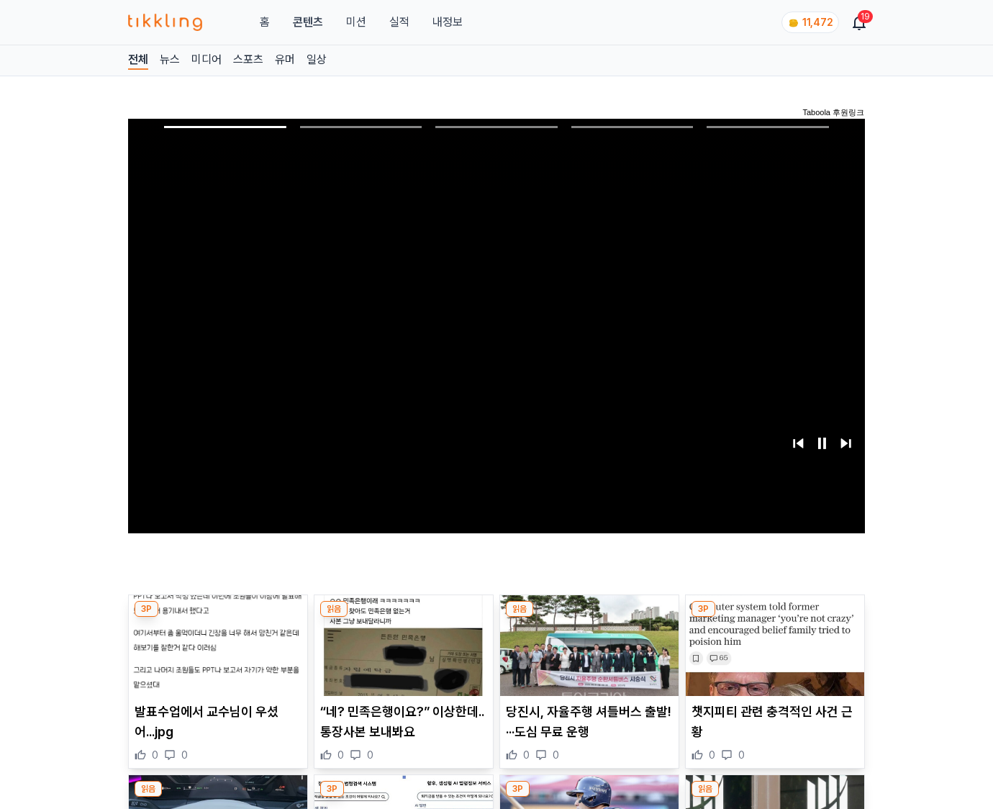
click at [774, 618] on img at bounding box center [775, 645] width 179 height 101
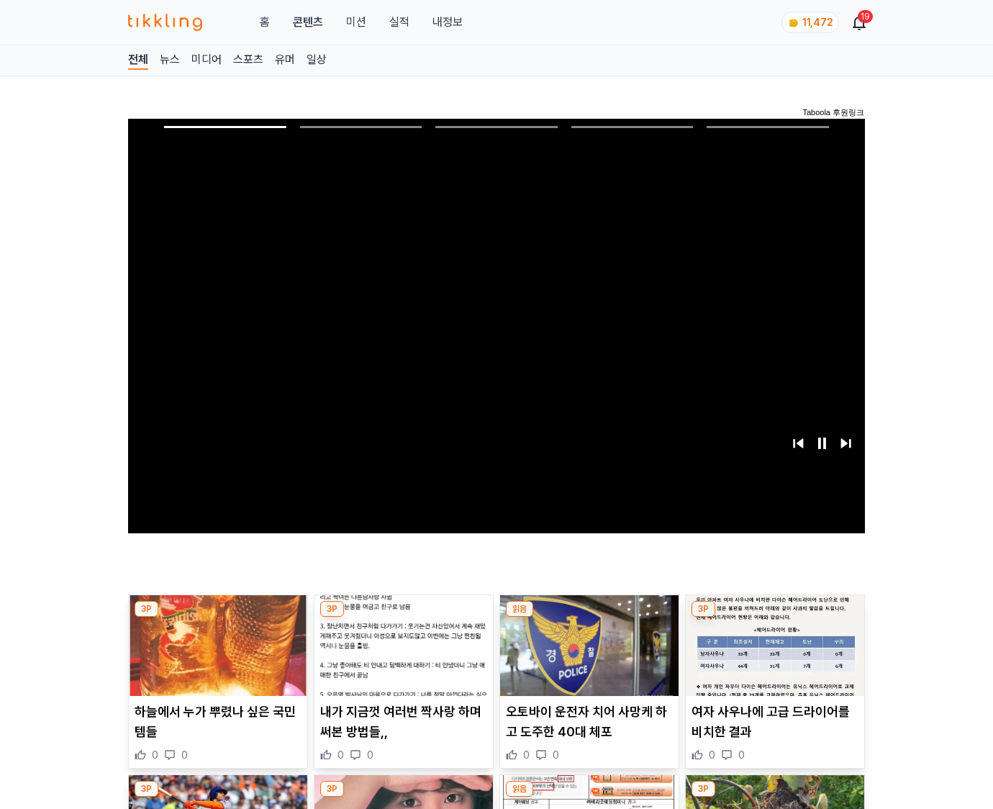
click at [774, 618] on img at bounding box center [775, 645] width 179 height 101
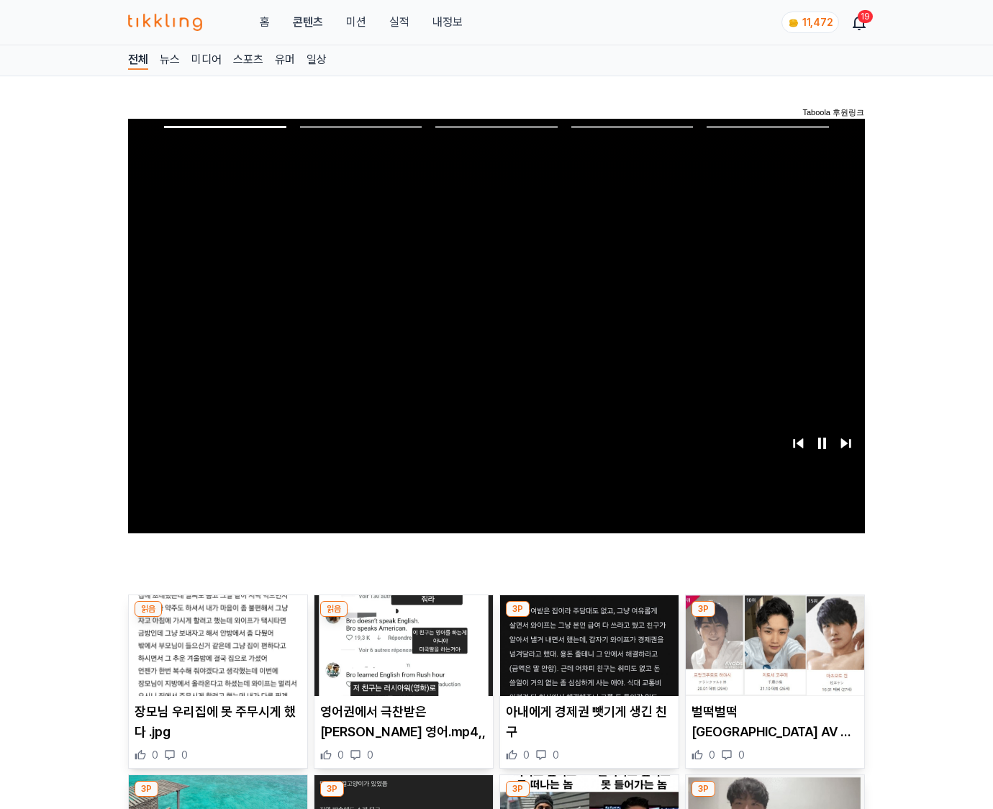
click at [774, 618] on img at bounding box center [775, 645] width 179 height 101
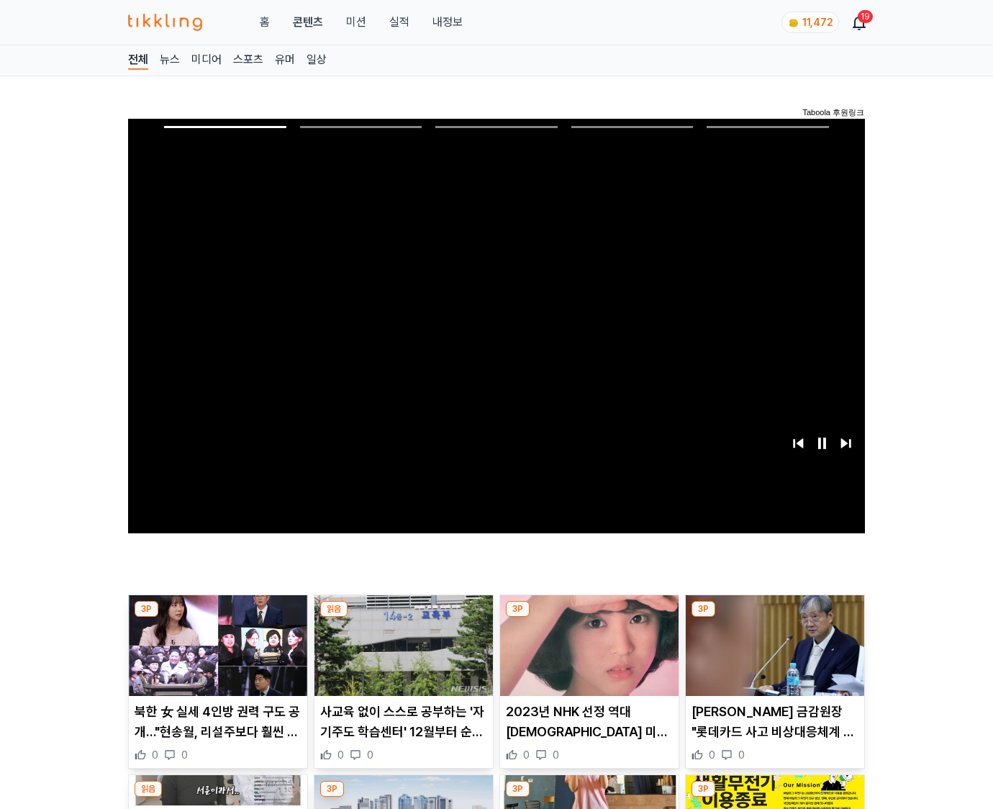
click at [774, 618] on img at bounding box center [775, 645] width 179 height 101
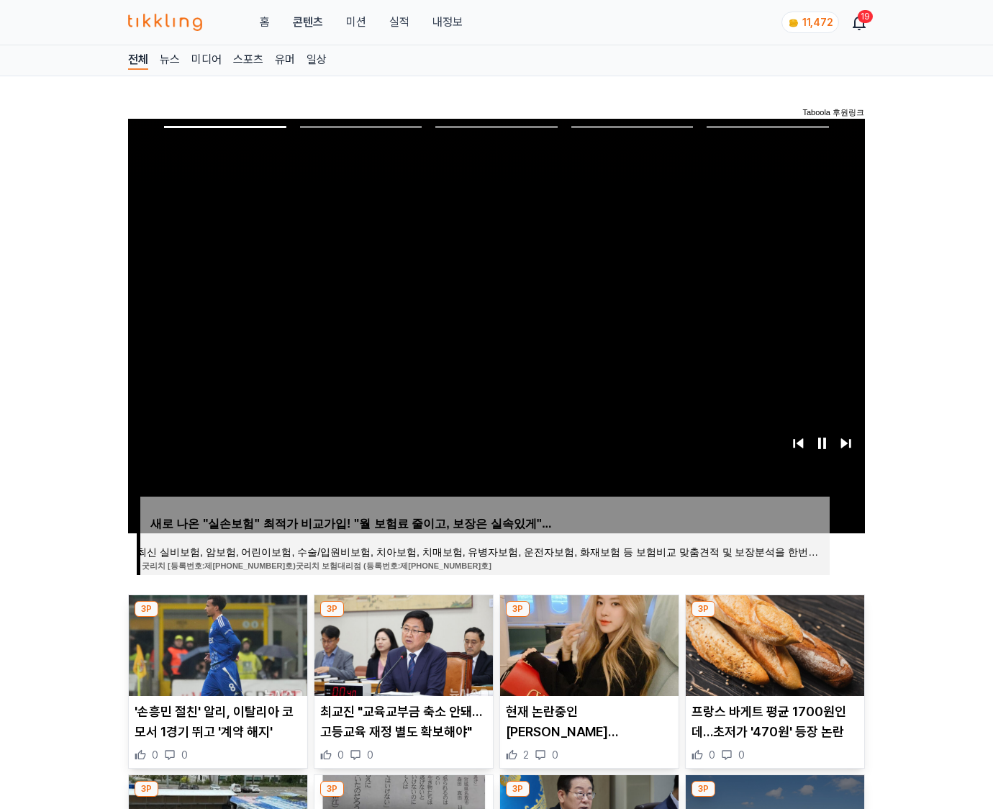
click at [774, 618] on img at bounding box center [775, 645] width 179 height 101
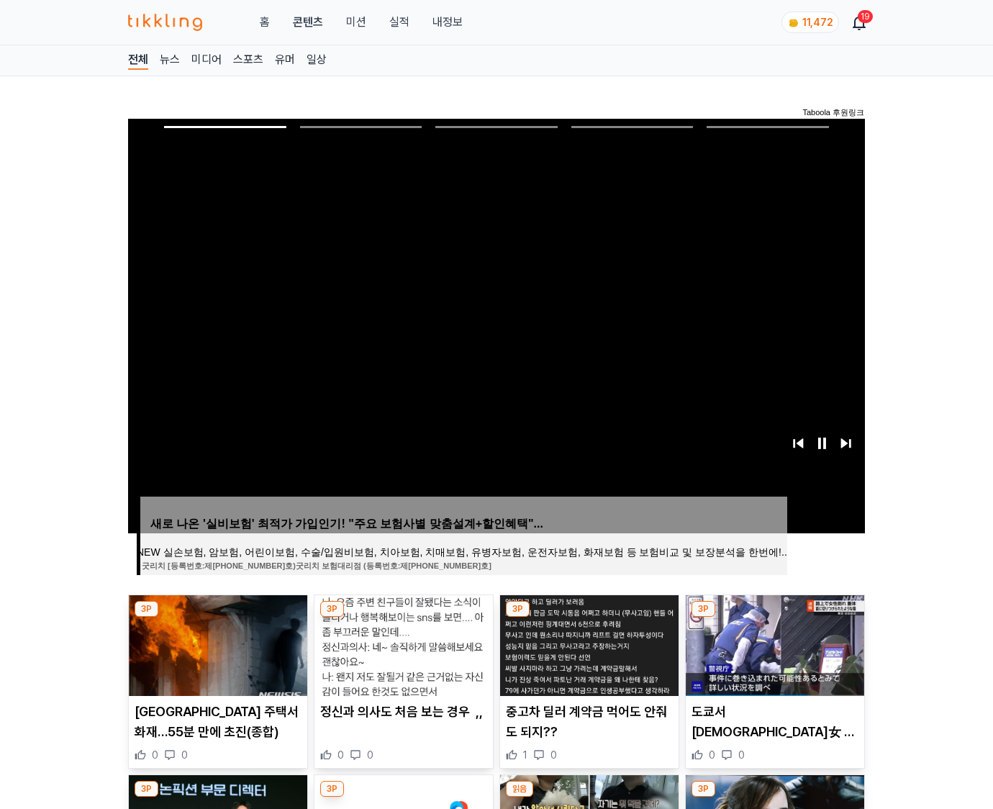
click at [774, 618] on img at bounding box center [775, 645] width 179 height 101
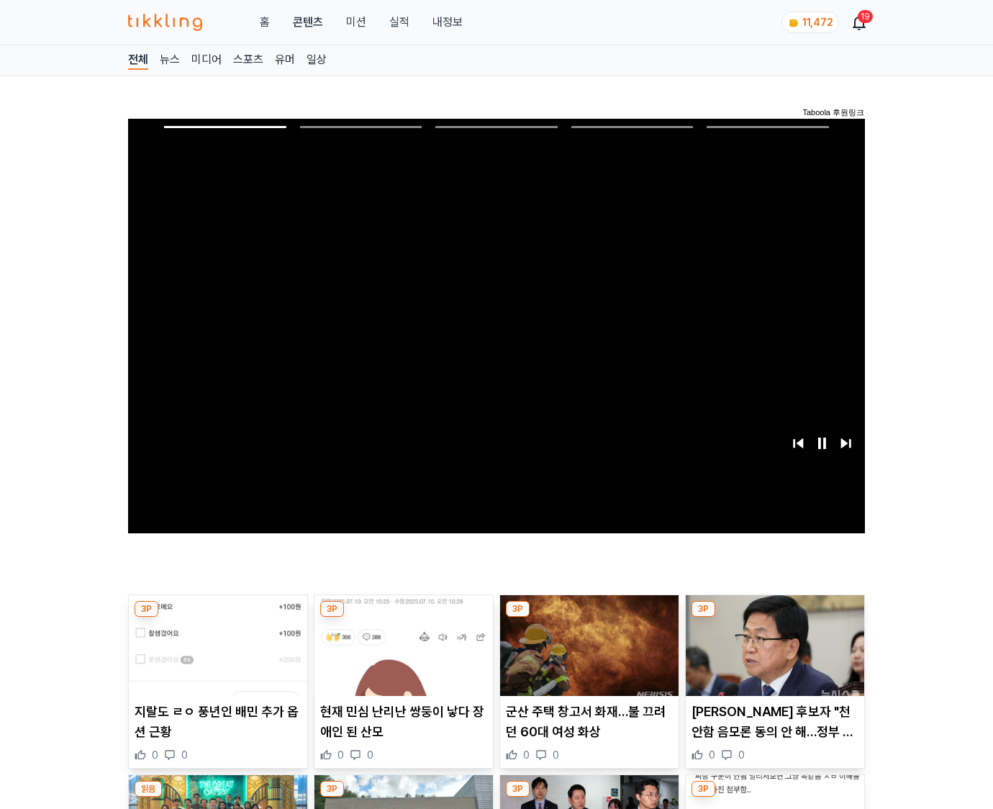
click at [774, 618] on img at bounding box center [775, 645] width 179 height 101
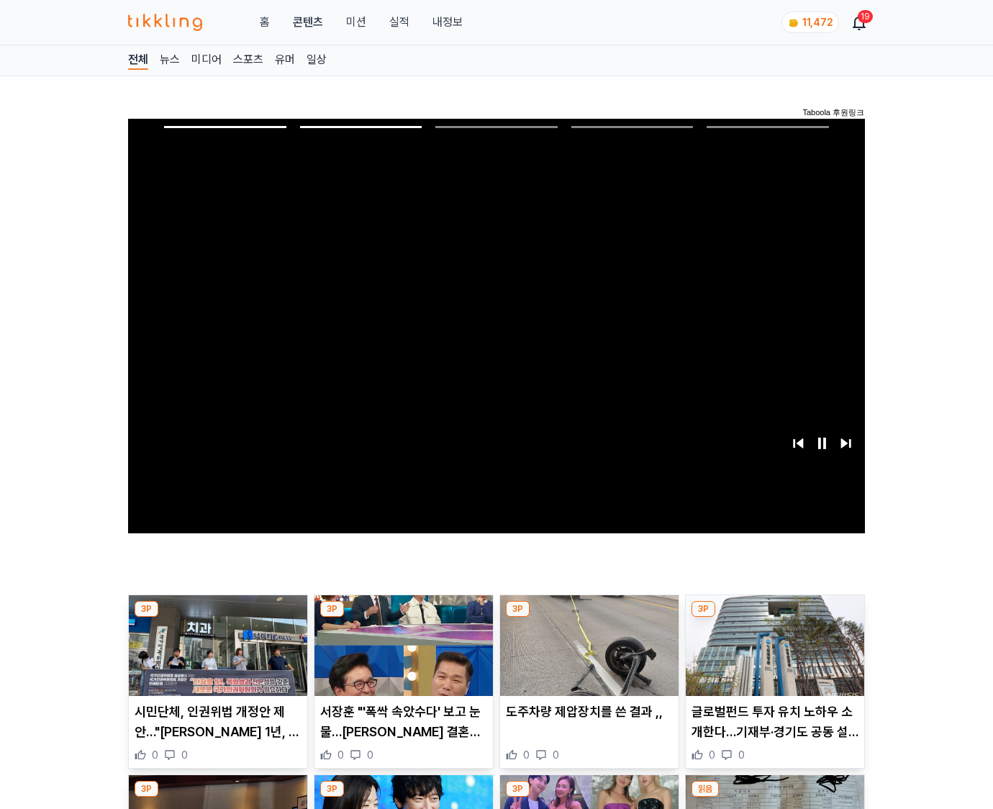
click at [774, 618] on img at bounding box center [775, 645] width 179 height 101
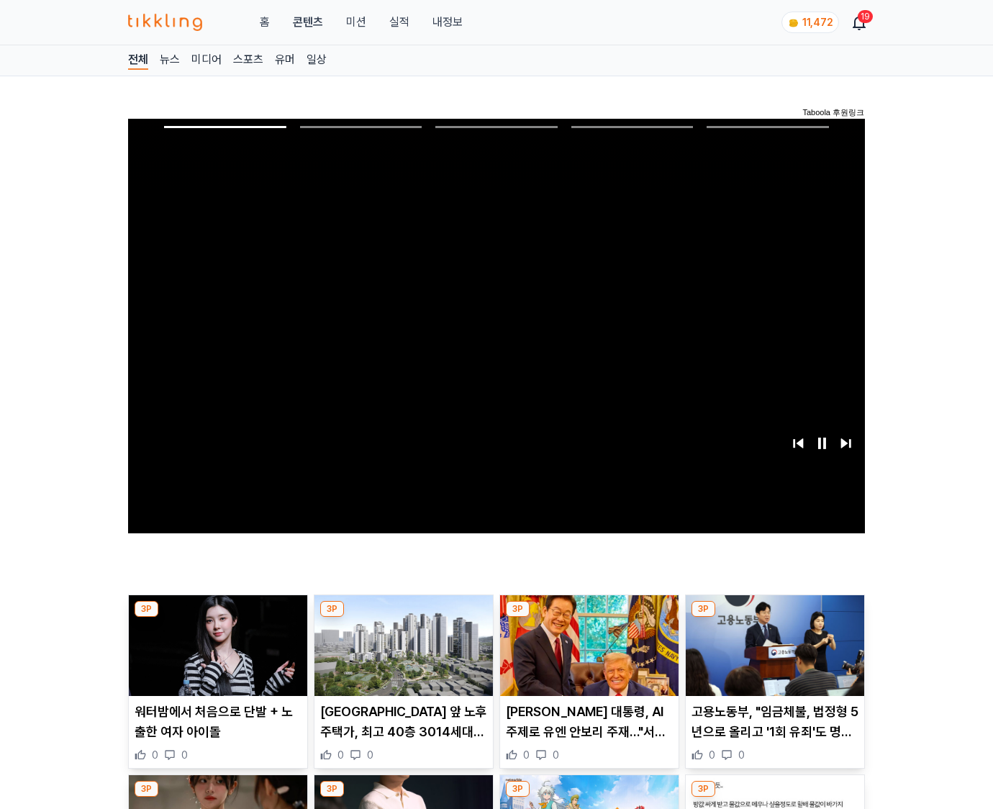
click at [774, 618] on img at bounding box center [775, 645] width 179 height 101
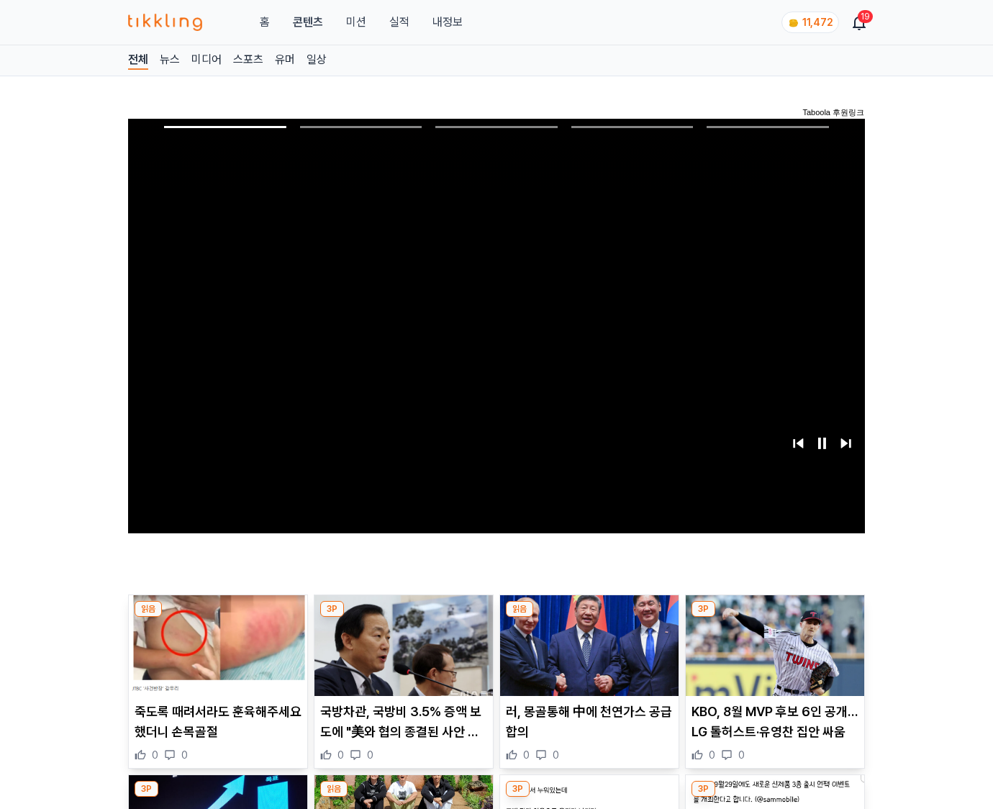
click at [774, 618] on img at bounding box center [775, 645] width 179 height 101
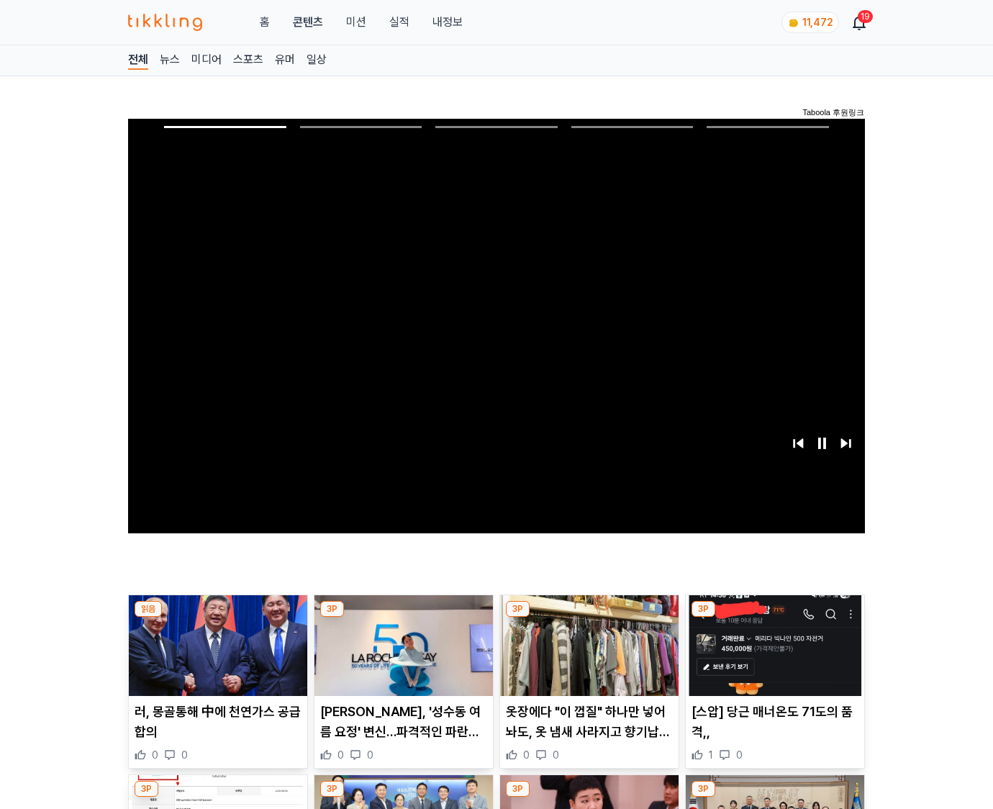
click at [774, 618] on img at bounding box center [775, 645] width 179 height 101
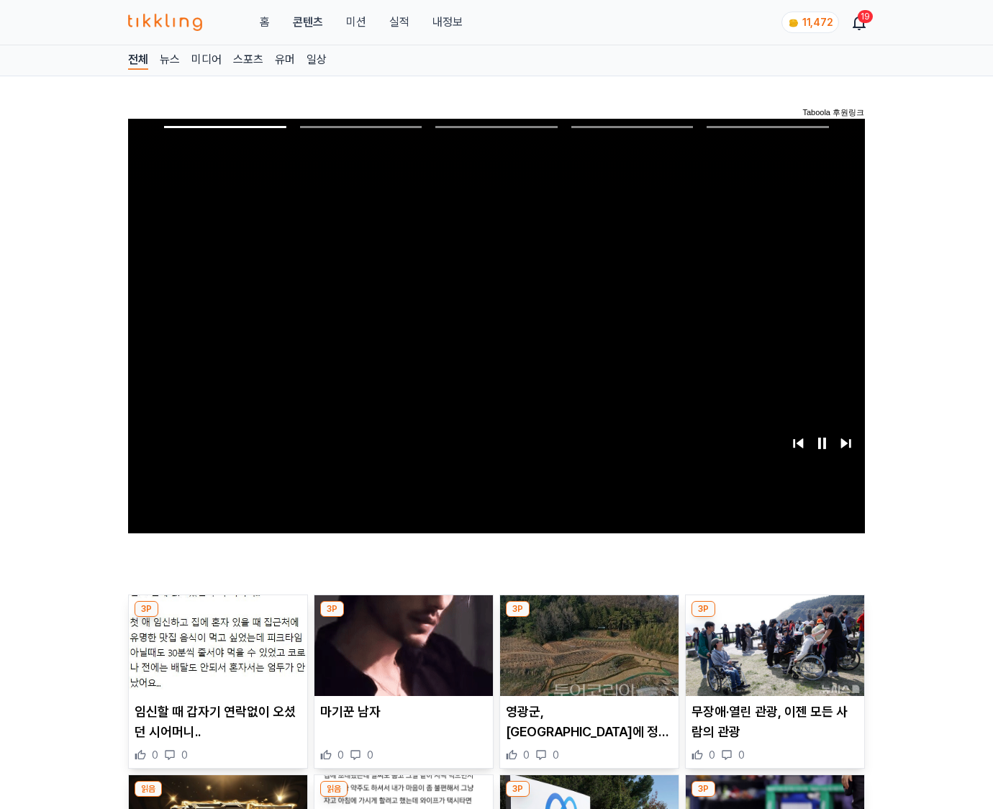
click at [774, 618] on img at bounding box center [775, 645] width 179 height 101
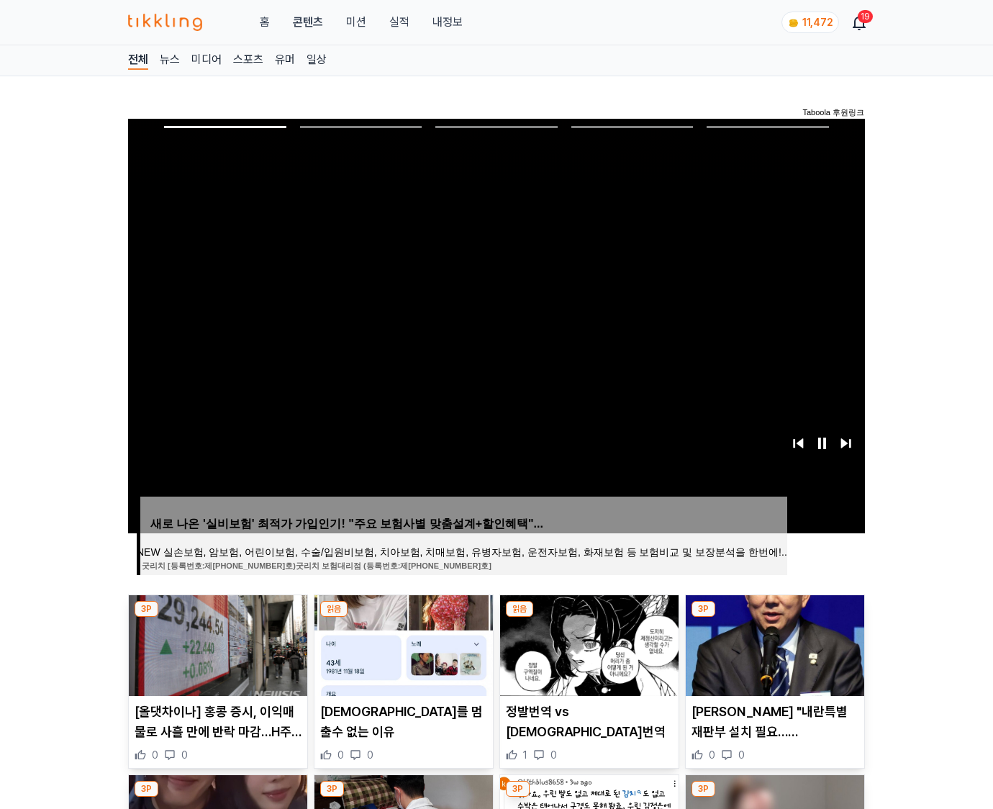
click at [774, 618] on img at bounding box center [775, 645] width 179 height 101
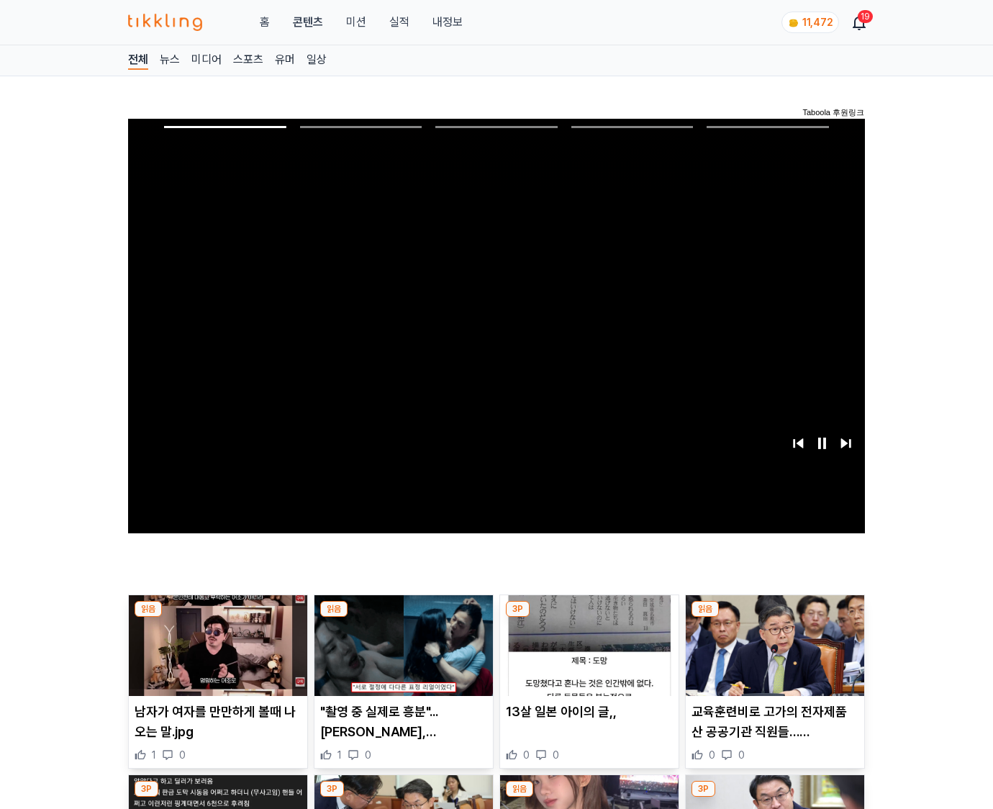
click at [774, 618] on img at bounding box center [775, 645] width 179 height 101
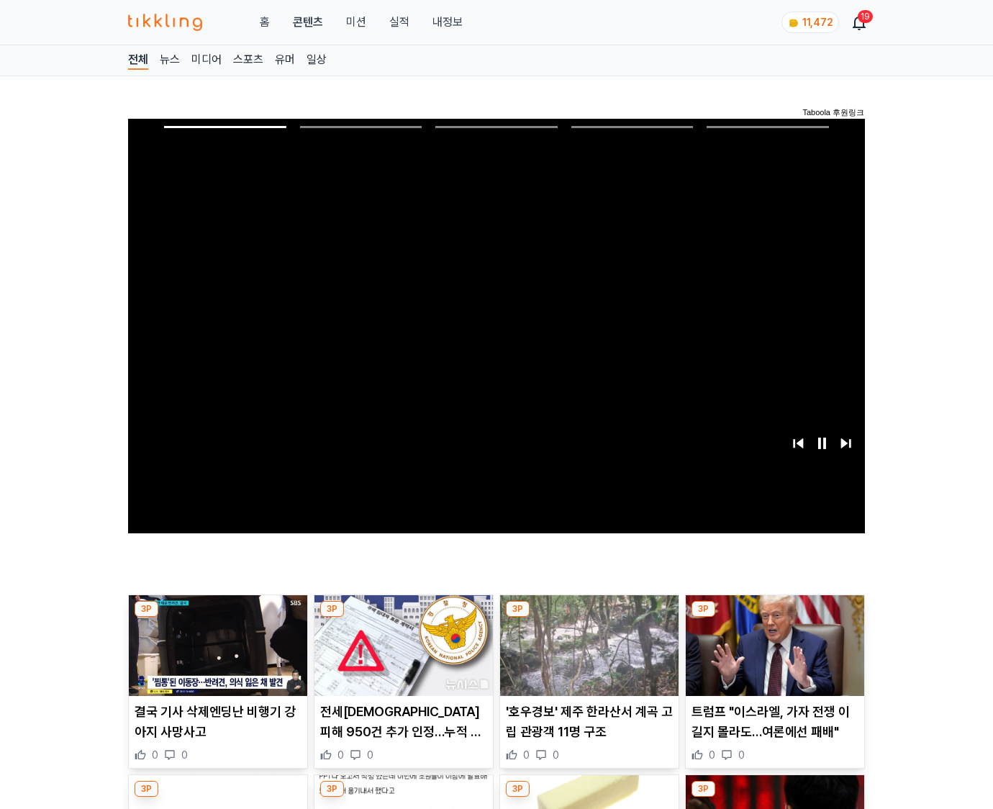
click at [774, 618] on img at bounding box center [775, 645] width 179 height 101
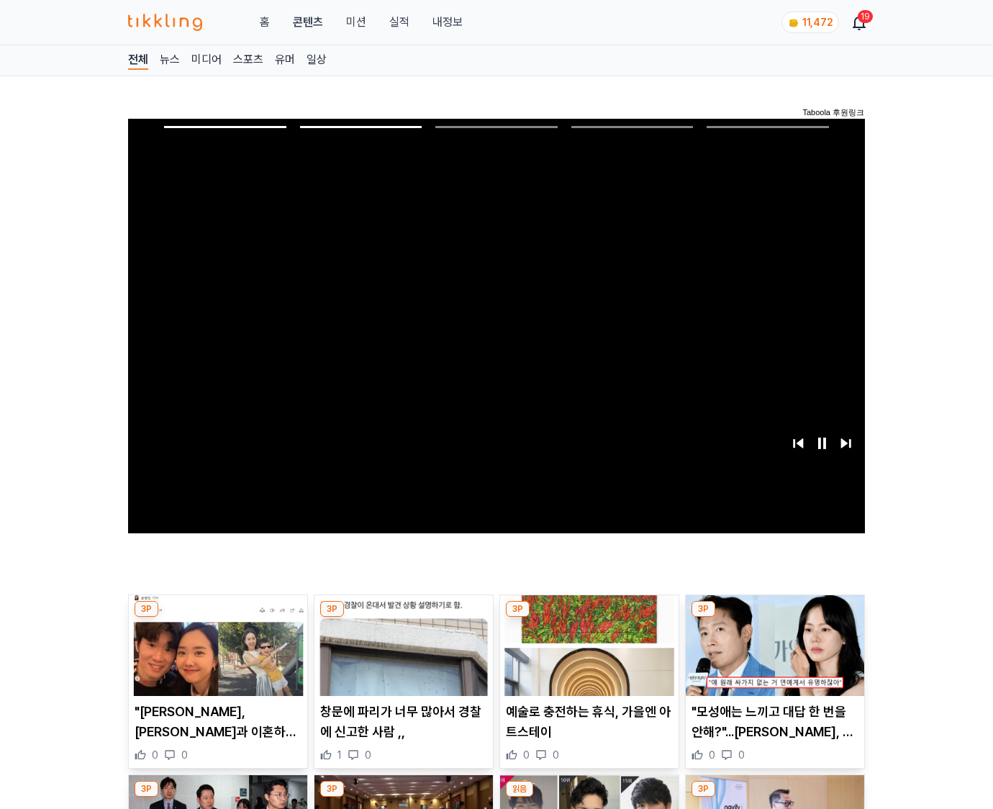
click at [774, 618] on img at bounding box center [775, 645] width 179 height 101
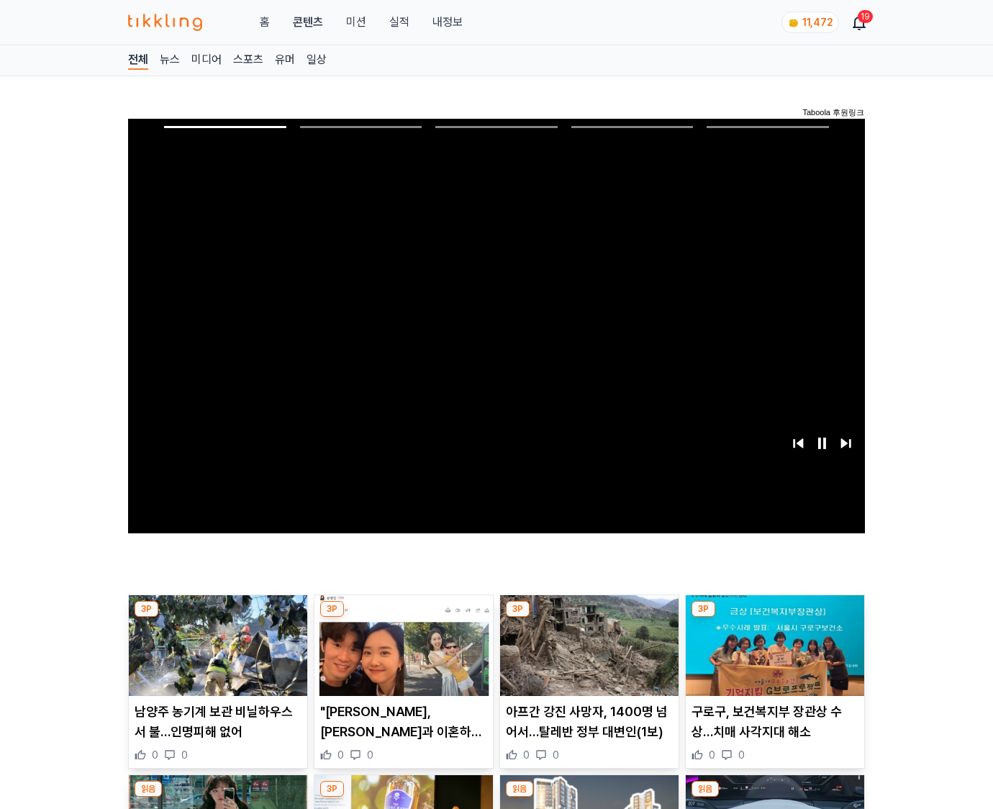
click at [774, 618] on img at bounding box center [775, 645] width 179 height 101
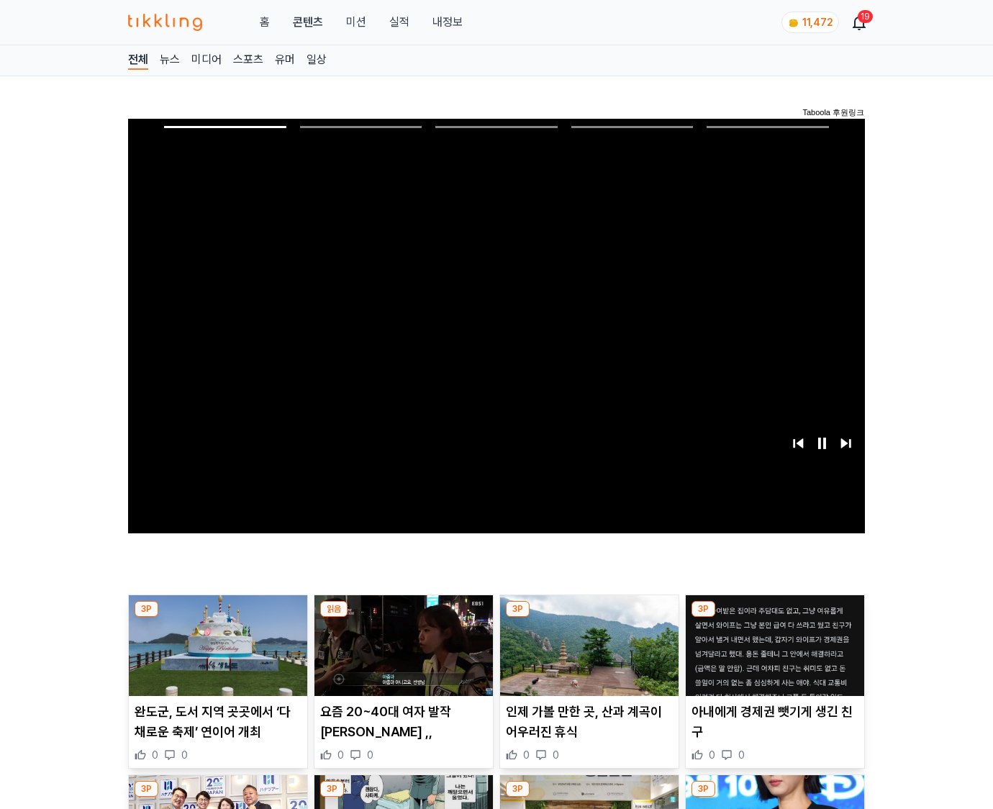
click at [774, 618] on img at bounding box center [775, 645] width 179 height 101
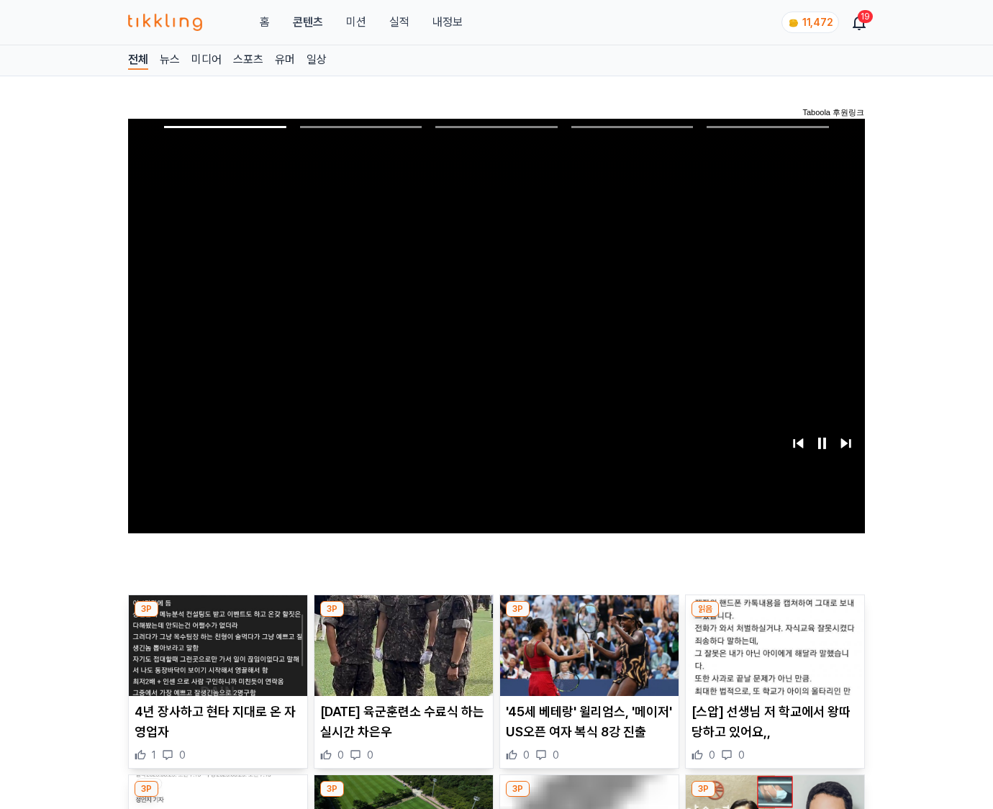
click at [774, 618] on img at bounding box center [775, 645] width 179 height 101
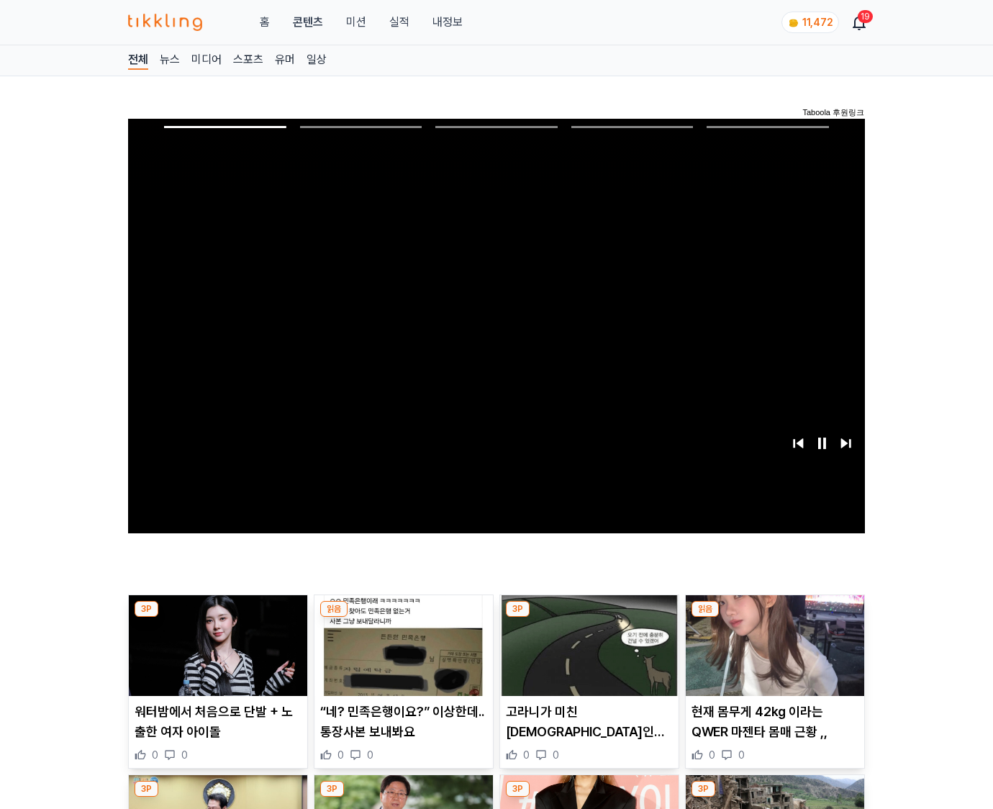
click at [774, 618] on img at bounding box center [775, 645] width 179 height 101
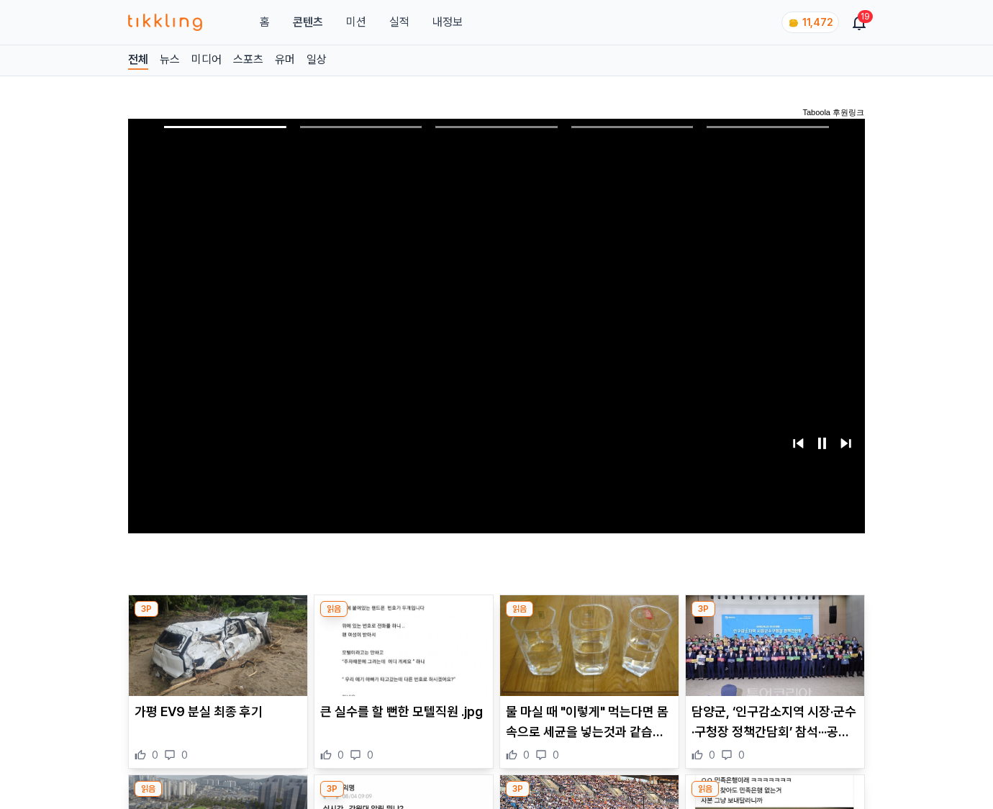
click at [774, 618] on img at bounding box center [775, 645] width 179 height 101
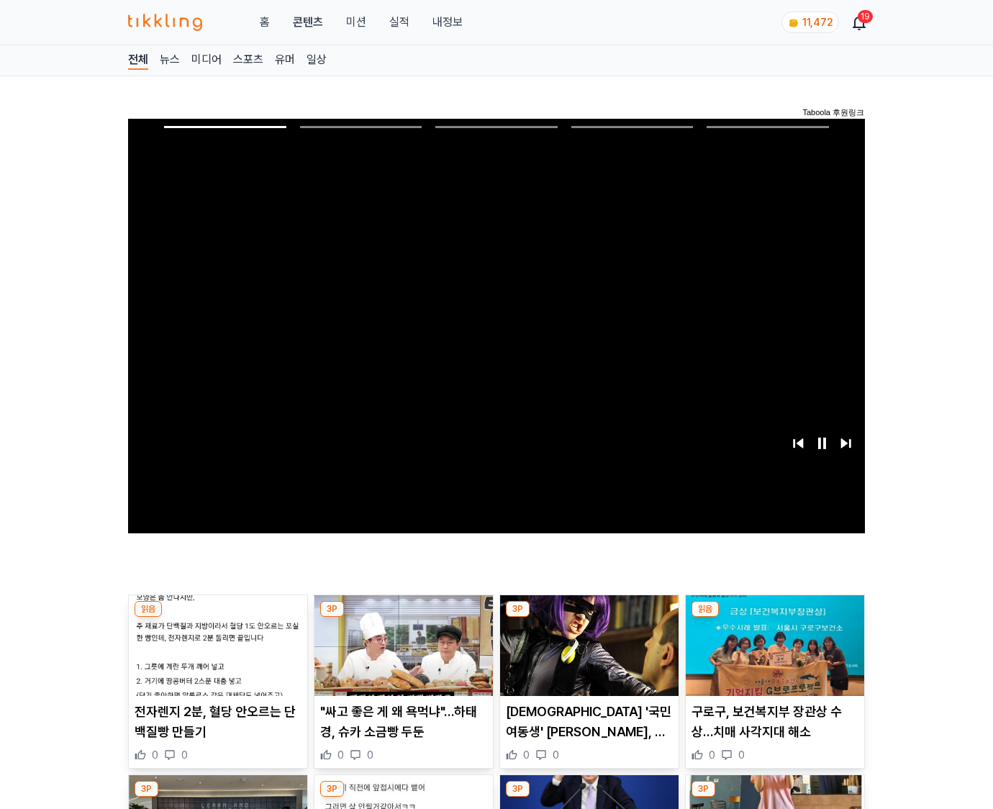
click at [774, 618] on img at bounding box center [775, 645] width 179 height 101
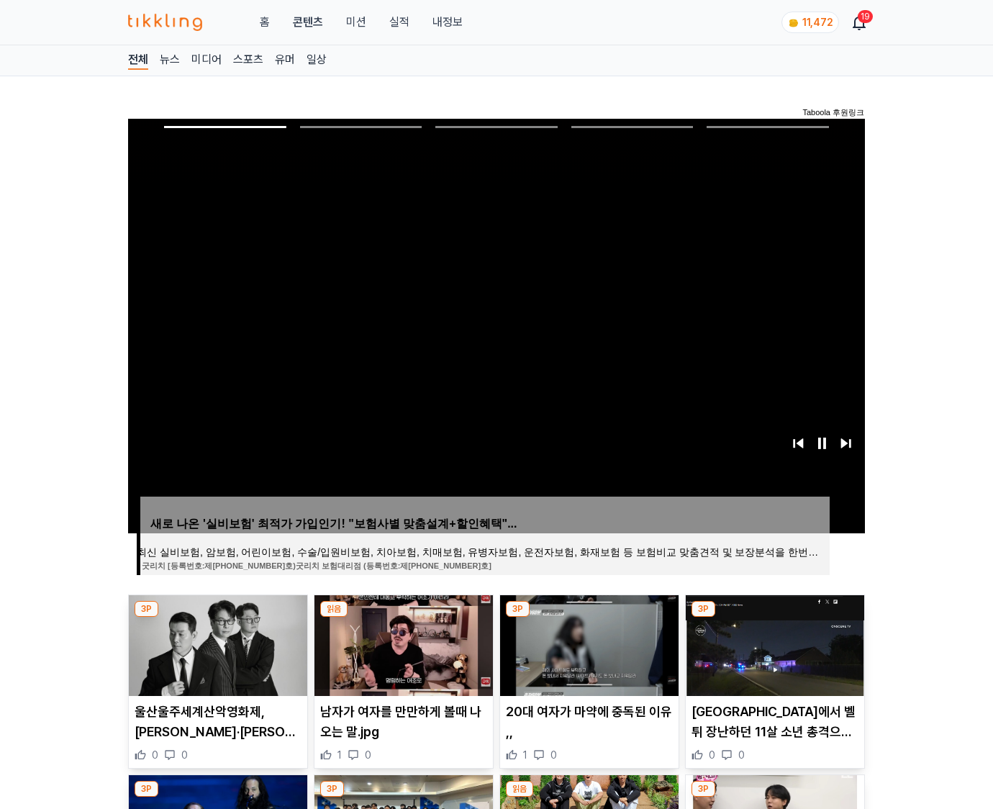
click at [774, 618] on img at bounding box center [775, 645] width 179 height 101
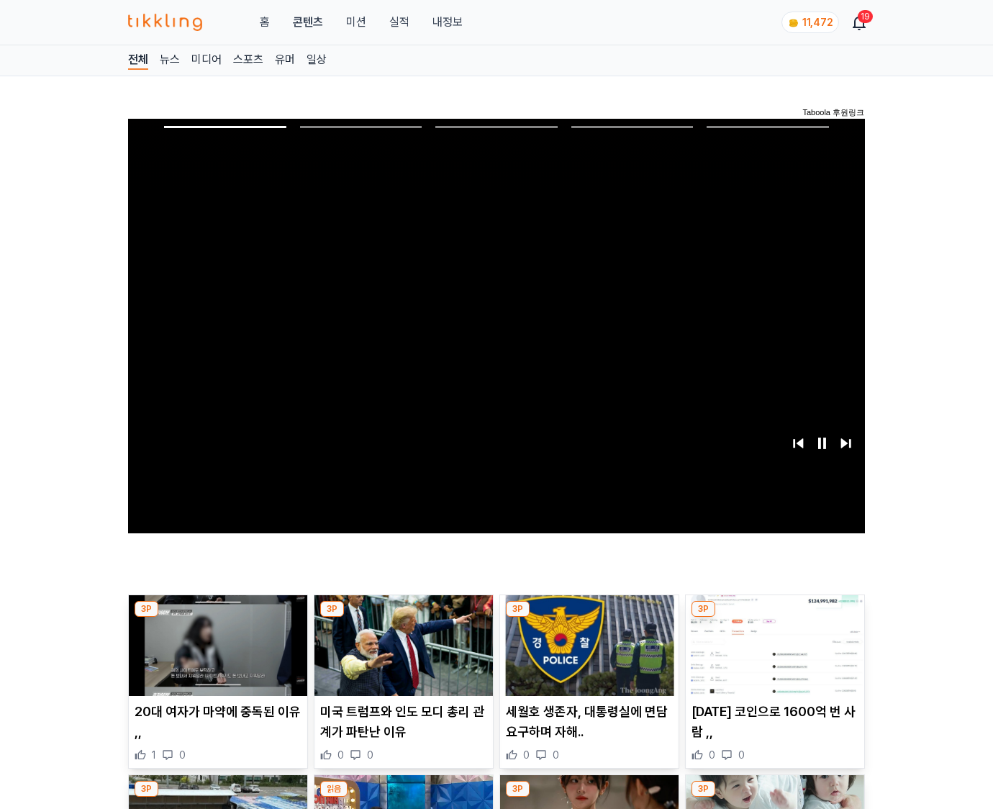
click at [774, 618] on img at bounding box center [775, 645] width 179 height 101
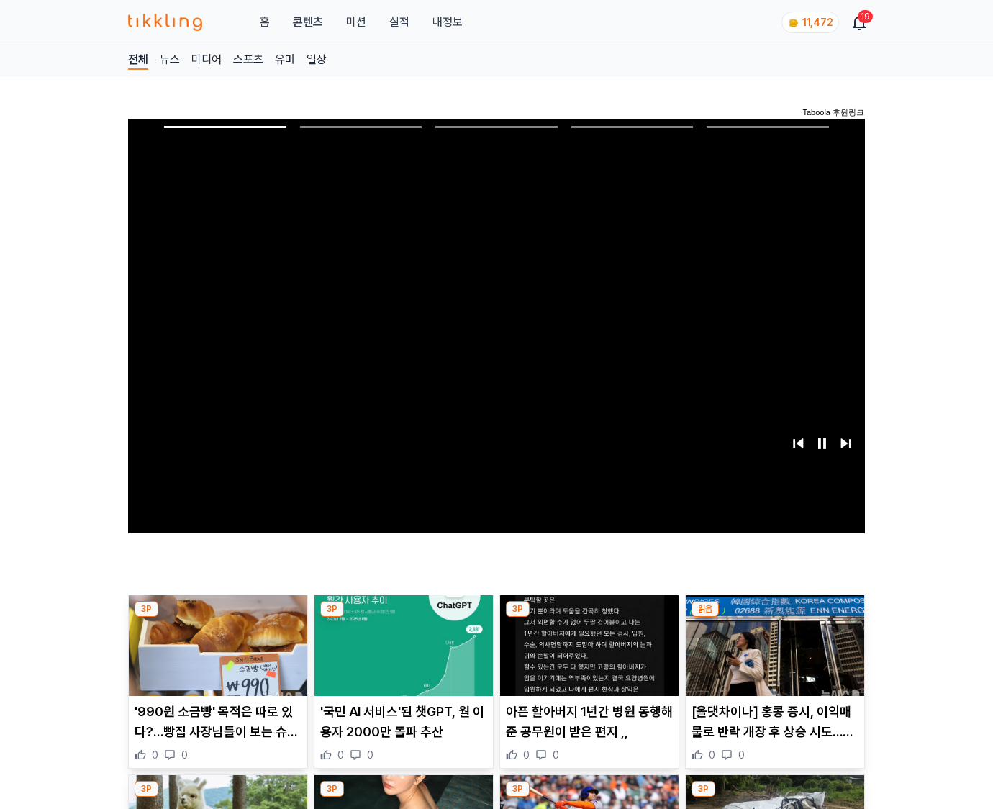
click at [774, 618] on img at bounding box center [775, 645] width 179 height 101
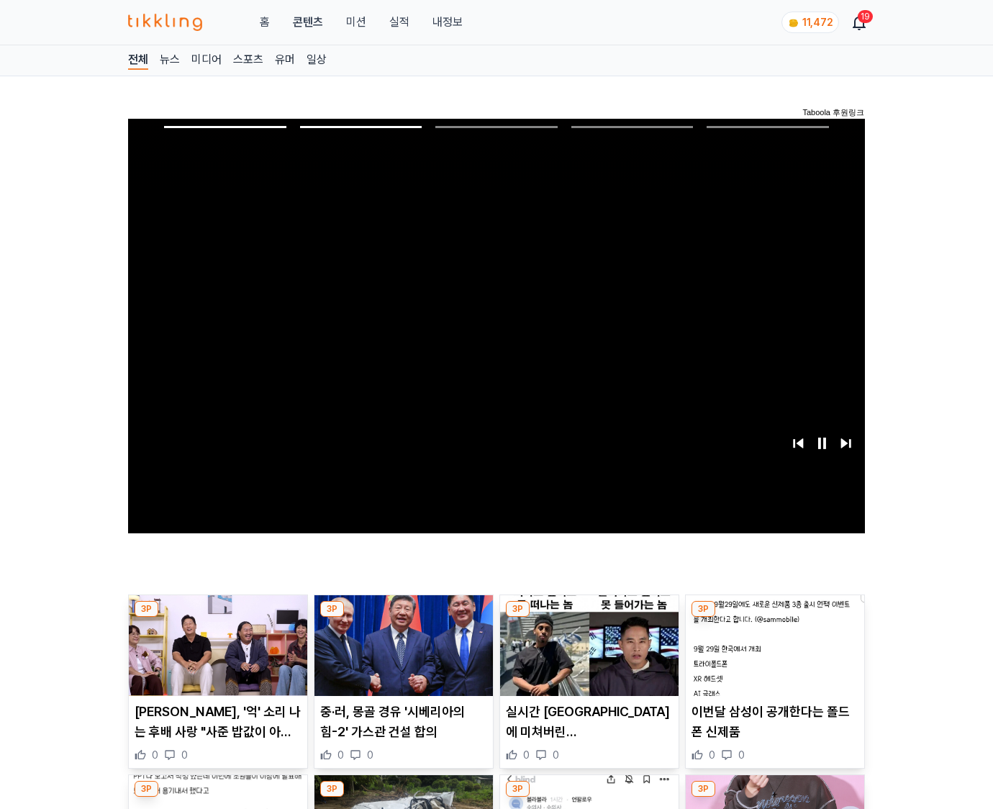
click at [774, 618] on img at bounding box center [775, 645] width 179 height 101
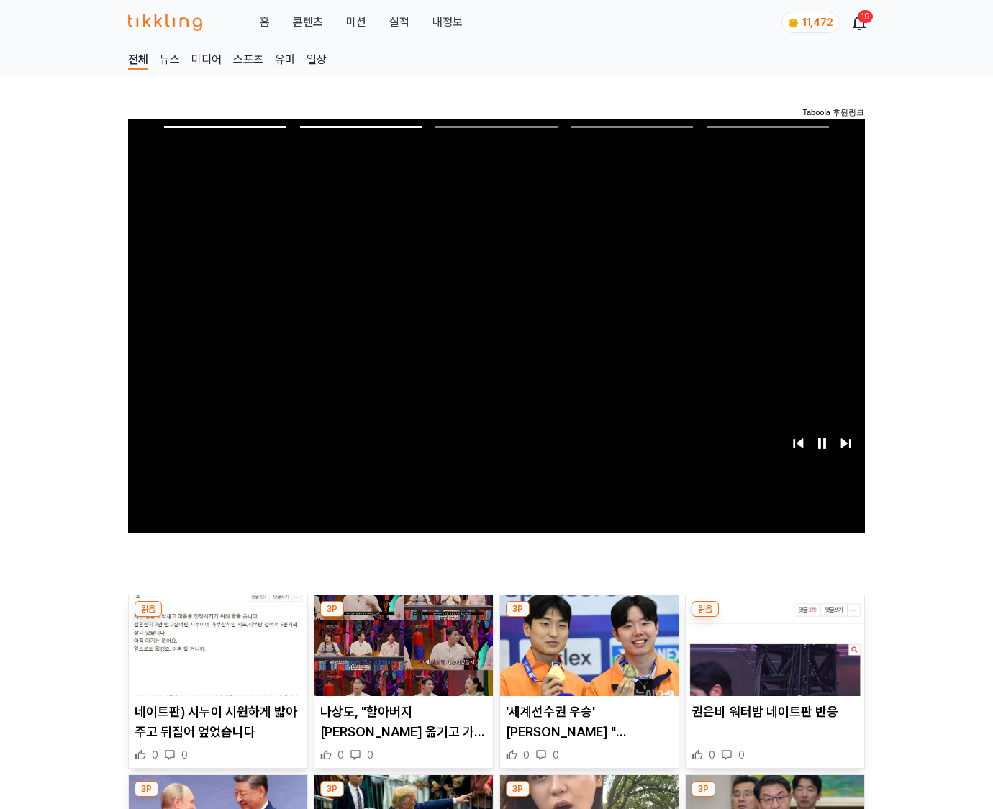
click at [774, 618] on img at bounding box center [775, 645] width 179 height 101
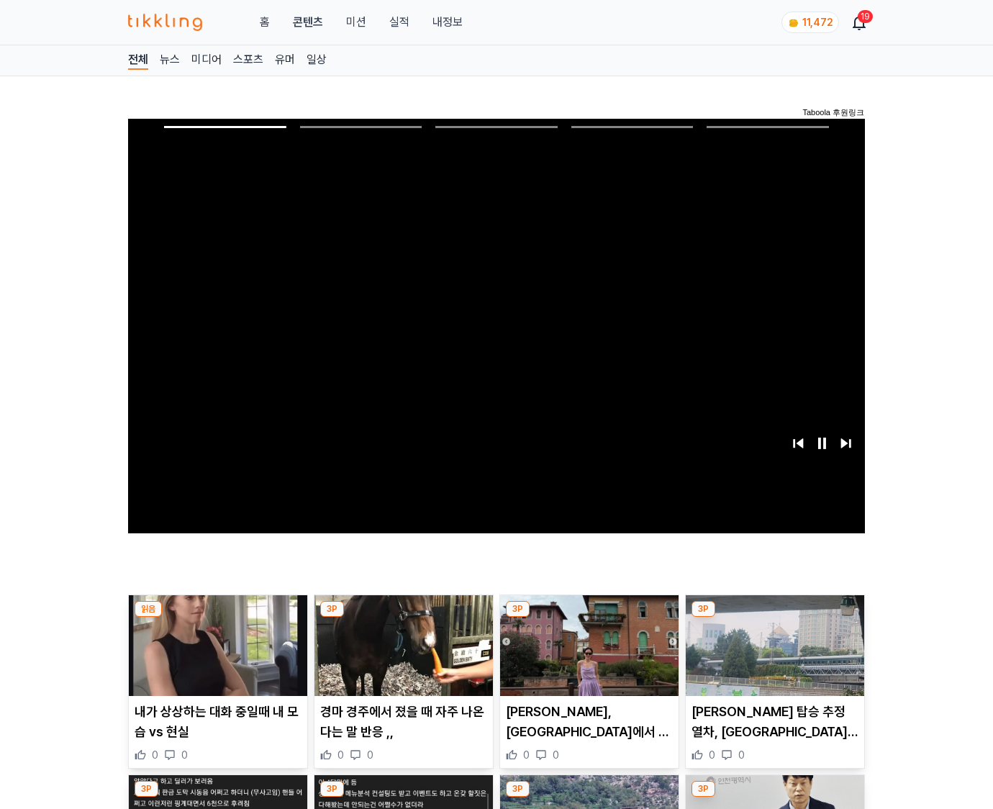
click at [774, 618] on img at bounding box center [775, 645] width 179 height 101
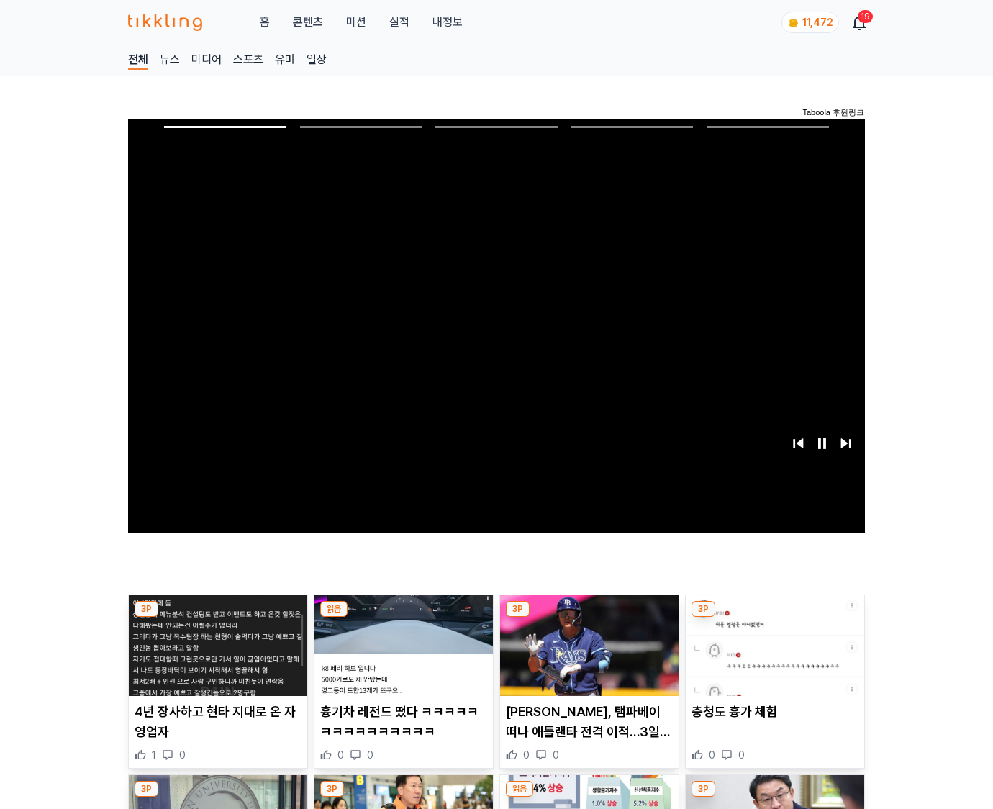
click at [774, 618] on img at bounding box center [775, 645] width 179 height 101
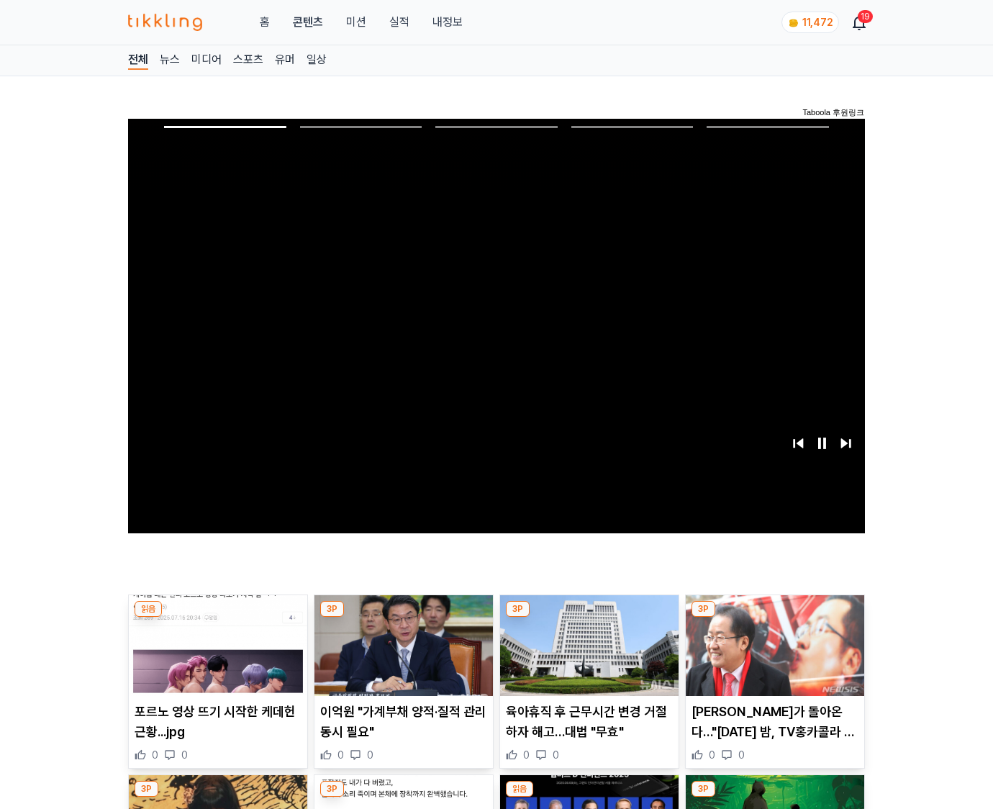
click at [774, 618] on img at bounding box center [775, 645] width 179 height 101
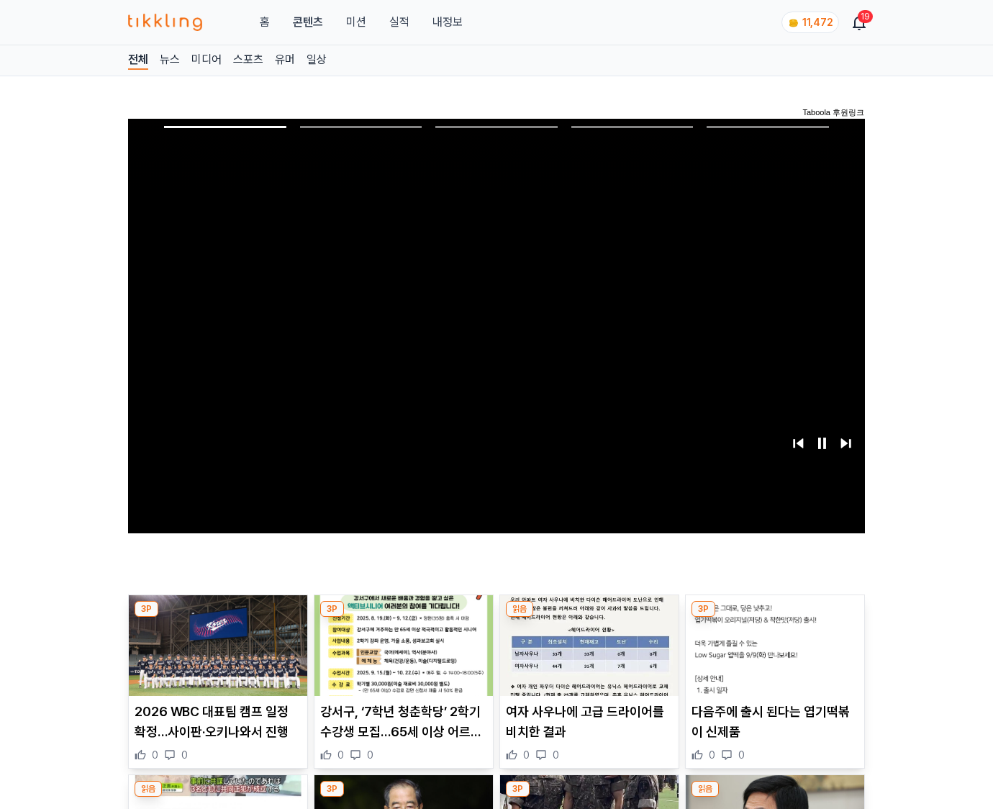
click at [774, 618] on img at bounding box center [775, 645] width 179 height 101
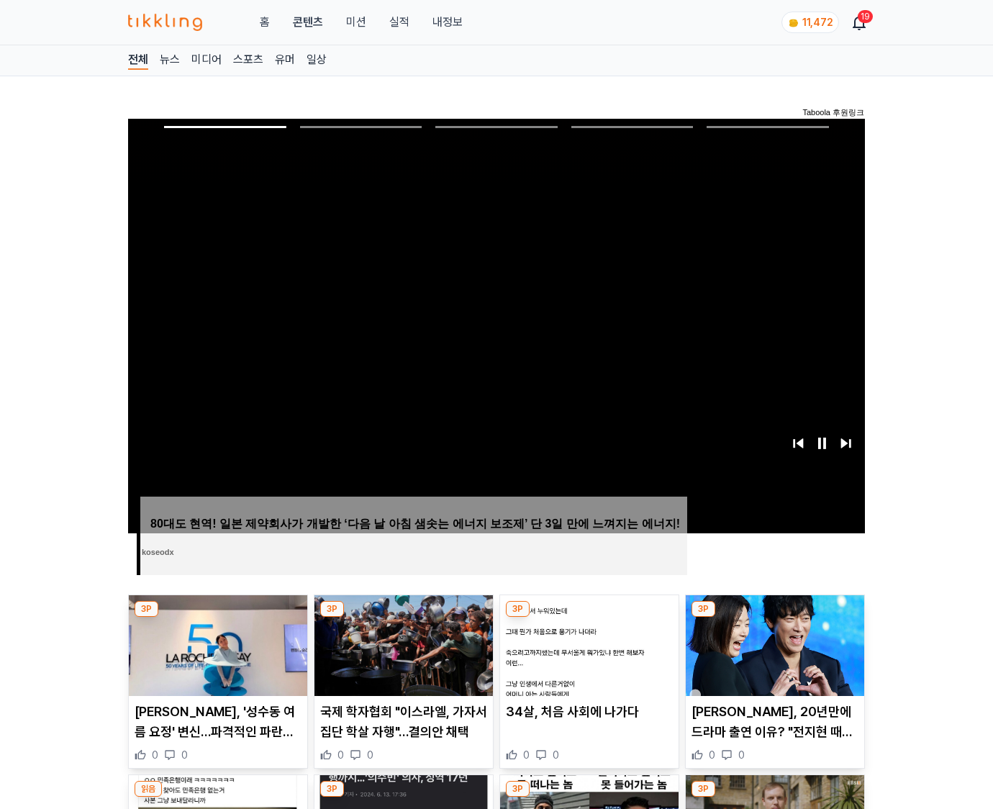
click at [774, 618] on img at bounding box center [775, 645] width 179 height 101
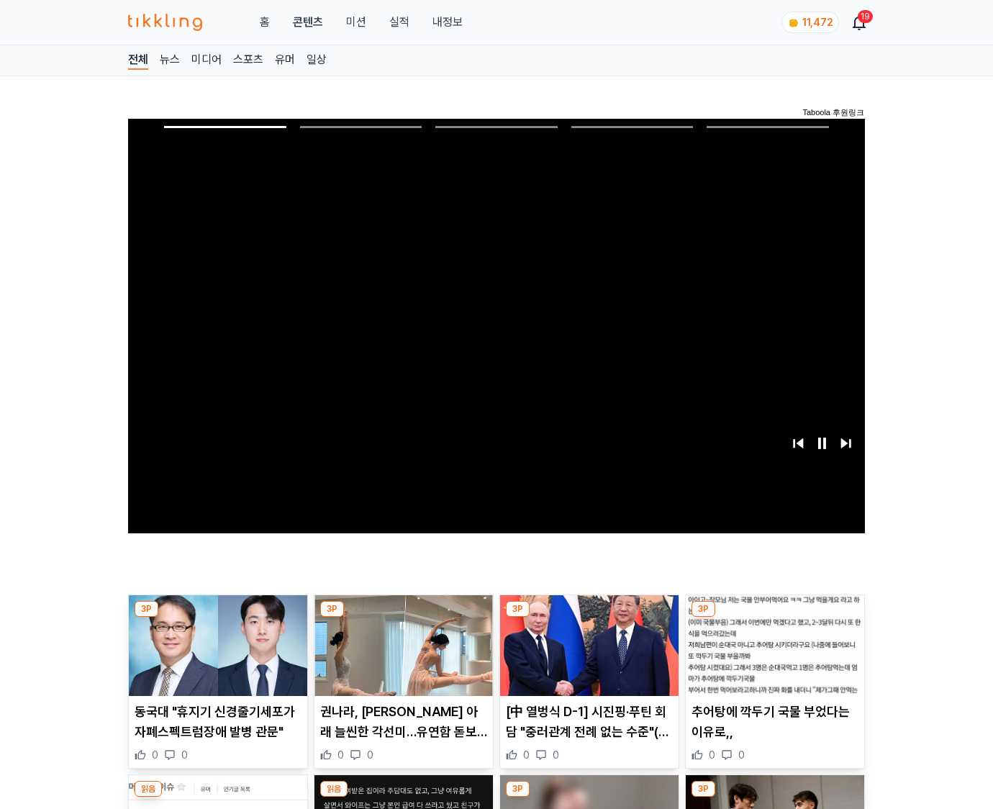
click at [774, 618] on img at bounding box center [775, 645] width 179 height 101
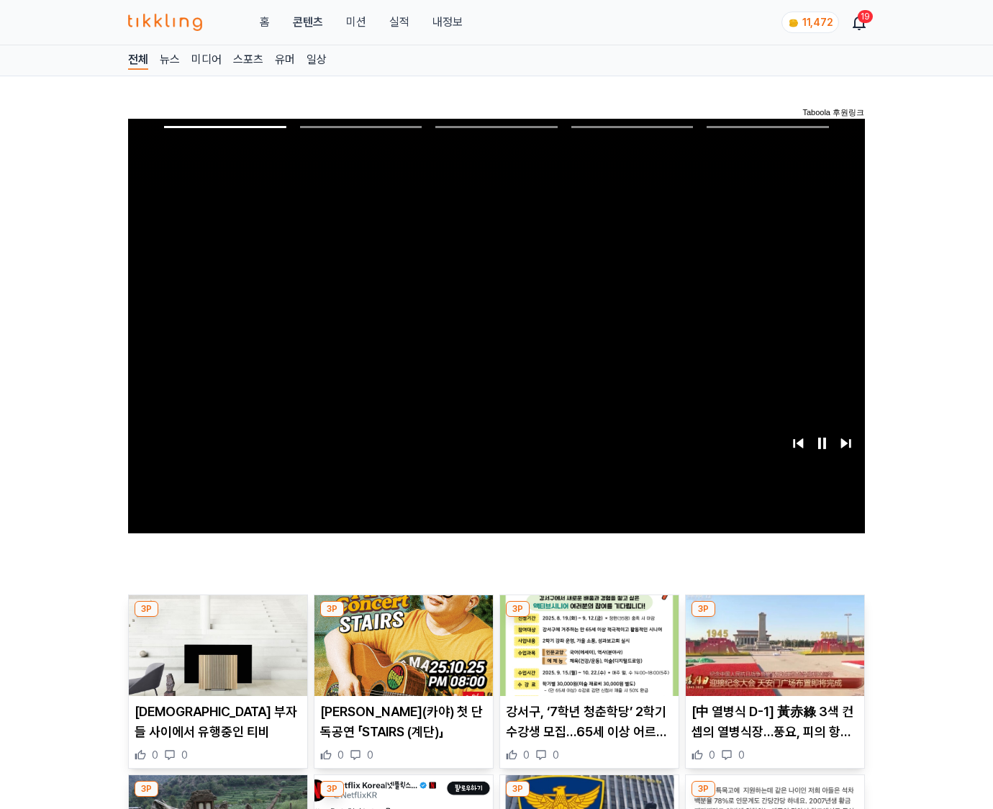
click at [774, 618] on img at bounding box center [775, 645] width 179 height 101
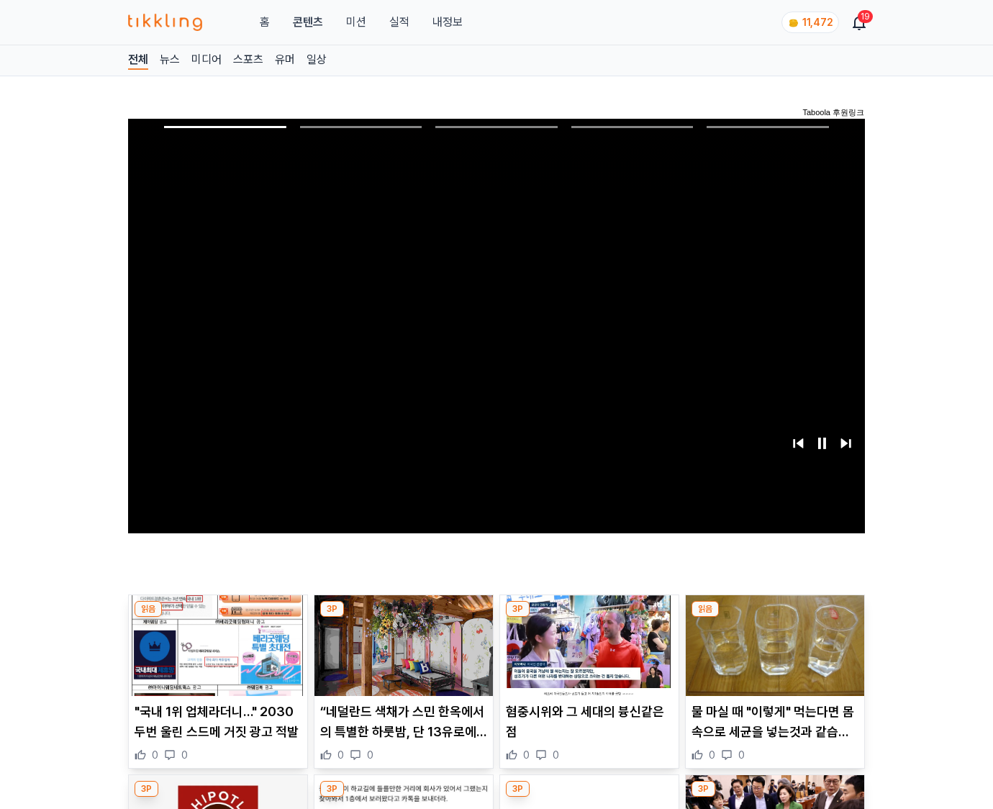
click at [774, 618] on img at bounding box center [775, 645] width 179 height 101
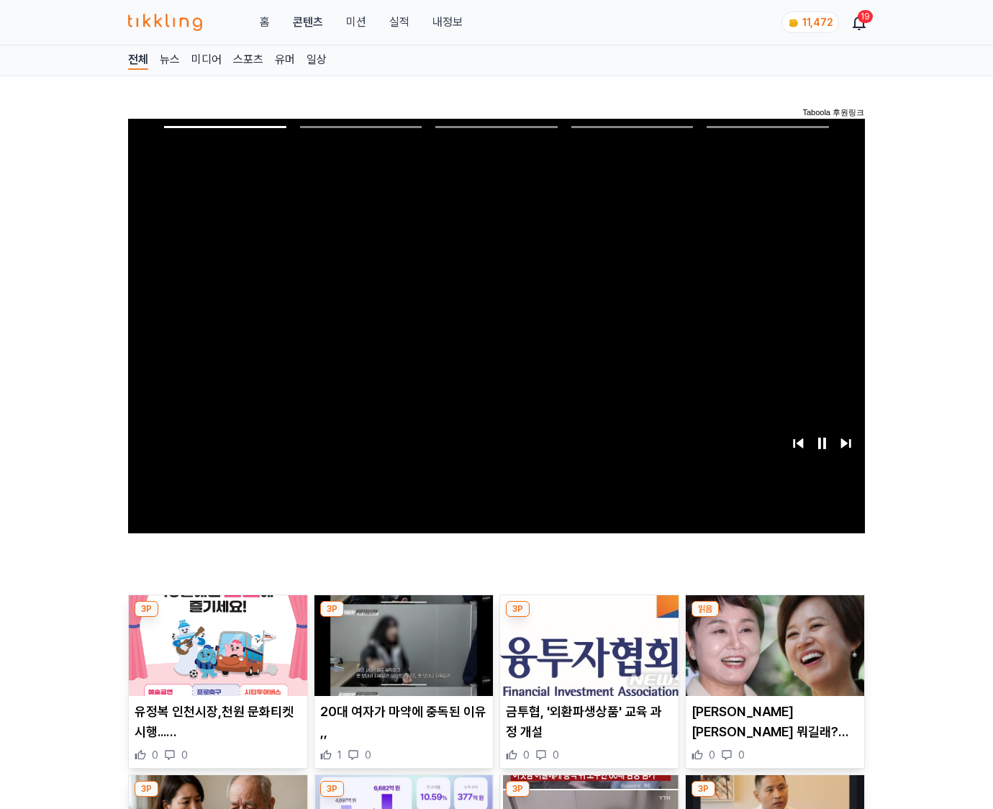
click at [774, 618] on img at bounding box center [775, 645] width 179 height 101
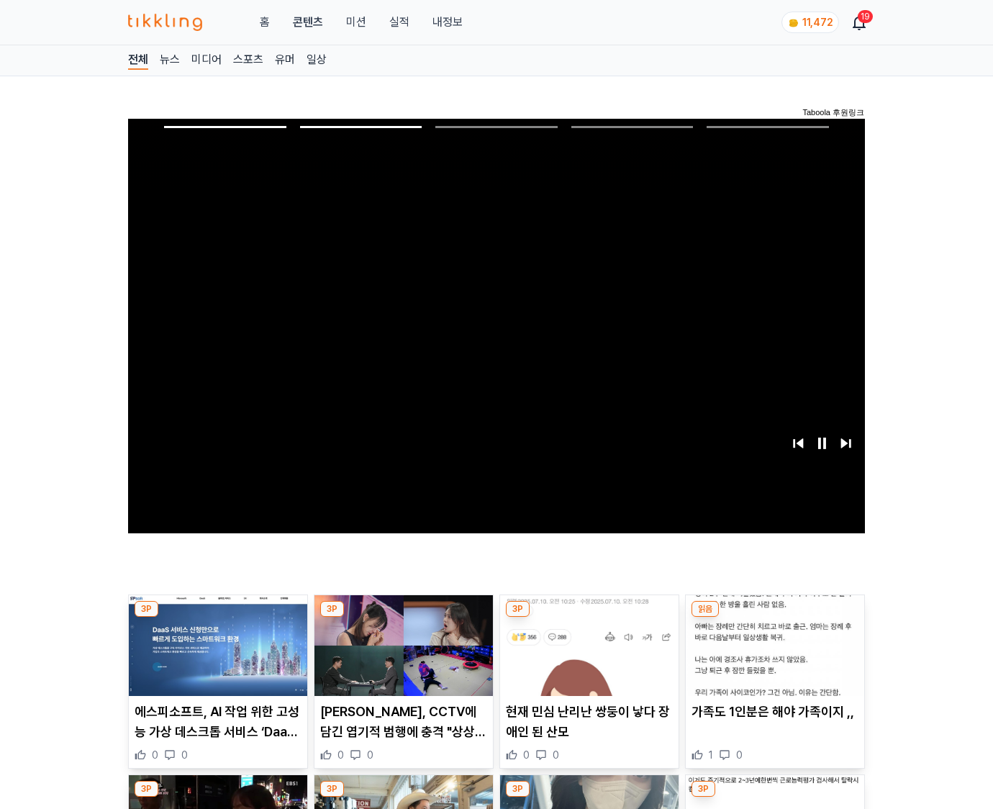
click at [774, 618] on img at bounding box center [775, 645] width 179 height 101
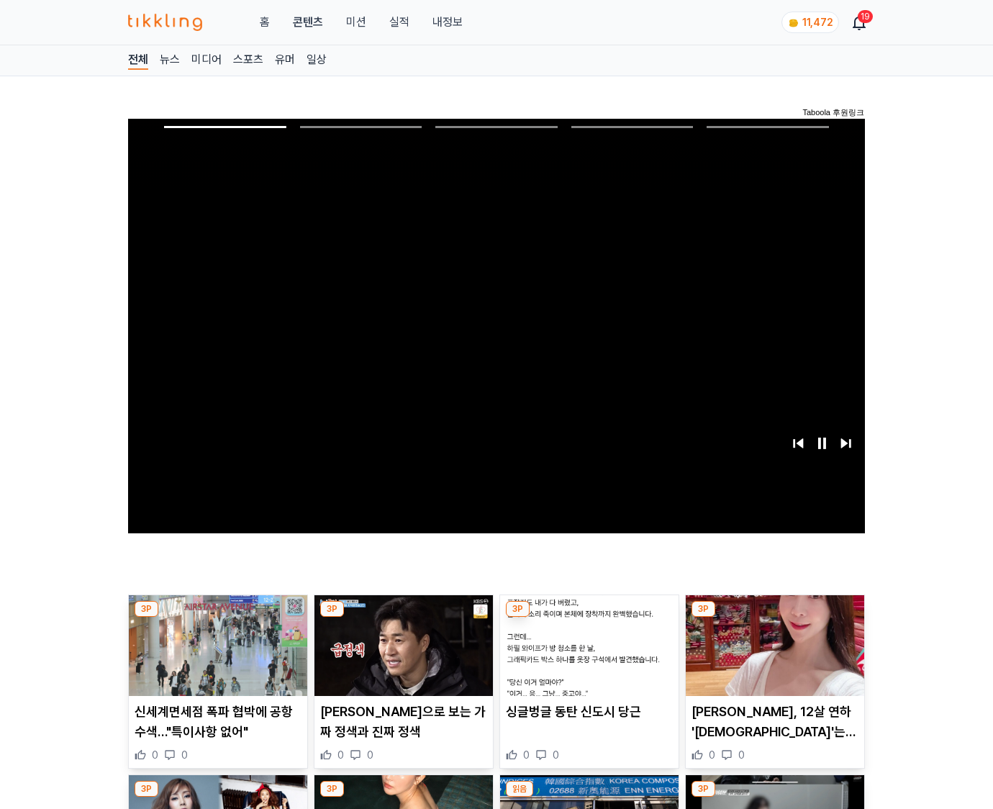
click at [774, 618] on img at bounding box center [775, 645] width 179 height 101
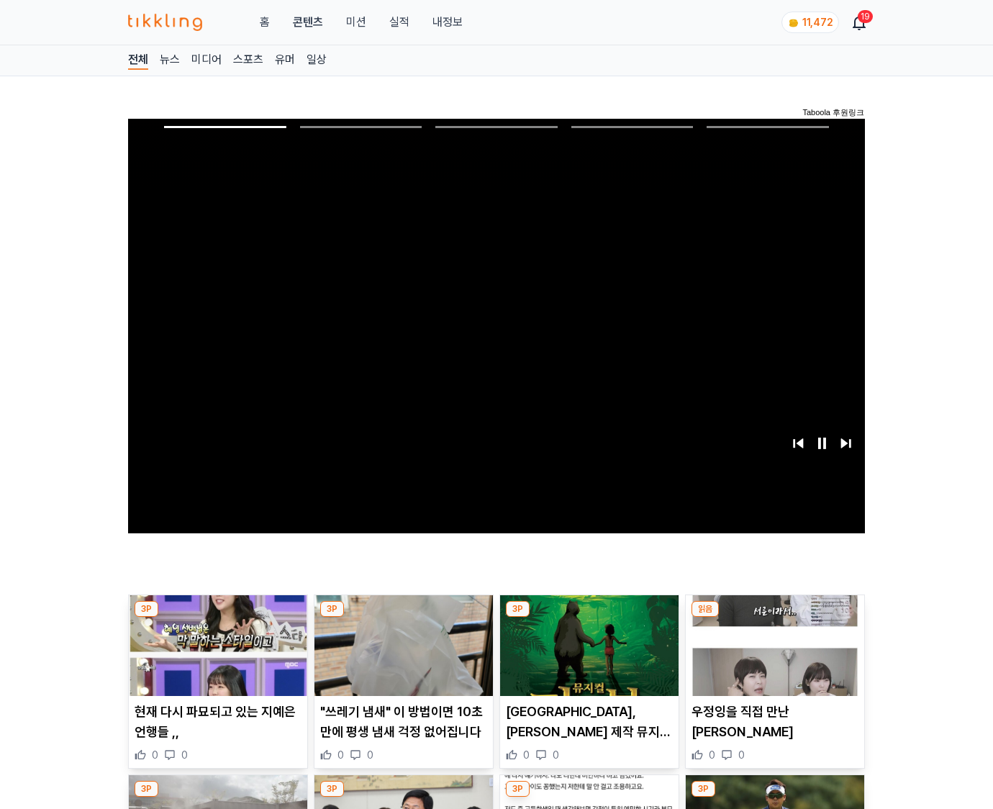
click at [774, 618] on img at bounding box center [775, 645] width 179 height 101
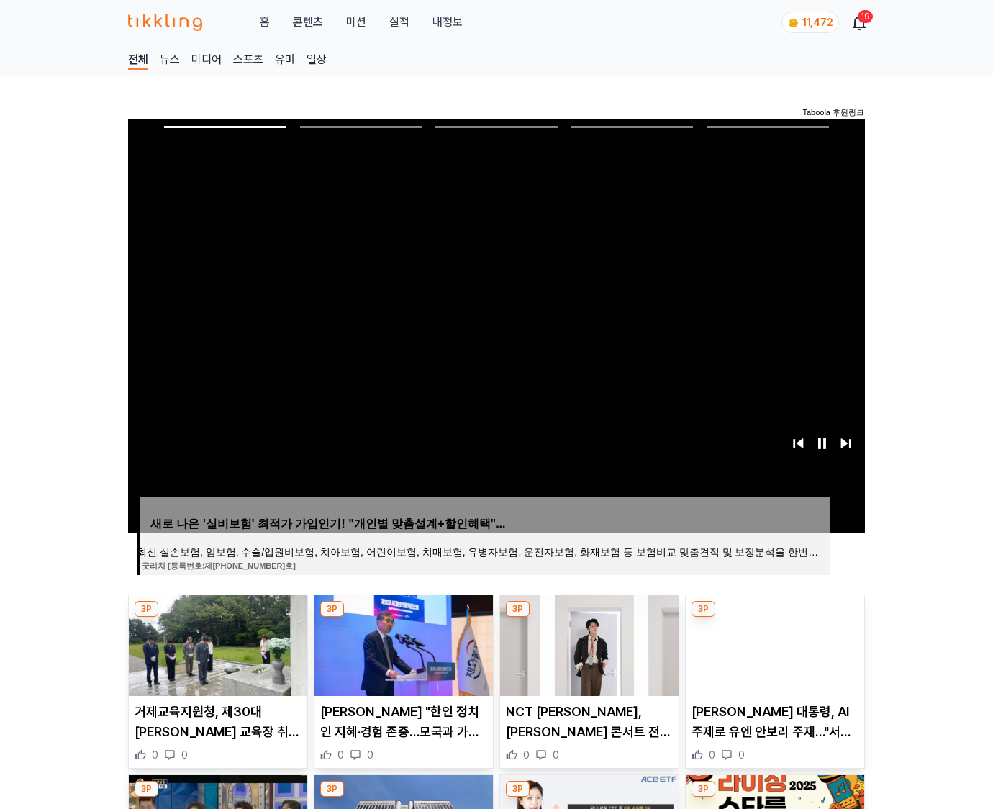
click at [774, 618] on img at bounding box center [775, 645] width 179 height 101
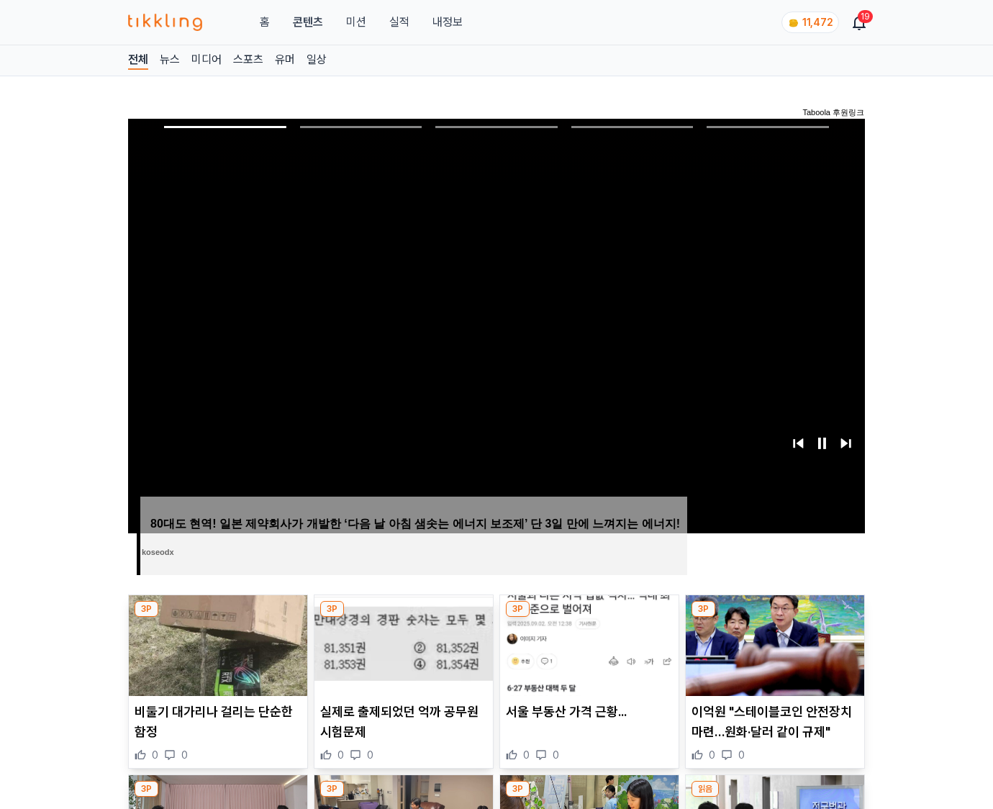
click at [774, 618] on img at bounding box center [775, 645] width 179 height 101
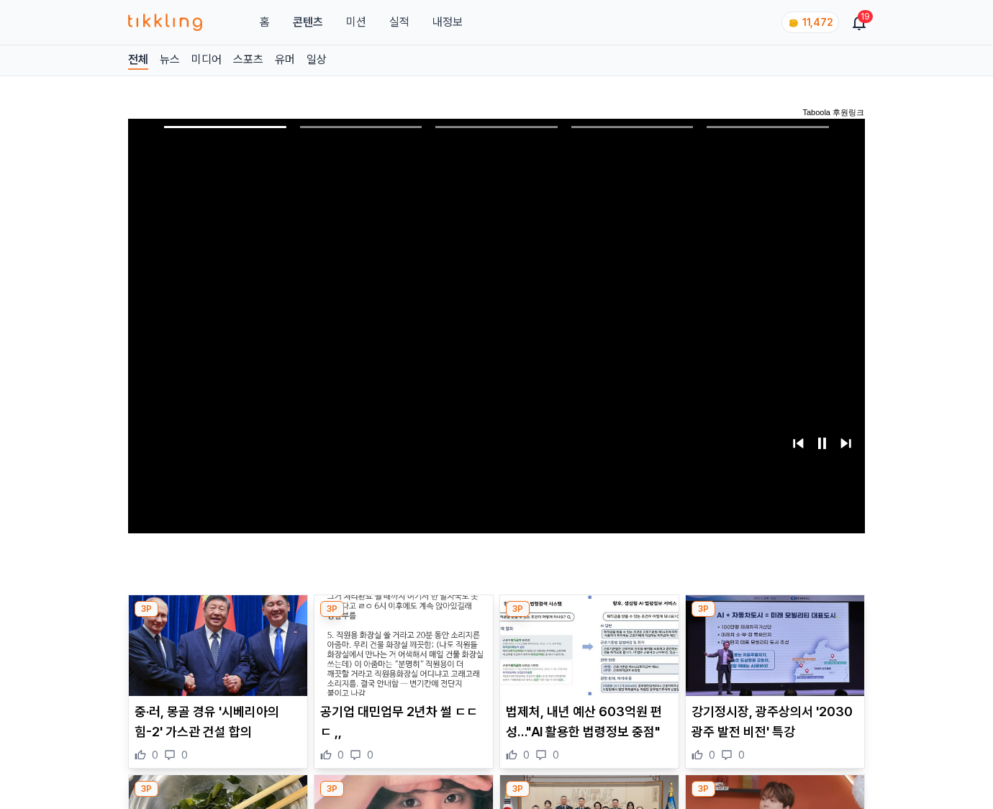
click at [774, 618] on img at bounding box center [775, 645] width 179 height 101
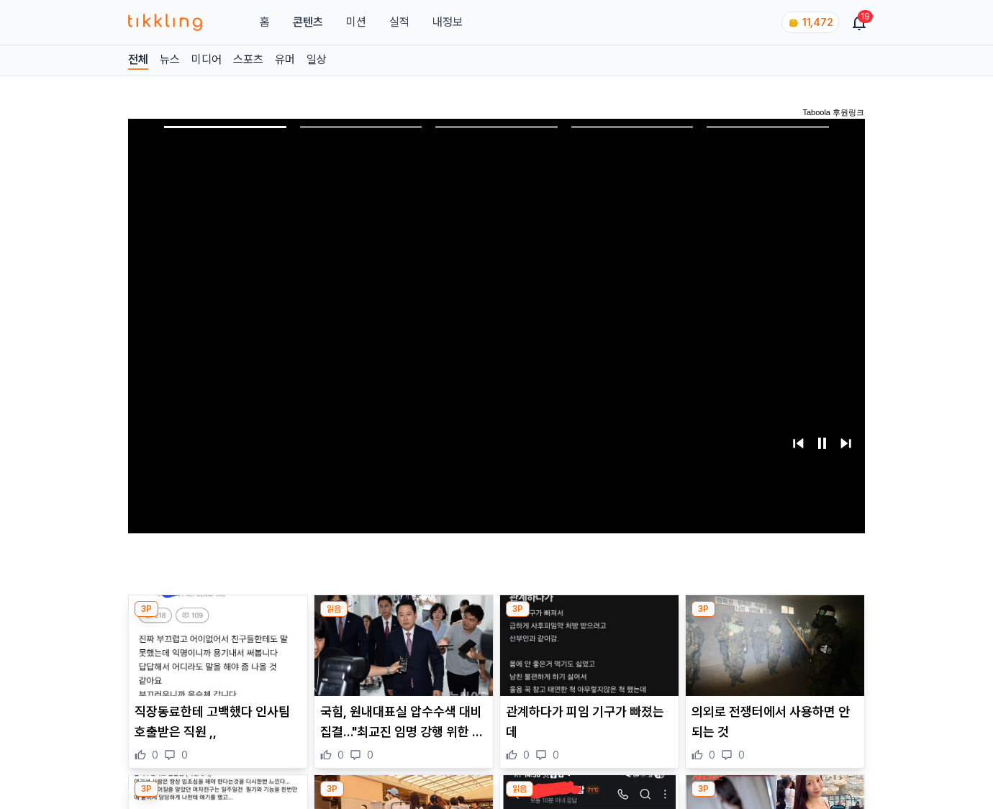
click at [774, 618] on img at bounding box center [775, 645] width 179 height 101
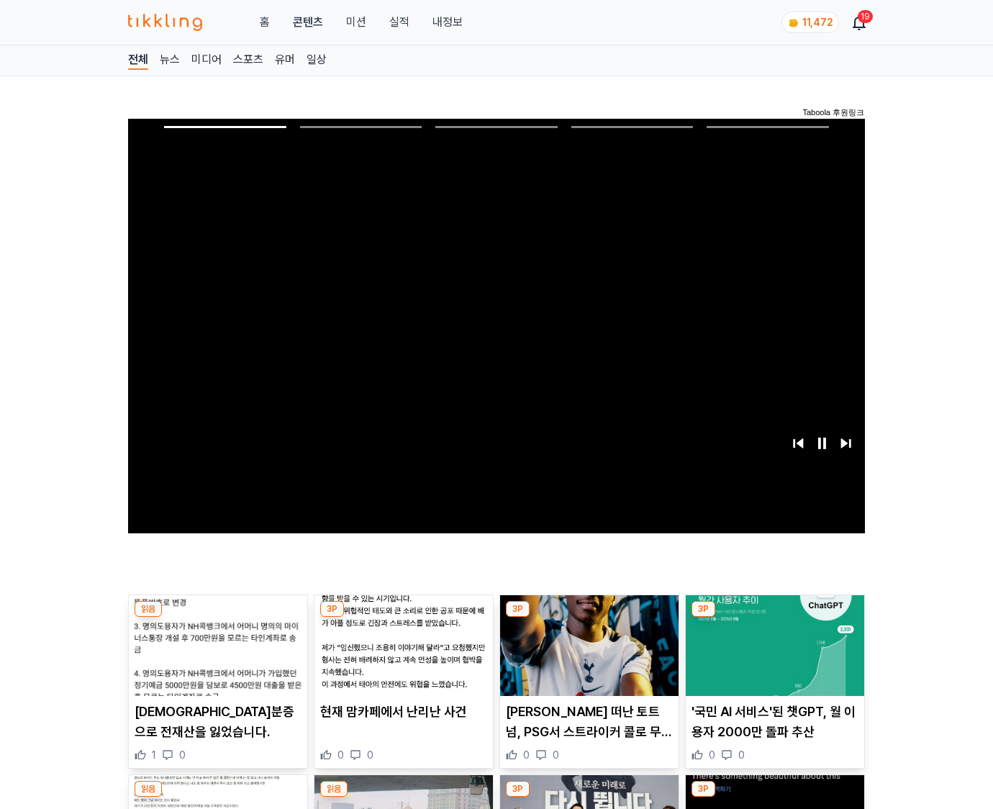
click at [774, 618] on img at bounding box center [775, 645] width 179 height 101
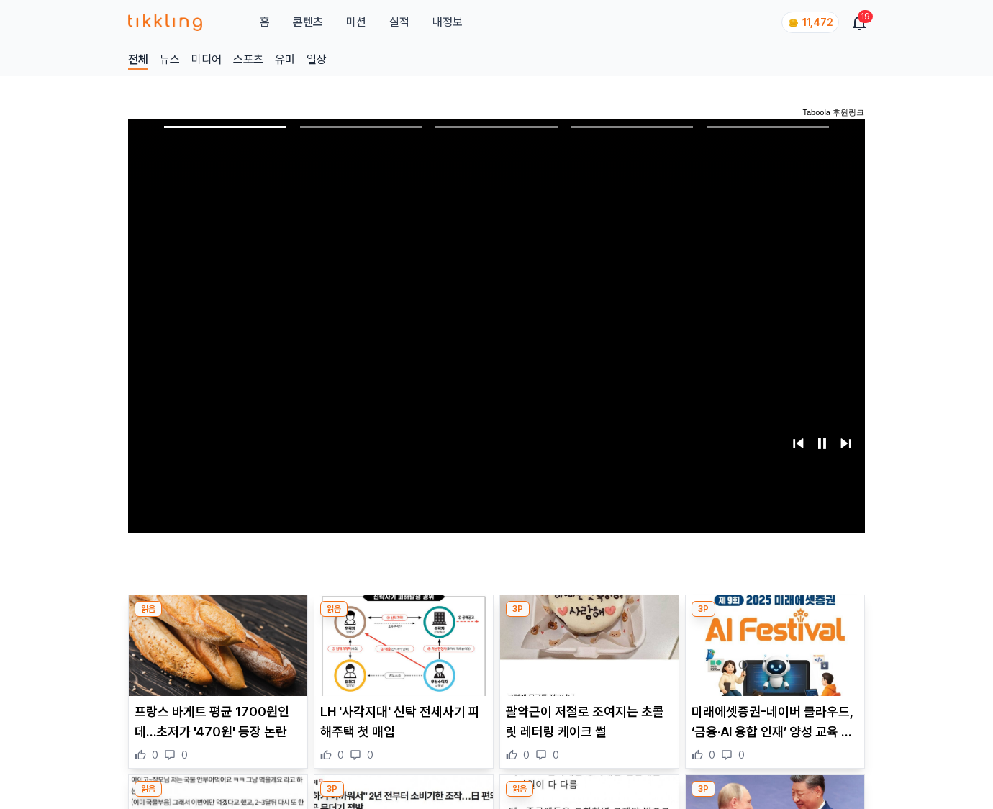
click at [774, 618] on img at bounding box center [775, 645] width 179 height 101
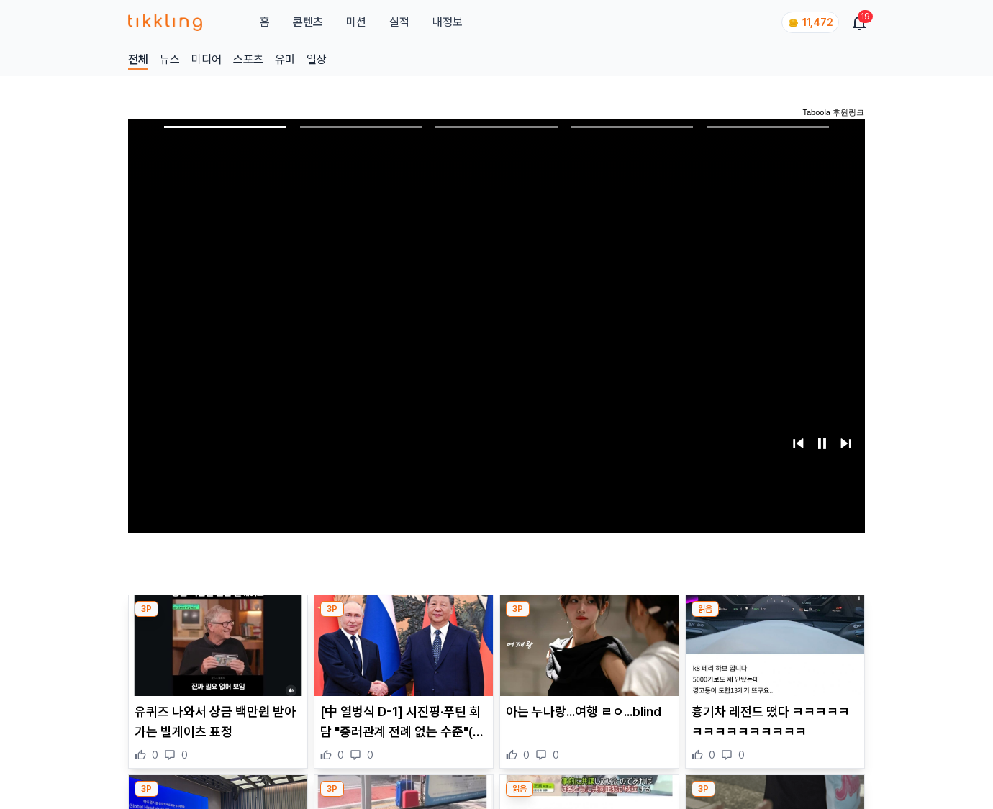
click at [774, 618] on img at bounding box center [775, 645] width 179 height 101
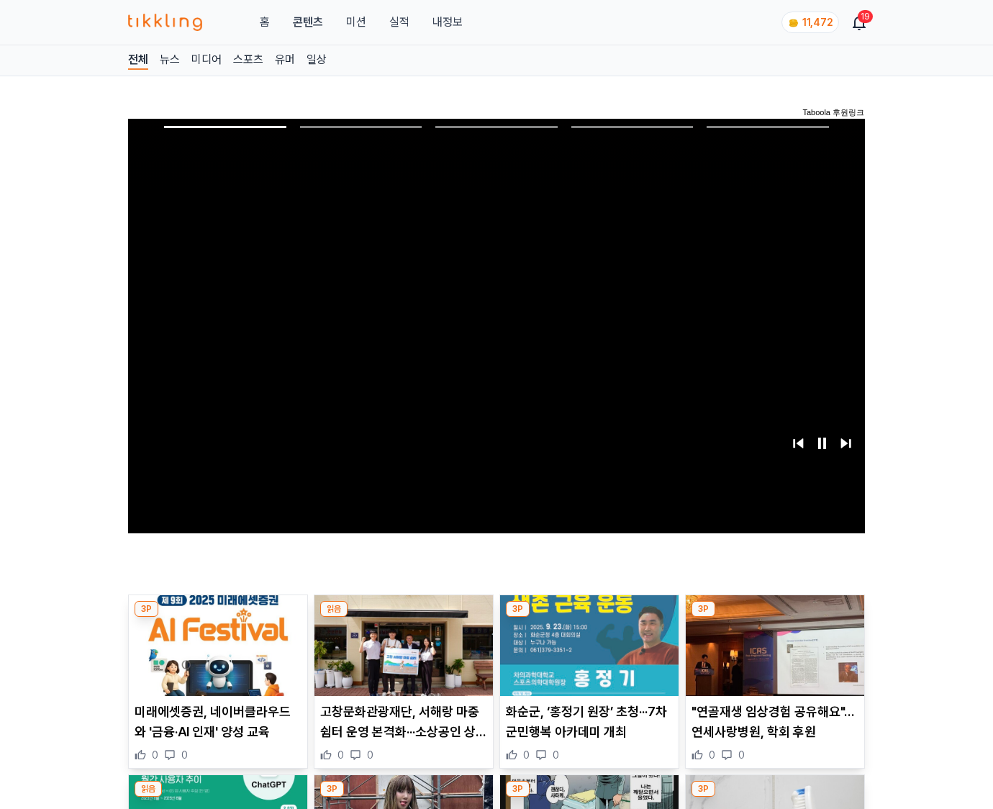
click at [774, 618] on img at bounding box center [775, 645] width 179 height 101
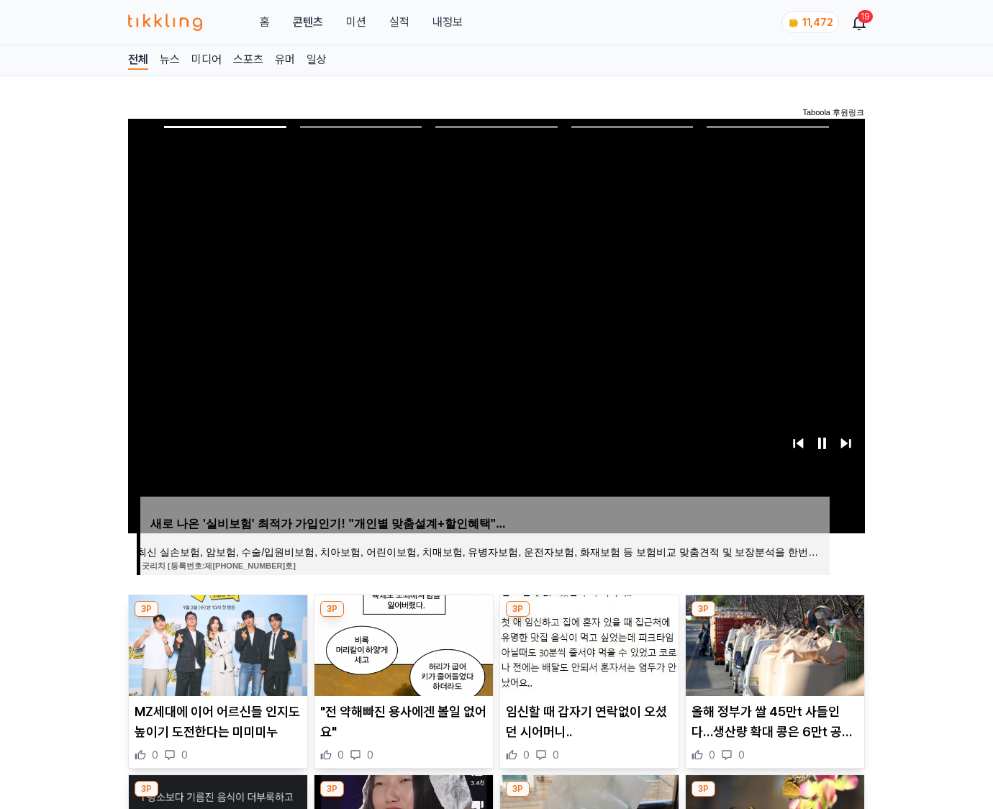
click at [774, 618] on img at bounding box center [775, 645] width 179 height 101
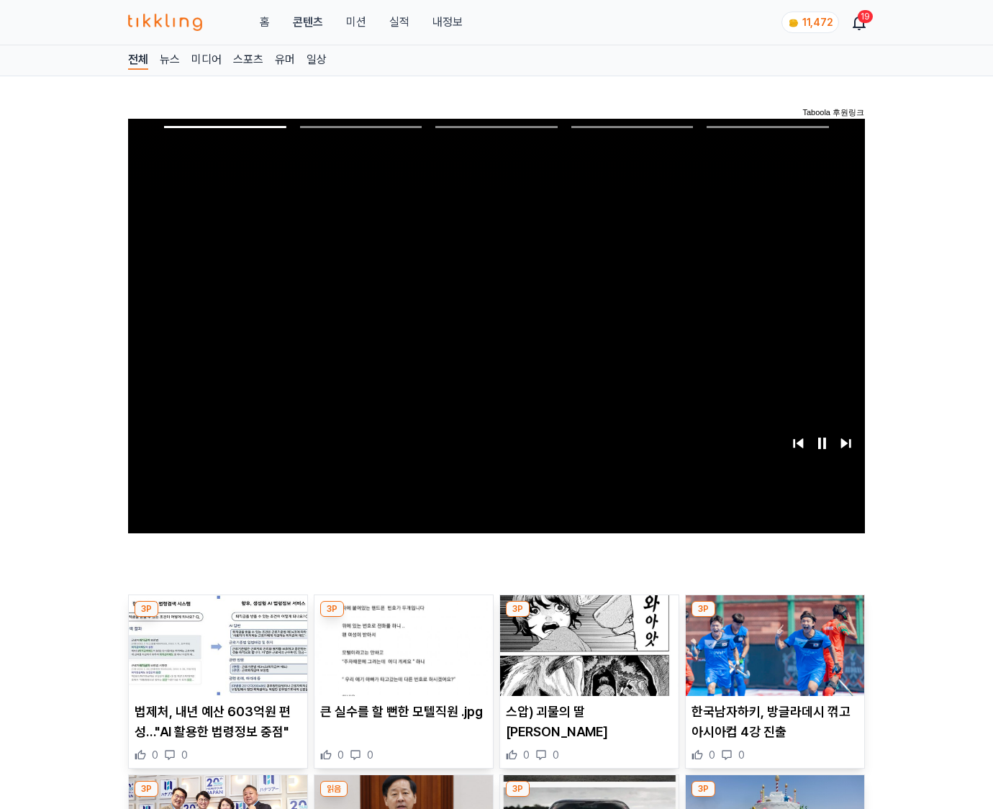
click at [774, 618] on img at bounding box center [775, 645] width 179 height 101
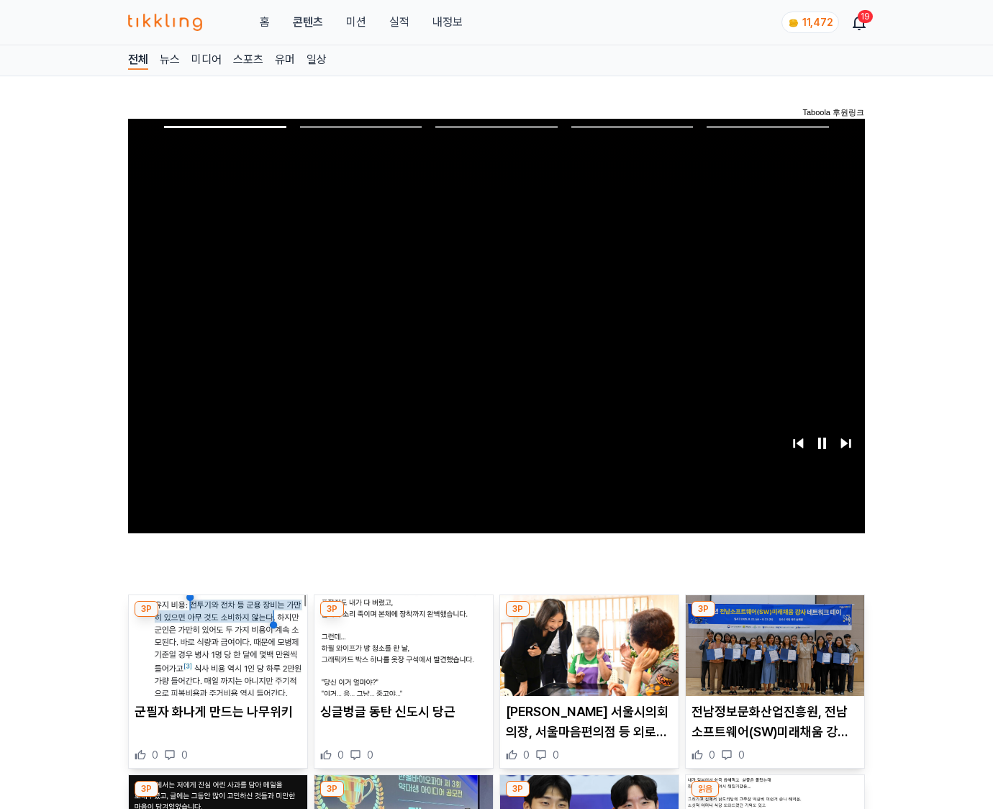
click at [774, 618] on img at bounding box center [775, 645] width 179 height 101
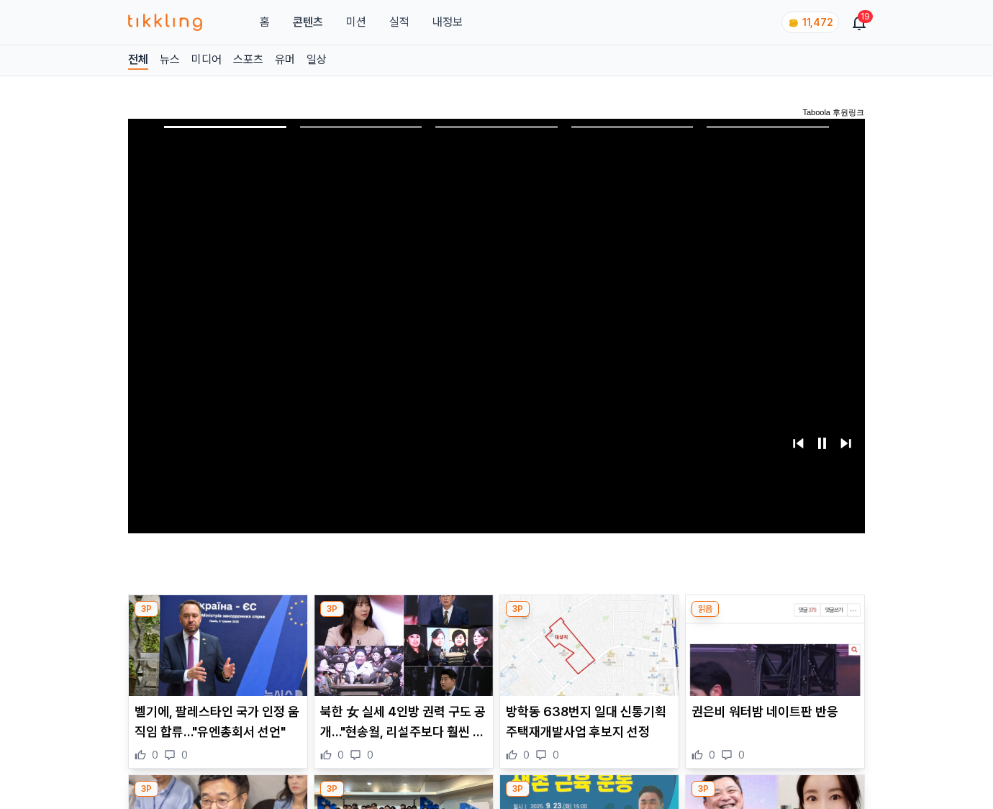
click at [774, 618] on img at bounding box center [775, 645] width 179 height 101
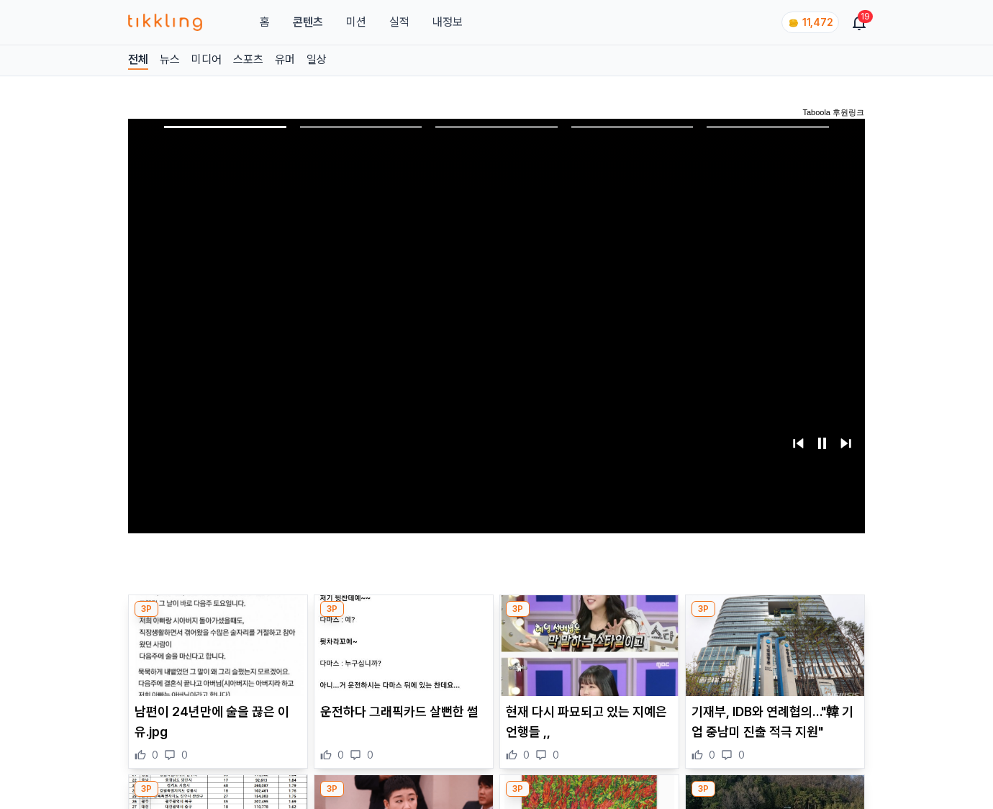
click at [774, 618] on img at bounding box center [775, 645] width 179 height 101
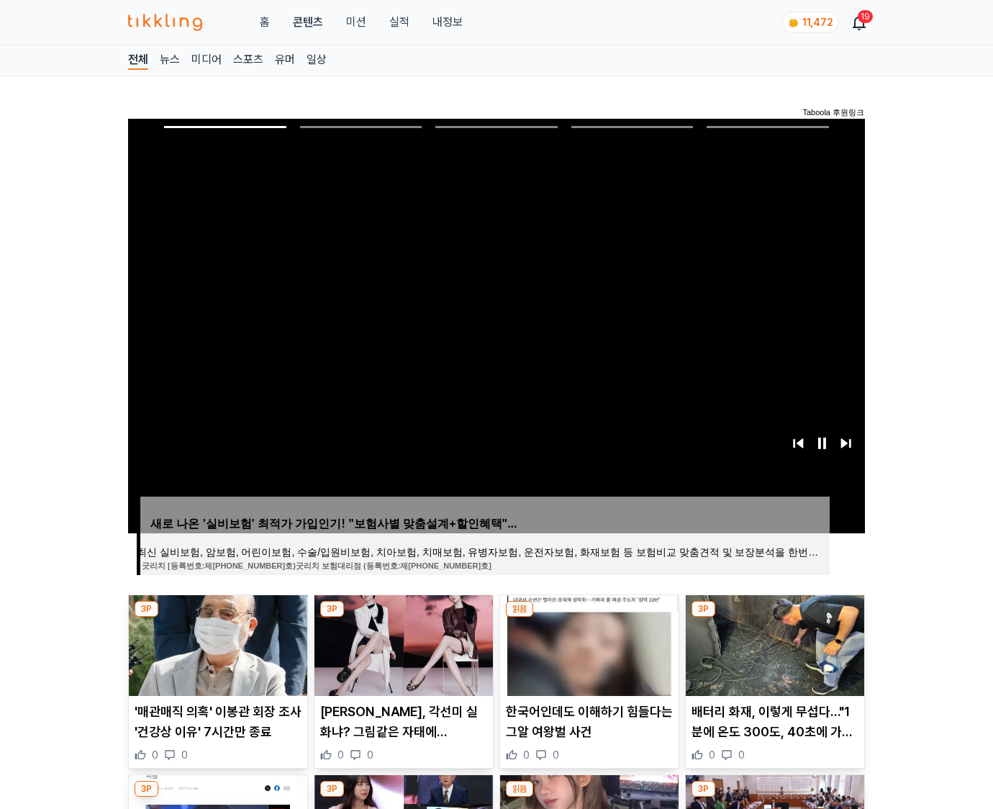
click at [774, 618] on img at bounding box center [775, 645] width 179 height 101
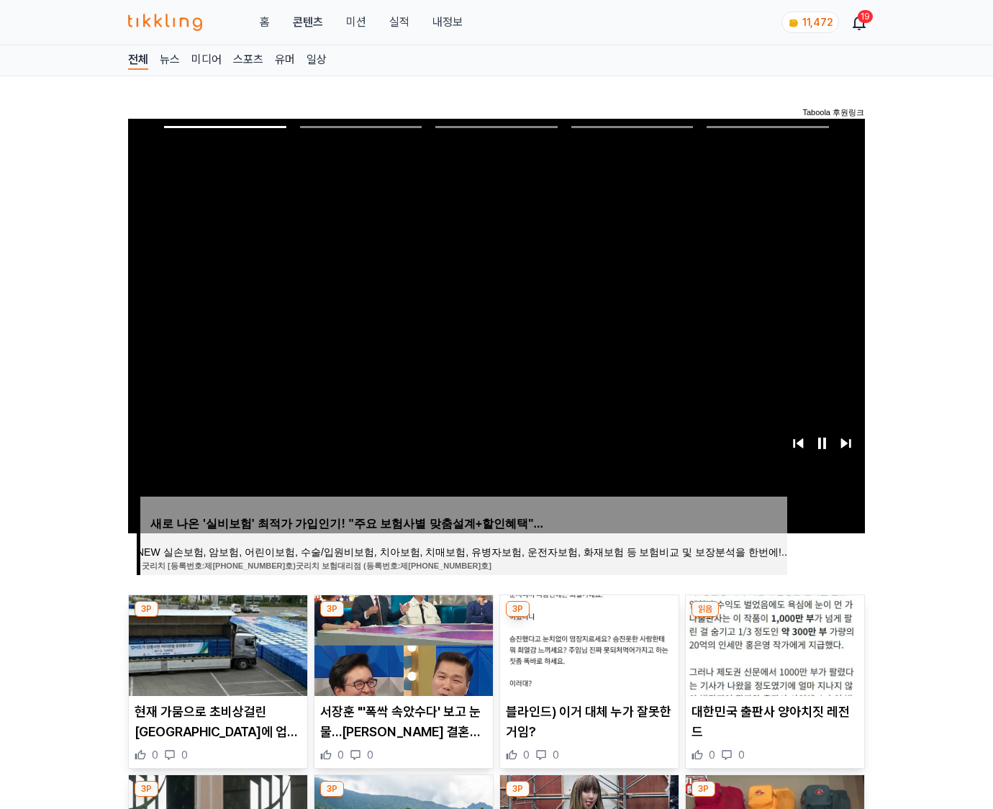
click at [774, 618] on img at bounding box center [775, 645] width 179 height 101
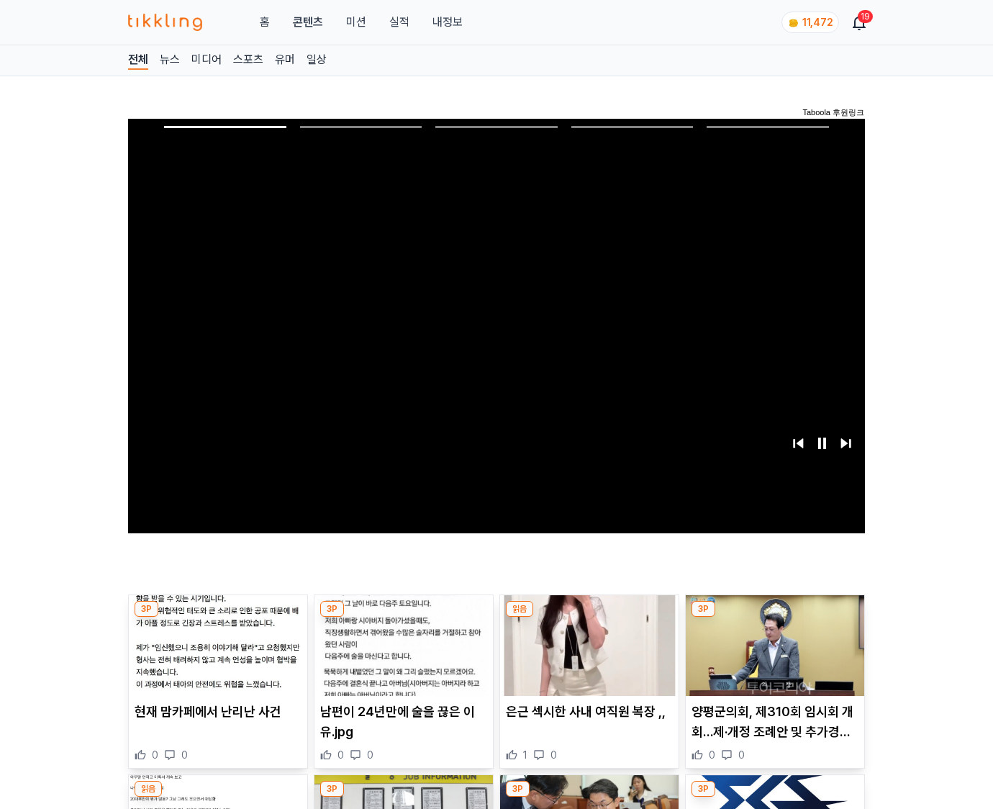
click at [774, 618] on img at bounding box center [775, 645] width 179 height 101
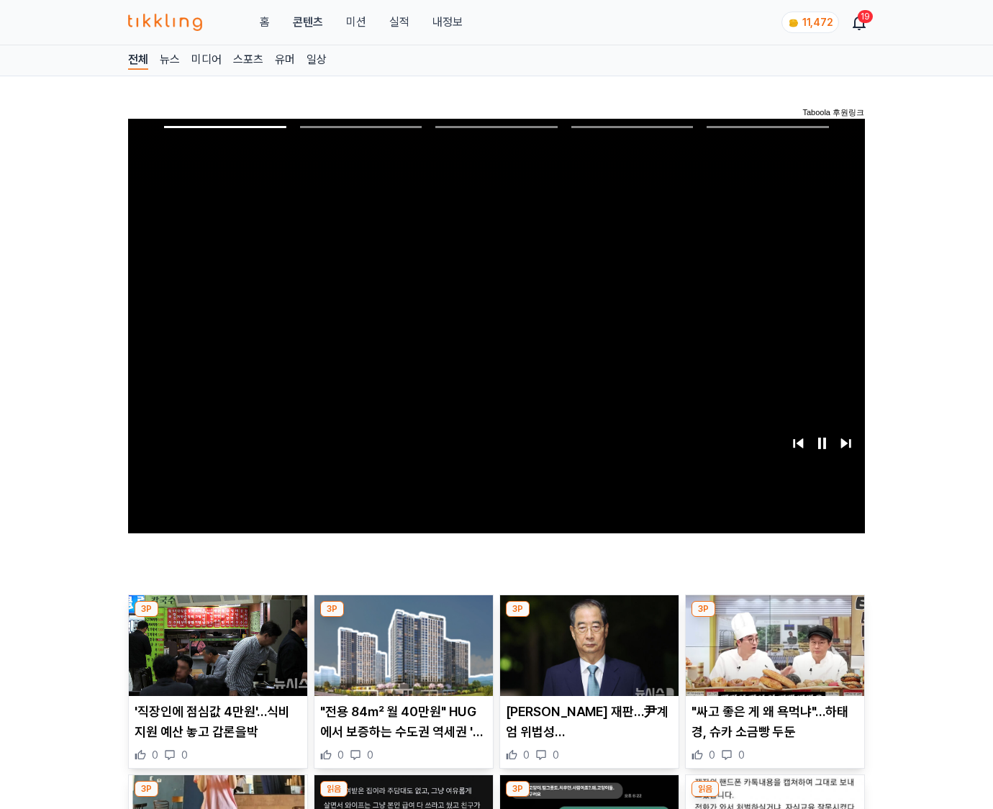
click at [774, 618] on img at bounding box center [775, 645] width 179 height 101
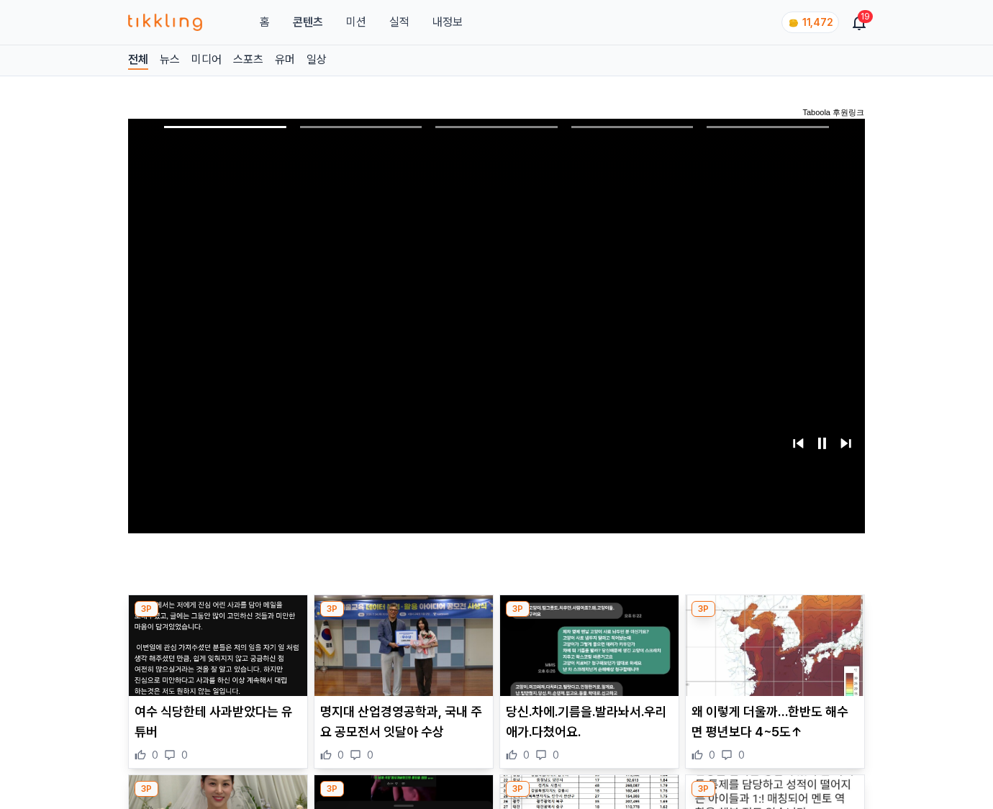
click at [774, 618] on img at bounding box center [775, 645] width 179 height 101
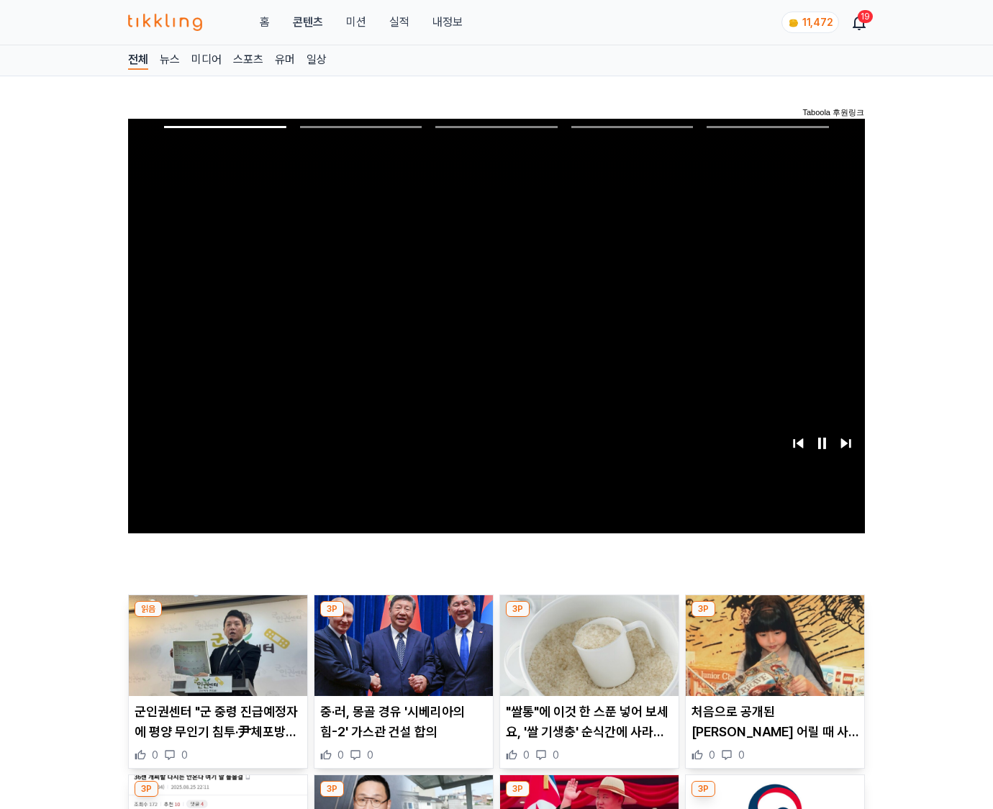
click at [774, 618] on img at bounding box center [775, 645] width 179 height 101
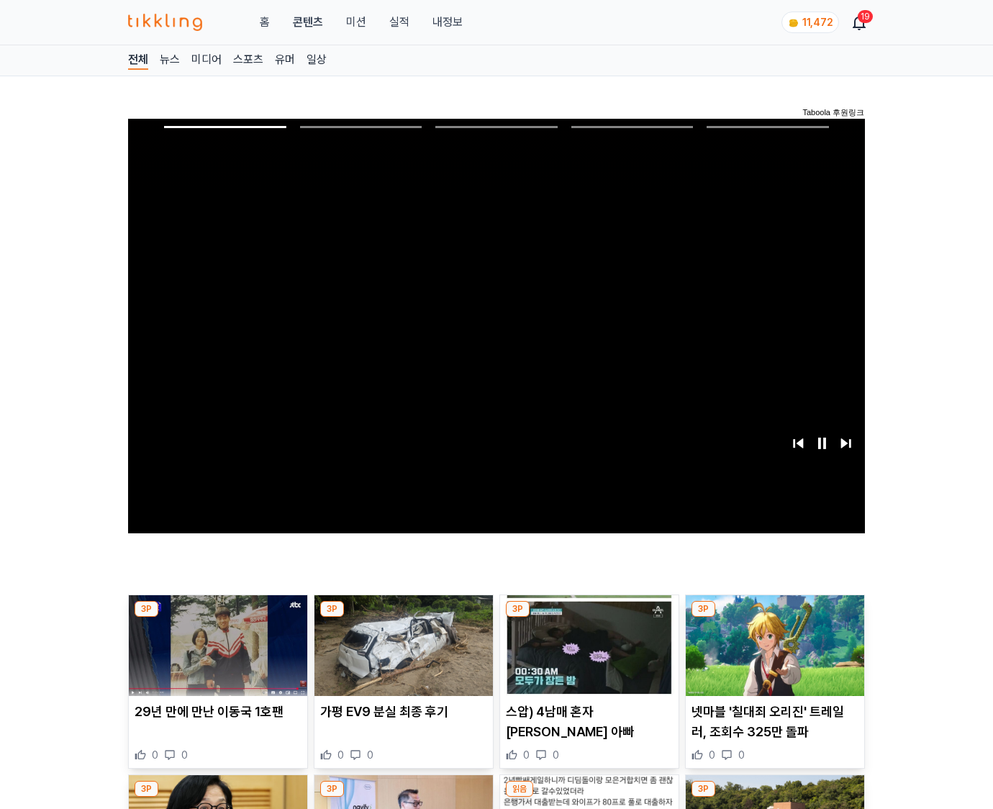
click at [774, 618] on img at bounding box center [775, 645] width 179 height 101
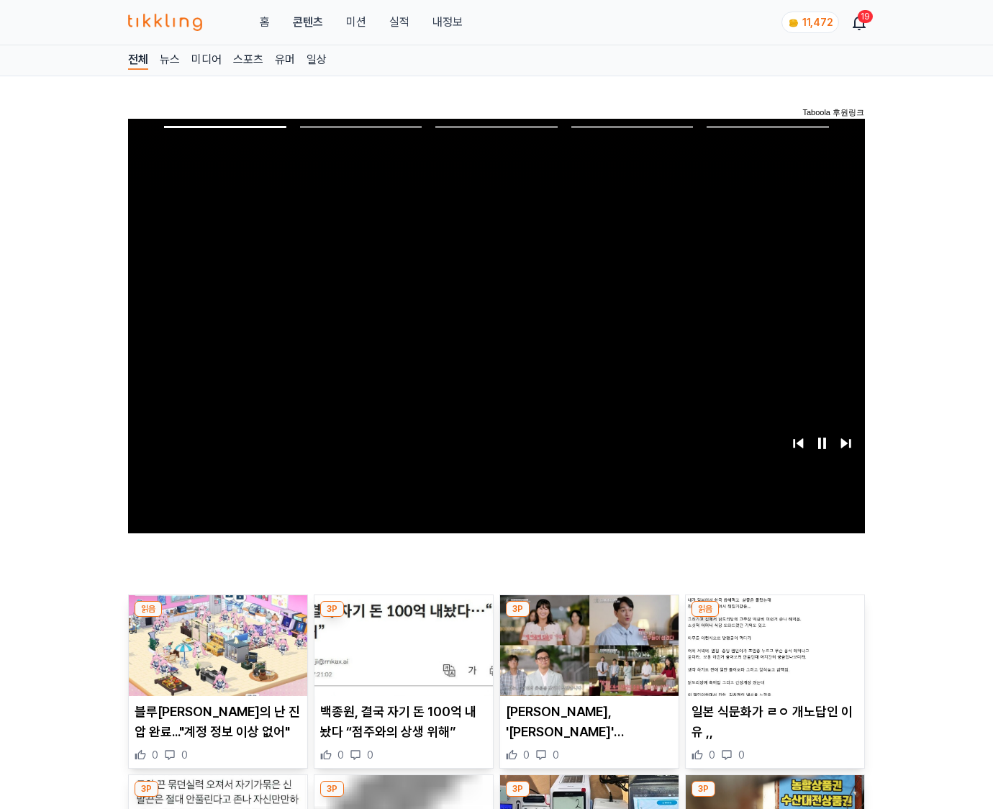
click at [774, 618] on img at bounding box center [775, 645] width 179 height 101
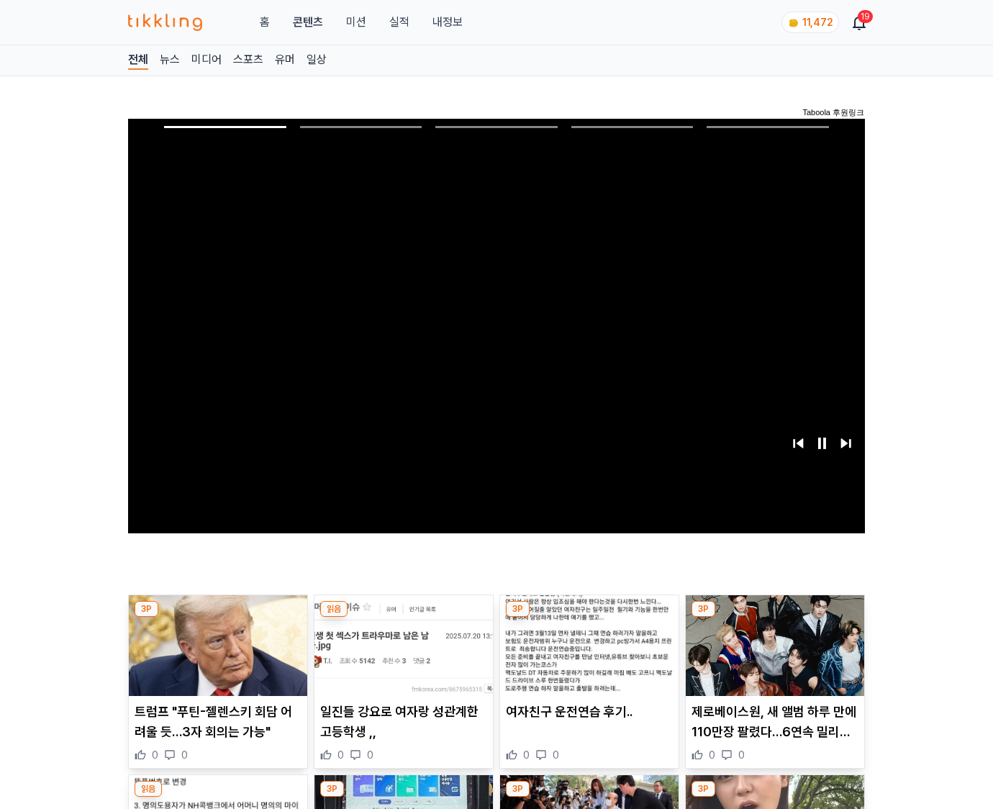
click at [774, 618] on img at bounding box center [775, 645] width 179 height 101
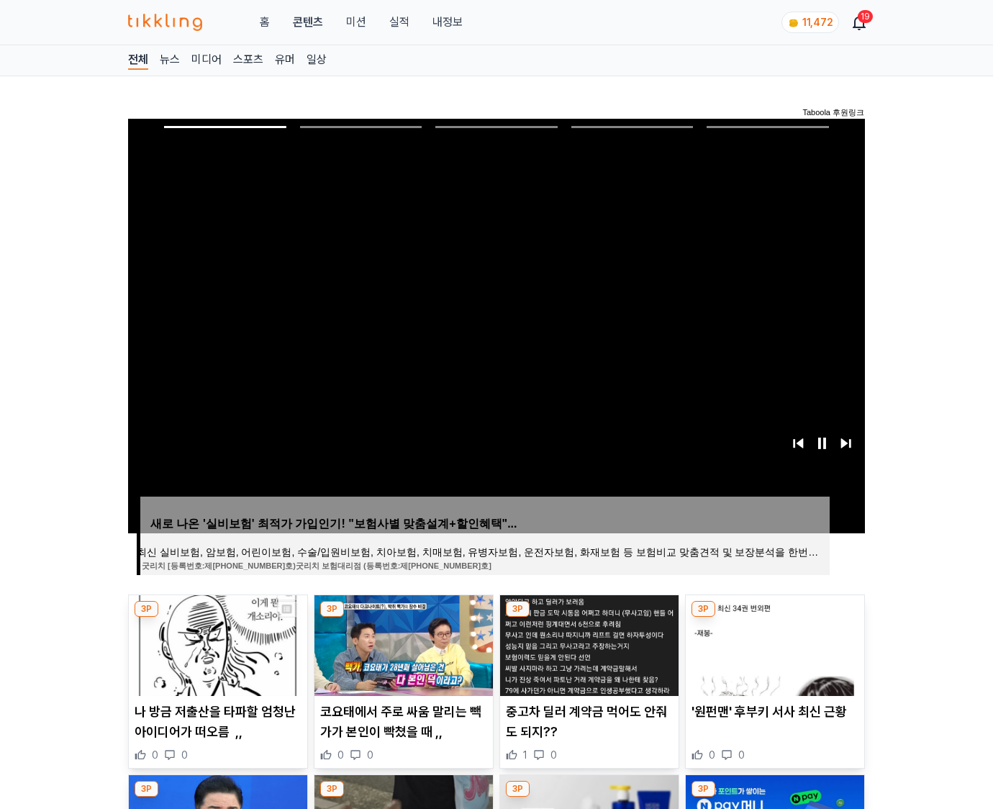
click at [774, 618] on img at bounding box center [775, 645] width 179 height 101
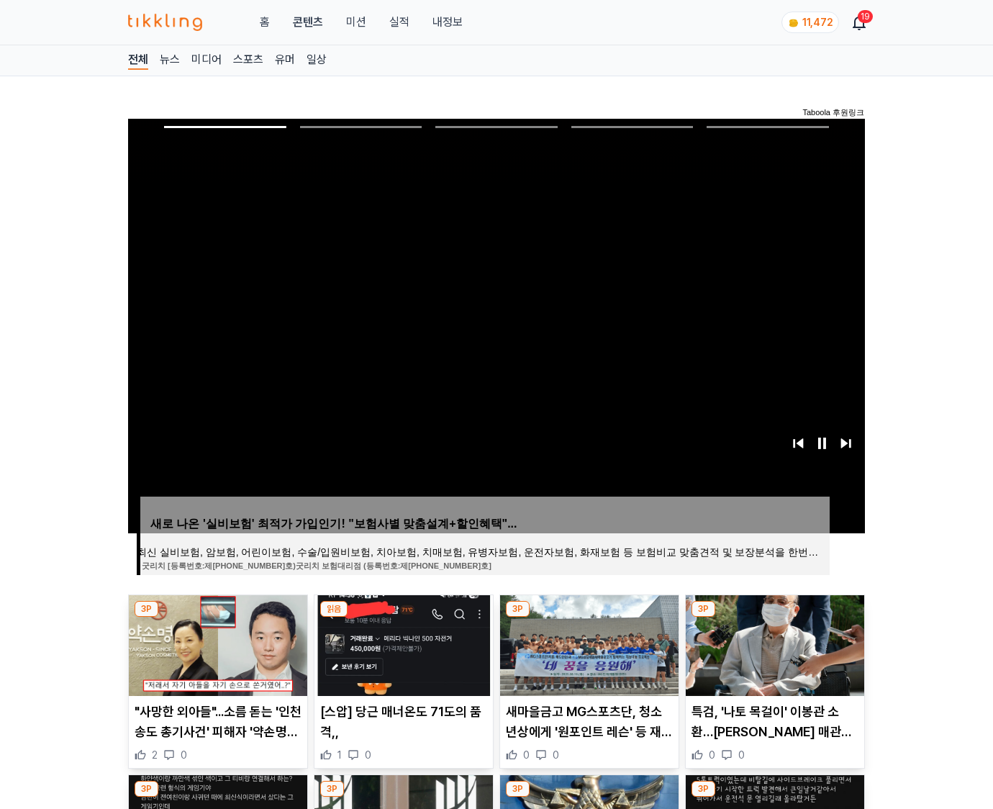
click at [774, 618] on img at bounding box center [775, 645] width 179 height 101
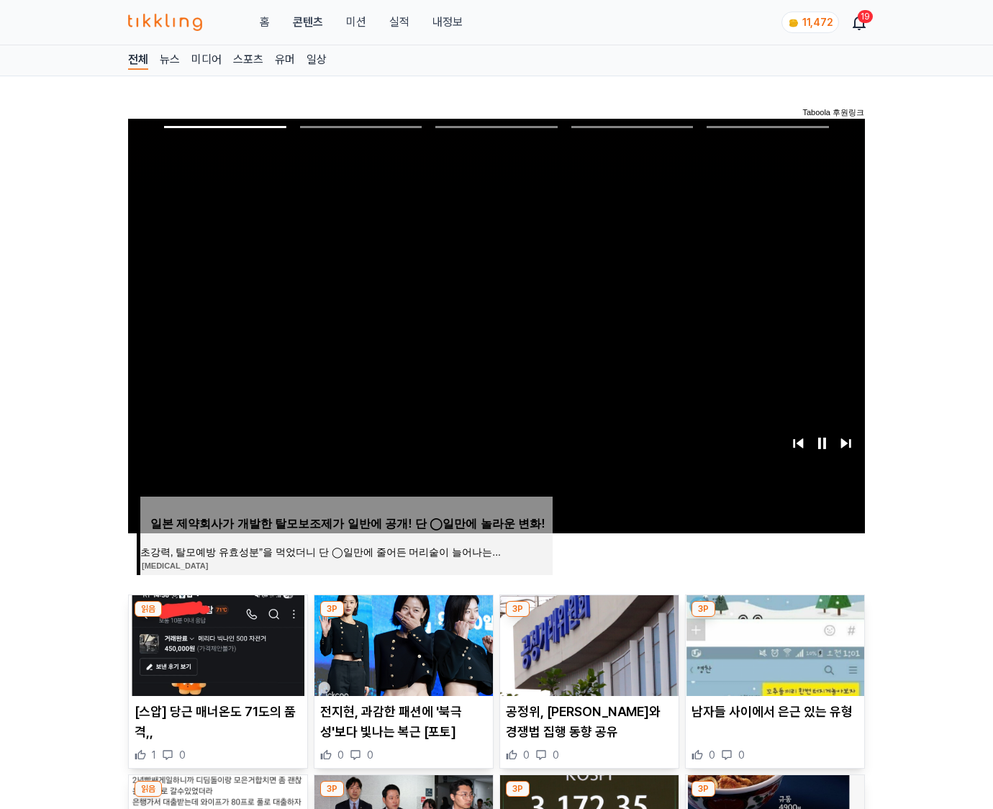
click at [774, 618] on img at bounding box center [775, 645] width 179 height 101
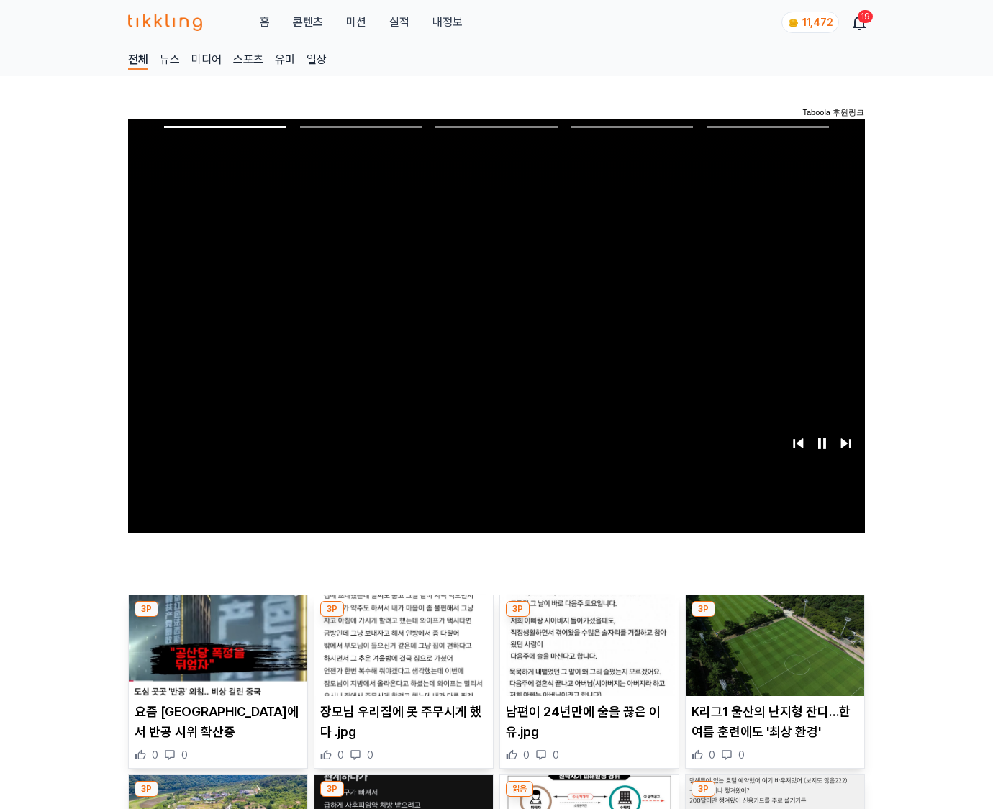
click at [774, 618] on img at bounding box center [775, 645] width 179 height 101
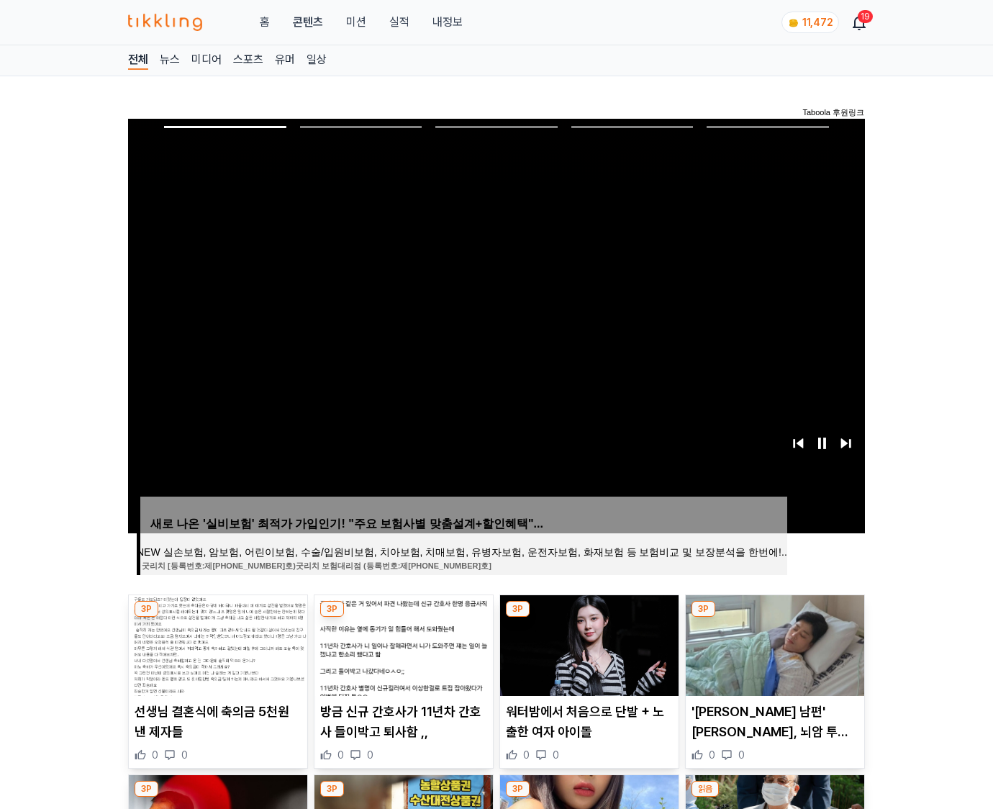
click at [774, 618] on img at bounding box center [775, 645] width 179 height 101
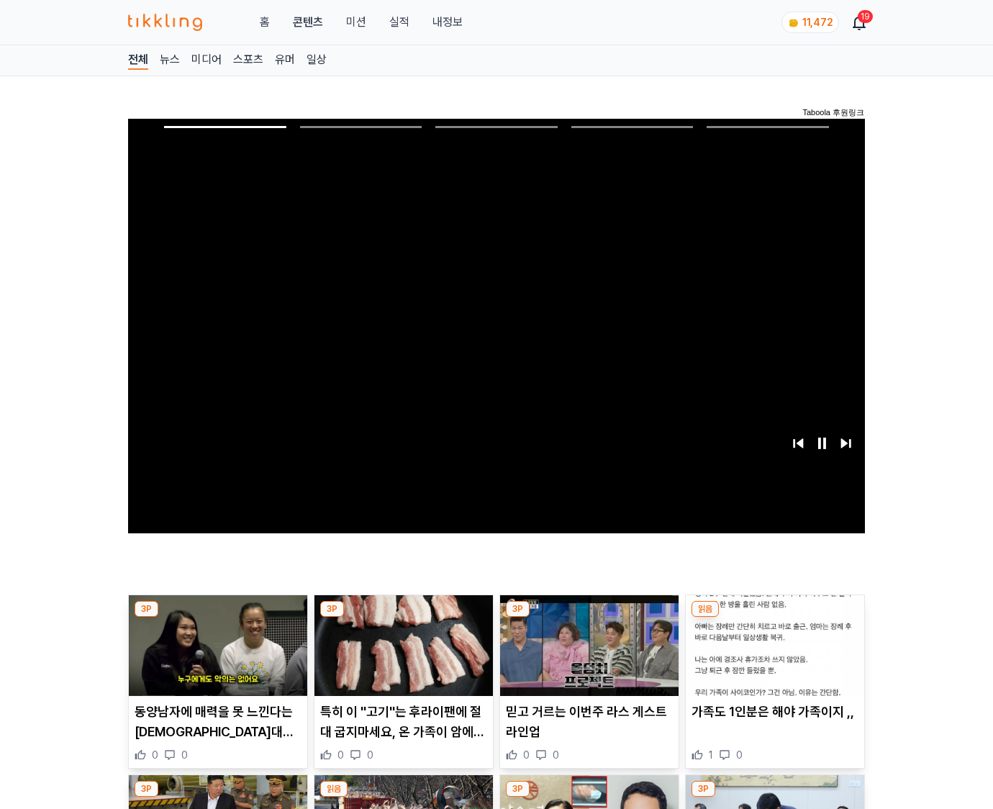
click at [774, 618] on img at bounding box center [775, 645] width 179 height 101
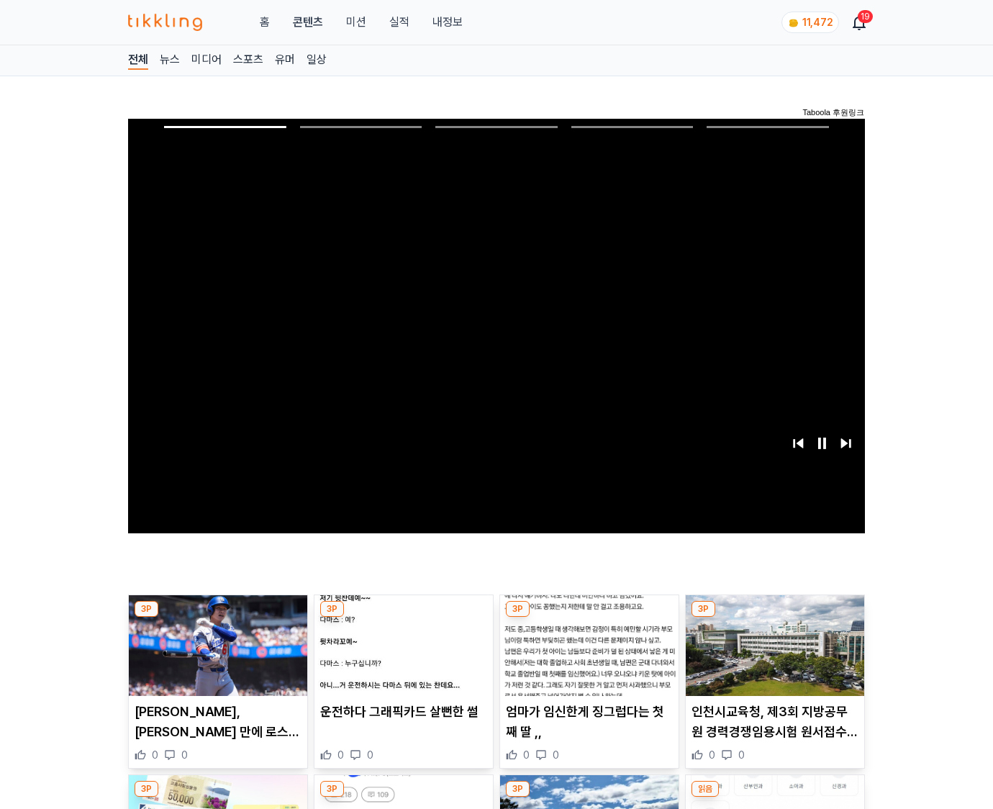
click at [774, 618] on img at bounding box center [775, 645] width 179 height 101
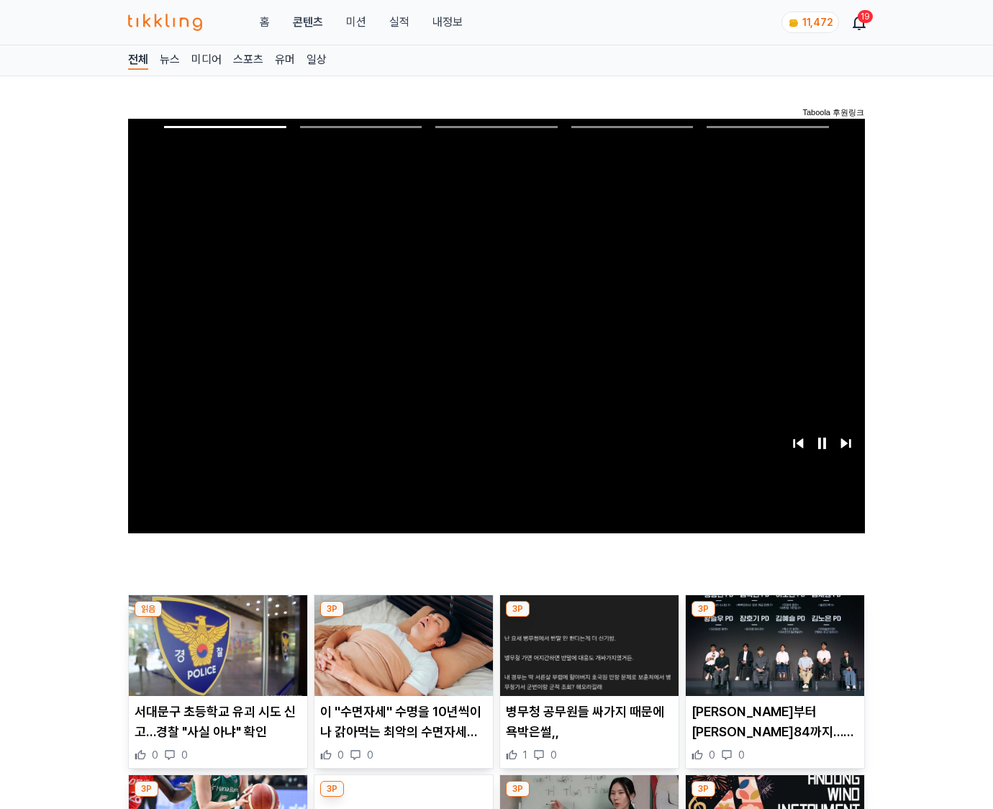
click at [774, 618] on img at bounding box center [775, 645] width 179 height 101
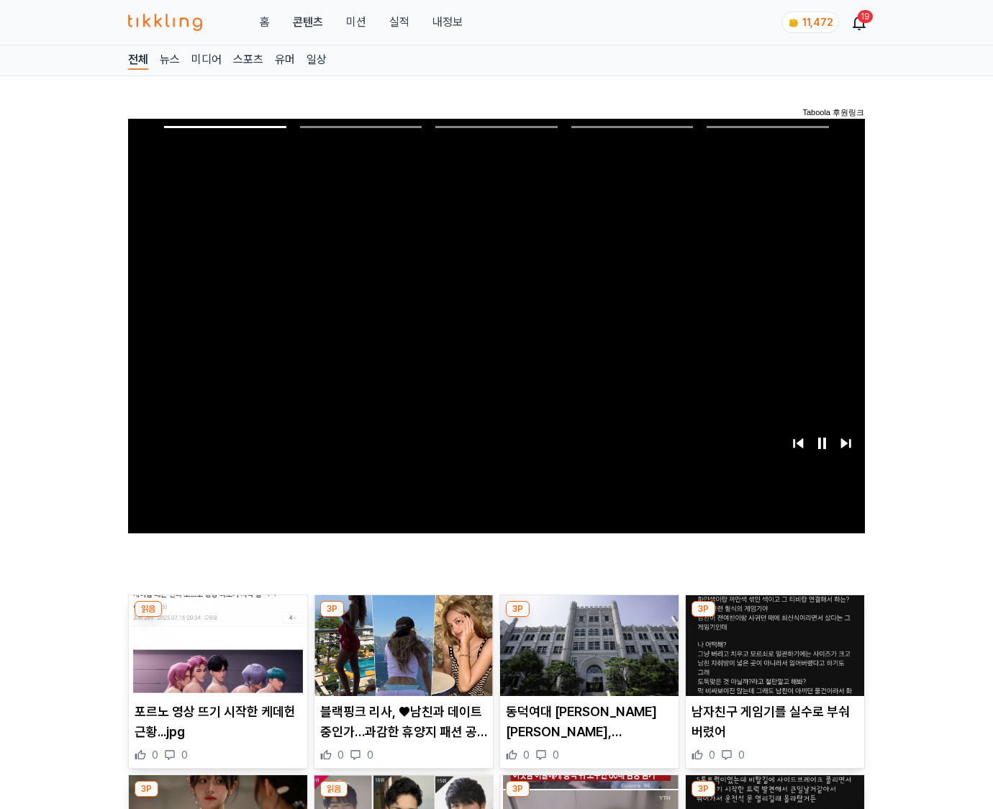
click at [774, 618] on img at bounding box center [775, 645] width 179 height 101
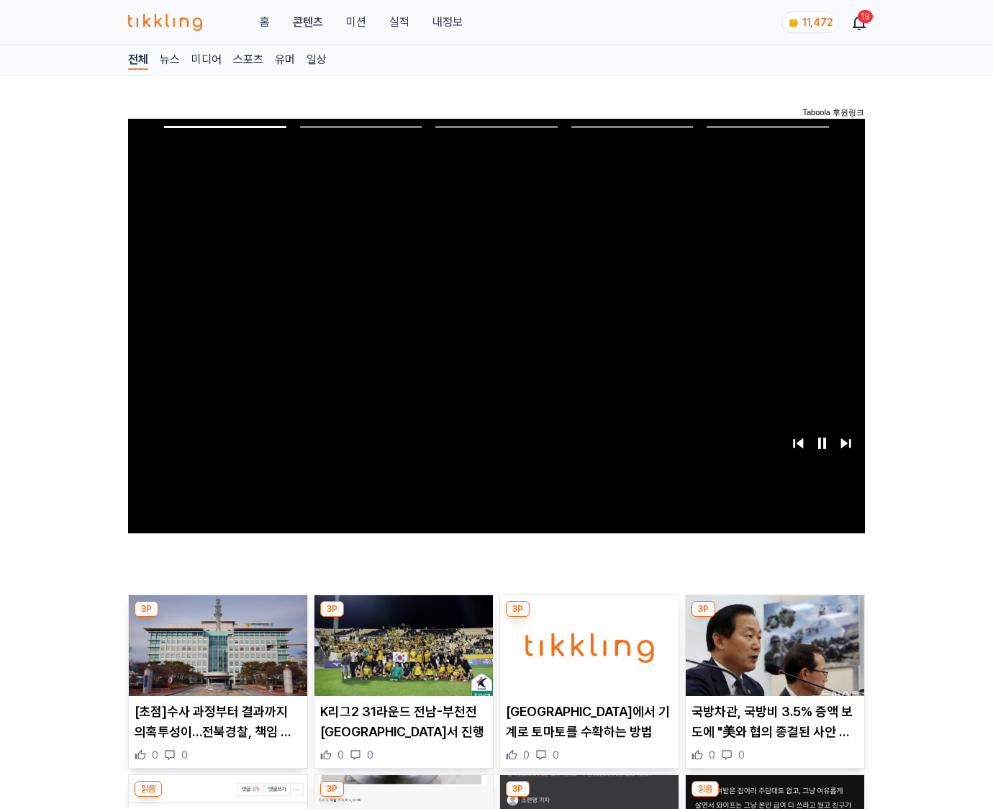
click at [774, 618] on img at bounding box center [775, 645] width 179 height 101
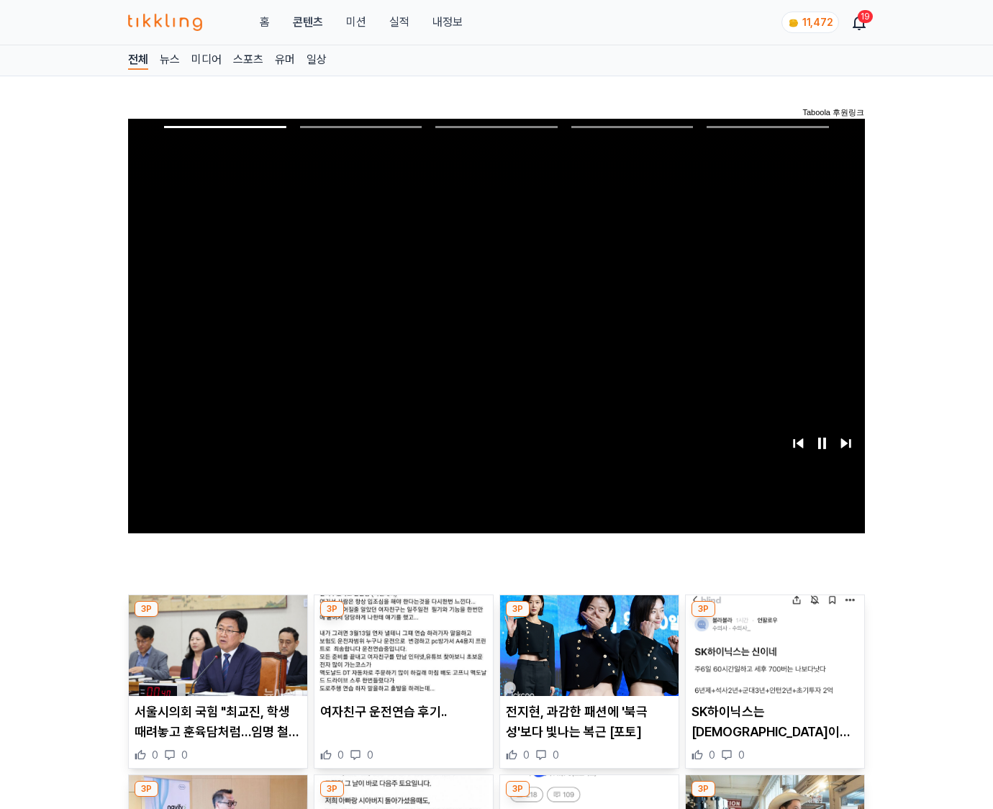
click at [774, 618] on img at bounding box center [775, 645] width 179 height 101
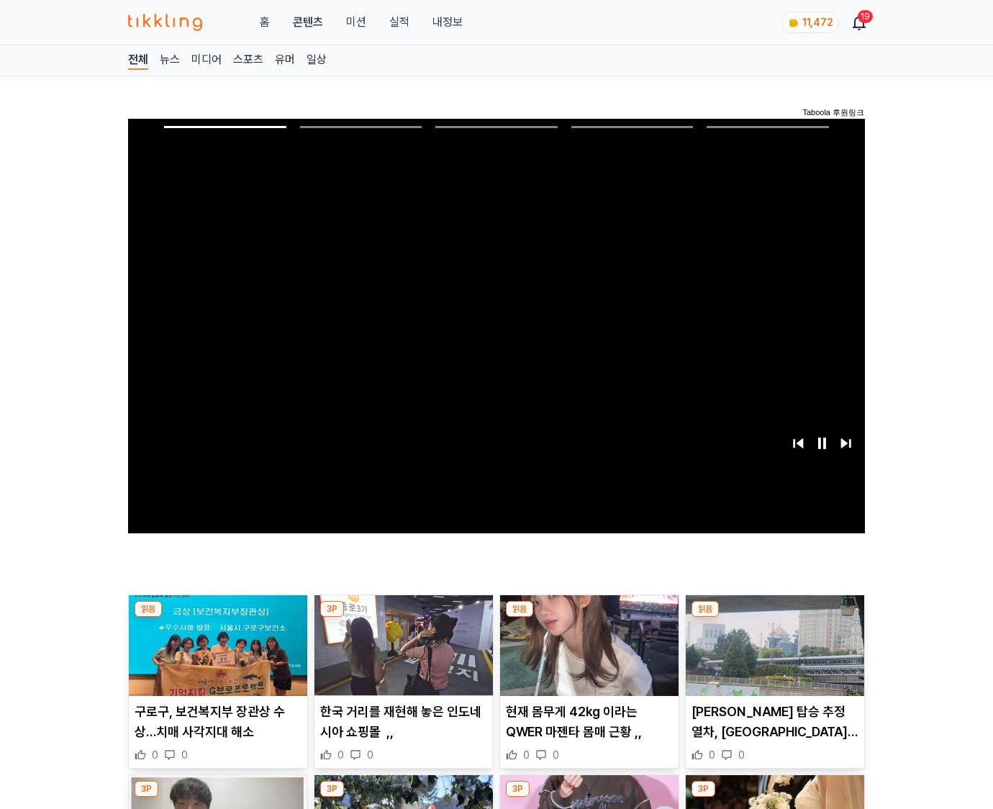
click at [774, 618] on img at bounding box center [775, 645] width 179 height 101
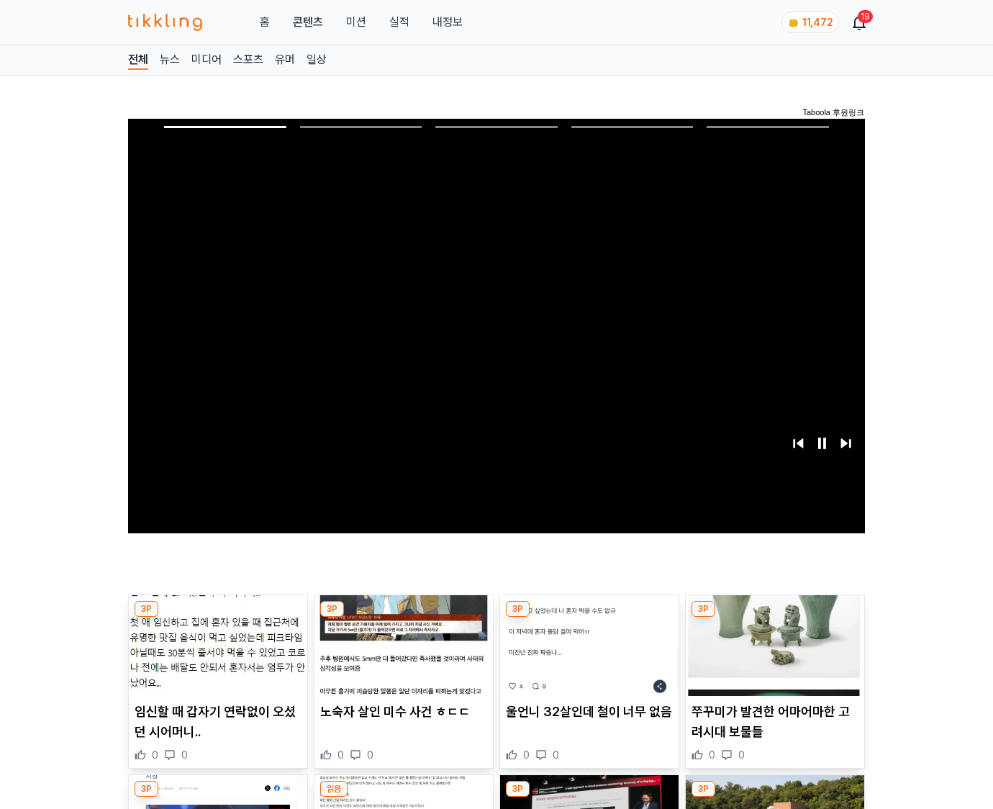
click at [774, 618] on img at bounding box center [775, 645] width 179 height 101
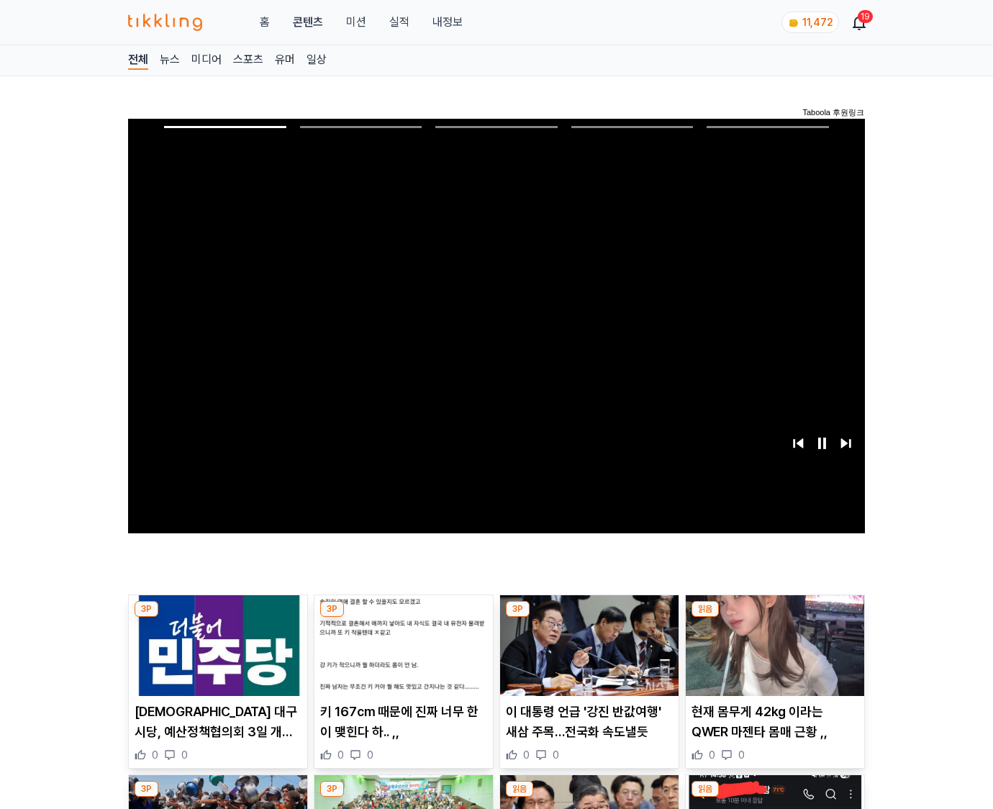
click at [774, 618] on img at bounding box center [775, 645] width 179 height 101
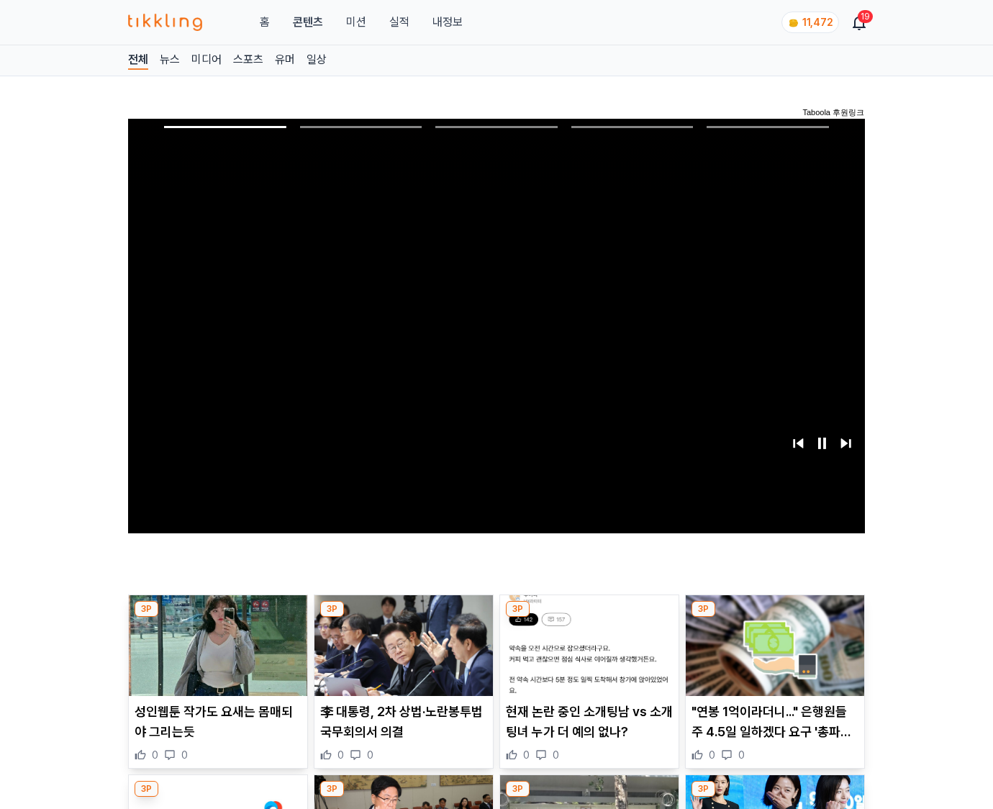
click at [774, 618] on img at bounding box center [775, 645] width 179 height 101
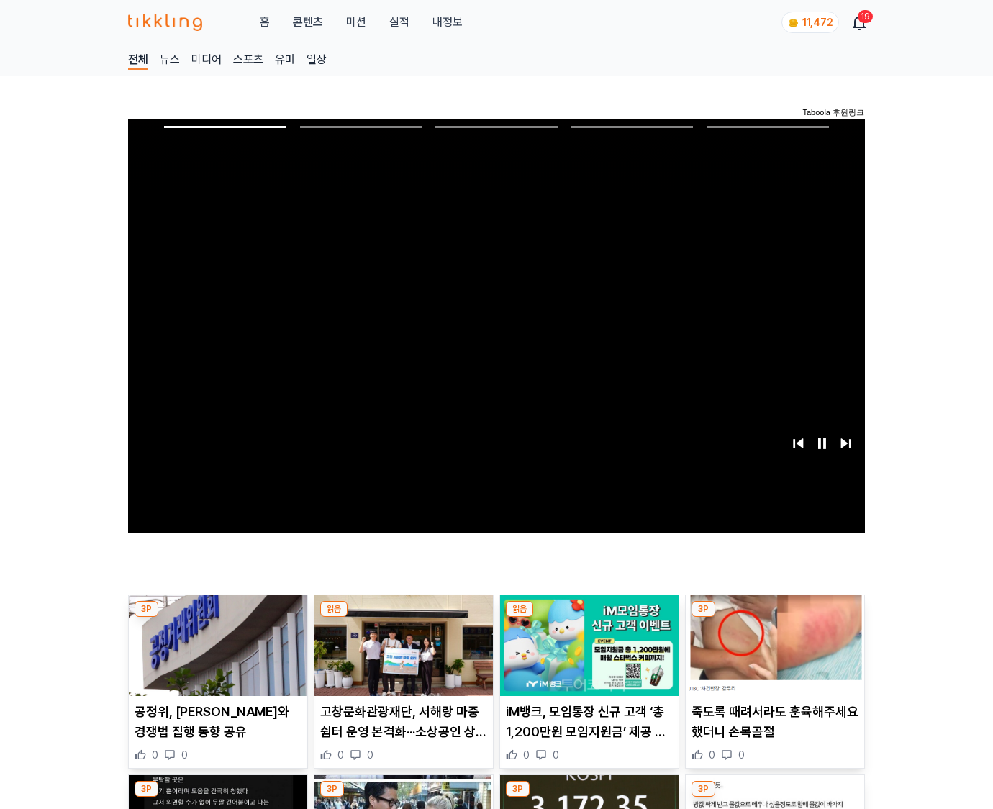
click at [774, 618] on img at bounding box center [775, 645] width 179 height 101
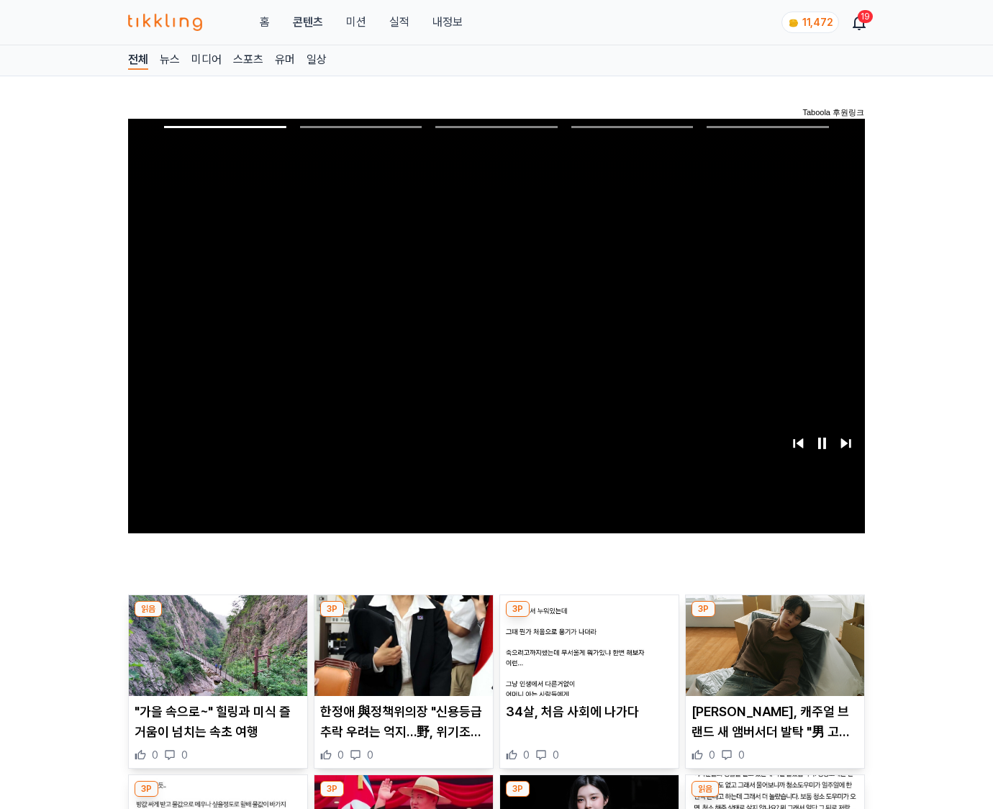
click at [774, 618] on img at bounding box center [775, 645] width 179 height 101
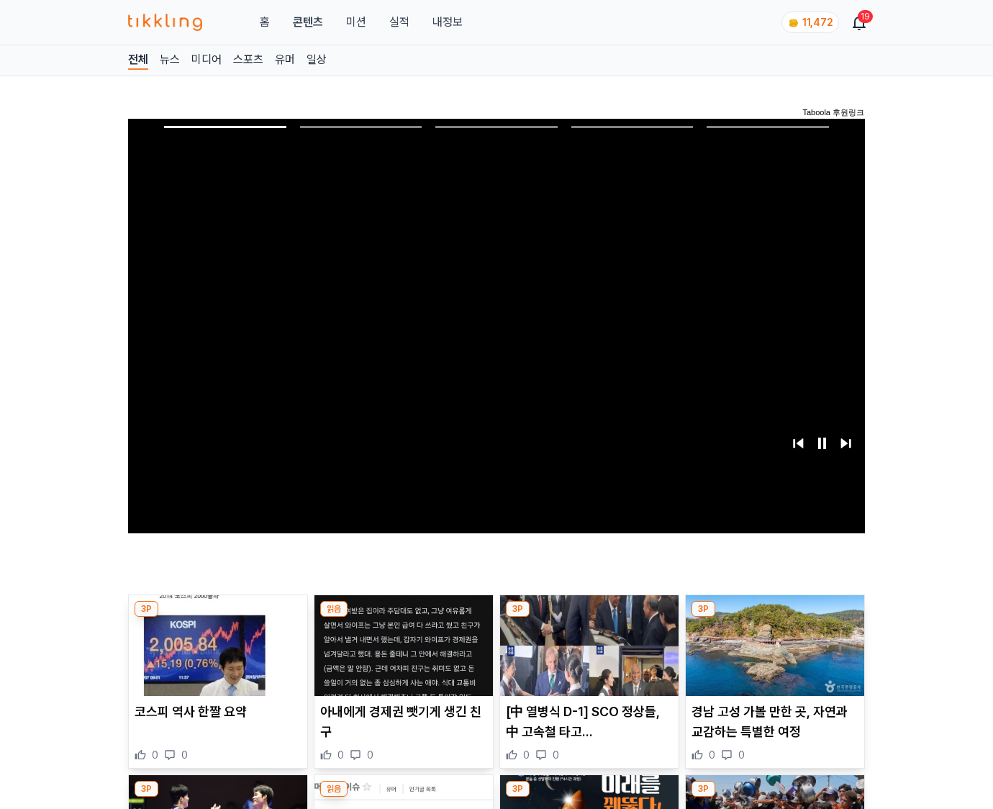
click at [774, 618] on img at bounding box center [775, 645] width 179 height 101
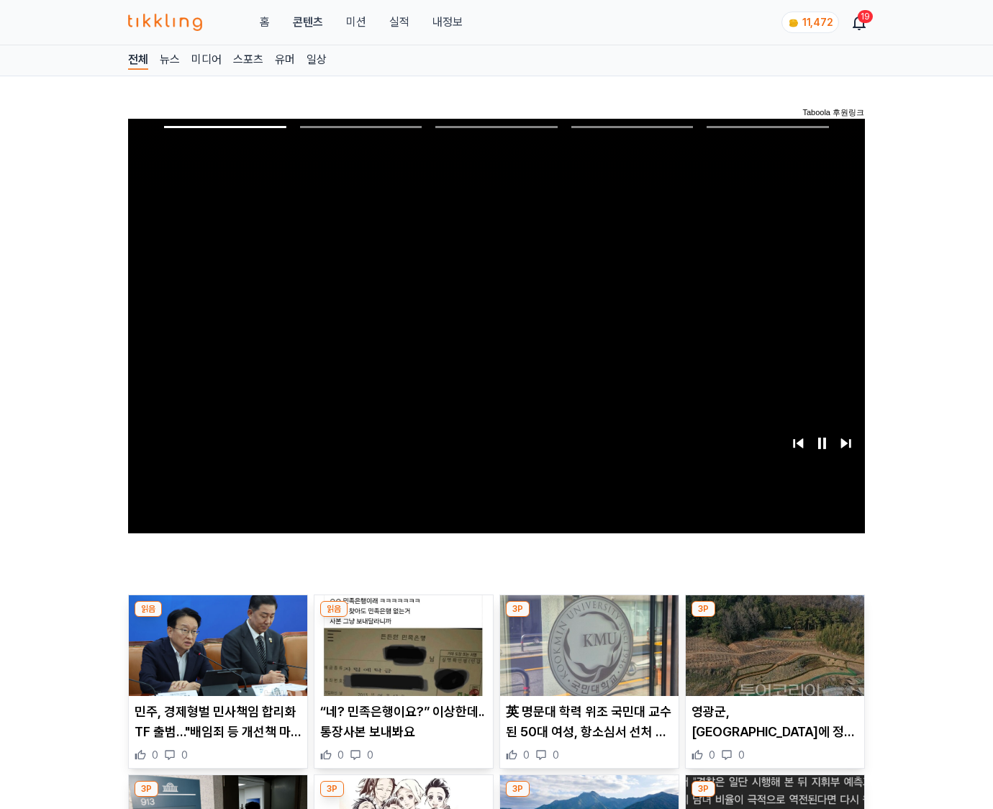
click at [774, 618] on img at bounding box center [775, 645] width 179 height 101
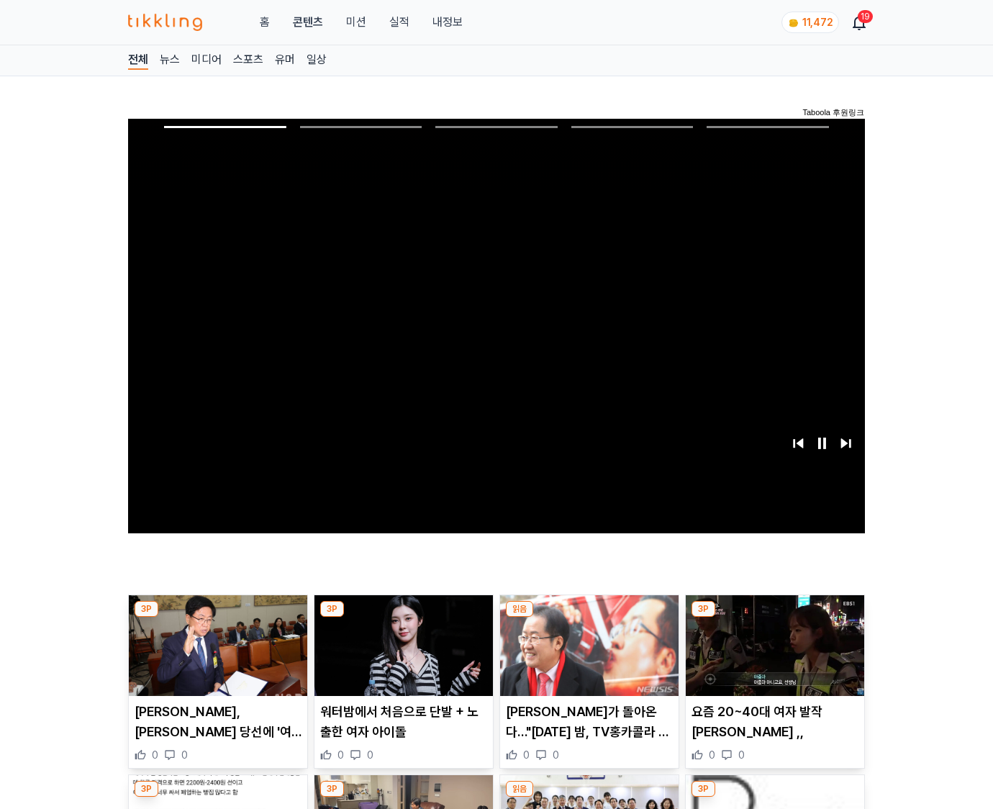
click at [774, 618] on img at bounding box center [775, 645] width 179 height 101
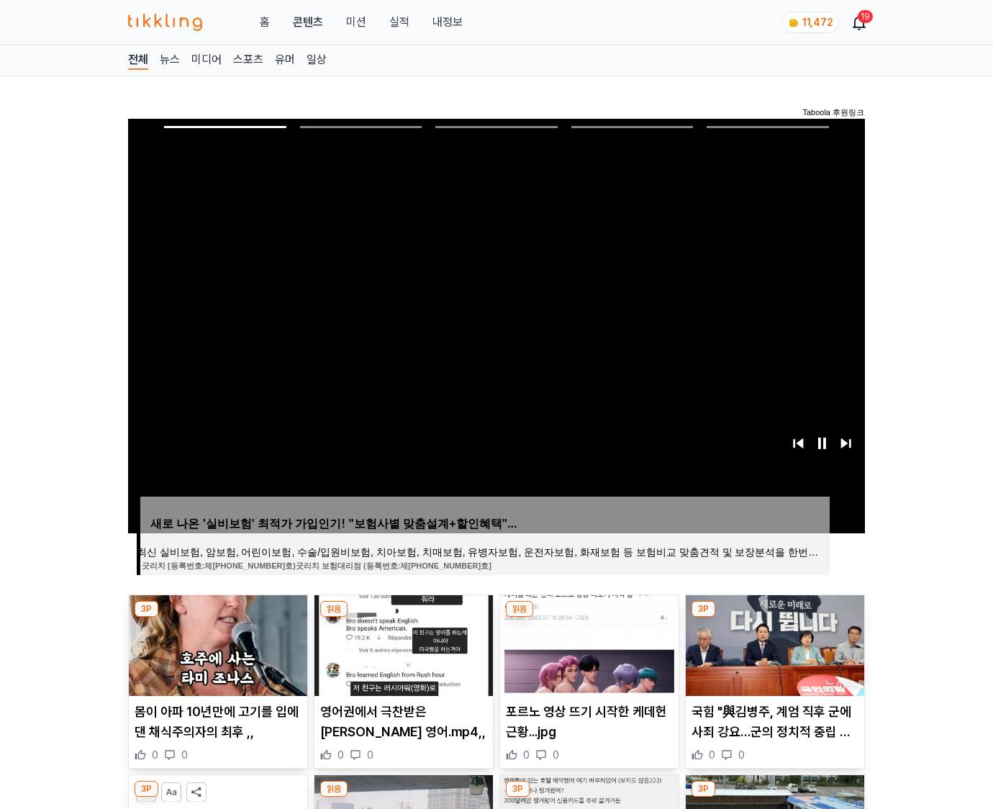
click at [774, 618] on img at bounding box center [775, 645] width 179 height 101
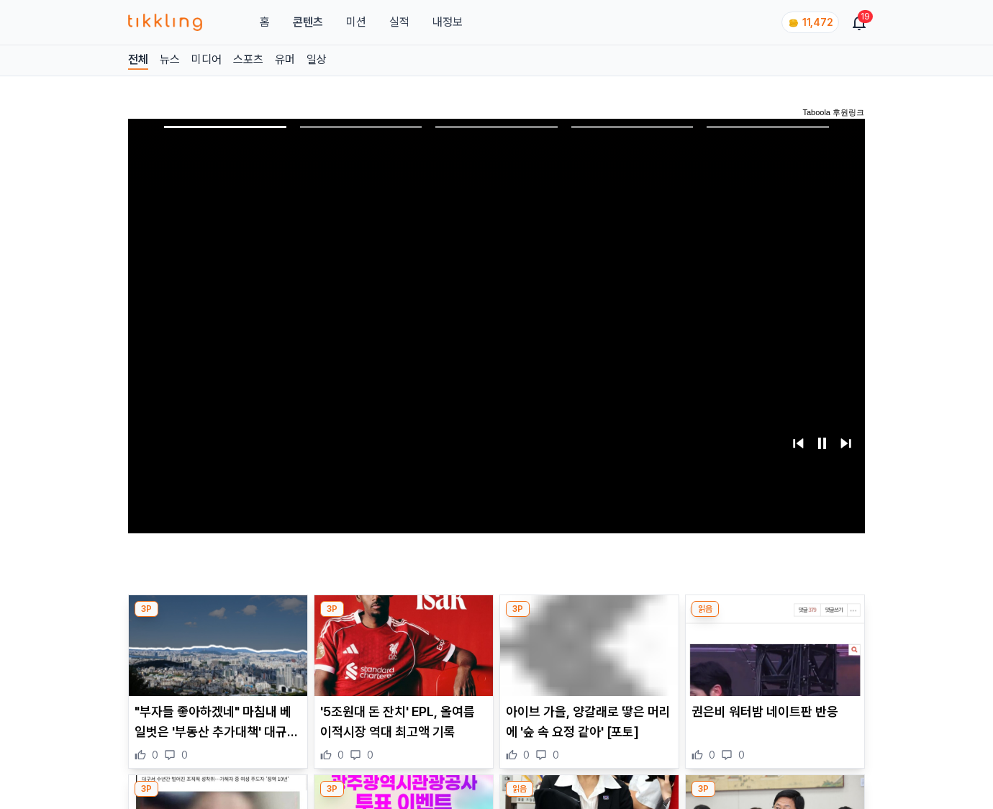
click at [774, 618] on img at bounding box center [775, 645] width 179 height 101
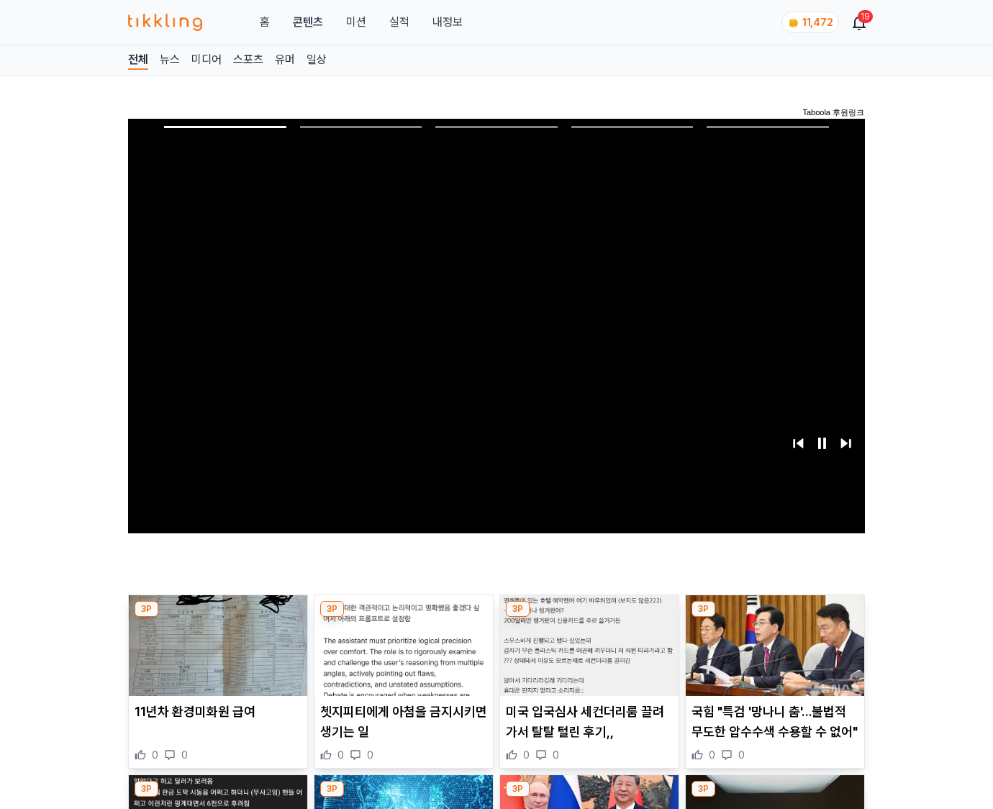
click at [774, 618] on img at bounding box center [775, 645] width 179 height 101
